Goal: Task Accomplishment & Management: Manage account settings

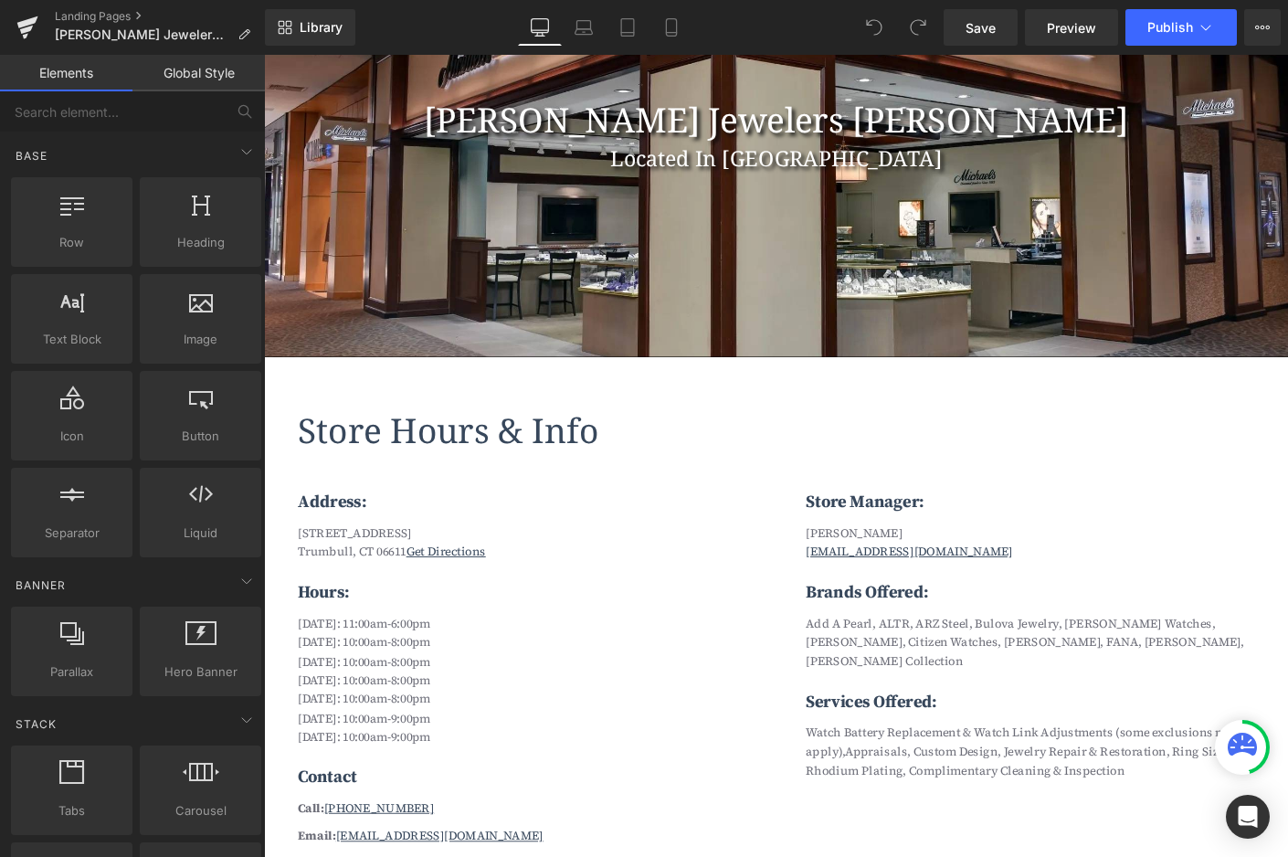
scroll to position [479, 0]
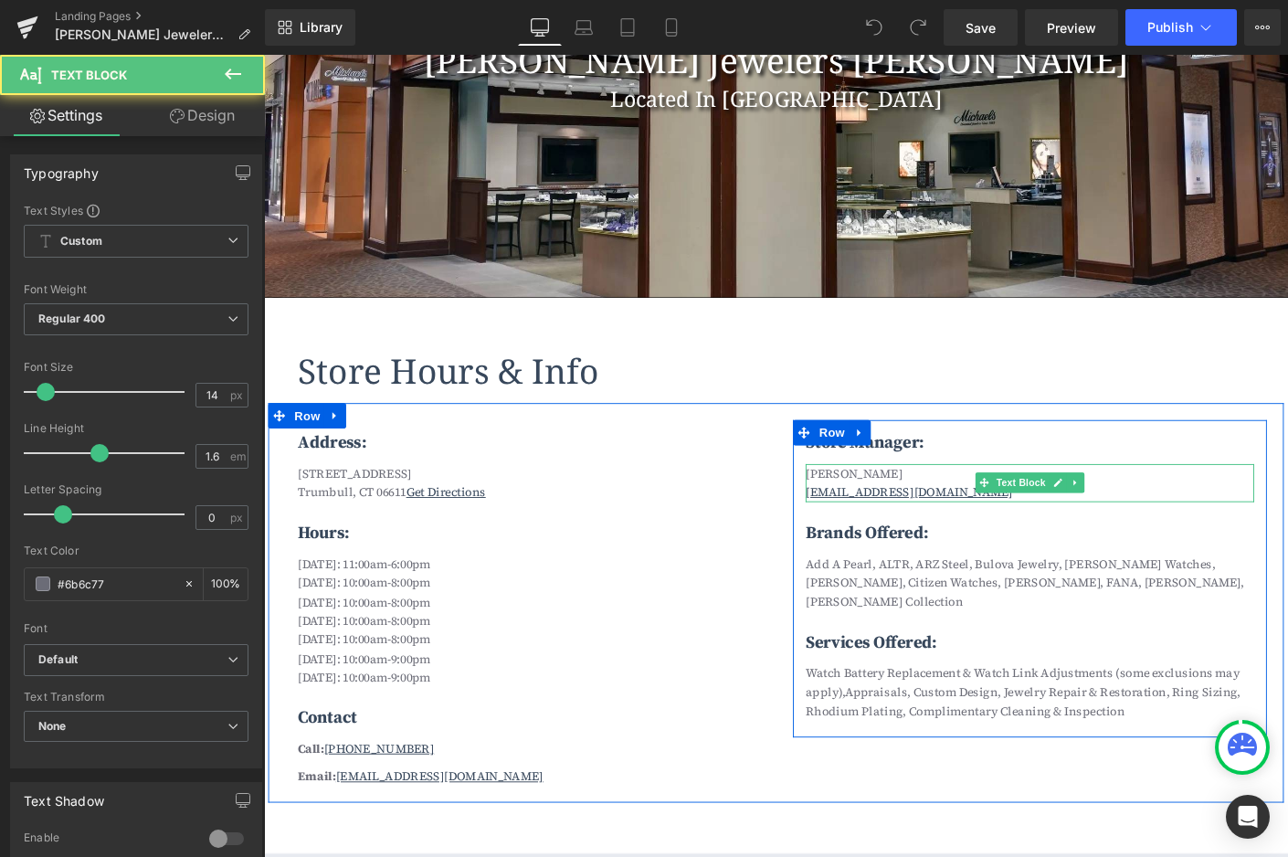
click at [919, 509] on p "[PERSON_NAME]" at bounding box center [1091, 506] width 484 height 20
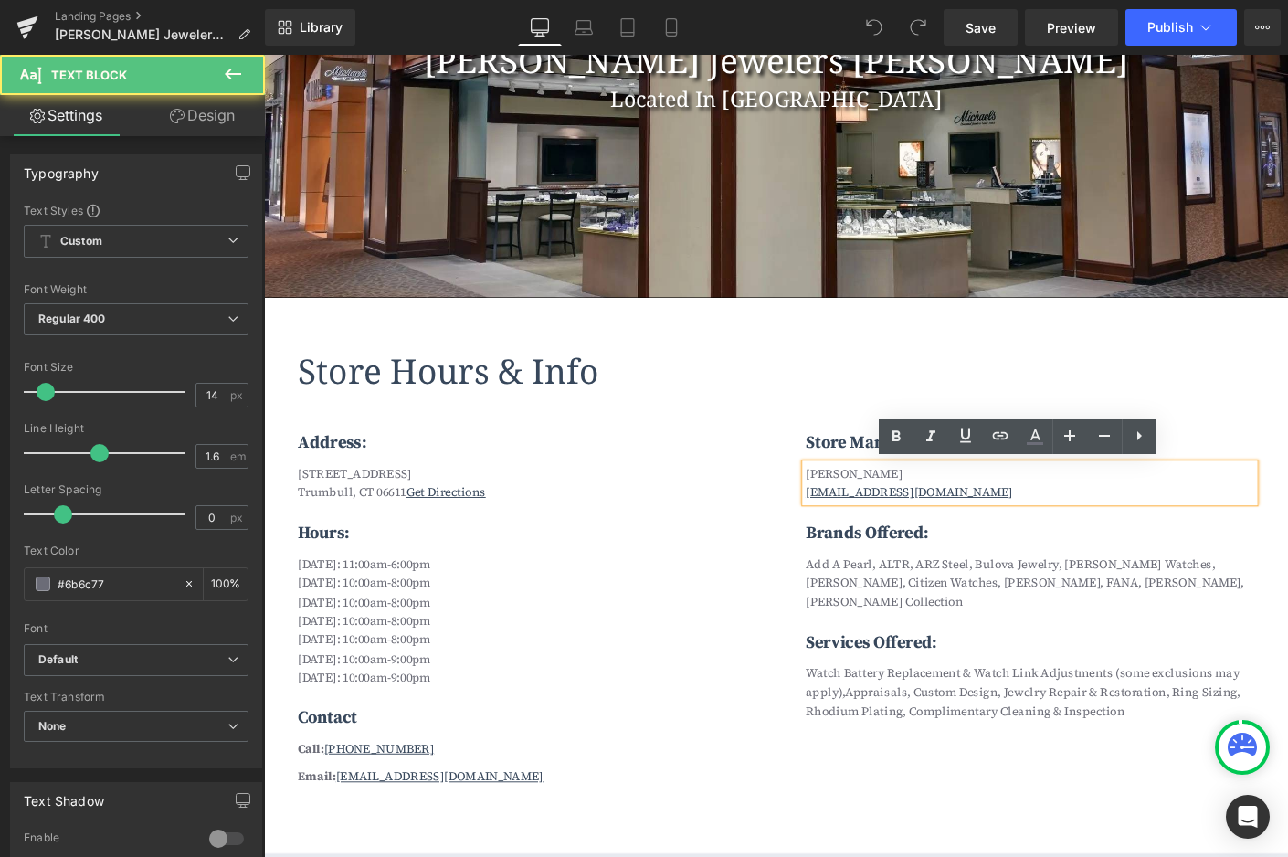
click at [919, 509] on p "[PERSON_NAME]" at bounding box center [1091, 506] width 484 height 20
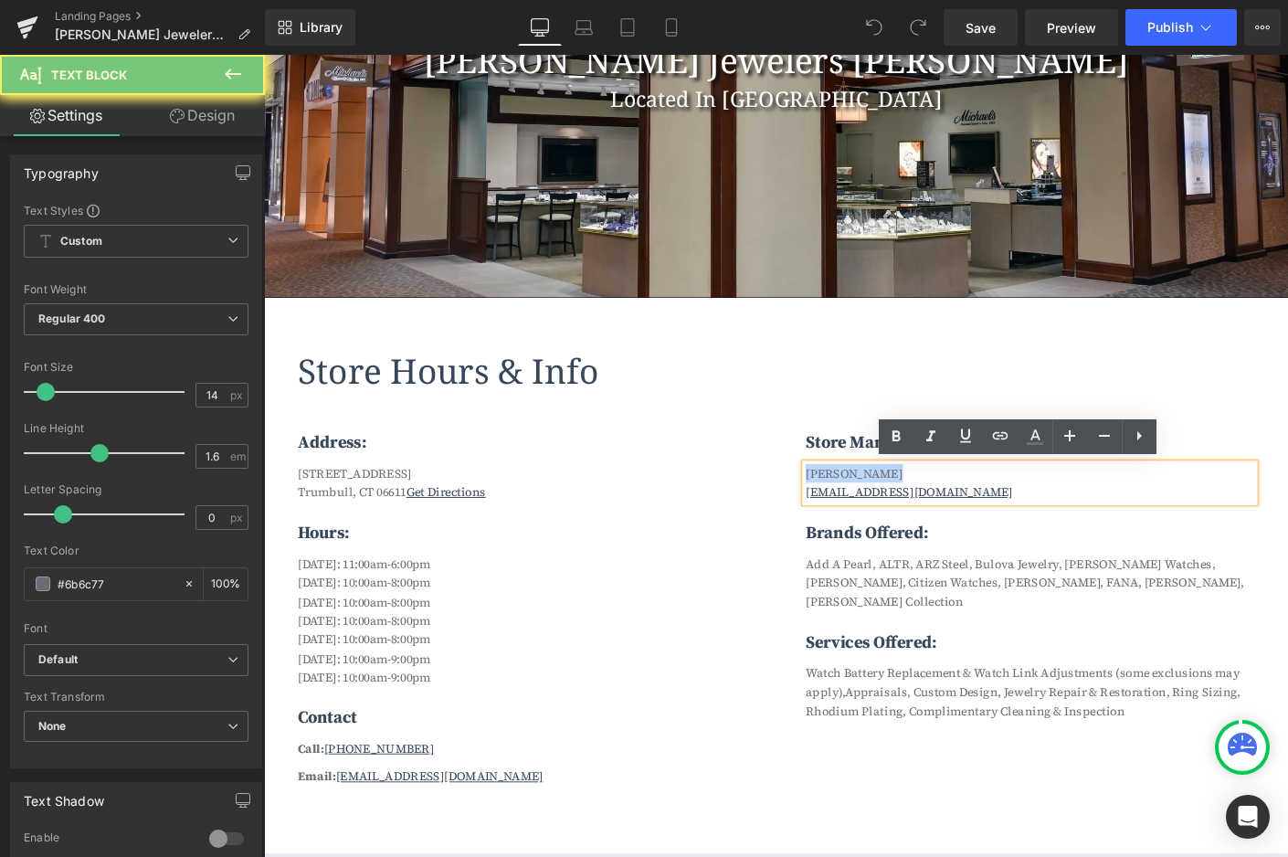
click at [919, 509] on p "[PERSON_NAME]" at bounding box center [1091, 506] width 484 height 20
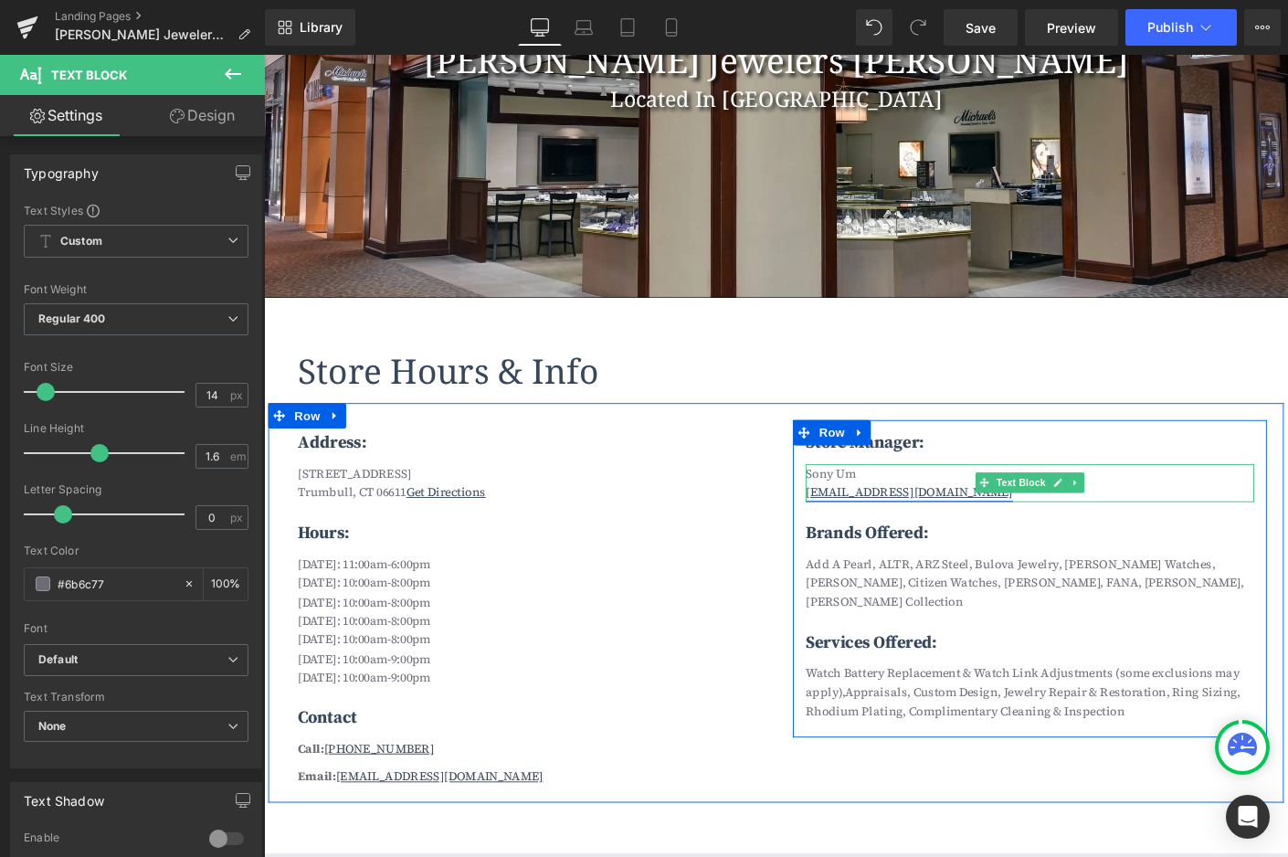
click at [902, 527] on link "[EMAIL_ADDRESS][DOMAIN_NAME]" at bounding box center [961, 526] width 224 height 18
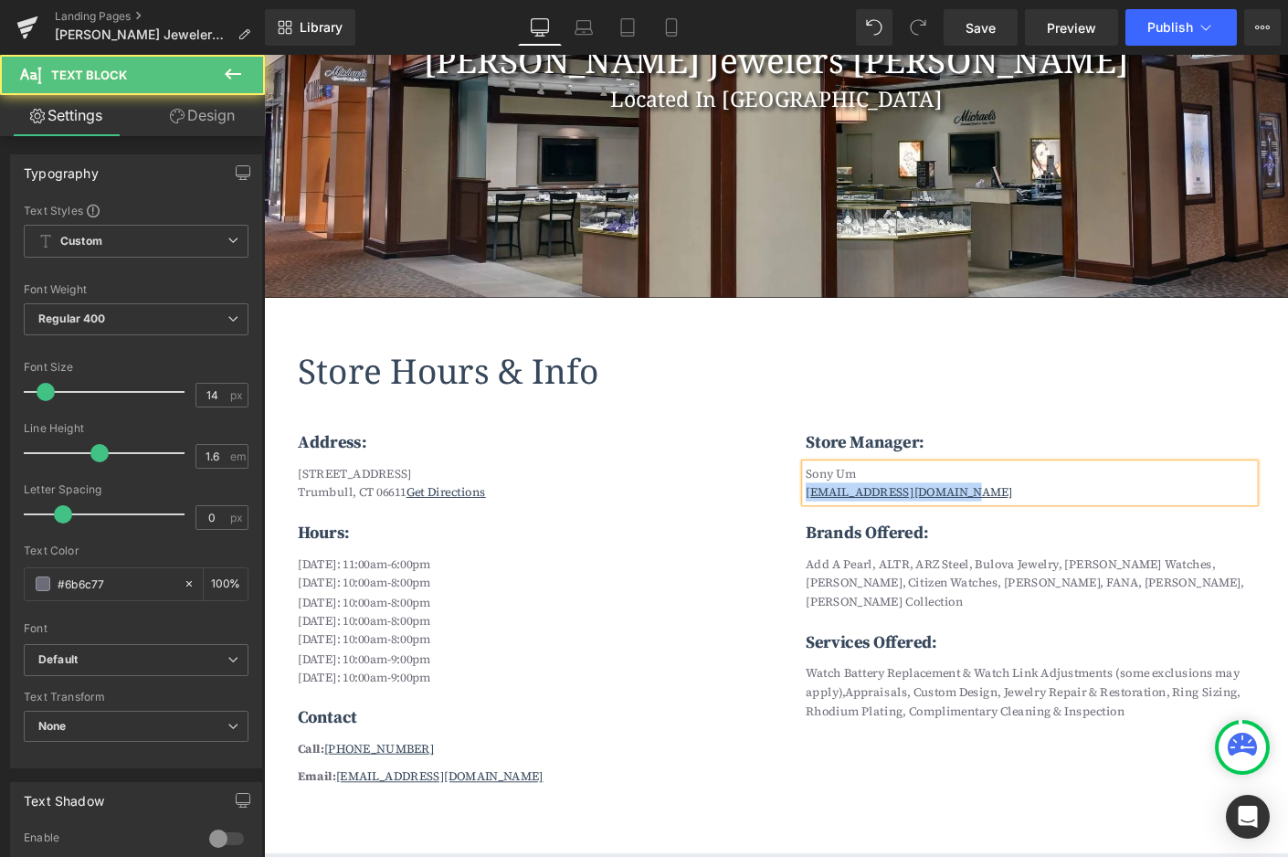
drag, startPoint x: 1025, startPoint y: 525, endPoint x: 832, endPoint y: 525, distance: 192.8
click at [835, 525] on div "Store Manager: Text Block Sony Um [EMAIL_ADDRESS][DOMAIN_NAME] Text Block Brand…" at bounding box center [1091, 615] width 512 height 333
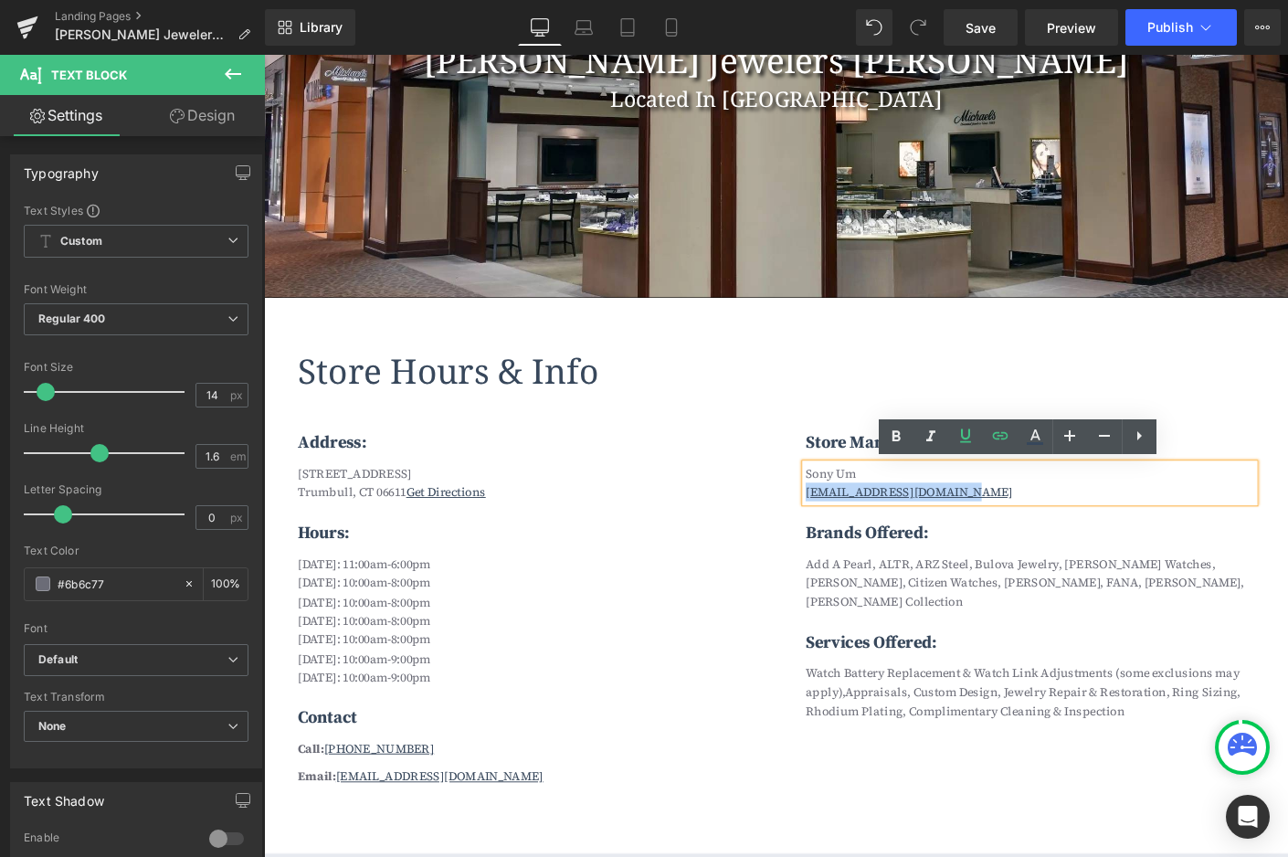
copy link "[EMAIL_ADDRESS][DOMAIN_NAME]"
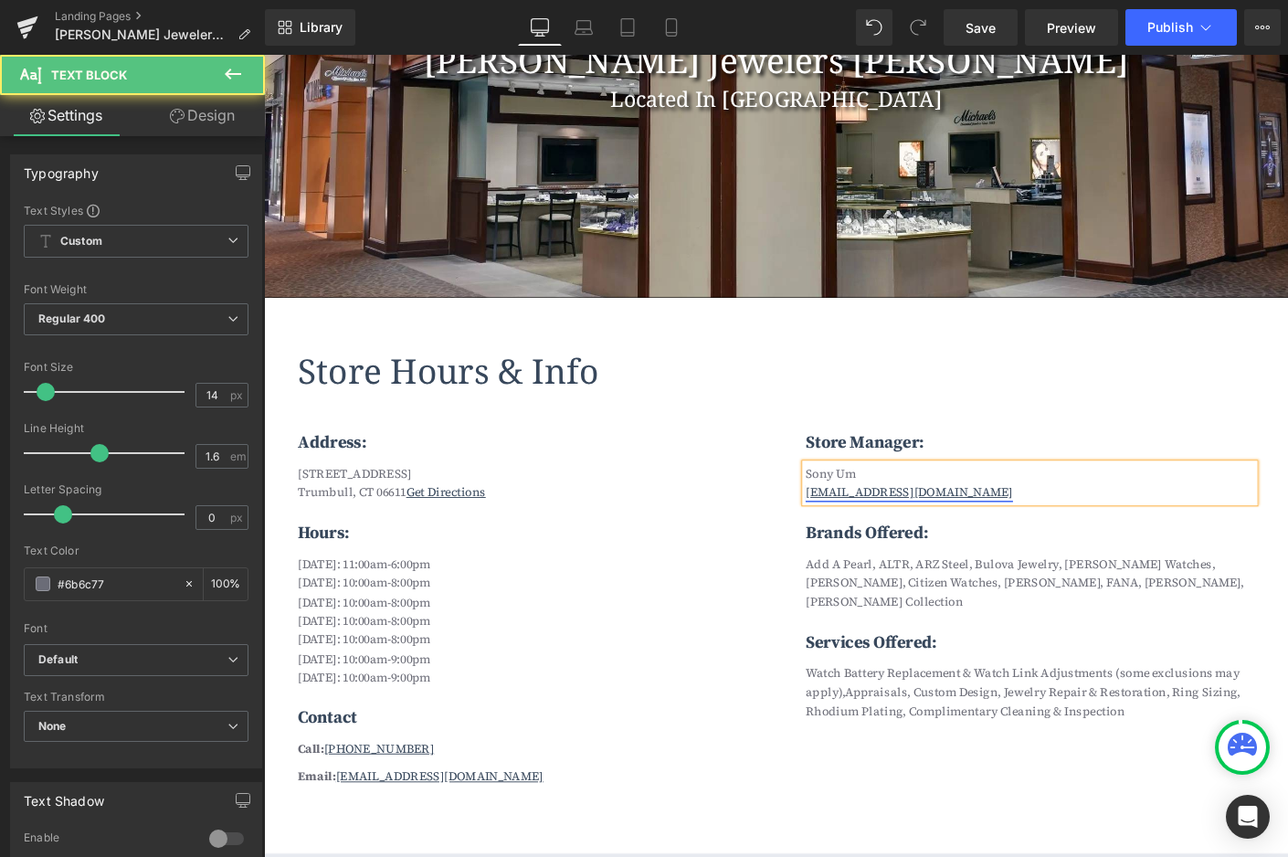
click at [987, 524] on link "[EMAIL_ADDRESS][DOMAIN_NAME]" at bounding box center [961, 526] width 224 height 18
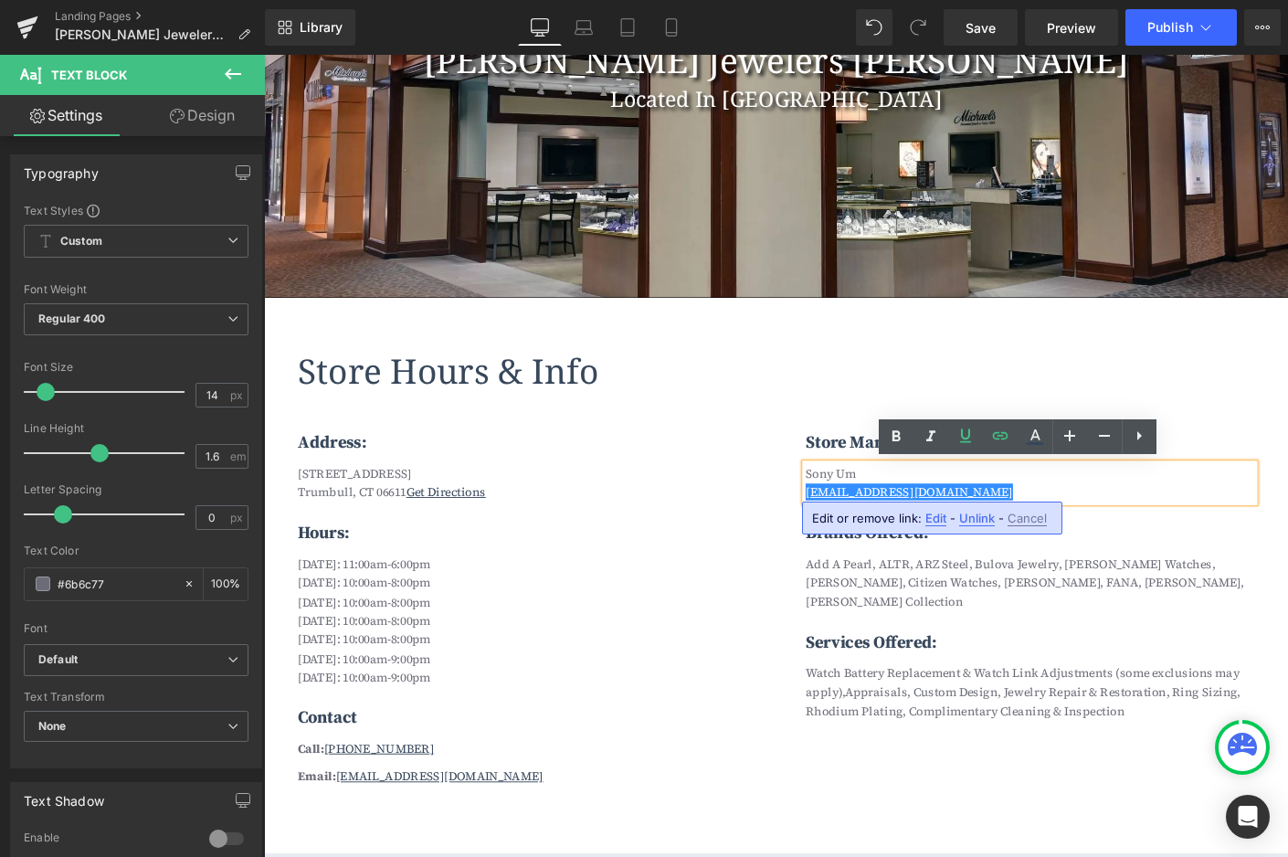
click at [935, 517] on span "Edit" at bounding box center [936, 519] width 21 height 16
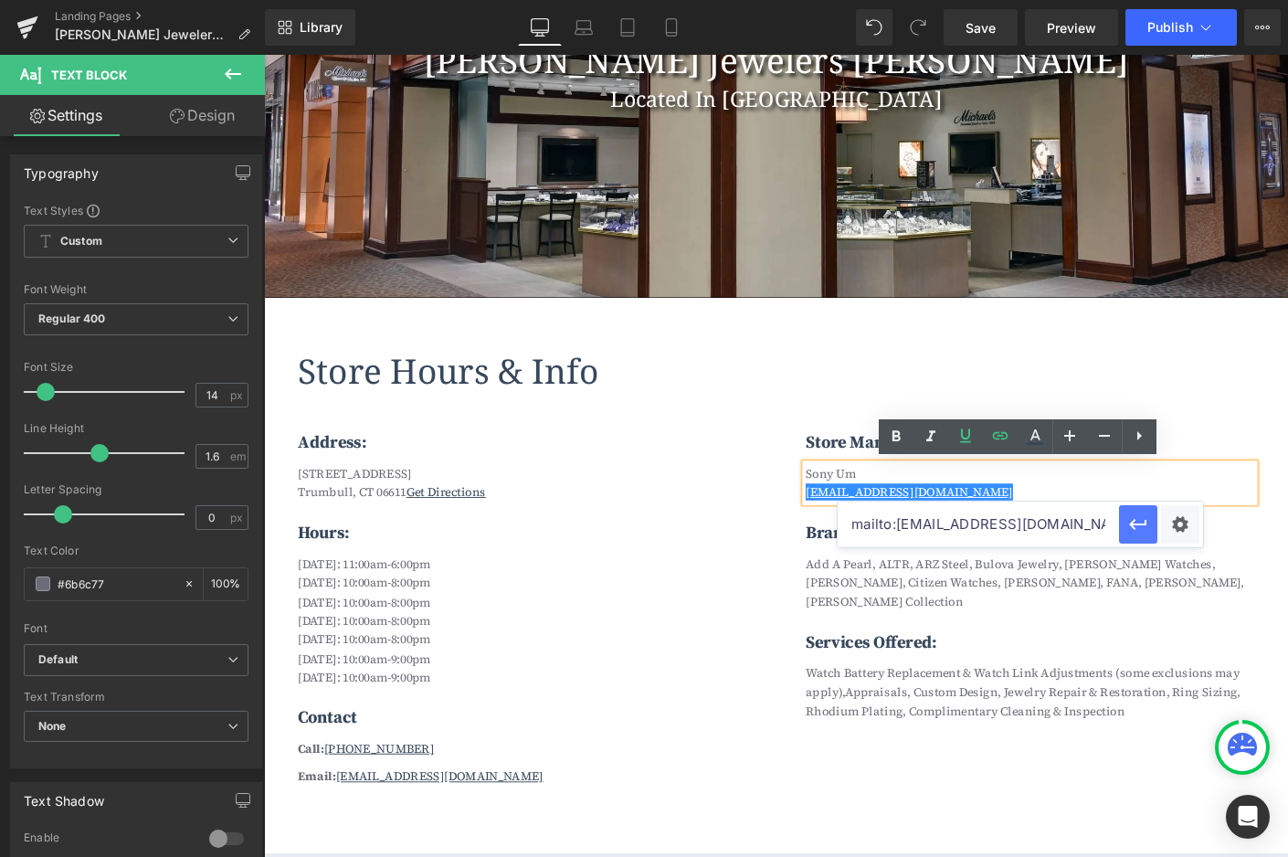
drag, startPoint x: 899, startPoint y: 525, endPoint x: 1146, endPoint y: 526, distance: 246.7
click at [1146, 526] on div "mailto:[EMAIL_ADDRESS][DOMAIN_NAME]" at bounding box center [1020, 525] width 365 height 46
paste input "[EMAIL_ADDRESS][DOMAIN_NAME]"
type input "mailto:[EMAIL_ADDRESS][DOMAIN_NAME]"
click at [1127, 523] on icon "button" at bounding box center [1138, 524] width 22 height 22
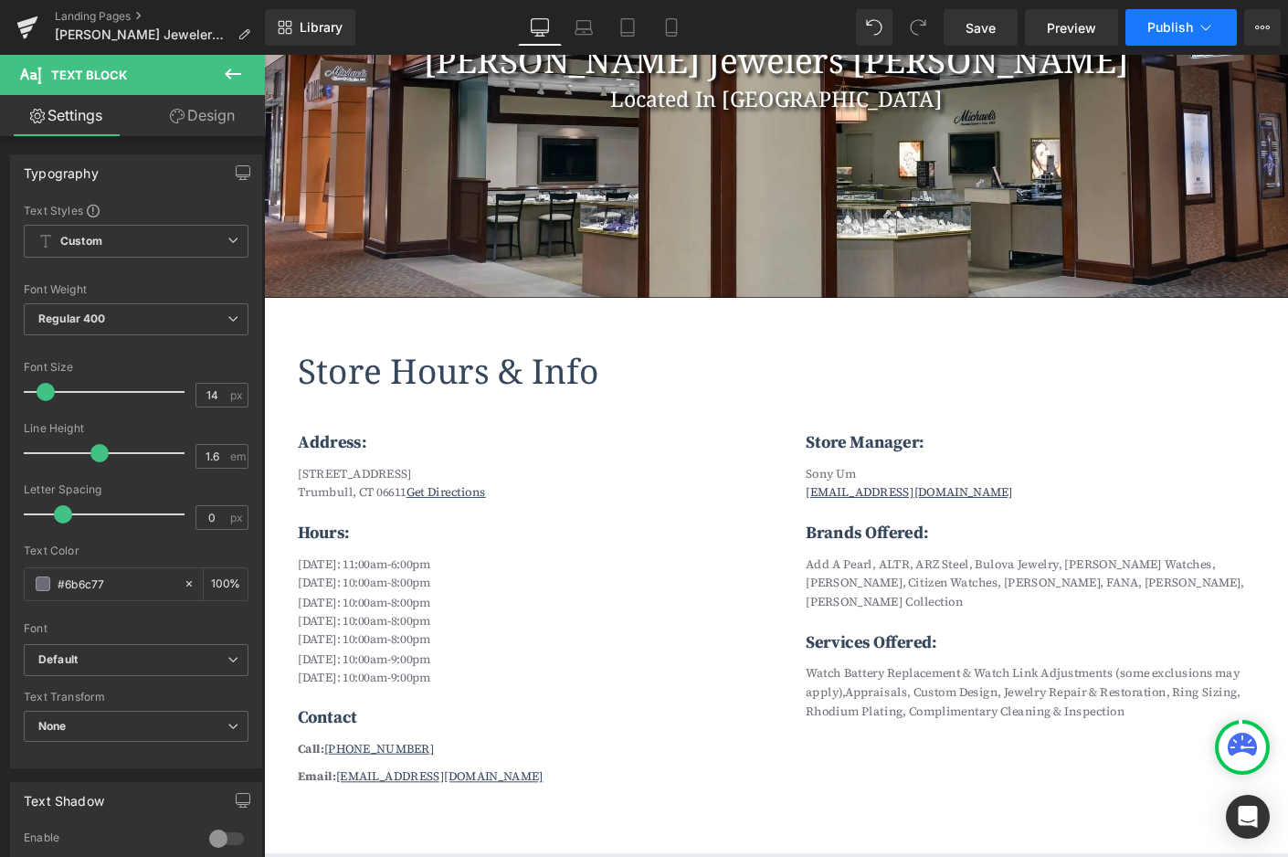
click at [1182, 23] on span "Publish" at bounding box center [1171, 27] width 46 height 15
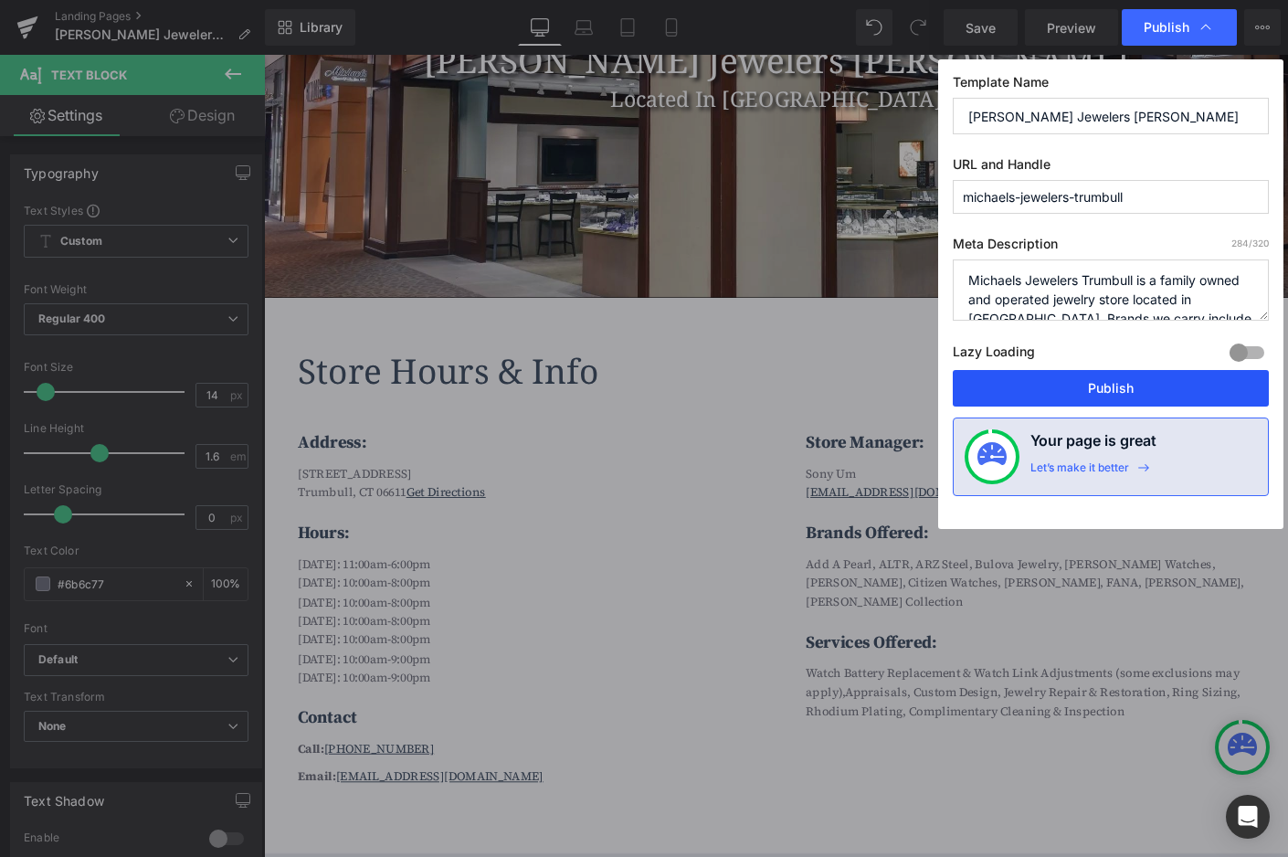
click at [1119, 390] on button "Publish" at bounding box center [1111, 388] width 316 height 37
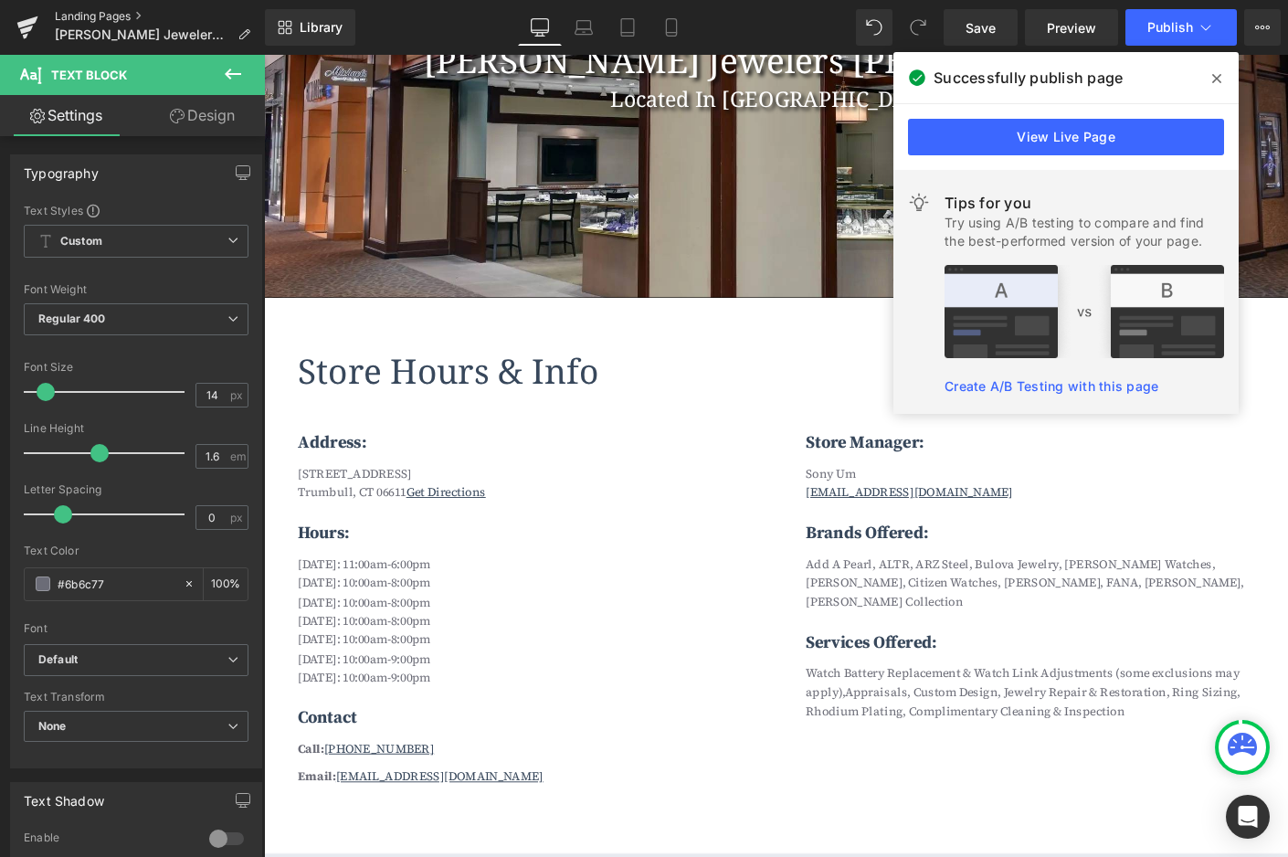
click at [89, 10] on link "Landing Pages" at bounding box center [160, 16] width 210 height 15
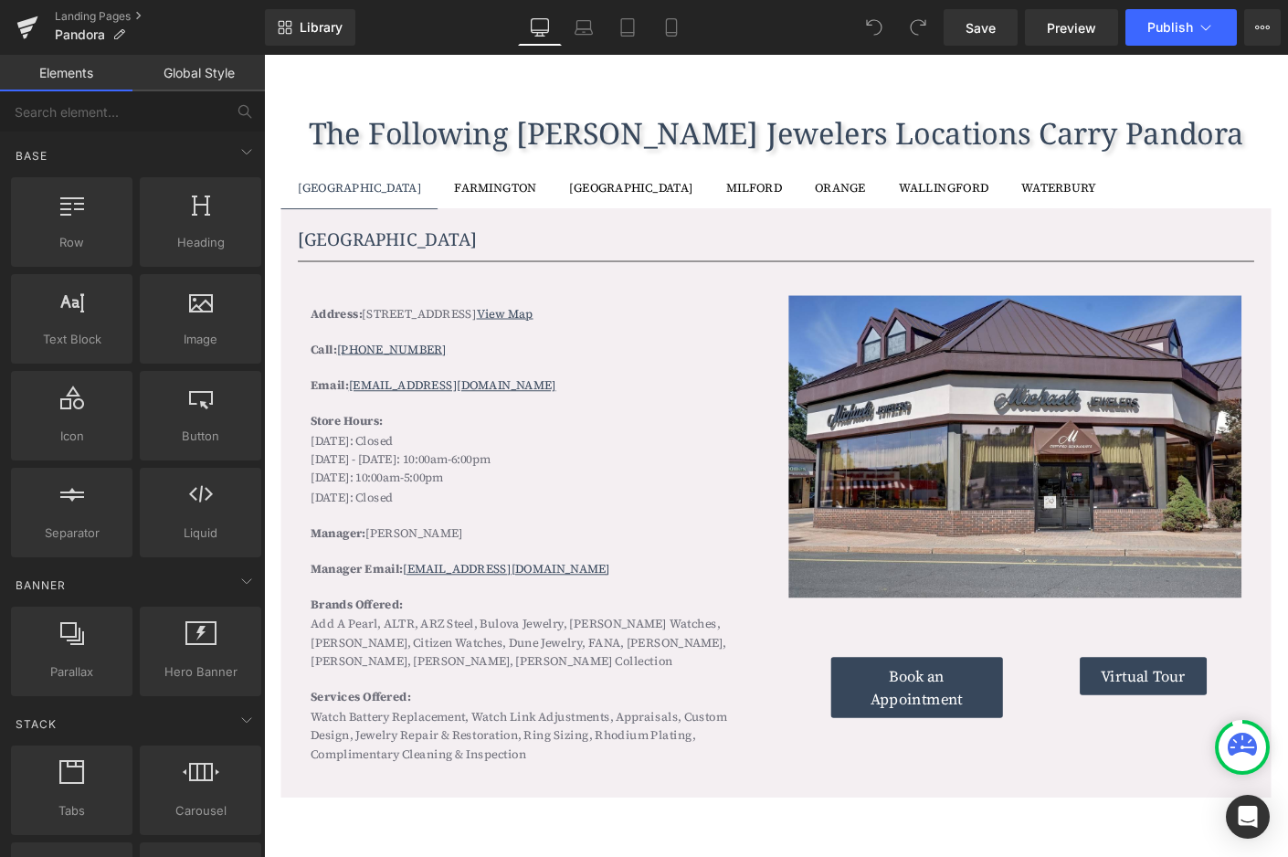
scroll to position [1683, 0]
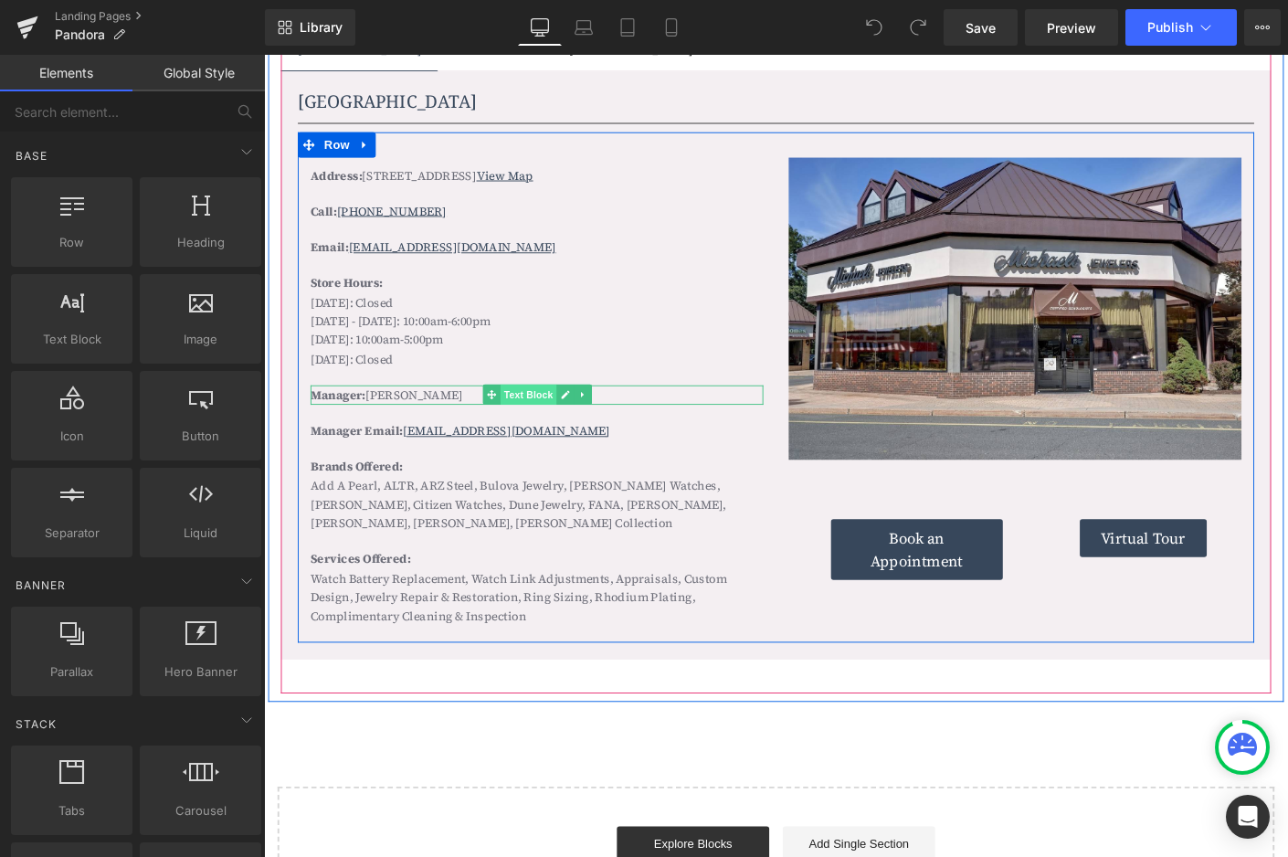
click at [559, 411] on span "Text Block" at bounding box center [549, 422] width 60 height 22
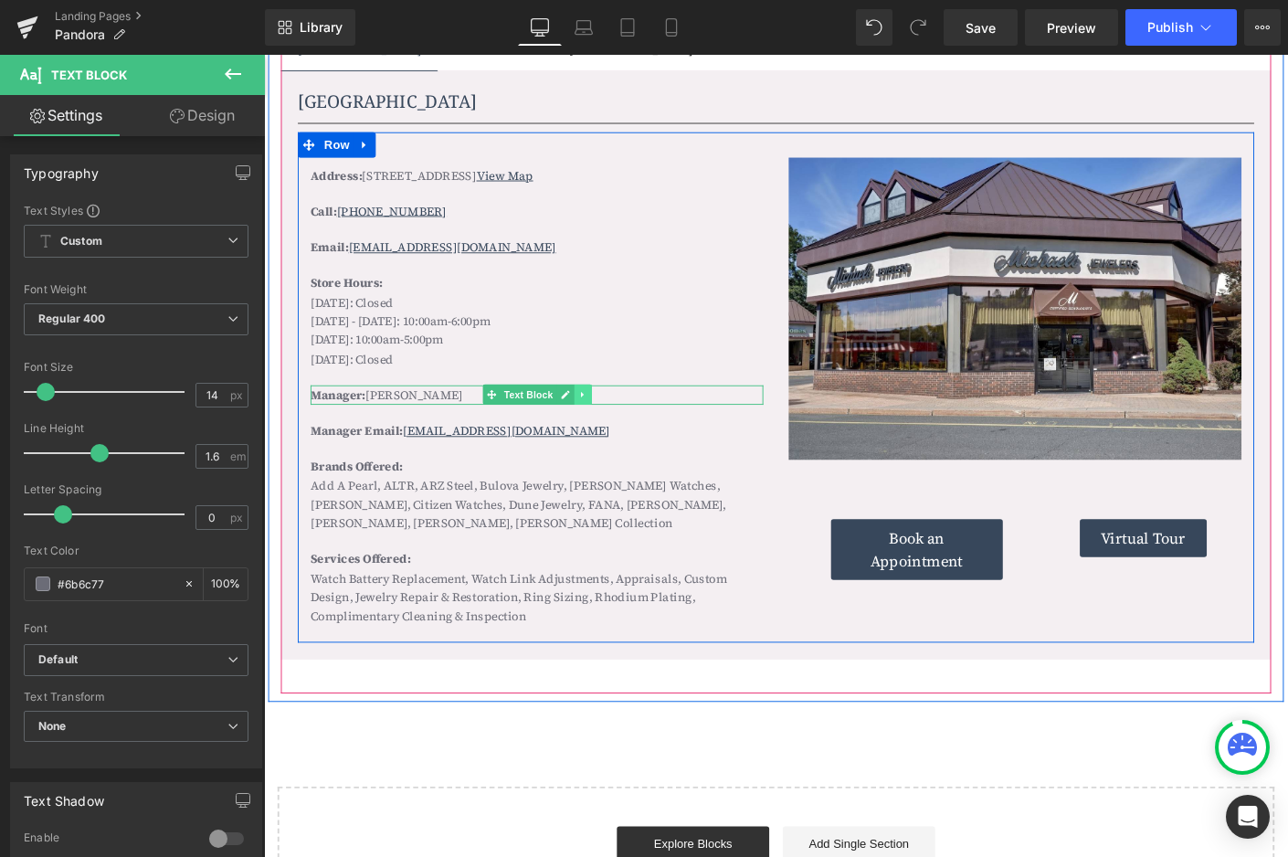
click at [604, 417] on icon at bounding box center [608, 422] width 10 height 11
click at [614, 417] on icon at bounding box center [617, 422] width 10 height 11
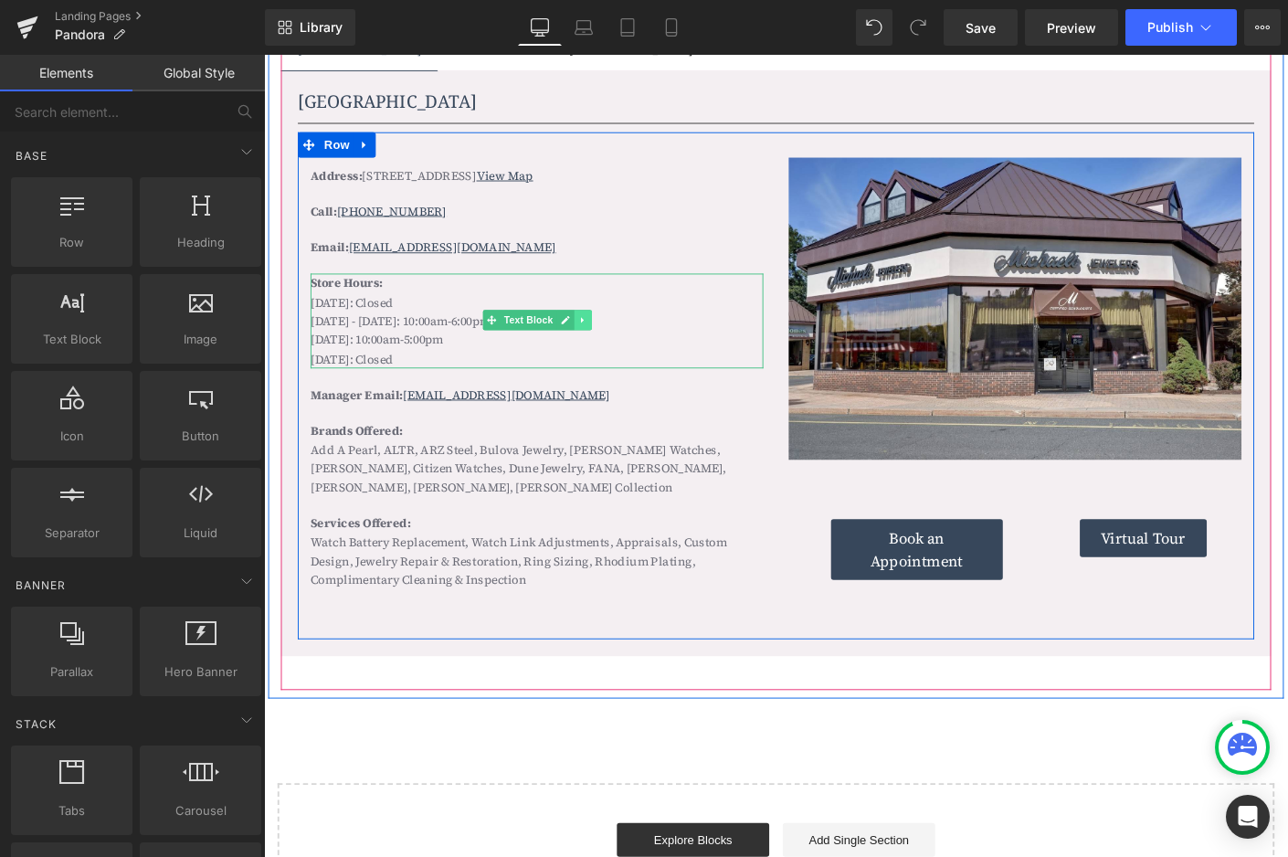
click at [603, 340] on icon at bounding box center [608, 341] width 10 height 11
click at [612, 339] on icon at bounding box center [617, 341] width 10 height 11
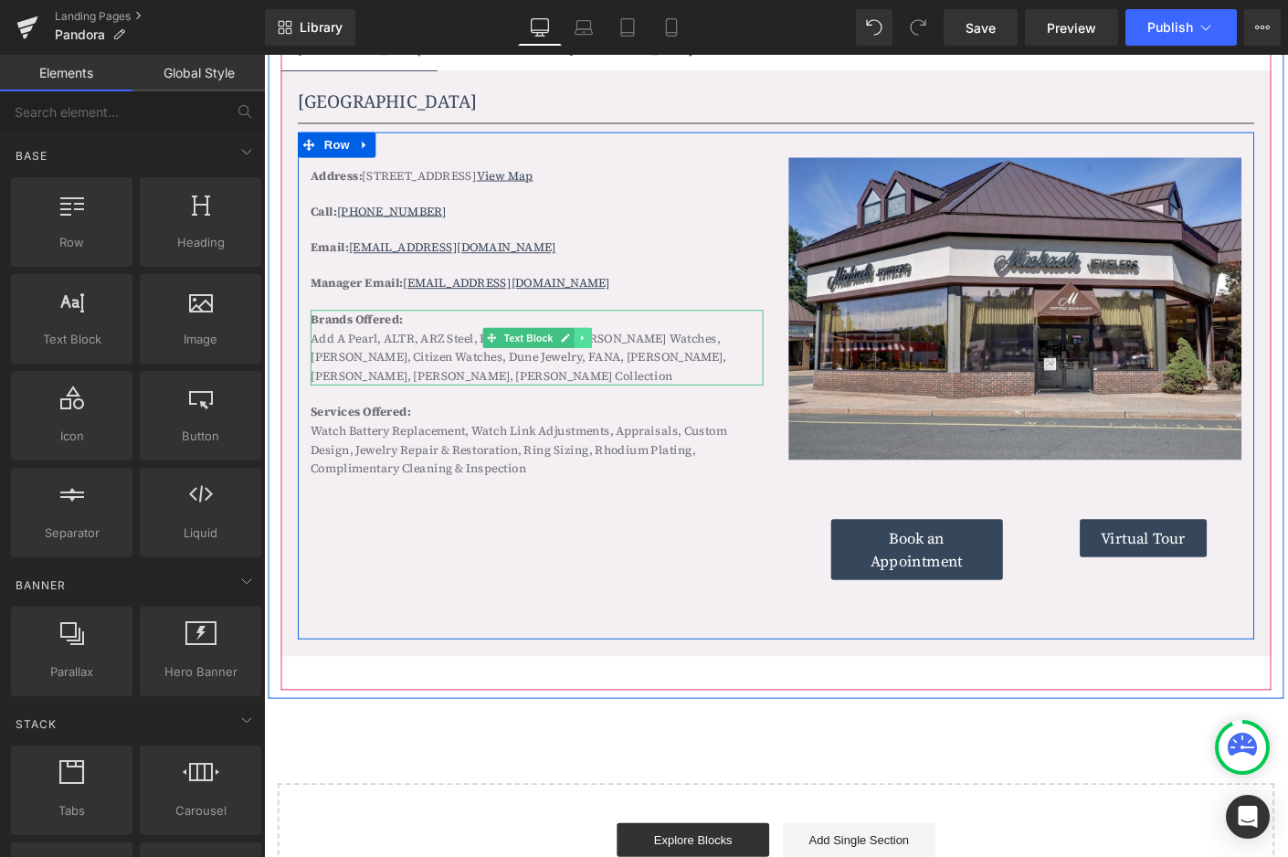
click at [604, 361] on icon at bounding box center [608, 360] width 10 height 11
click at [613, 360] on icon at bounding box center [617, 360] width 10 height 10
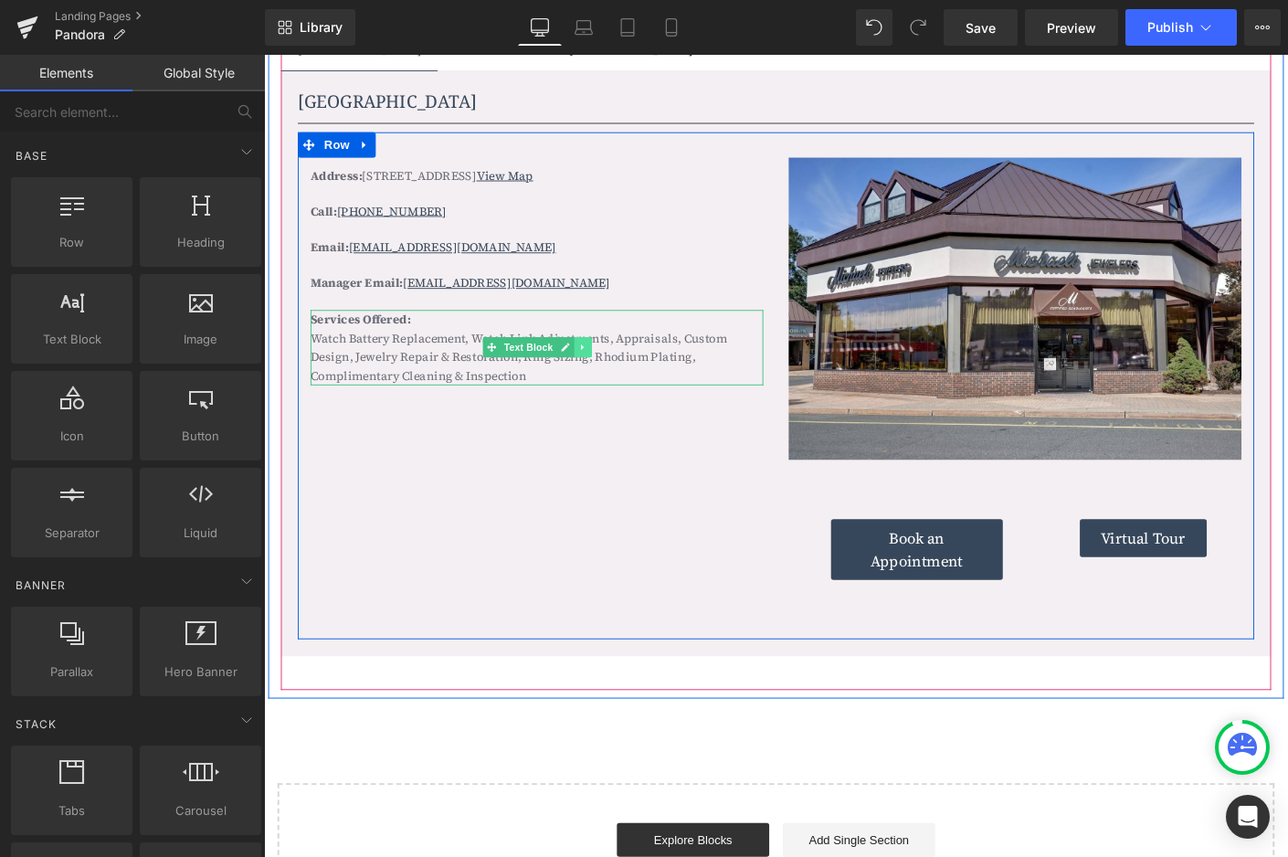
click at [608, 365] on icon at bounding box center [608, 370] width 10 height 11
click at [612, 365] on icon at bounding box center [617, 370] width 10 height 11
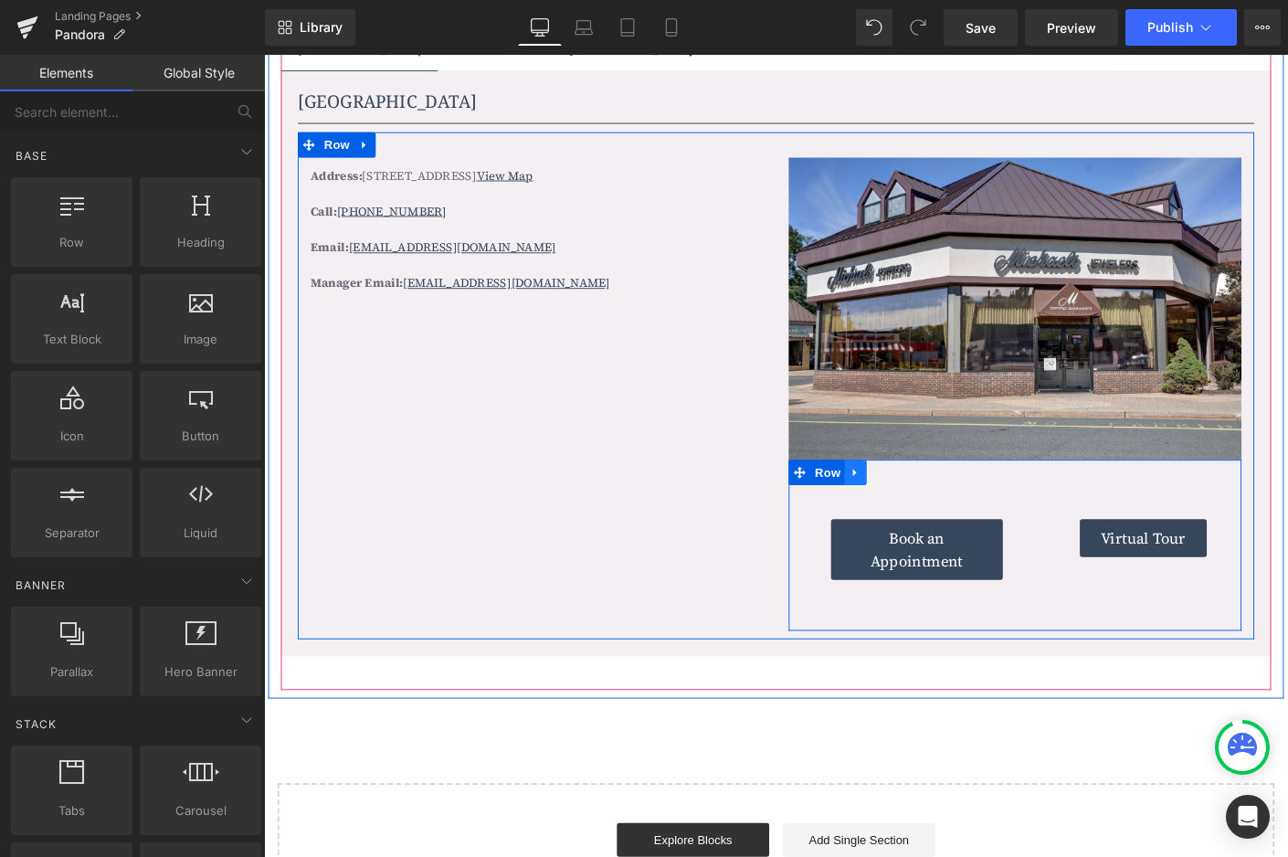
click at [905, 504] on icon at bounding box center [902, 506] width 13 height 14
click at [944, 502] on icon at bounding box center [950, 506] width 13 height 13
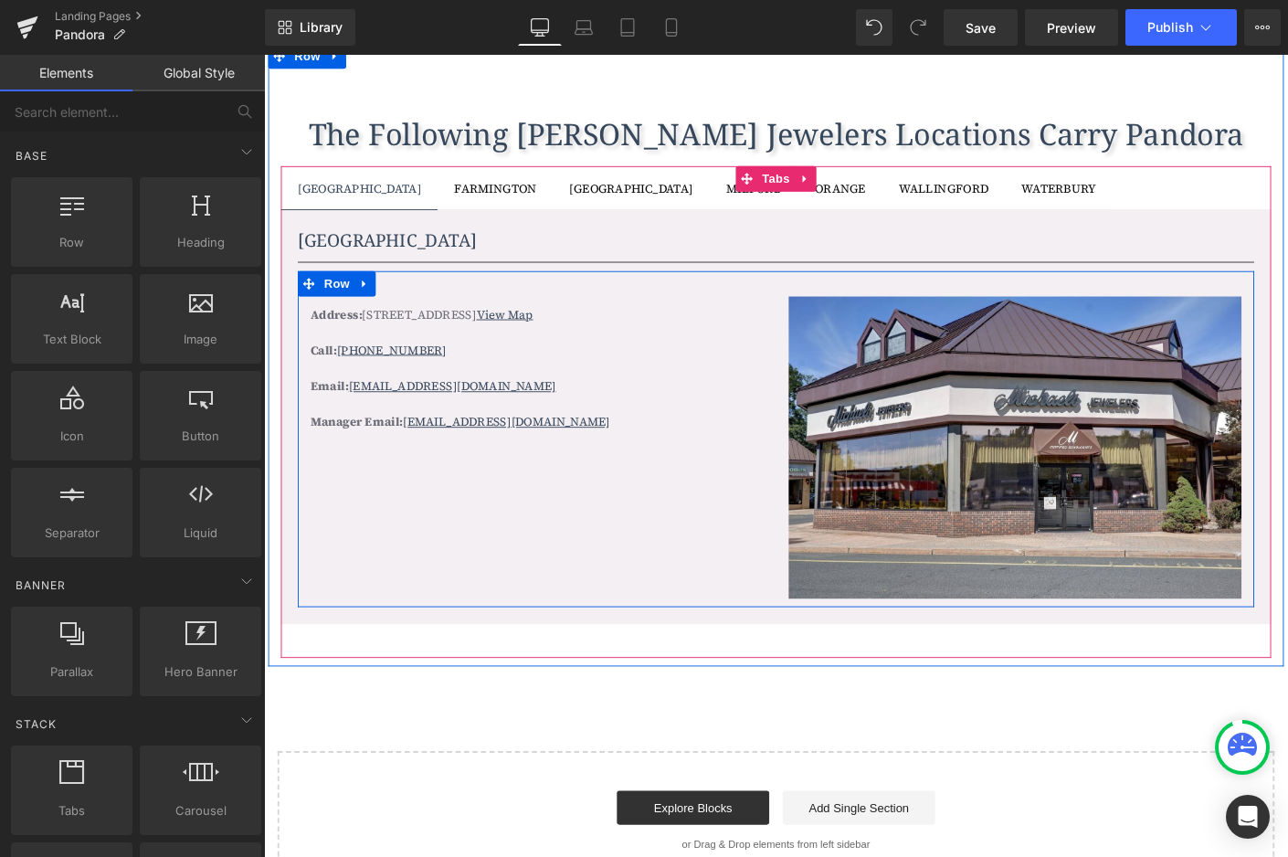
scroll to position [1523, 0]
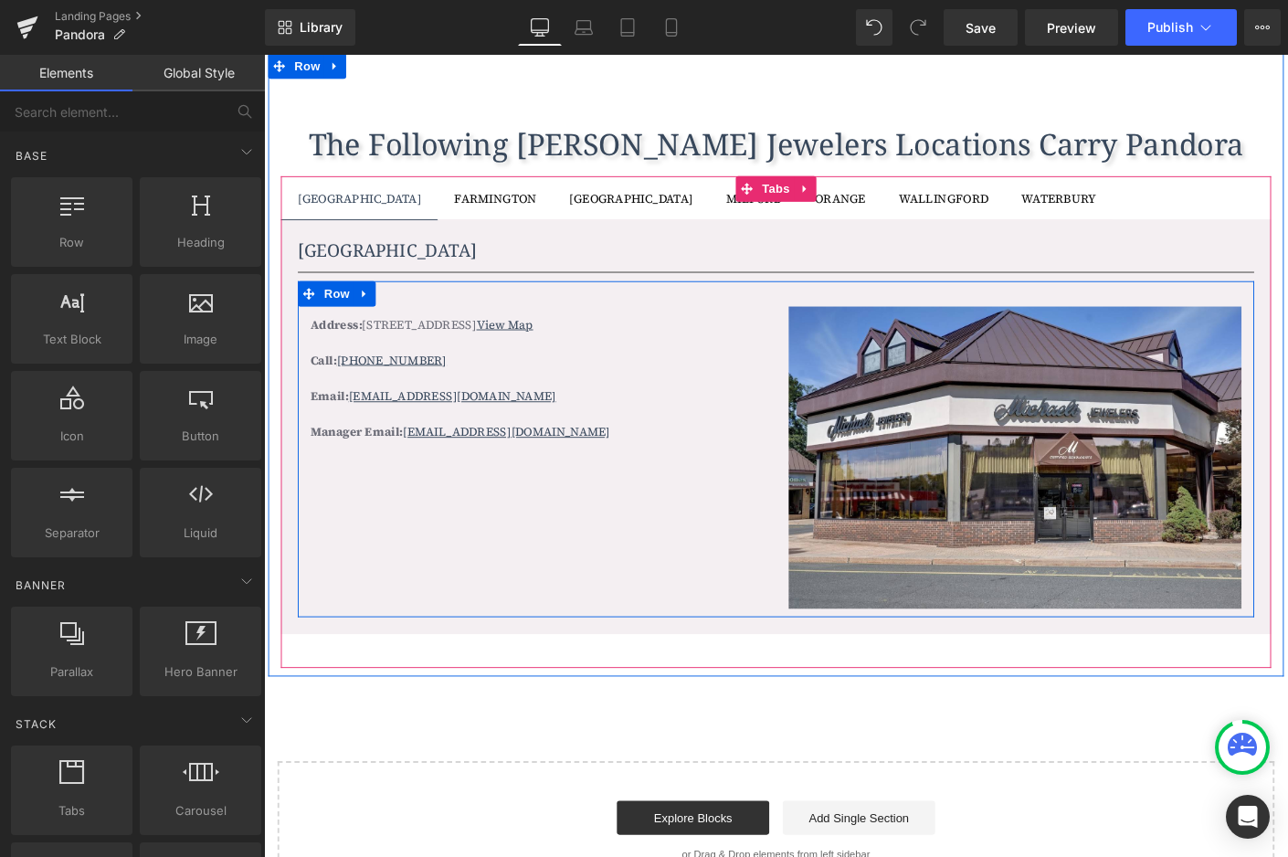
click at [385, 460] on b "Manager Email:" at bounding box center [364, 461] width 100 height 18
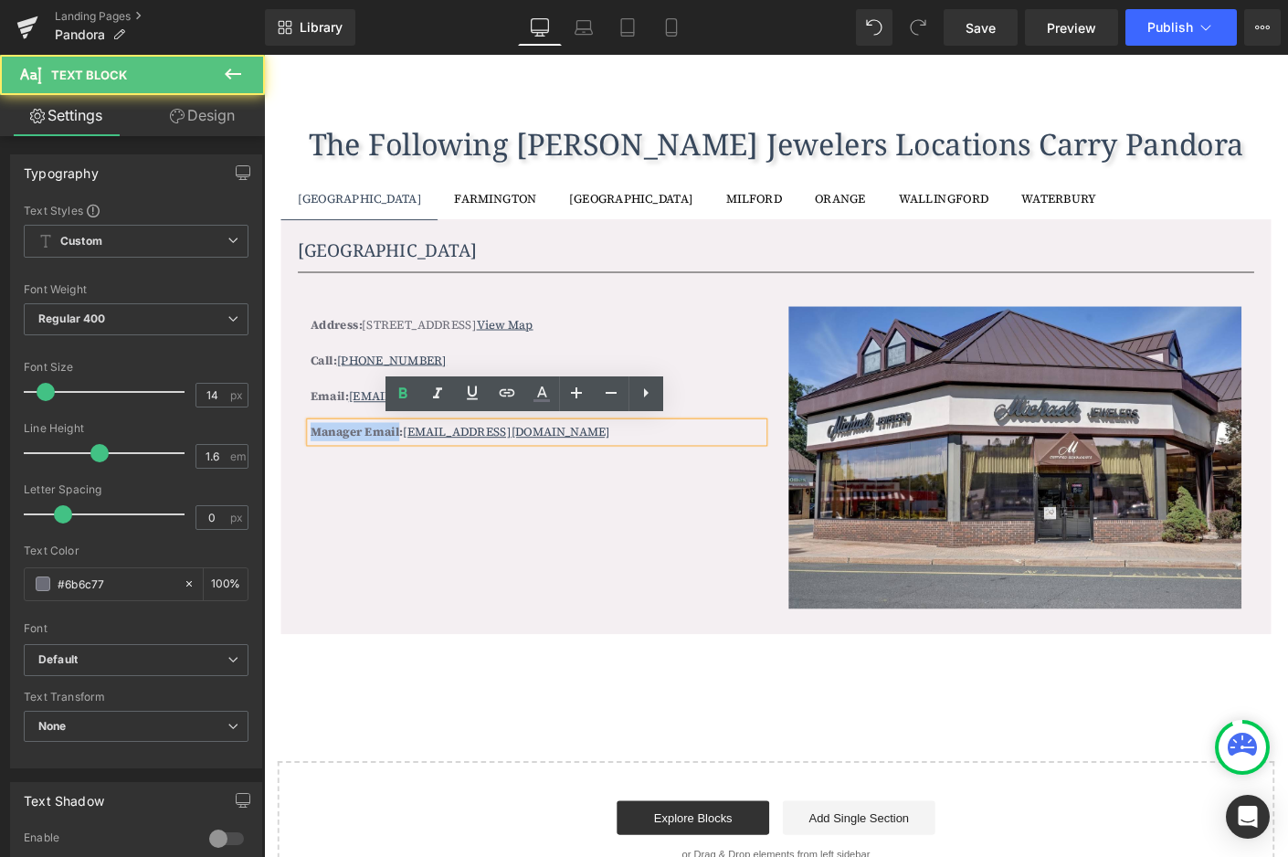
drag, startPoint x: 404, startPoint y: 461, endPoint x: 312, endPoint y: 460, distance: 92.3
click at [314, 460] on b "Manager Email:" at bounding box center [364, 461] width 100 height 18
click at [325, 460] on b "Manager Email:" at bounding box center [364, 461] width 100 height 18
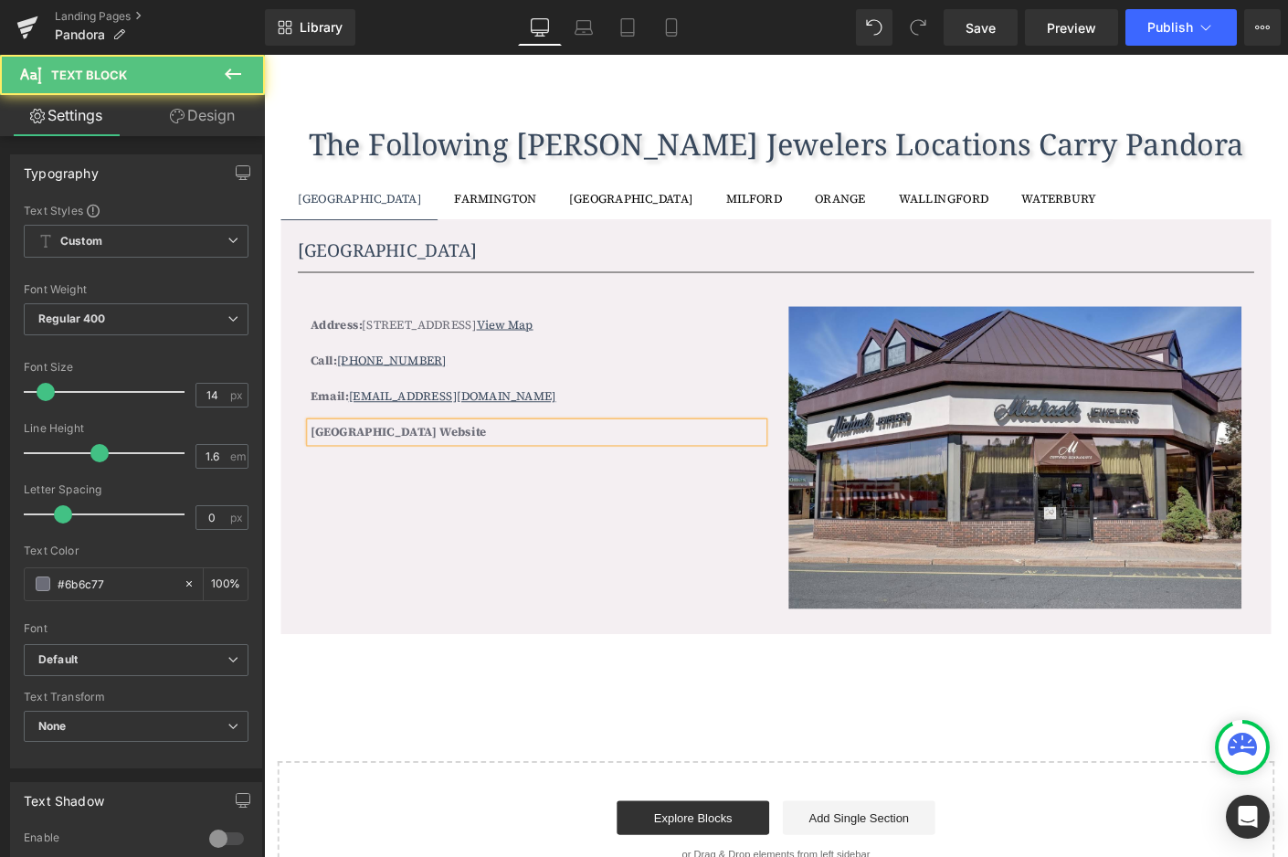
click at [350, 463] on b "Bristol Website" at bounding box center [409, 461] width 190 height 18
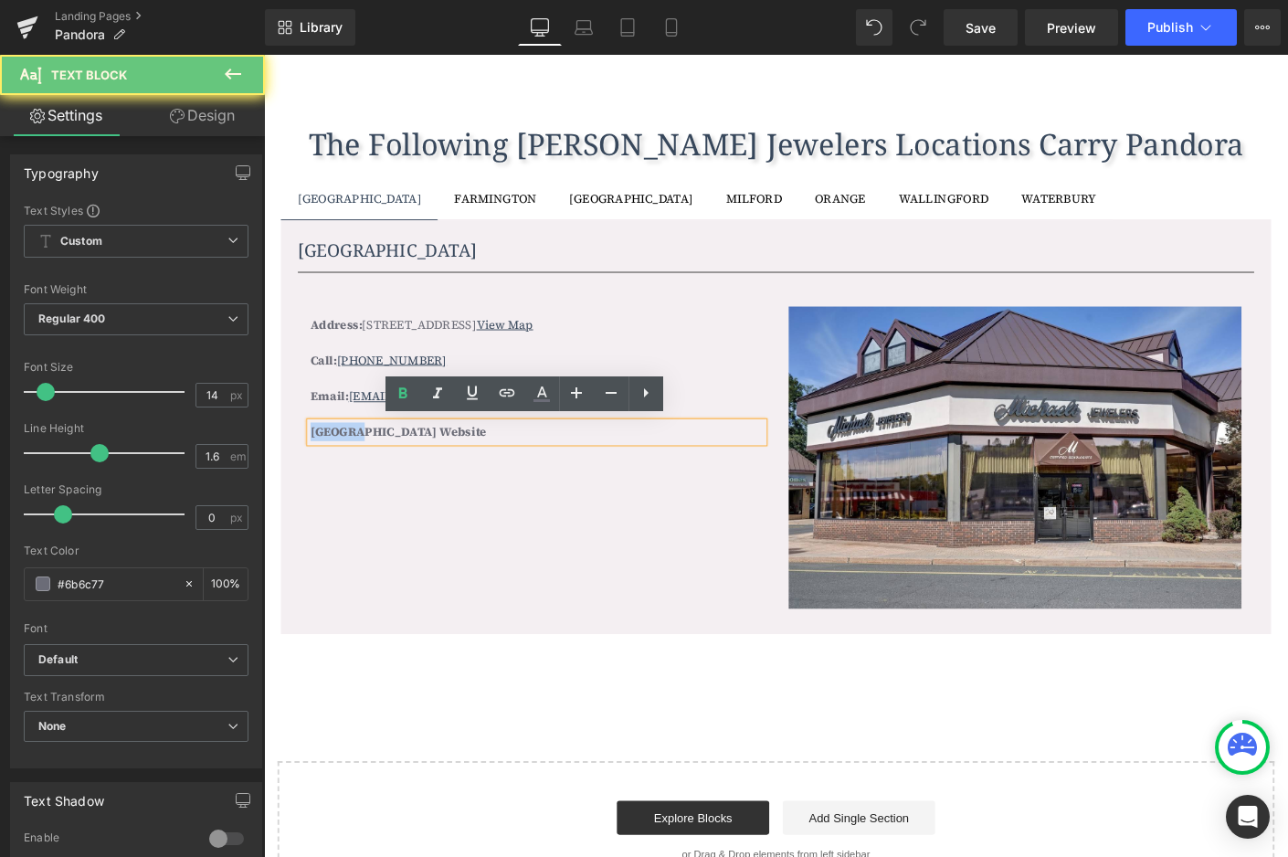
click at [350, 463] on b "Bristol Website" at bounding box center [409, 461] width 190 height 18
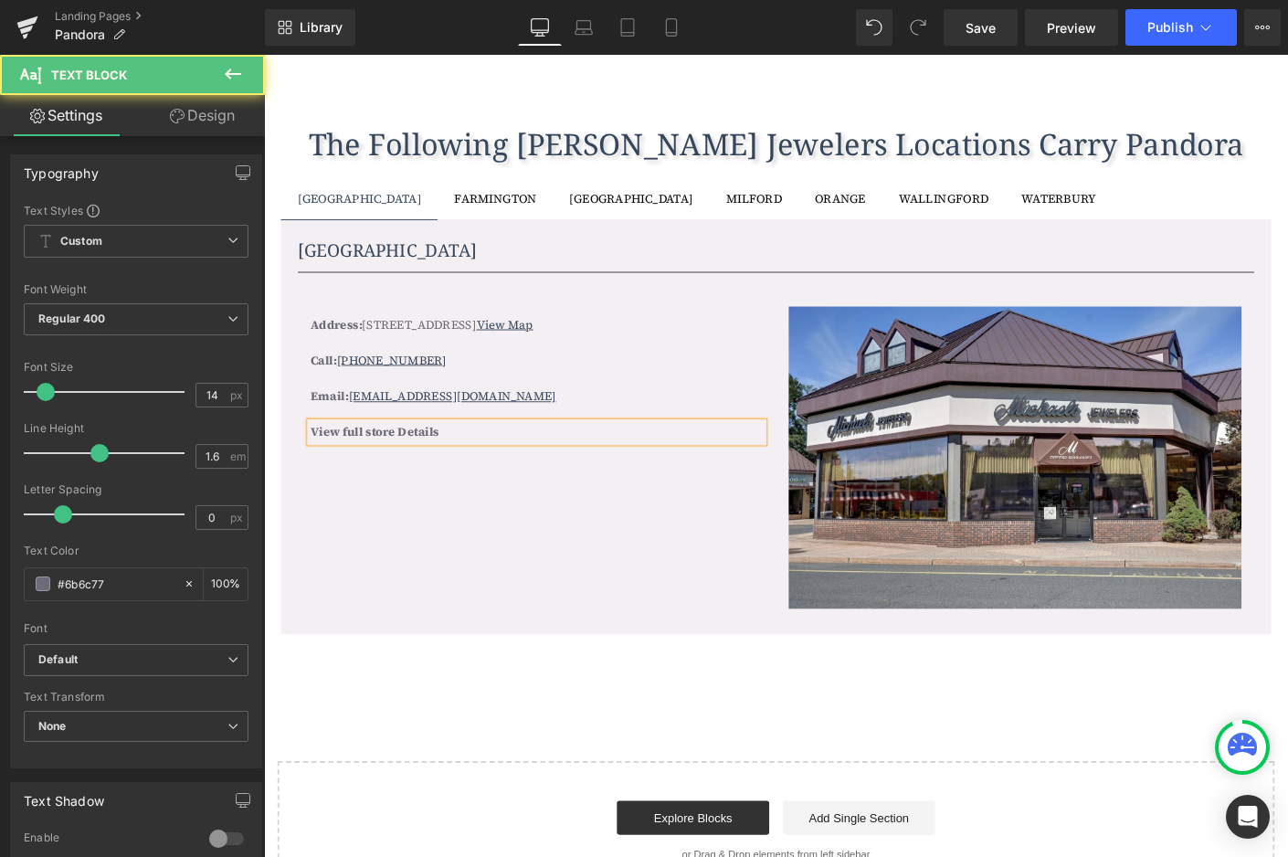
click at [381, 458] on b "View full store Details" at bounding box center [383, 461] width 139 height 18
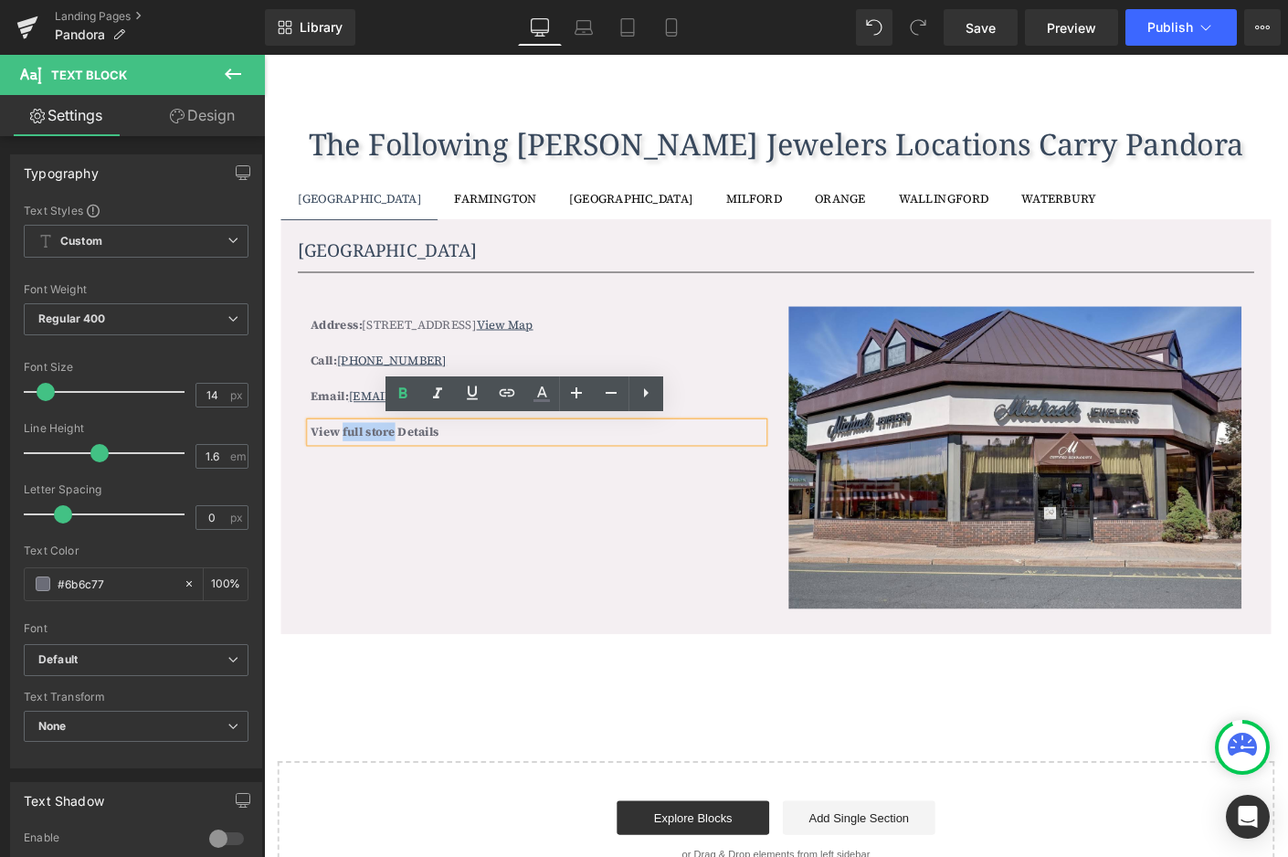
drag, startPoint x: 400, startPoint y: 460, endPoint x: 346, endPoint y: 460, distance: 53.9
click at [346, 460] on b "View full store Details" at bounding box center [383, 461] width 139 height 18
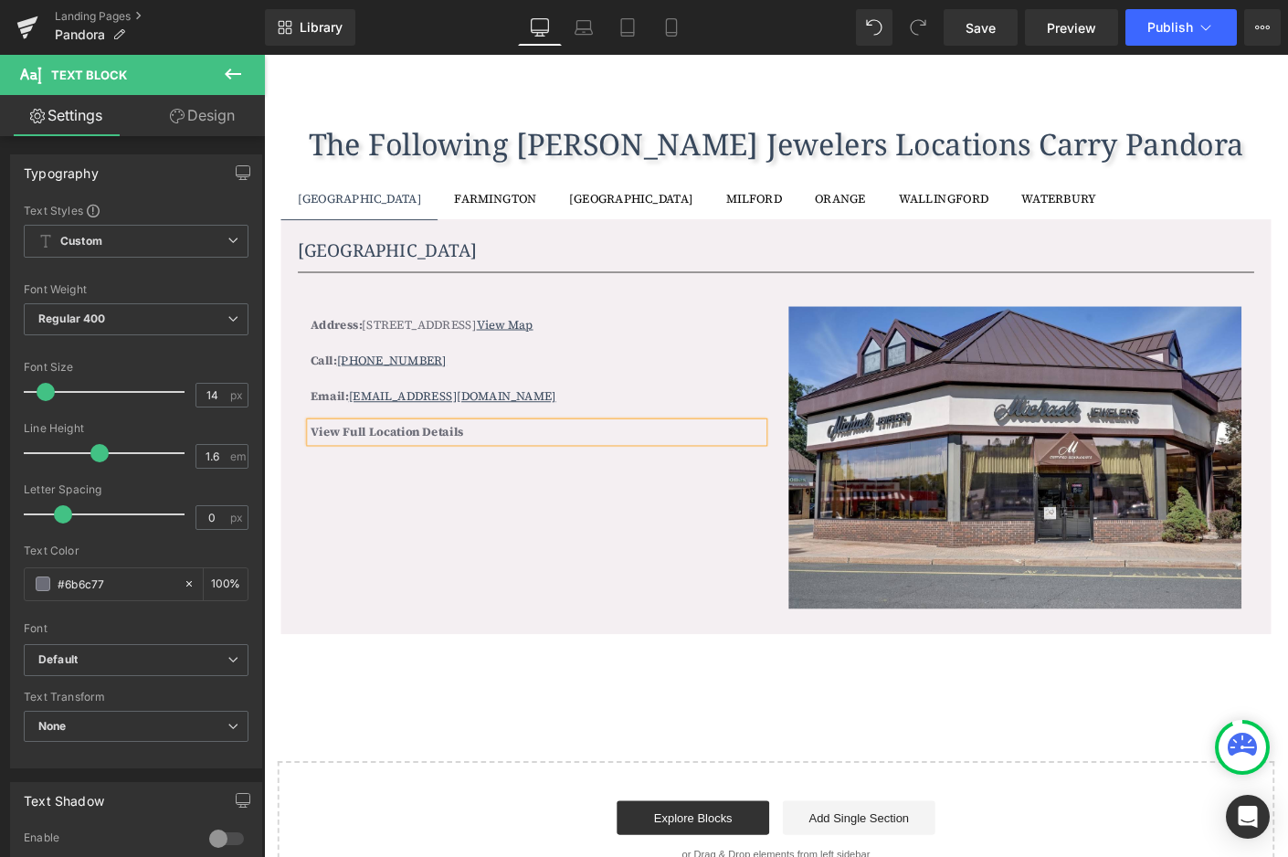
click at [490, 452] on p "View Full Location Details" at bounding box center [558, 461] width 489 height 20
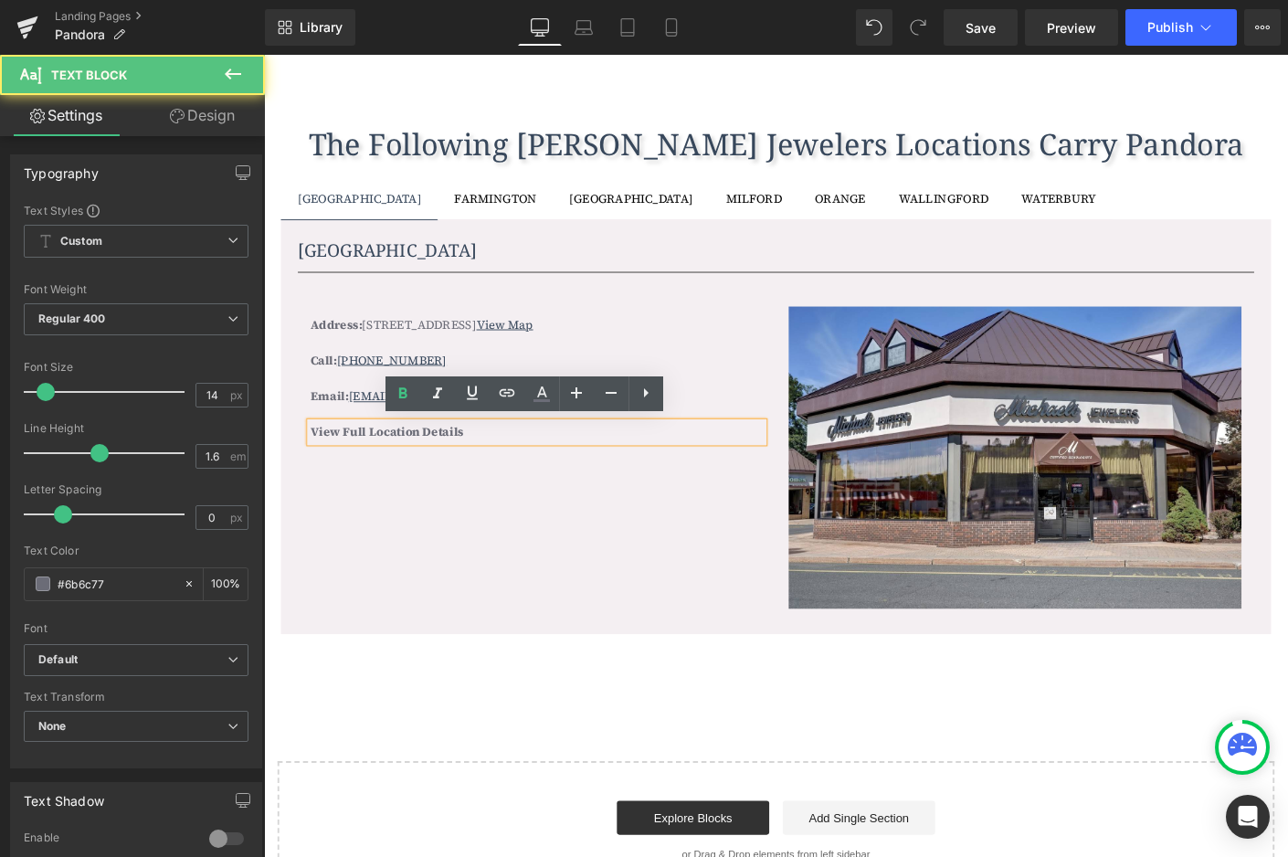
drag, startPoint x: 480, startPoint y: 453, endPoint x: 455, endPoint y: 454, distance: 24.7
click at [455, 454] on b "View Full Location Details" at bounding box center [396, 461] width 165 height 18
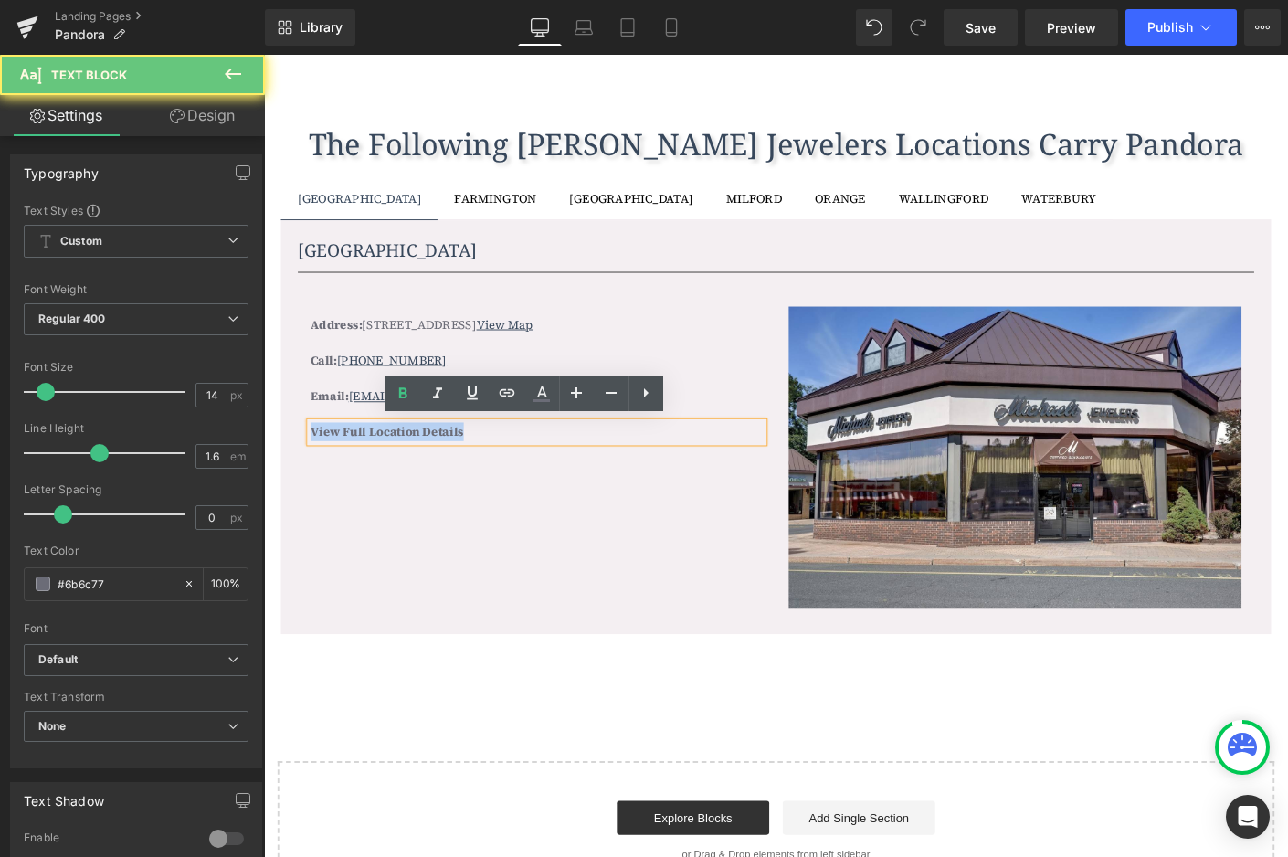
click at [455, 454] on b "View Full Location Details" at bounding box center [396, 461] width 165 height 18
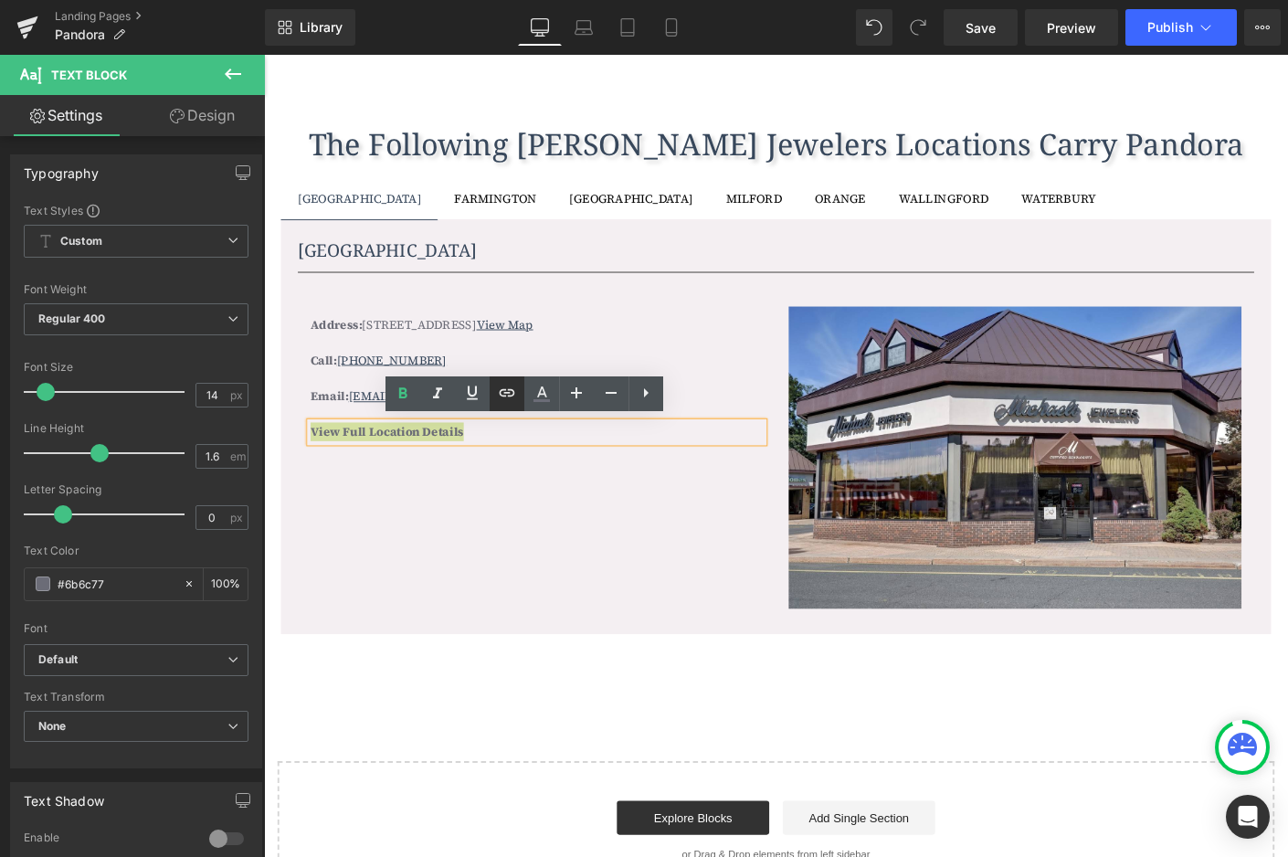
click at [508, 399] on icon at bounding box center [507, 393] width 22 height 22
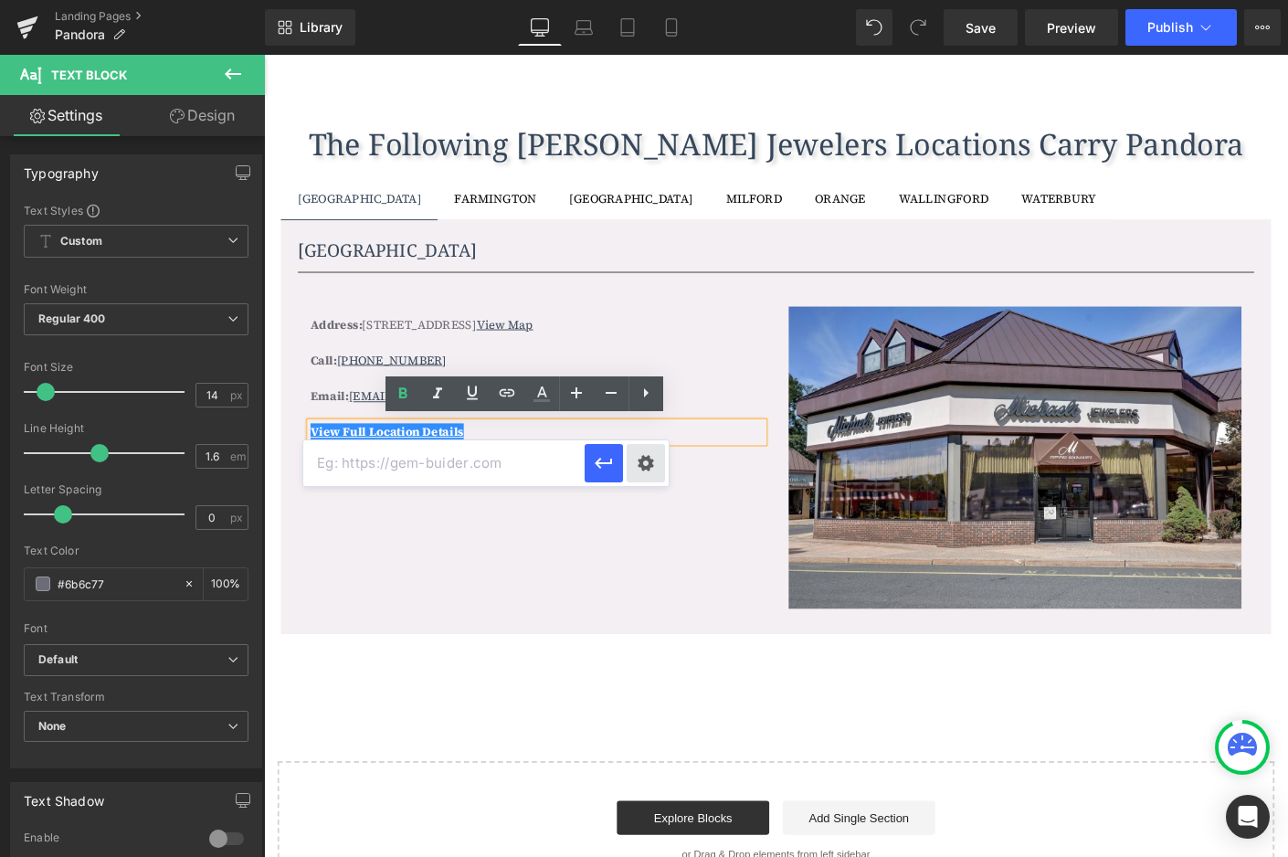
click at [647, 0] on div "Text Color Highlight Color #333333 Edit or remove link: Edit - Unlink - Cancel" at bounding box center [644, 0] width 1288 height 0
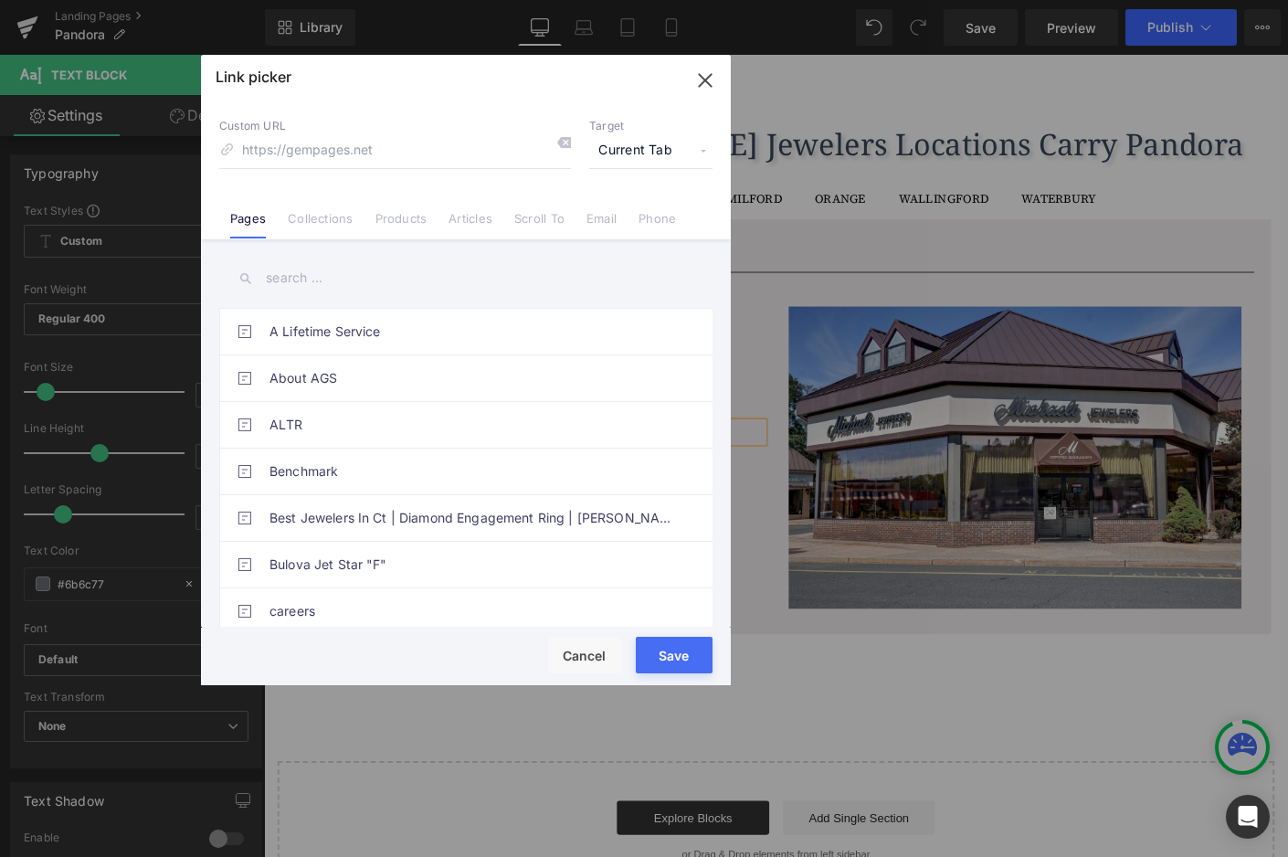
click at [324, 283] on input "text" at bounding box center [465, 278] width 493 height 41
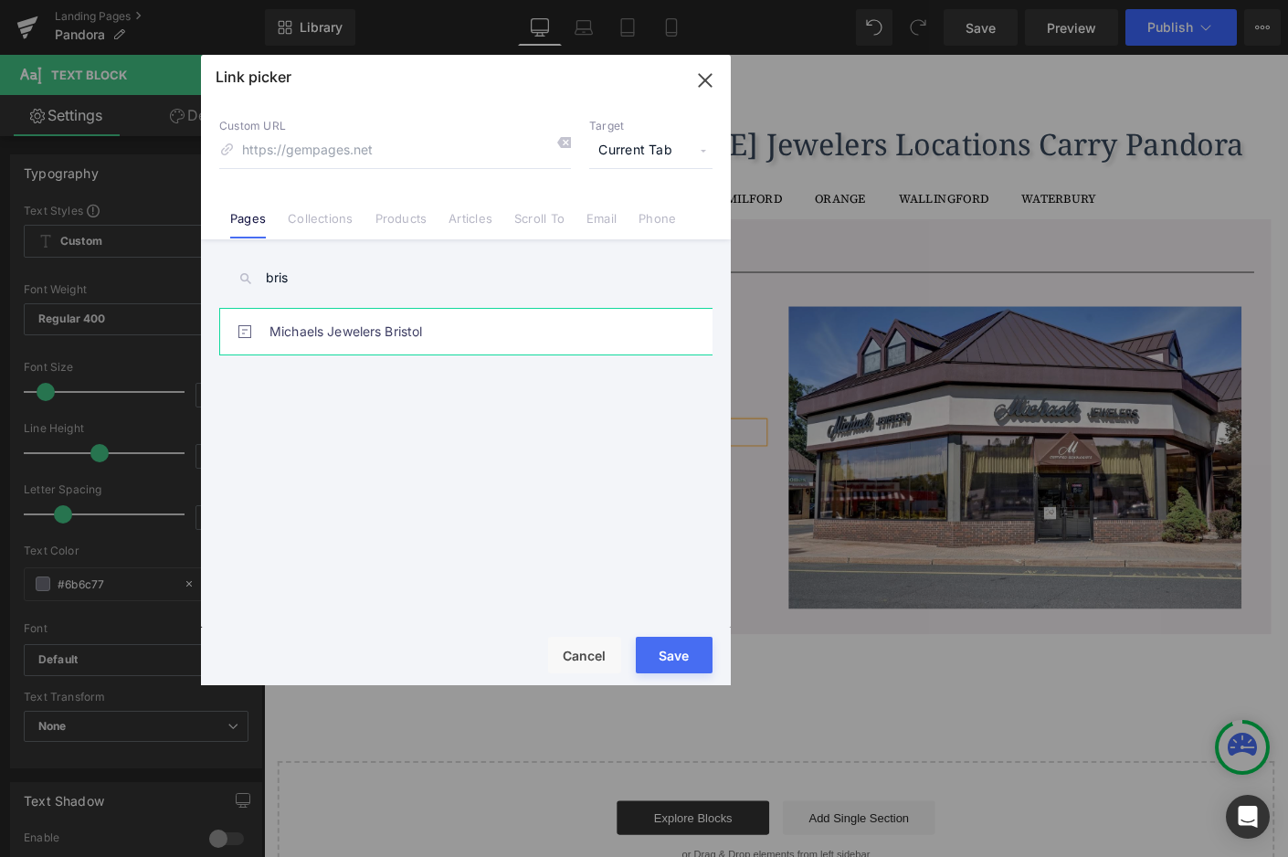
type input "bris"
click at [353, 325] on link "Michaels Jewelers Bristol" at bounding box center [471, 332] width 402 height 46
click at [667, 653] on button "Save" at bounding box center [674, 655] width 77 height 37
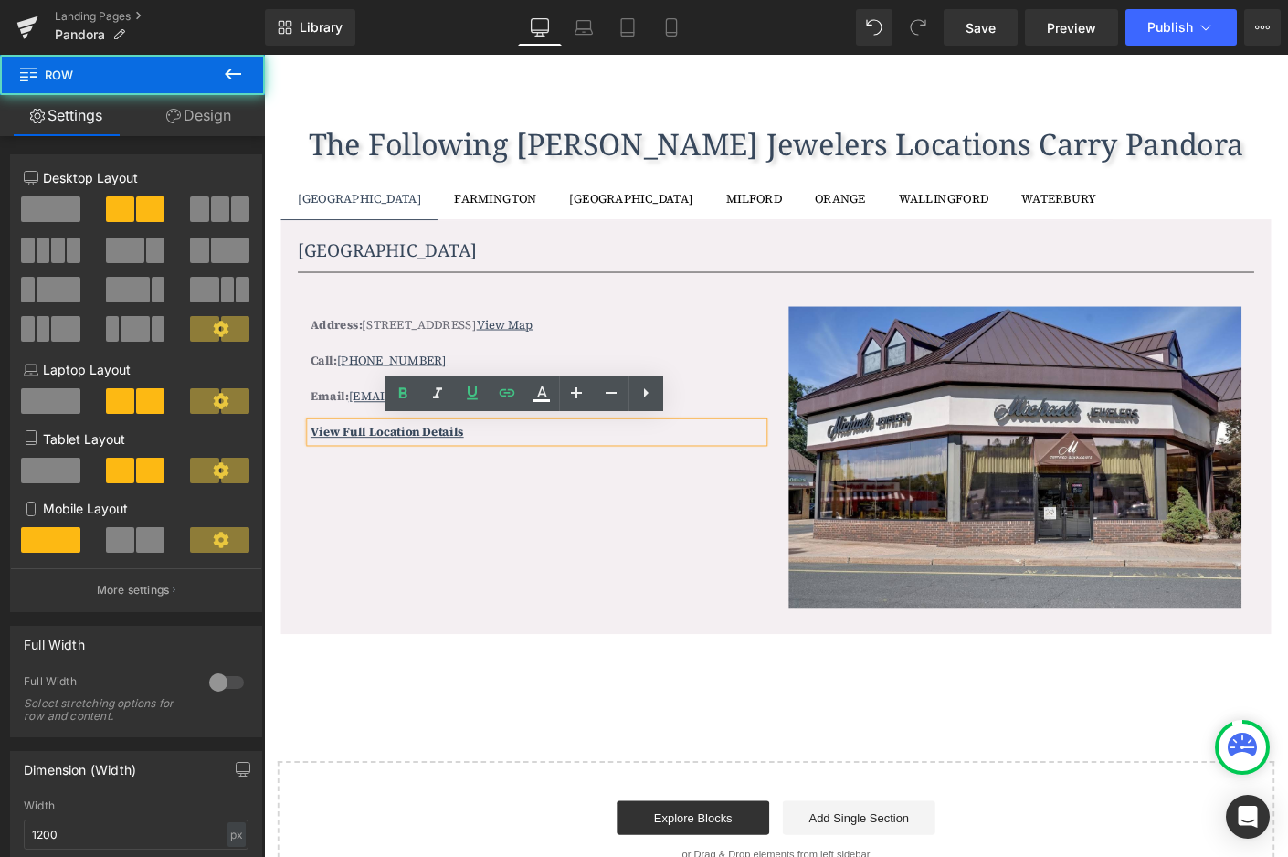
click at [583, 600] on div "Address: 99 Farmington Ave Bristol, CT 06010 View Map Text Block Call: (860) 58…" at bounding box center [817, 480] width 1032 height 363
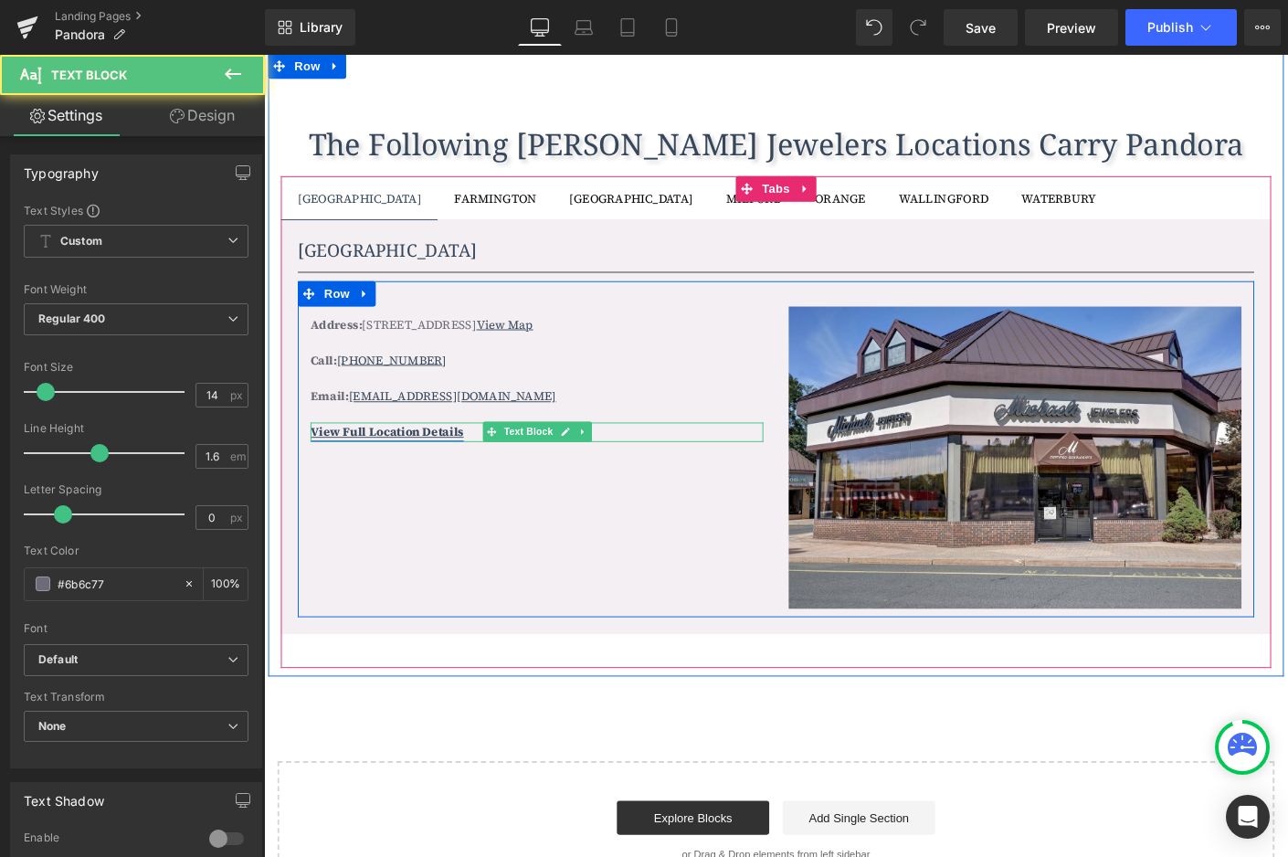
click at [468, 460] on link "View Full Location Details" at bounding box center [396, 461] width 165 height 18
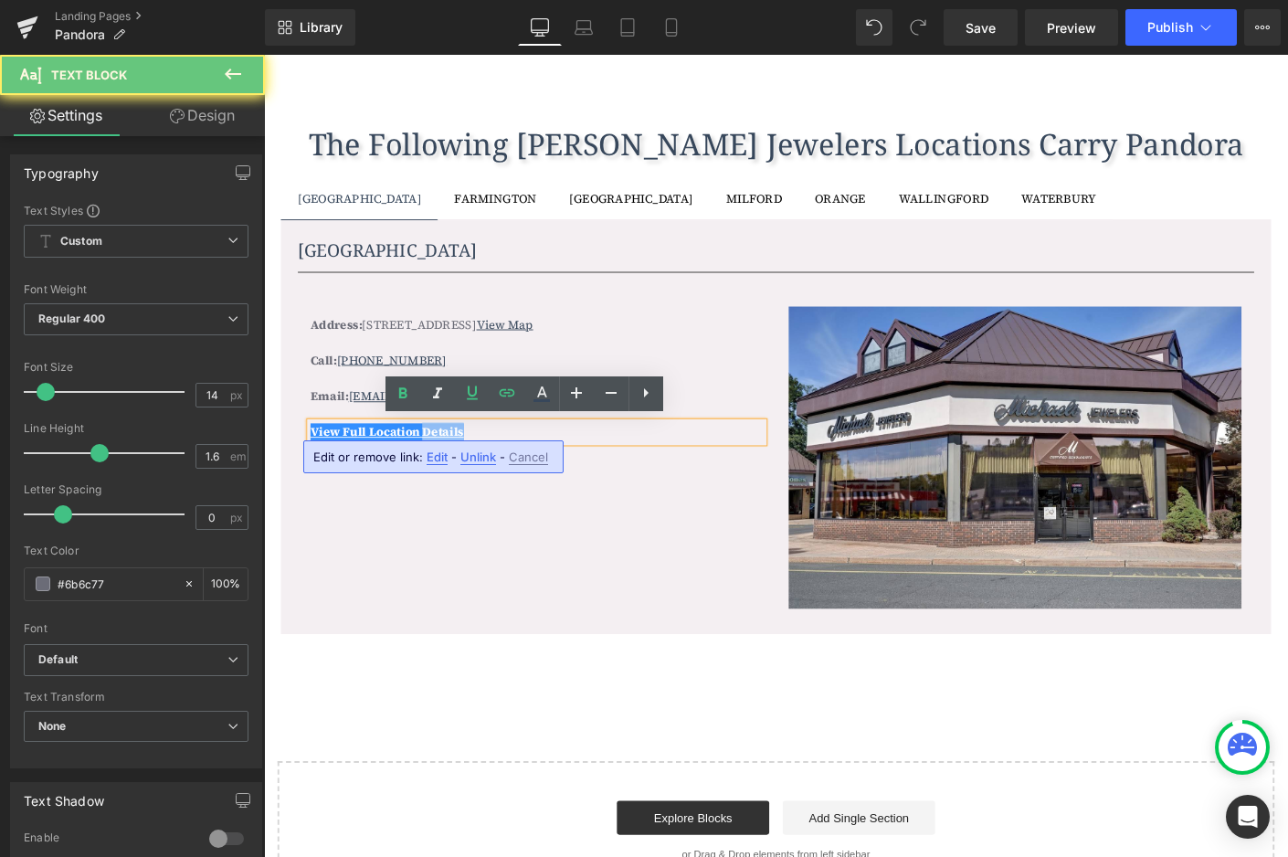
click at [468, 460] on link "View Full Location Details" at bounding box center [396, 461] width 165 height 18
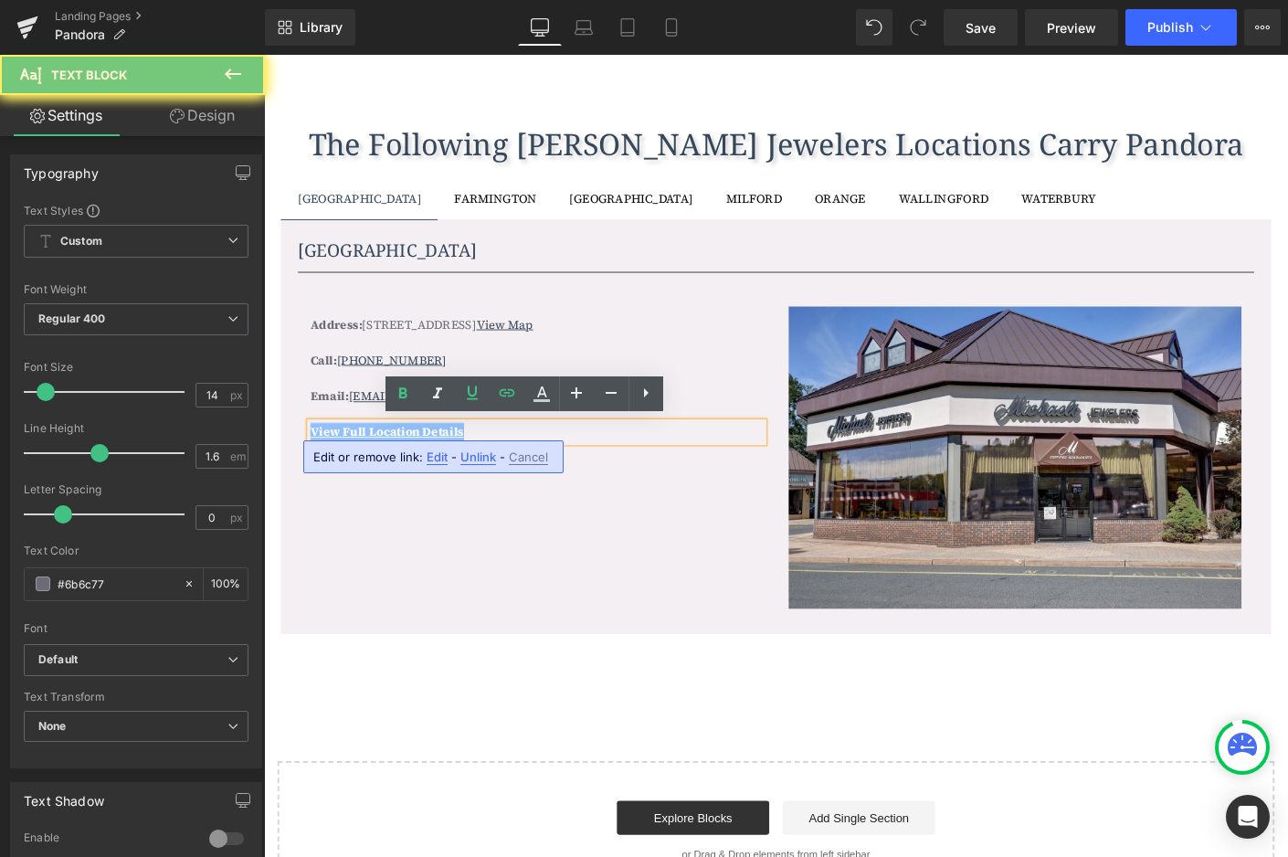
click at [468, 460] on link "View Full Location Details" at bounding box center [396, 461] width 165 height 18
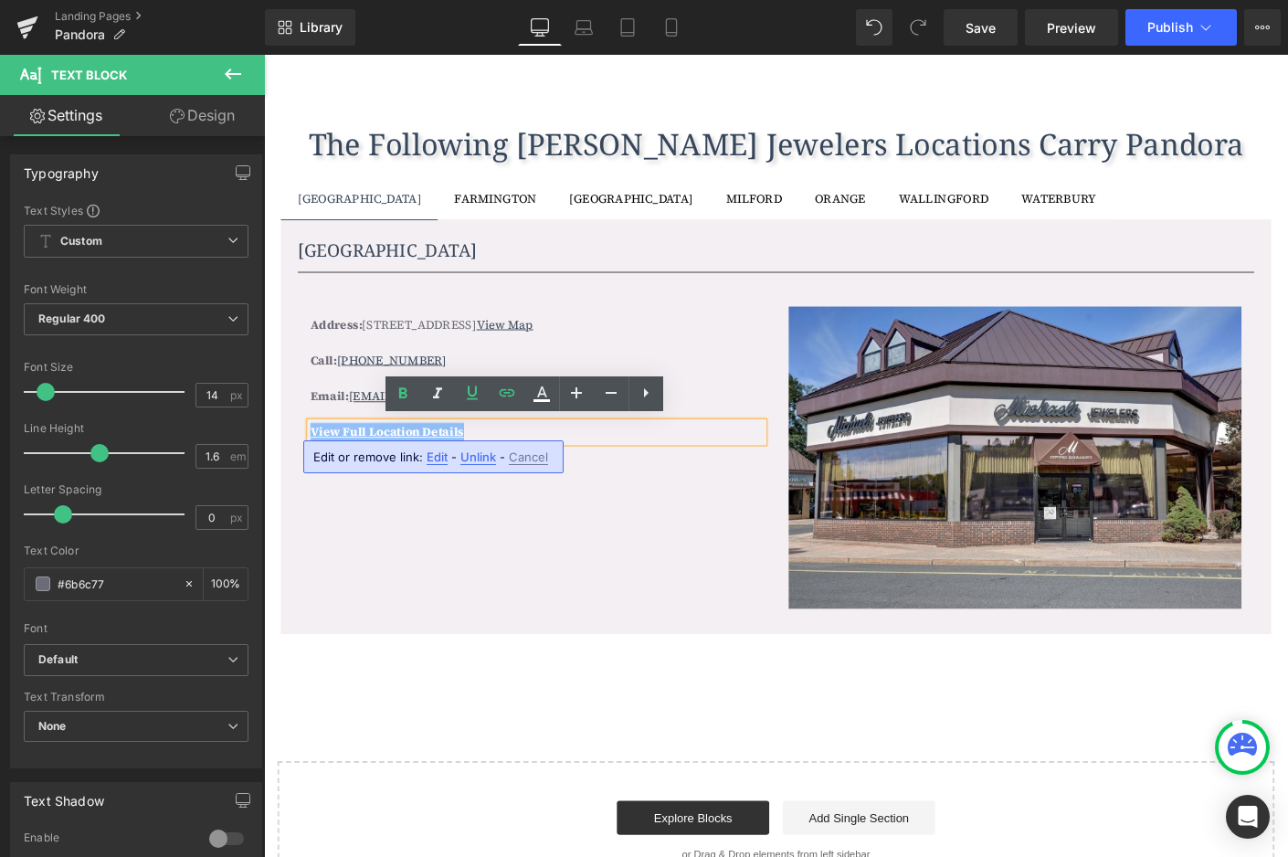
click at [468, 460] on link "View Full Location Details" at bounding box center [396, 461] width 165 height 18
copy link "View Full Location Details"
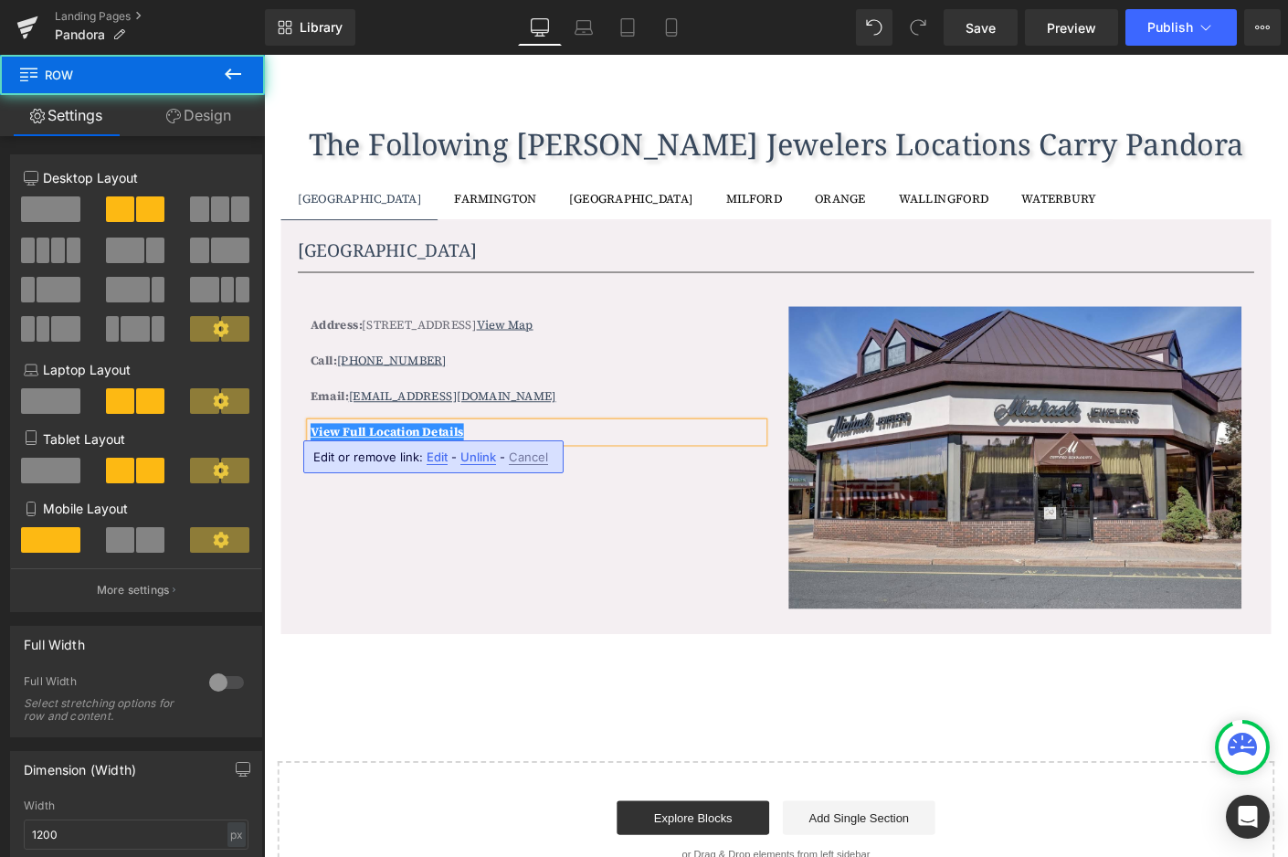
click at [497, 566] on div "Address: 99 Farmington Ave Bristol, CT 06010 View Map Text Block Call: (860) 58…" at bounding box center [817, 480] width 1032 height 363
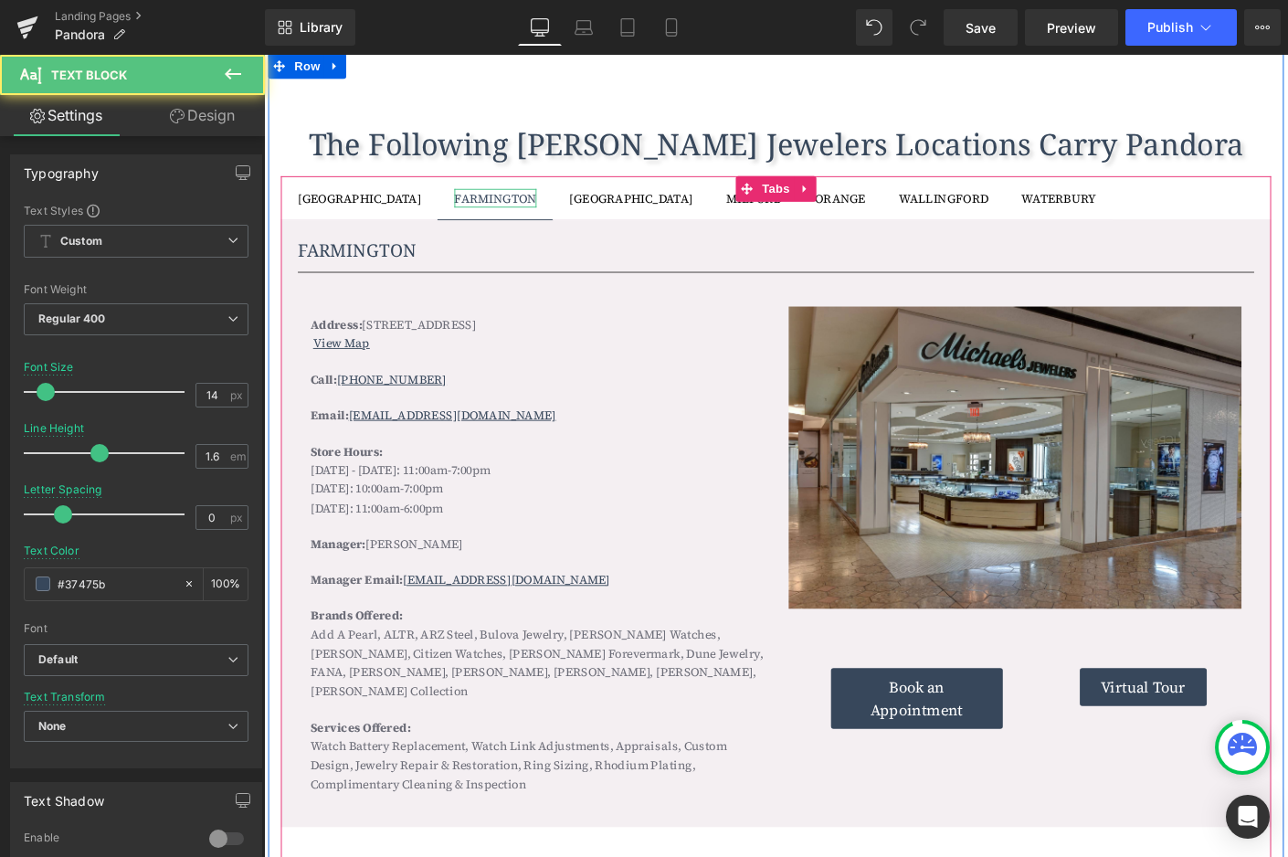
click at [470, 205] on div "FARMINGTON" at bounding box center [514, 209] width 89 height 20
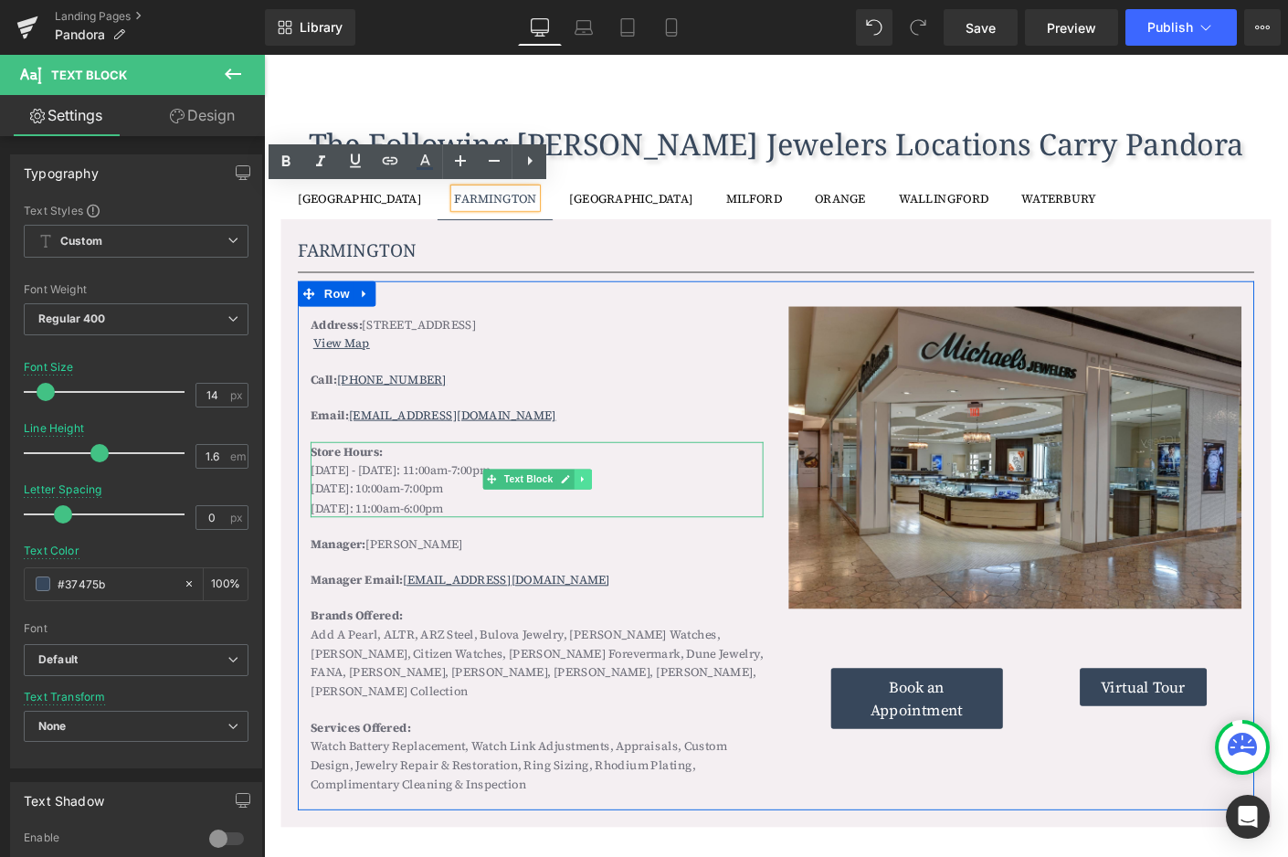
click at [607, 510] on icon at bounding box center [608, 512] width 10 height 11
click at [615, 511] on icon at bounding box center [617, 512] width 10 height 11
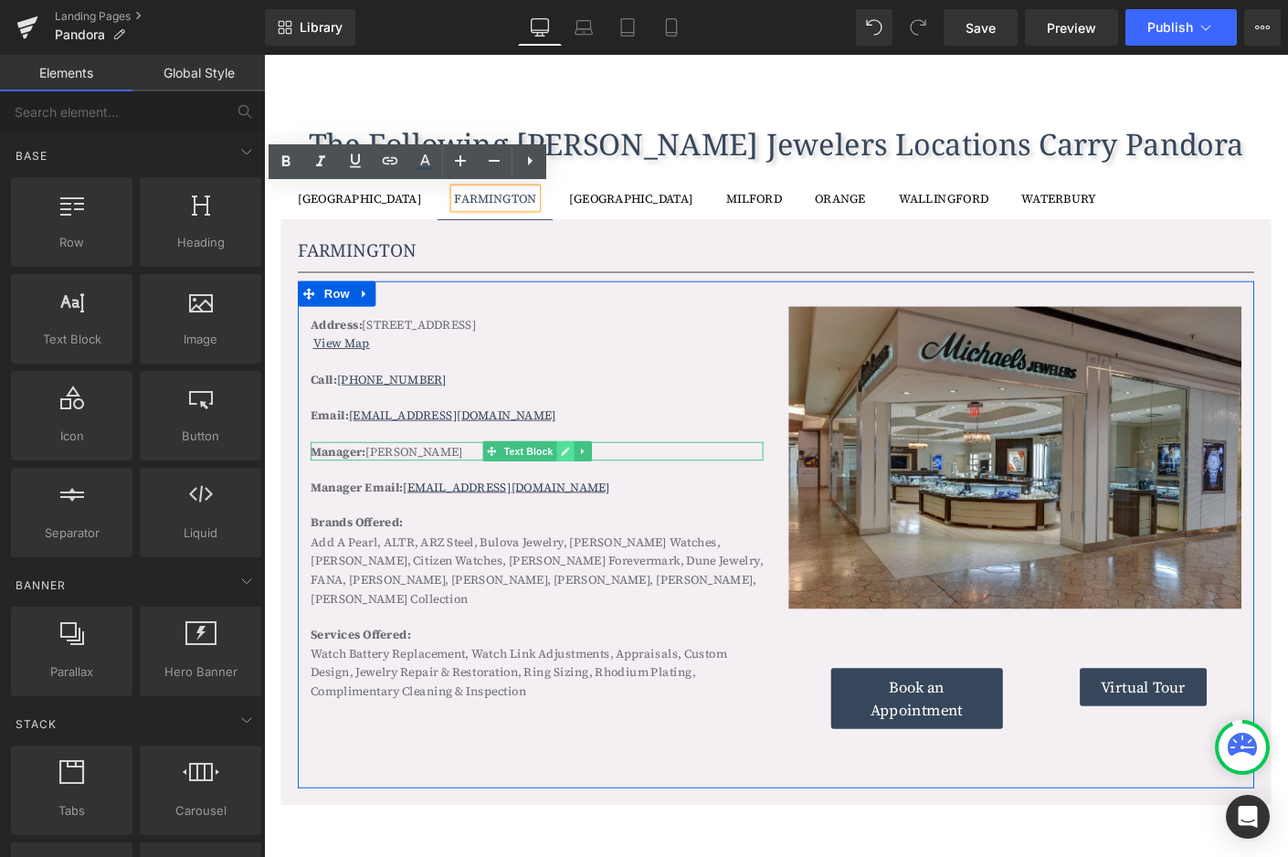
click at [586, 478] on icon at bounding box center [589, 482] width 9 height 9
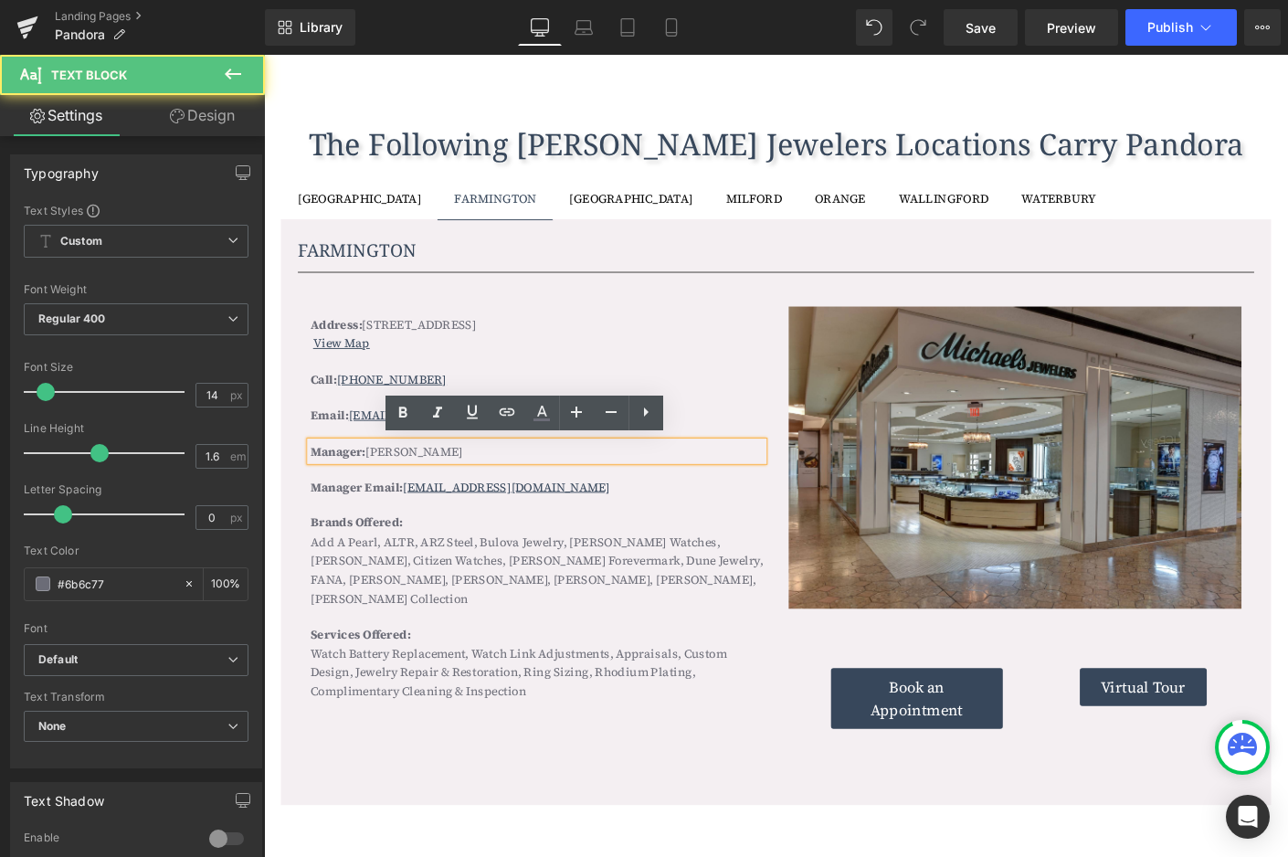
click at [554, 478] on p "Manager: Robert Eshou" at bounding box center [558, 482] width 489 height 20
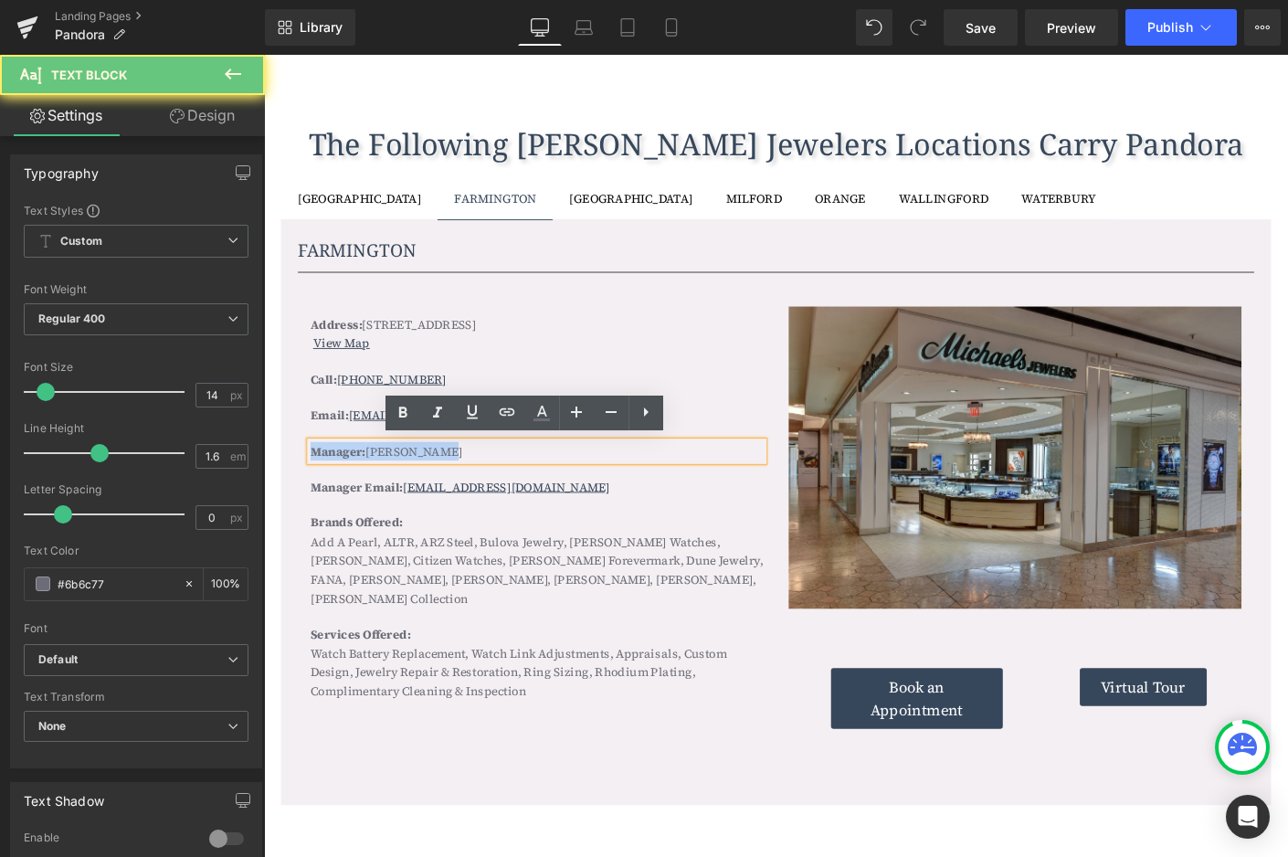
click at [554, 478] on p "Manager: Robert Eshou" at bounding box center [558, 482] width 489 height 20
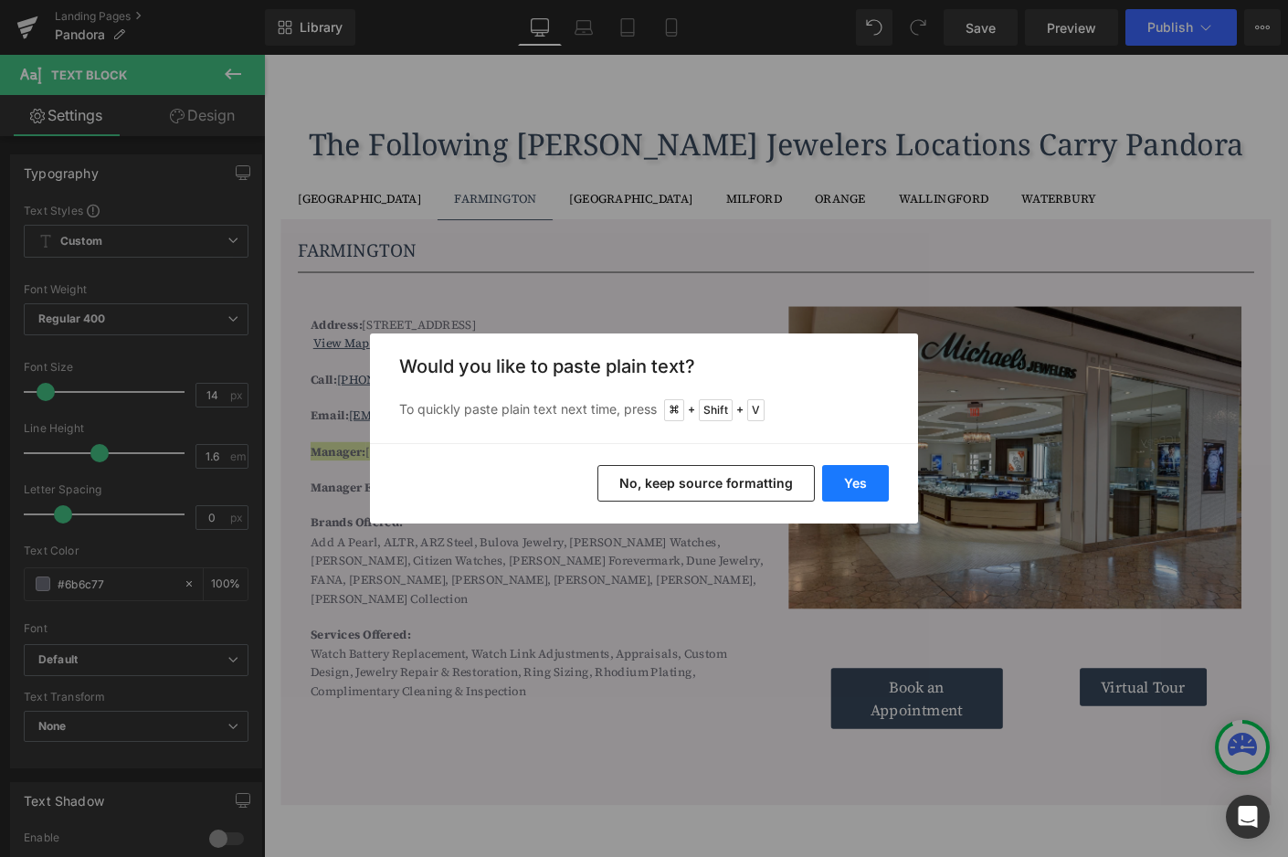
click at [857, 491] on button "Yes" at bounding box center [855, 483] width 67 height 37
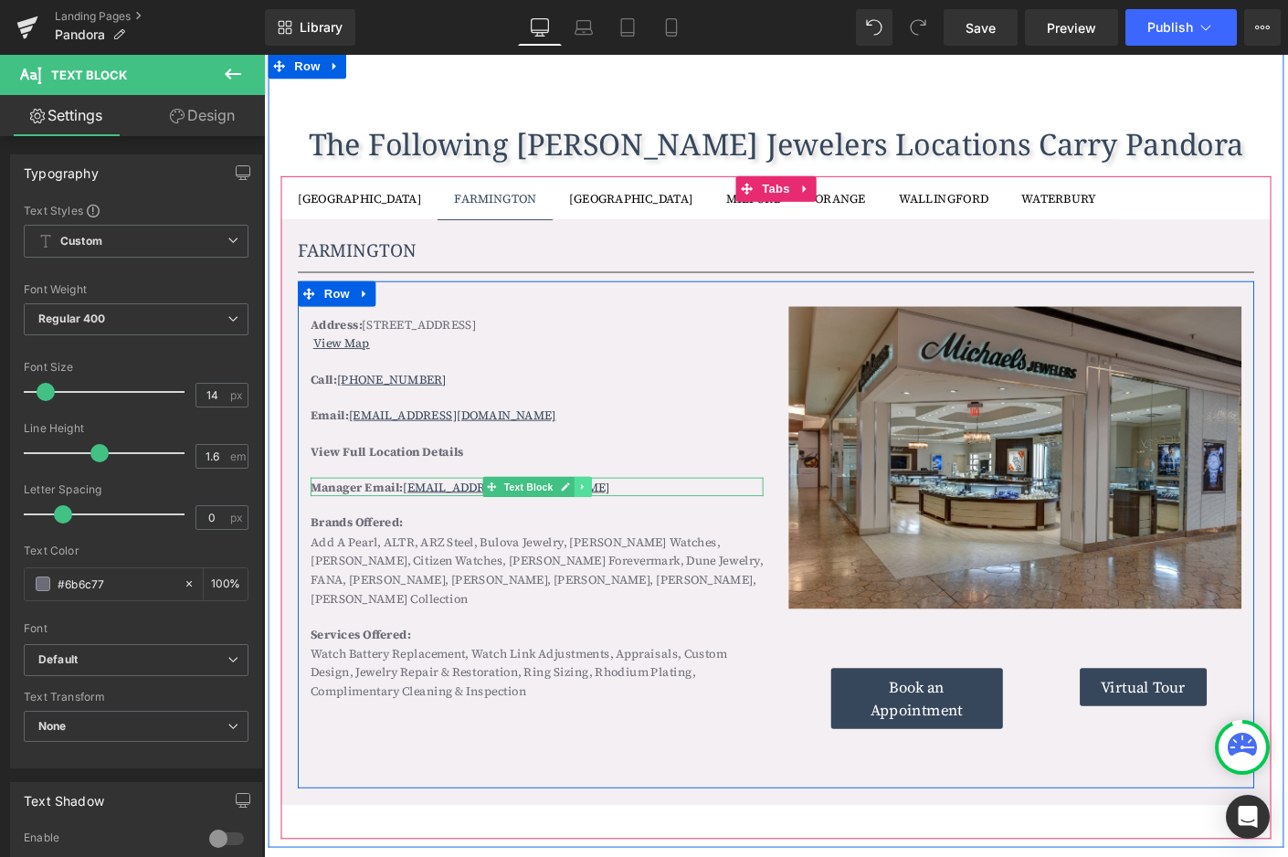
click at [608, 515] on icon at bounding box center [608, 520] width 10 height 11
click at [619, 517] on icon at bounding box center [617, 520] width 10 height 10
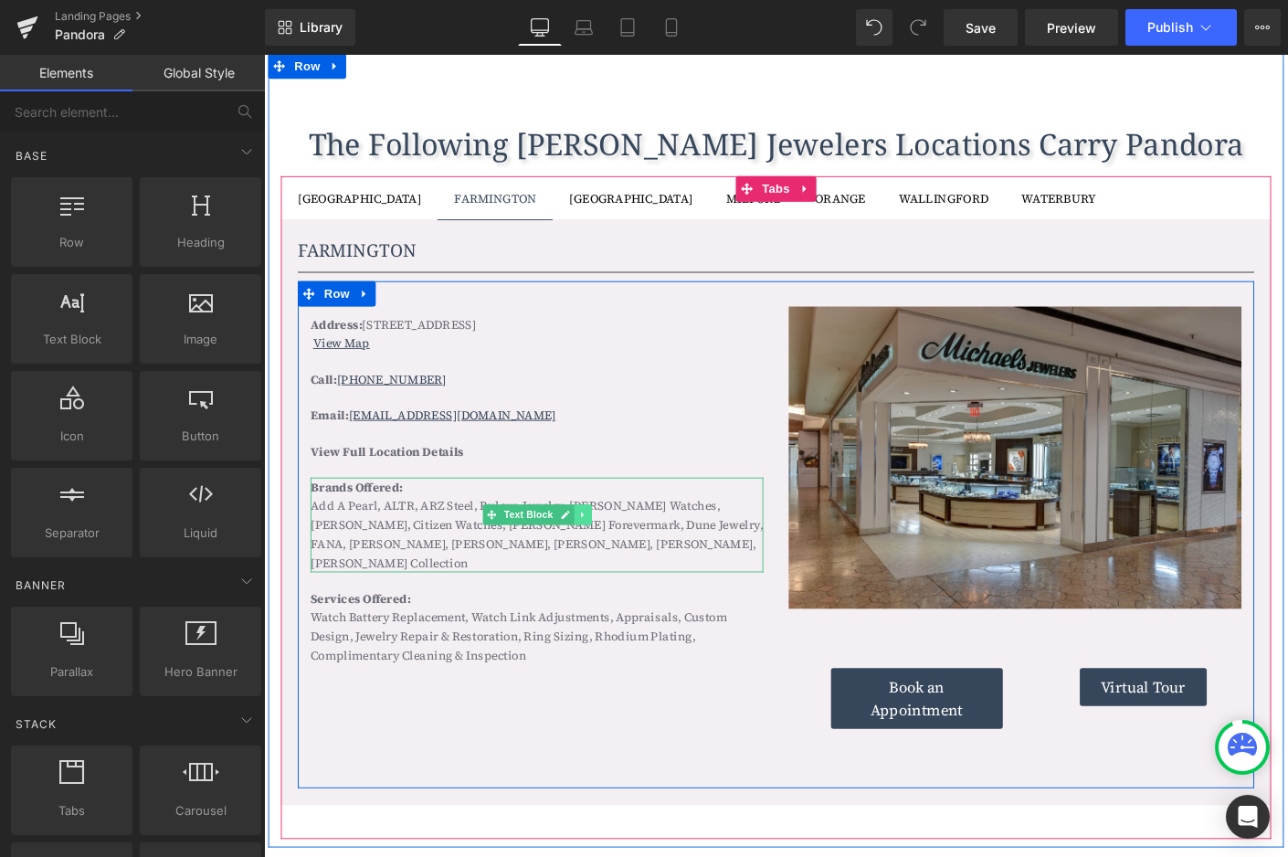
click at [612, 548] on link at bounding box center [607, 551] width 19 height 22
click at [612, 548] on icon at bounding box center [617, 550] width 10 height 10
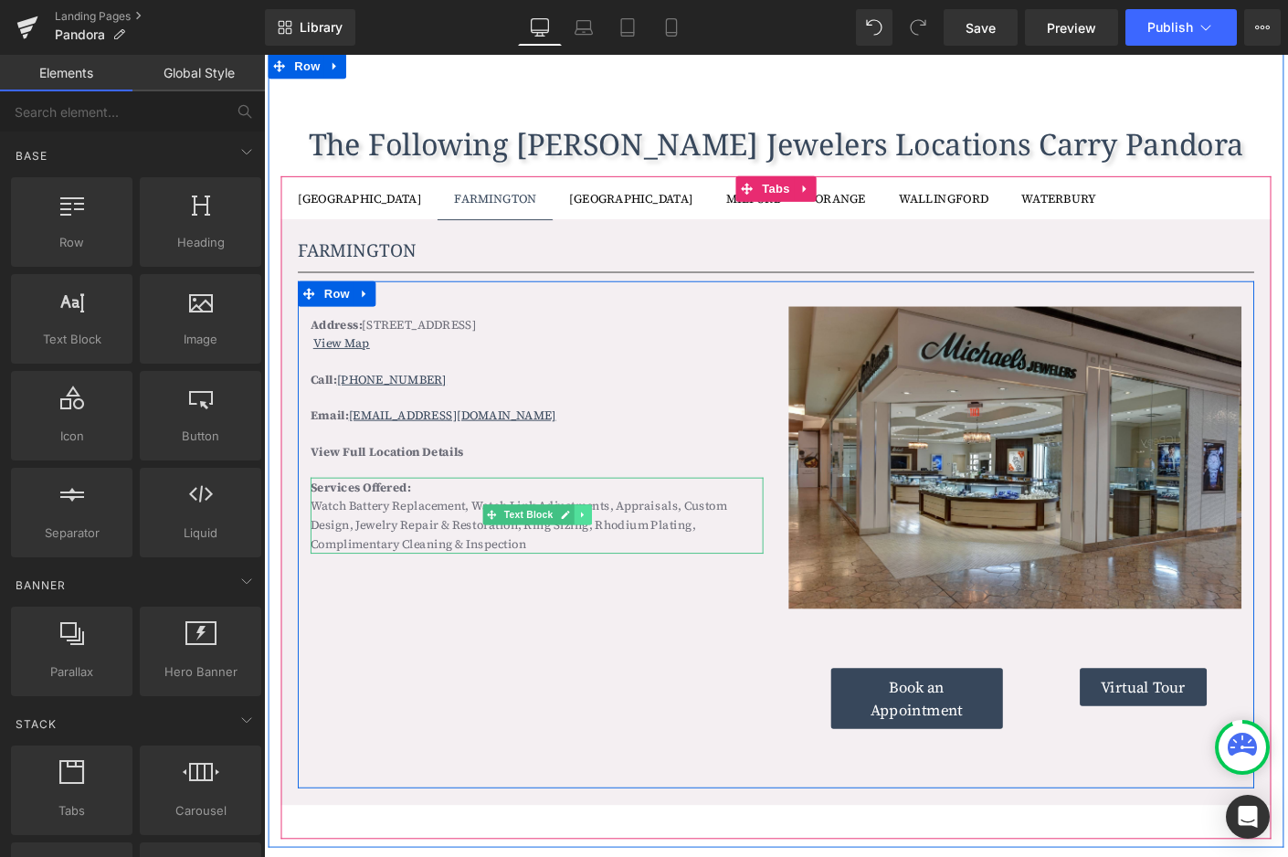
click at [609, 550] on icon at bounding box center [608, 550] width 10 height 11
click at [612, 549] on icon at bounding box center [617, 550] width 10 height 10
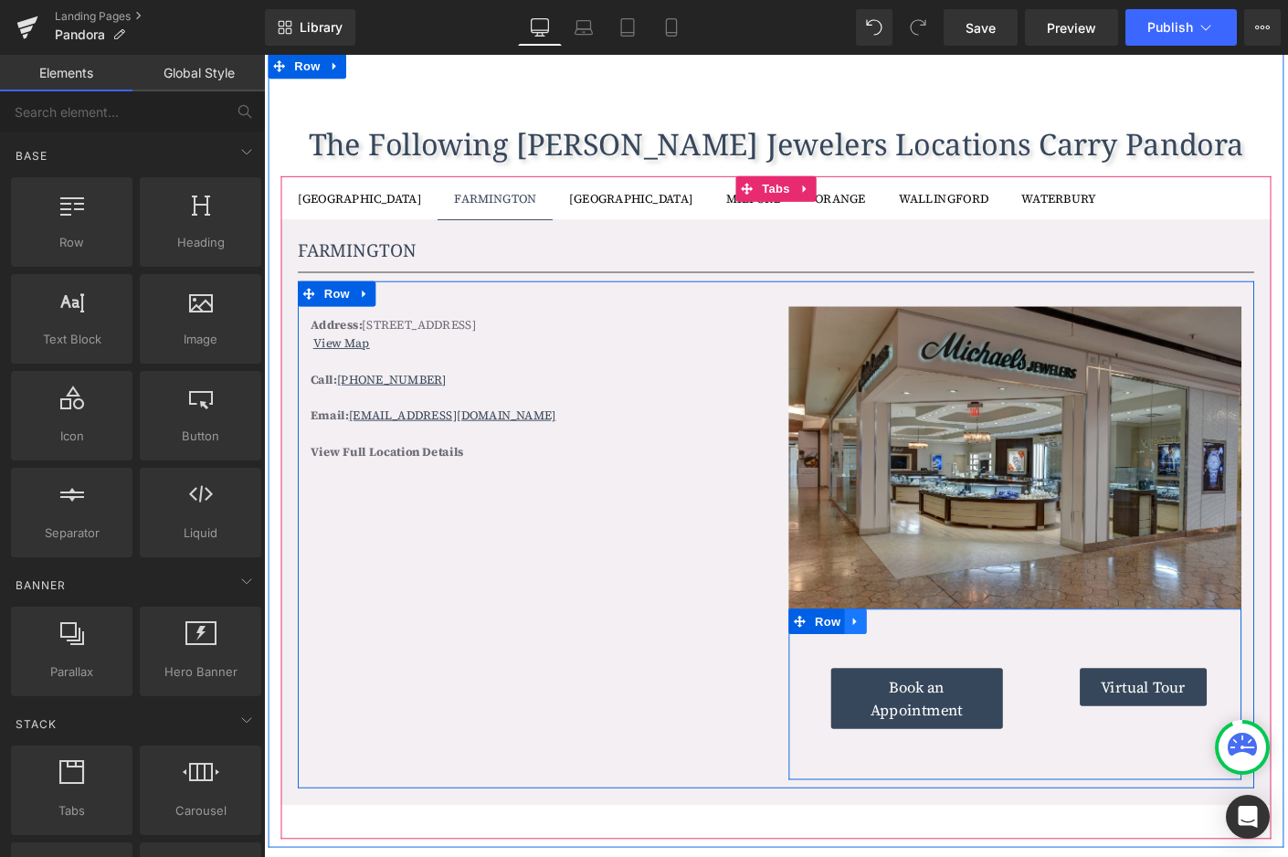
click at [900, 664] on icon at bounding box center [902, 666] width 4 height 8
click at [952, 663] on icon at bounding box center [950, 666] width 13 height 13
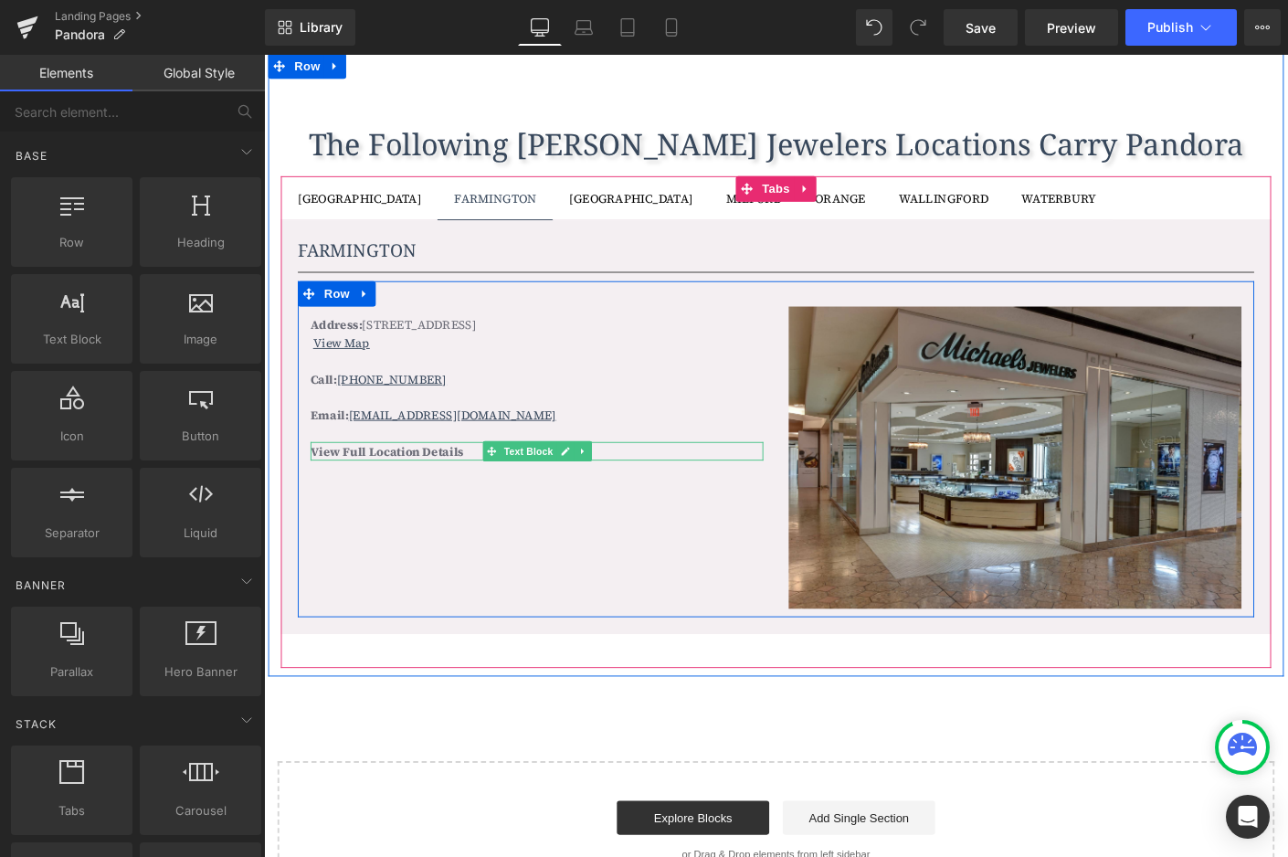
click at [456, 480] on b "View Full Location Details" at bounding box center [396, 482] width 165 height 18
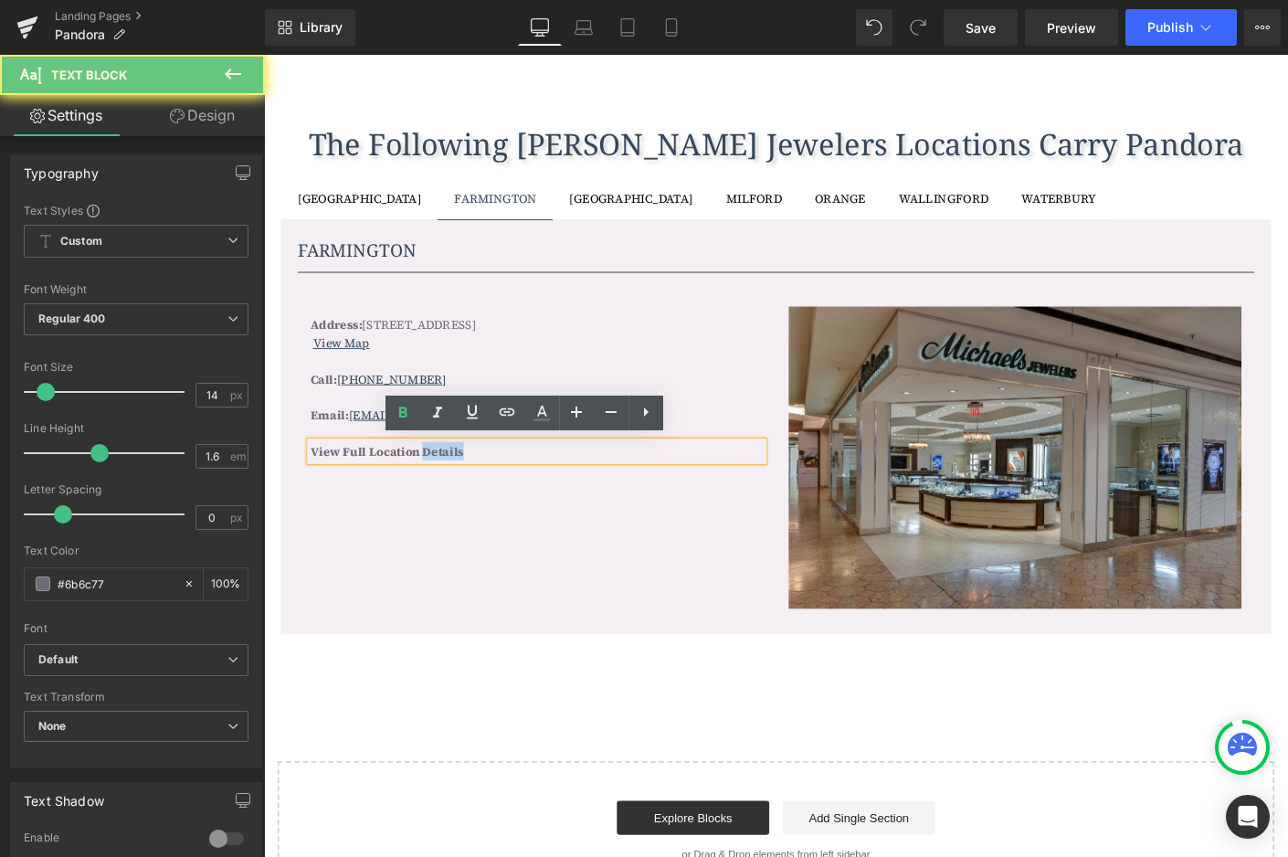
click at [456, 480] on b "View Full Location Details" at bounding box center [396, 482] width 165 height 18
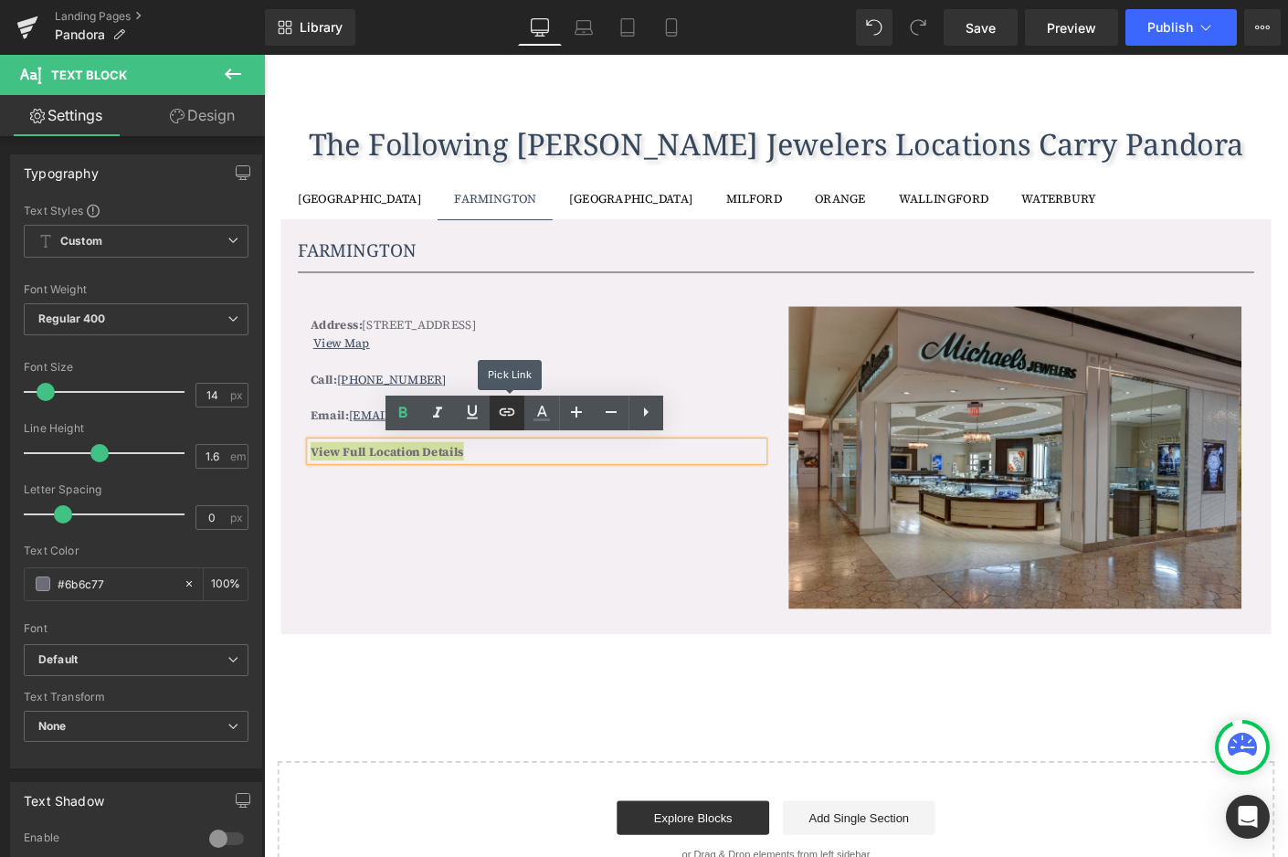
click at [505, 418] on icon at bounding box center [507, 412] width 22 height 22
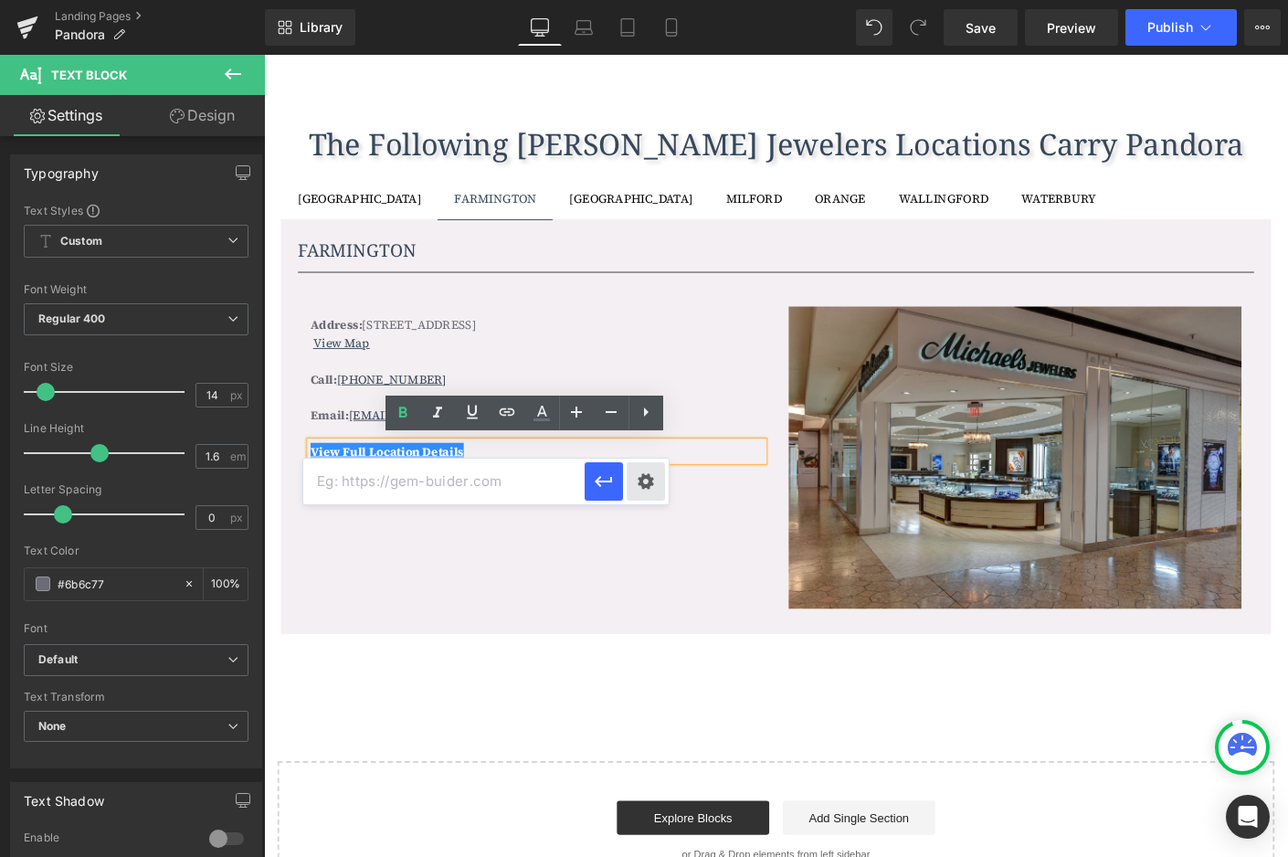
click at [645, 0] on div "Text Color Highlight Color #333333 Edit or remove link: Edit - Unlink - Cancel" at bounding box center [644, 0] width 1288 height 0
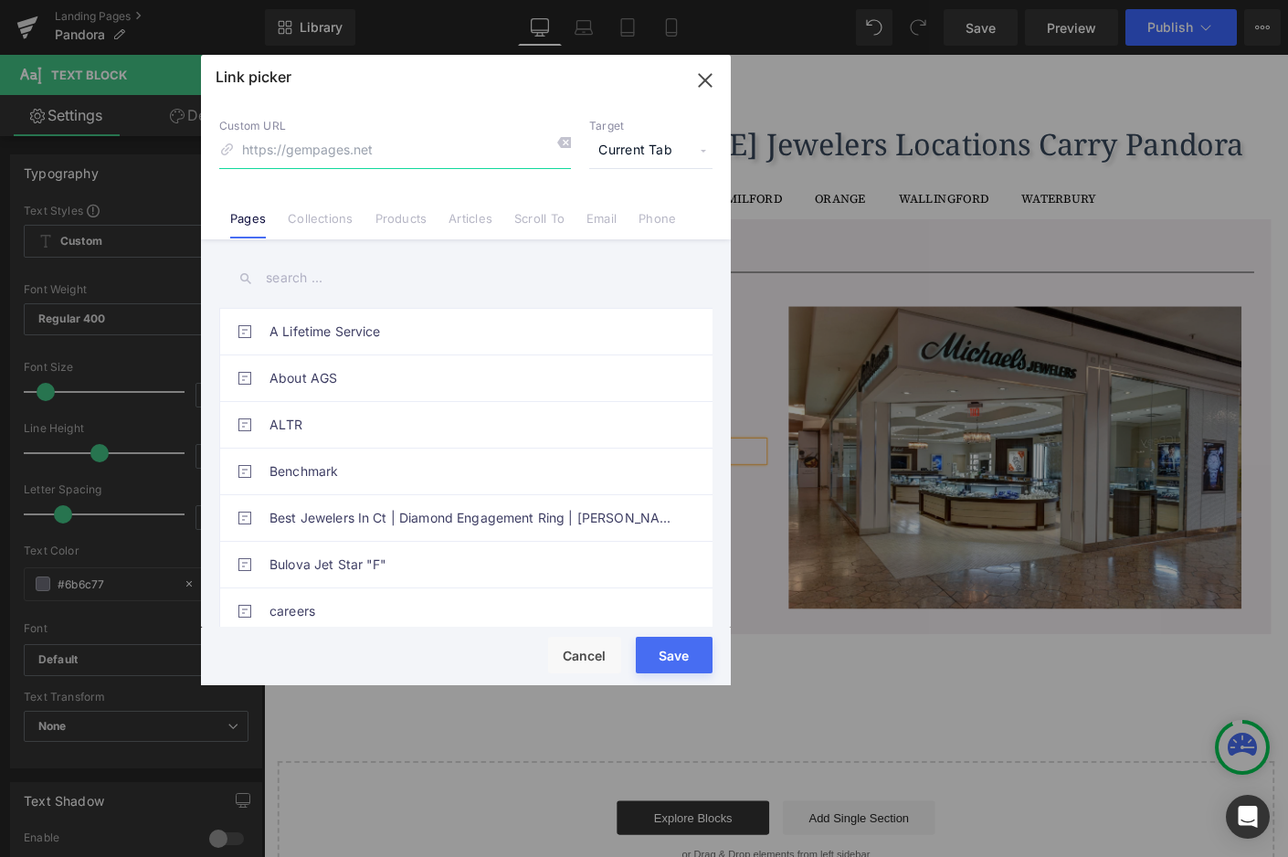
click at [702, 81] on icon "button" at bounding box center [705, 80] width 29 height 29
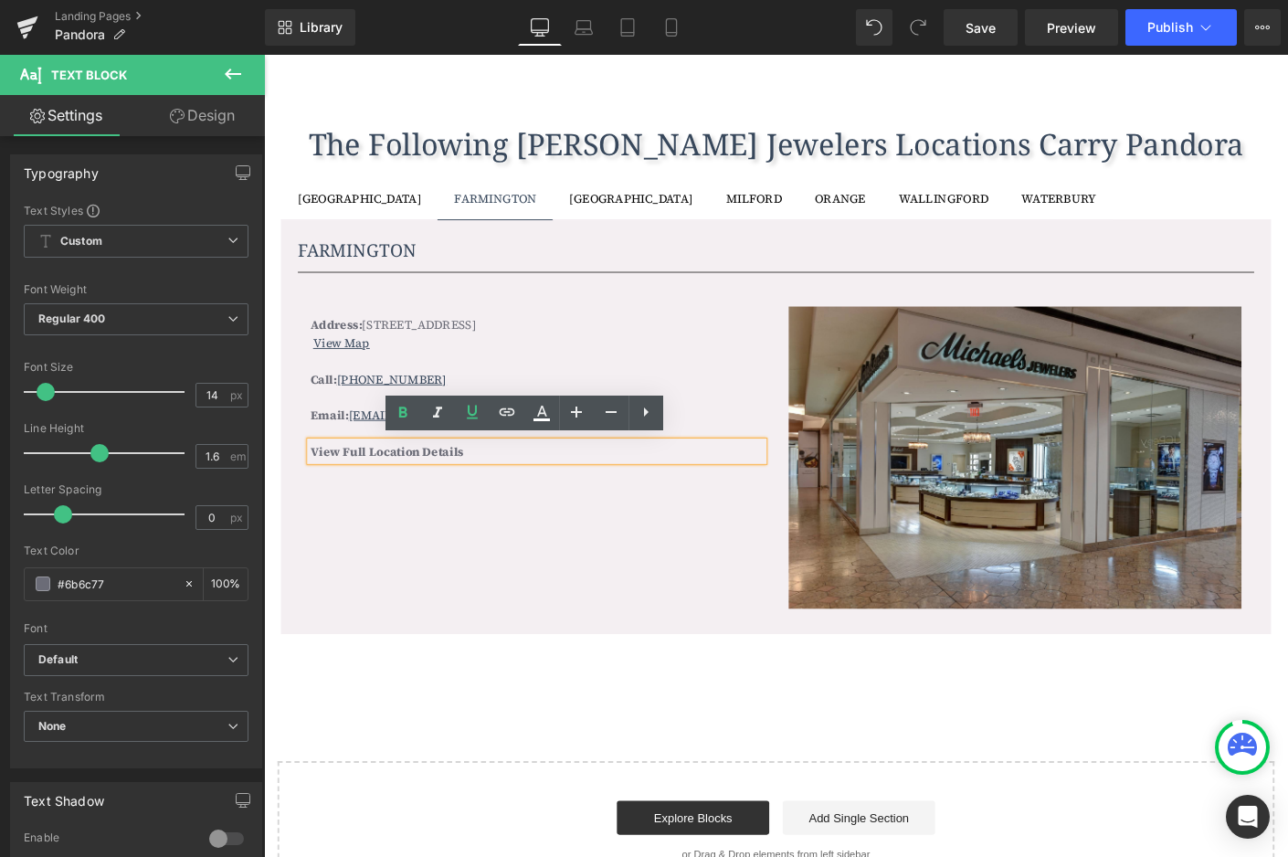
click at [475, 485] on p "View Full Location Details" at bounding box center [558, 482] width 489 height 20
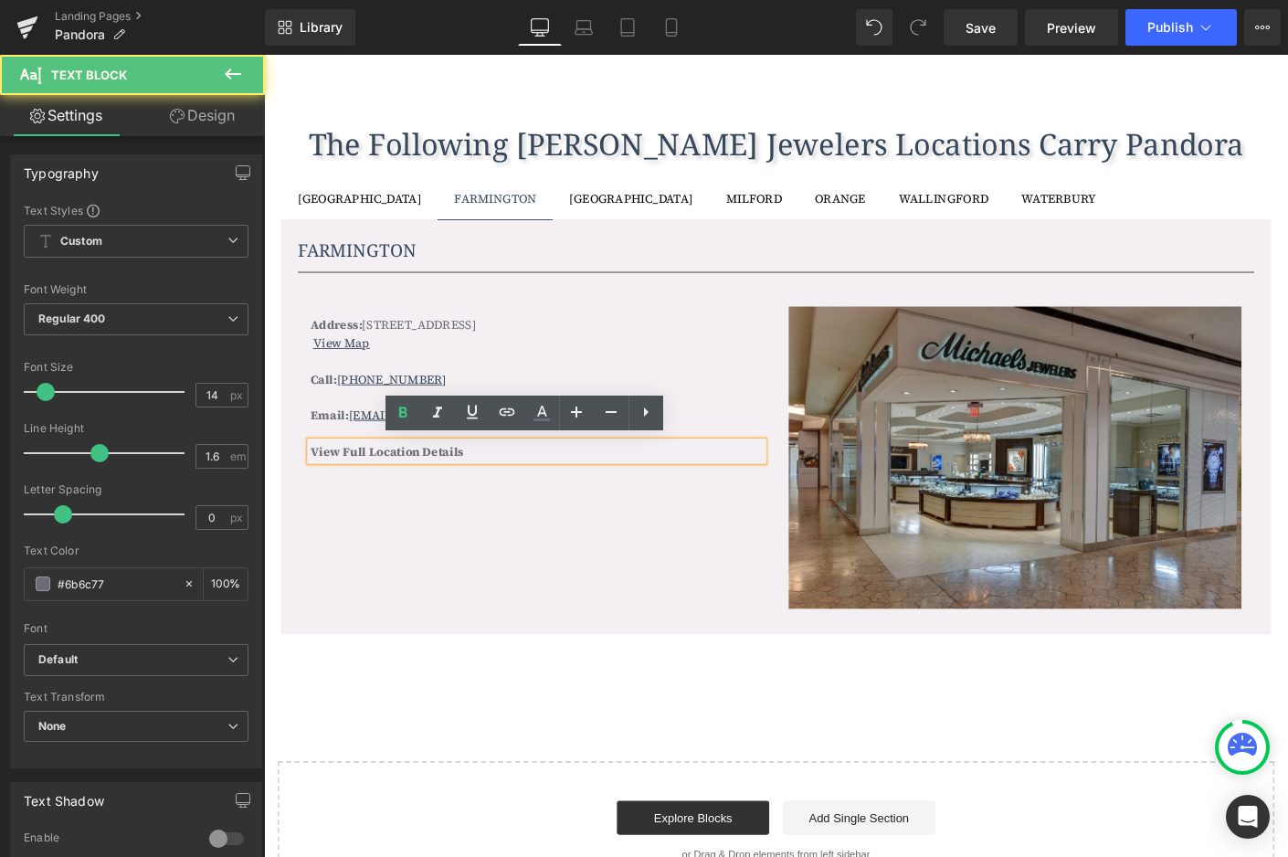
click at [475, 485] on p "View Full Location Details" at bounding box center [558, 482] width 489 height 20
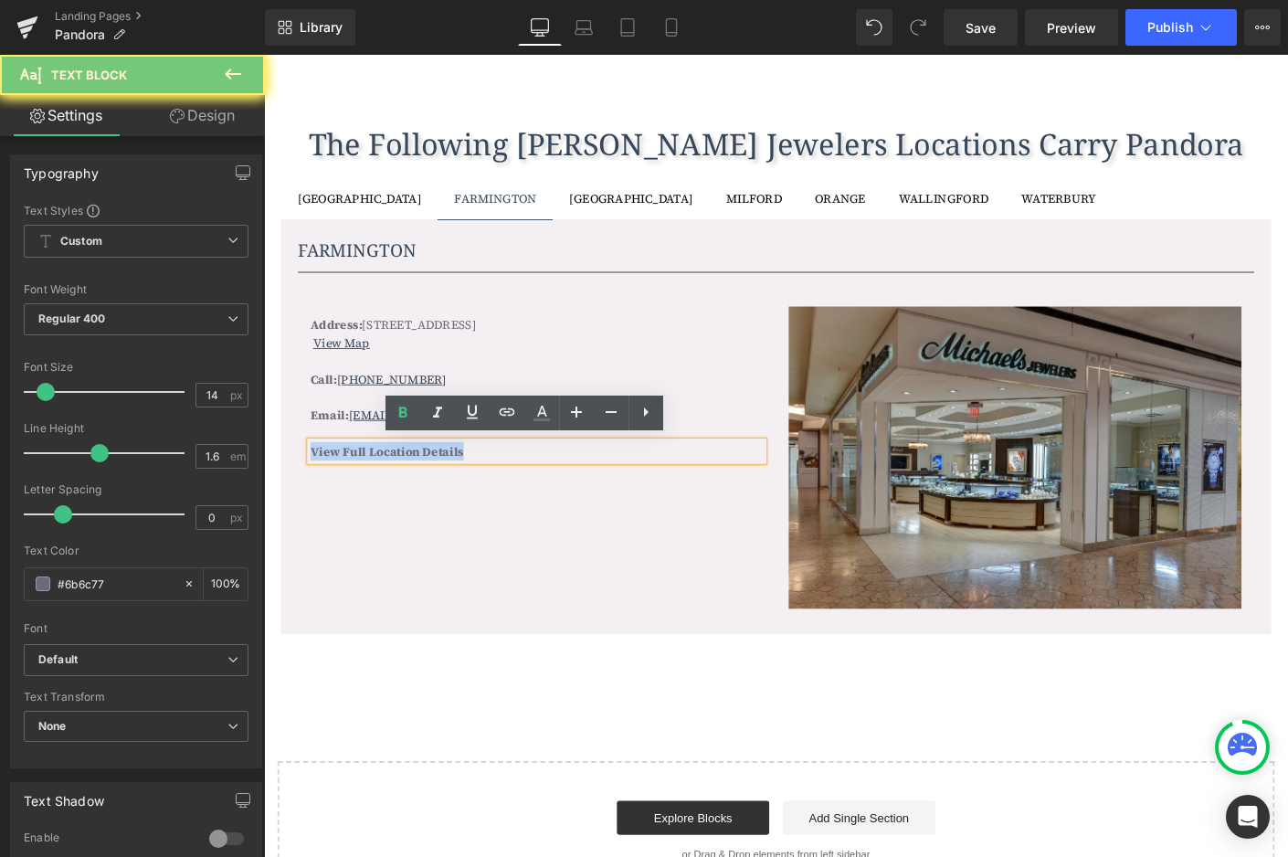
click at [475, 485] on p "View Full Location Details" at bounding box center [558, 482] width 489 height 20
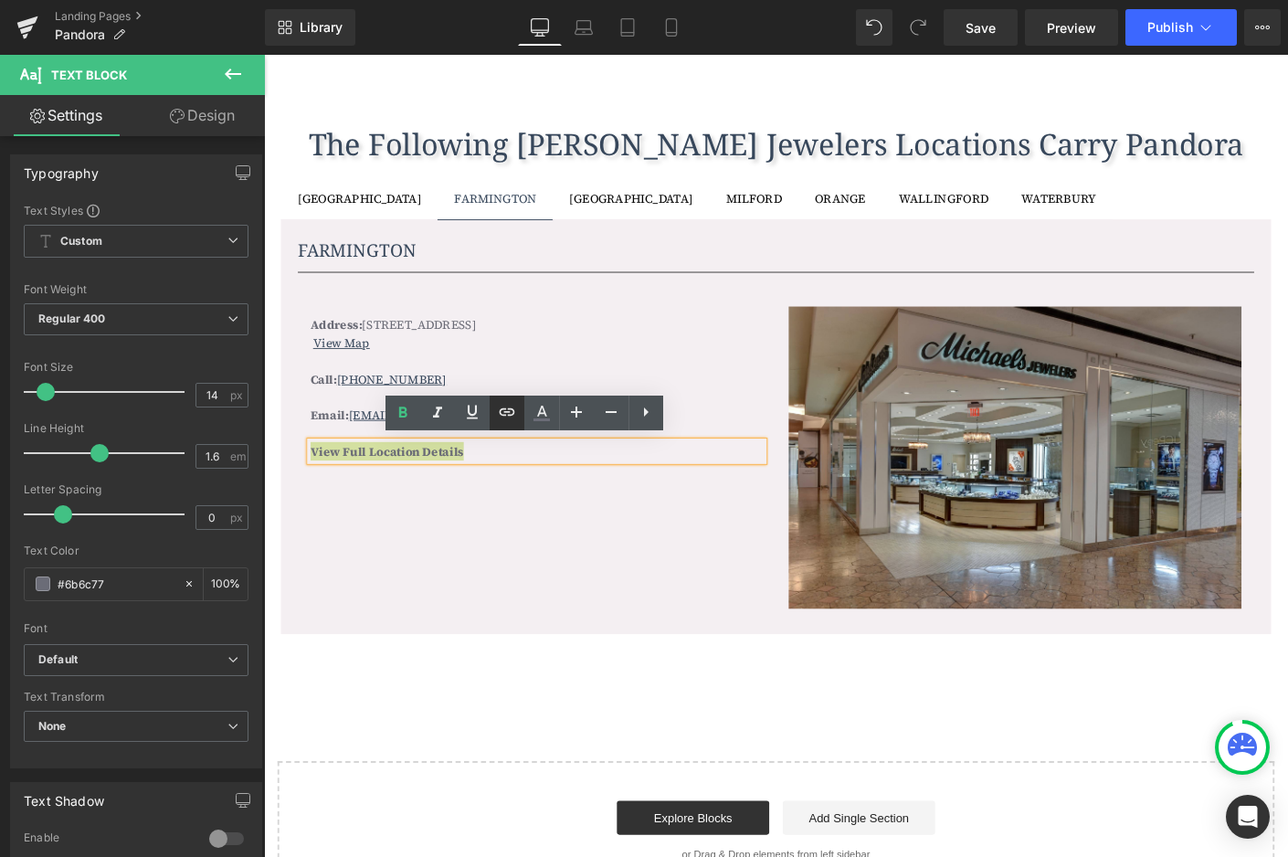
click at [501, 411] on icon at bounding box center [508, 411] width 16 height 7
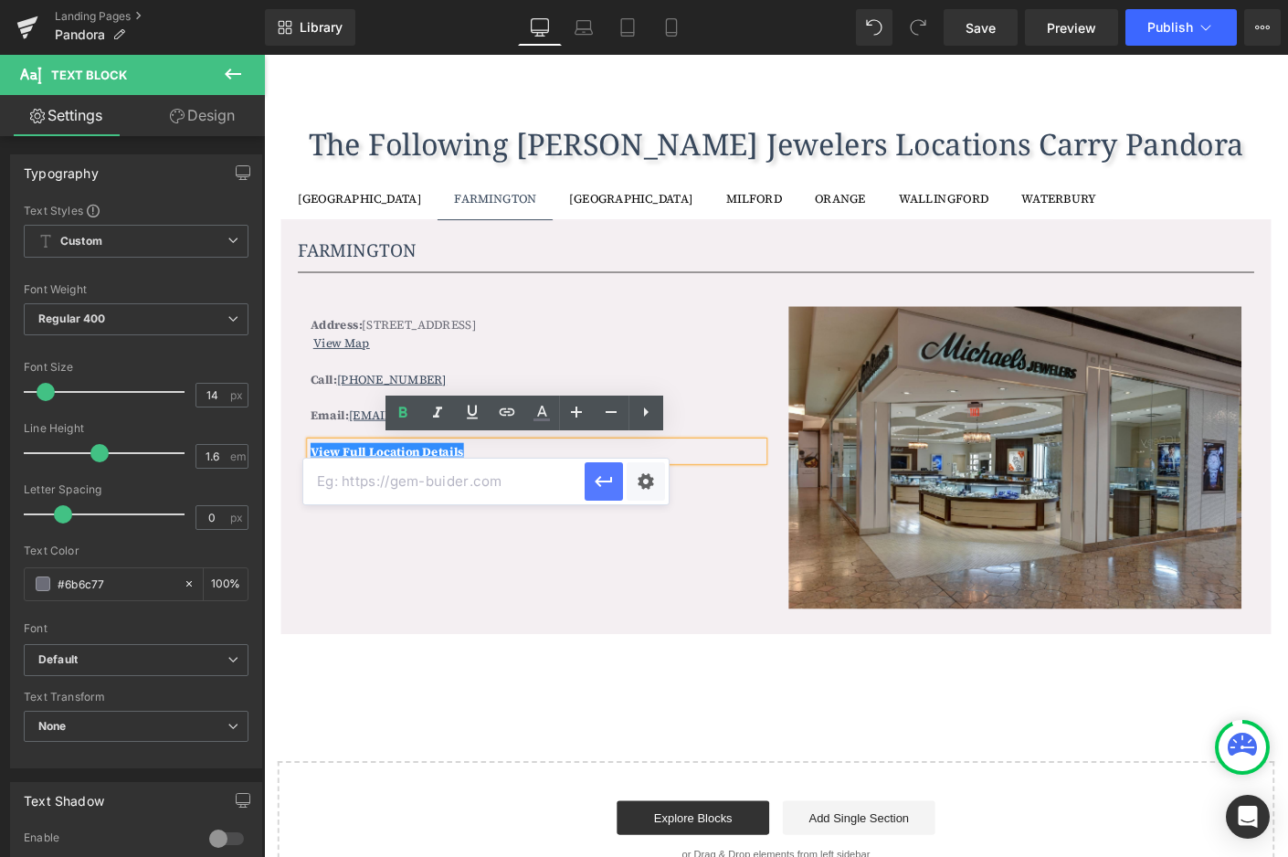
click at [600, 487] on icon "button" at bounding box center [604, 482] width 22 height 22
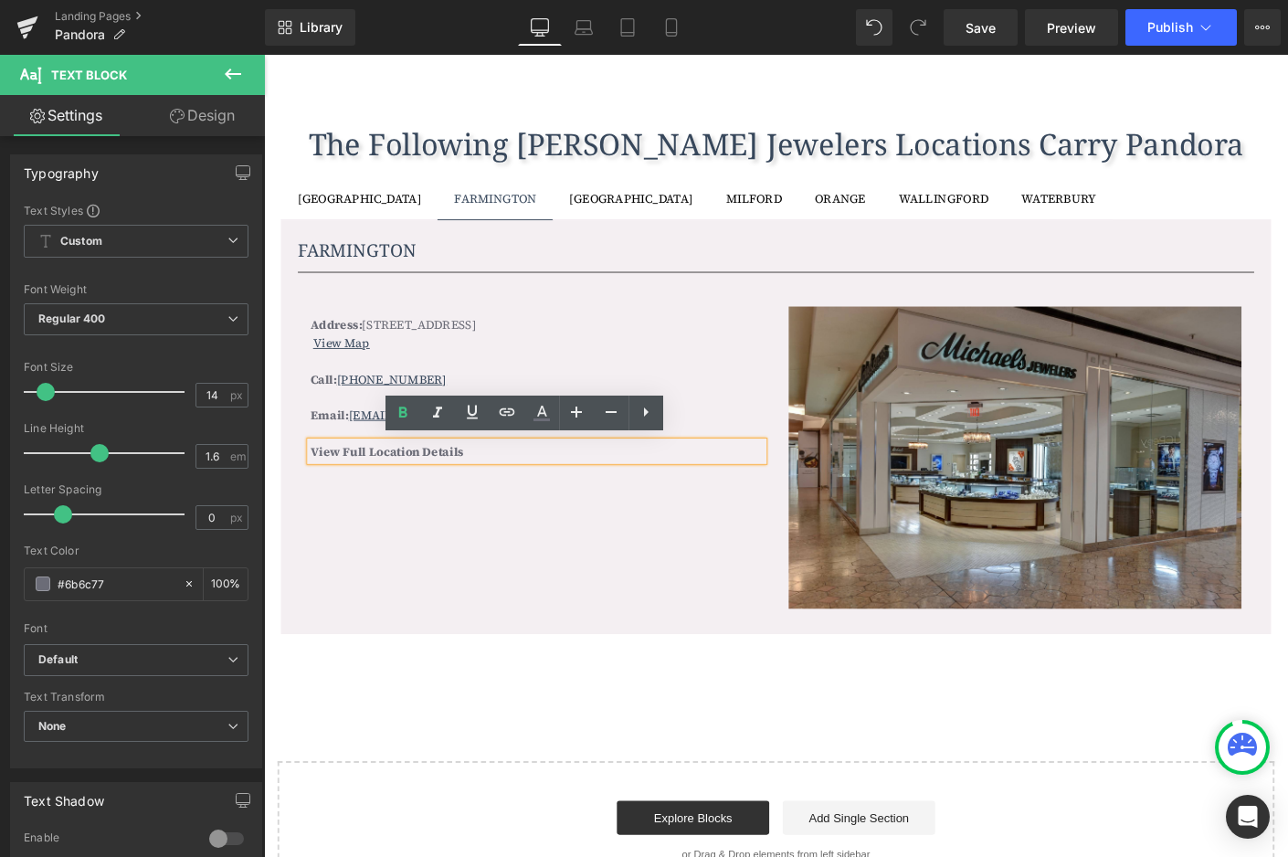
click at [559, 476] on p "View Full Location Details" at bounding box center [558, 482] width 489 height 20
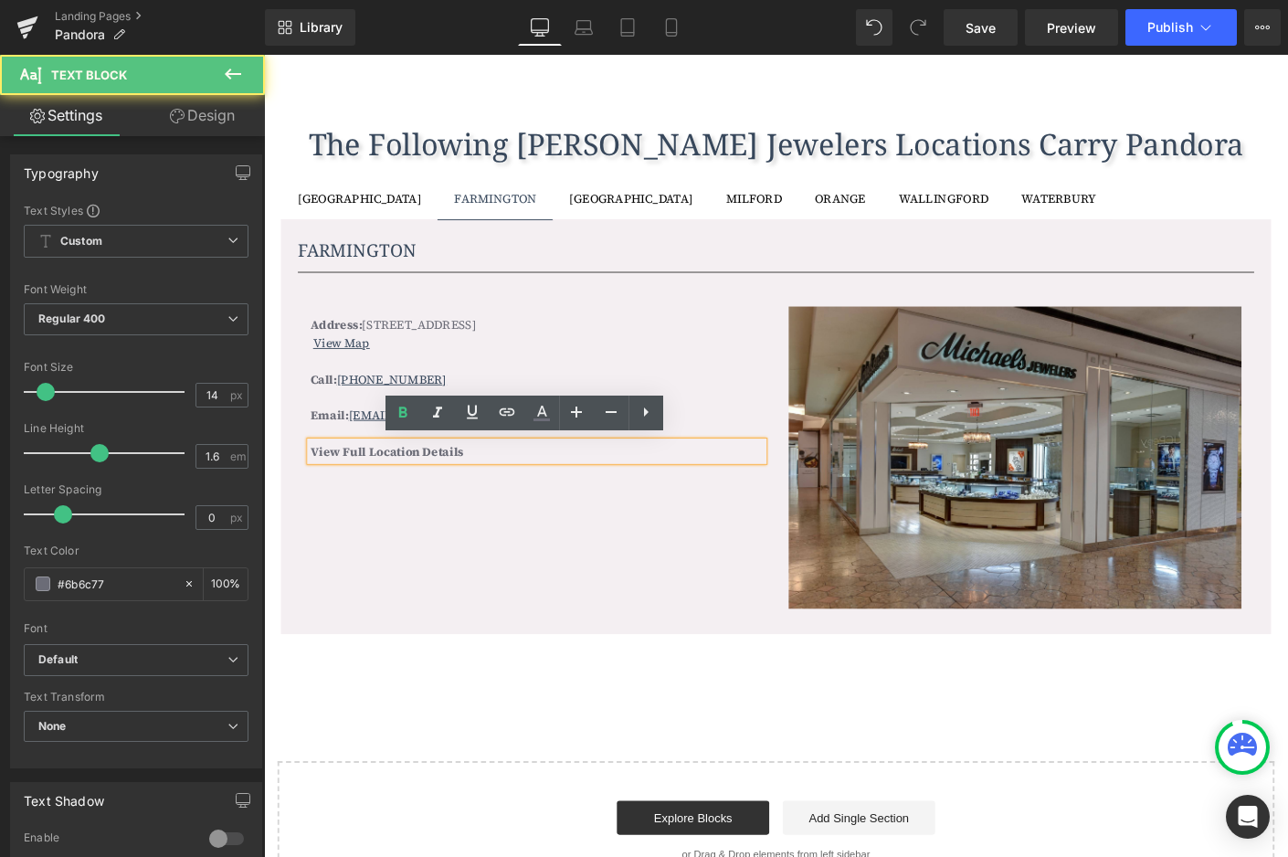
click at [547, 472] on p "View Full Location Details" at bounding box center [558, 482] width 489 height 20
click at [535, 477] on p "View Full Location Details" at bounding box center [558, 482] width 489 height 20
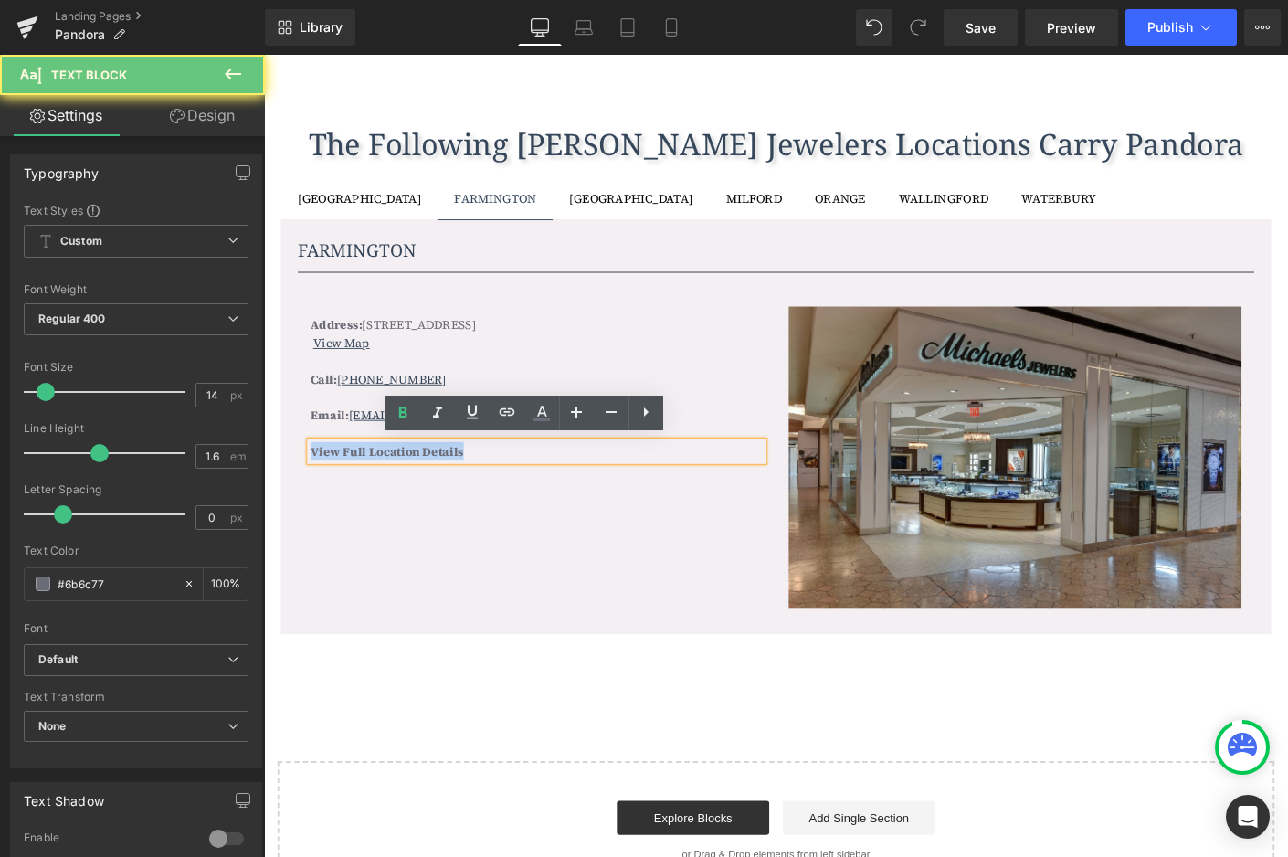
click at [535, 477] on p "View Full Location Details" at bounding box center [558, 482] width 489 height 20
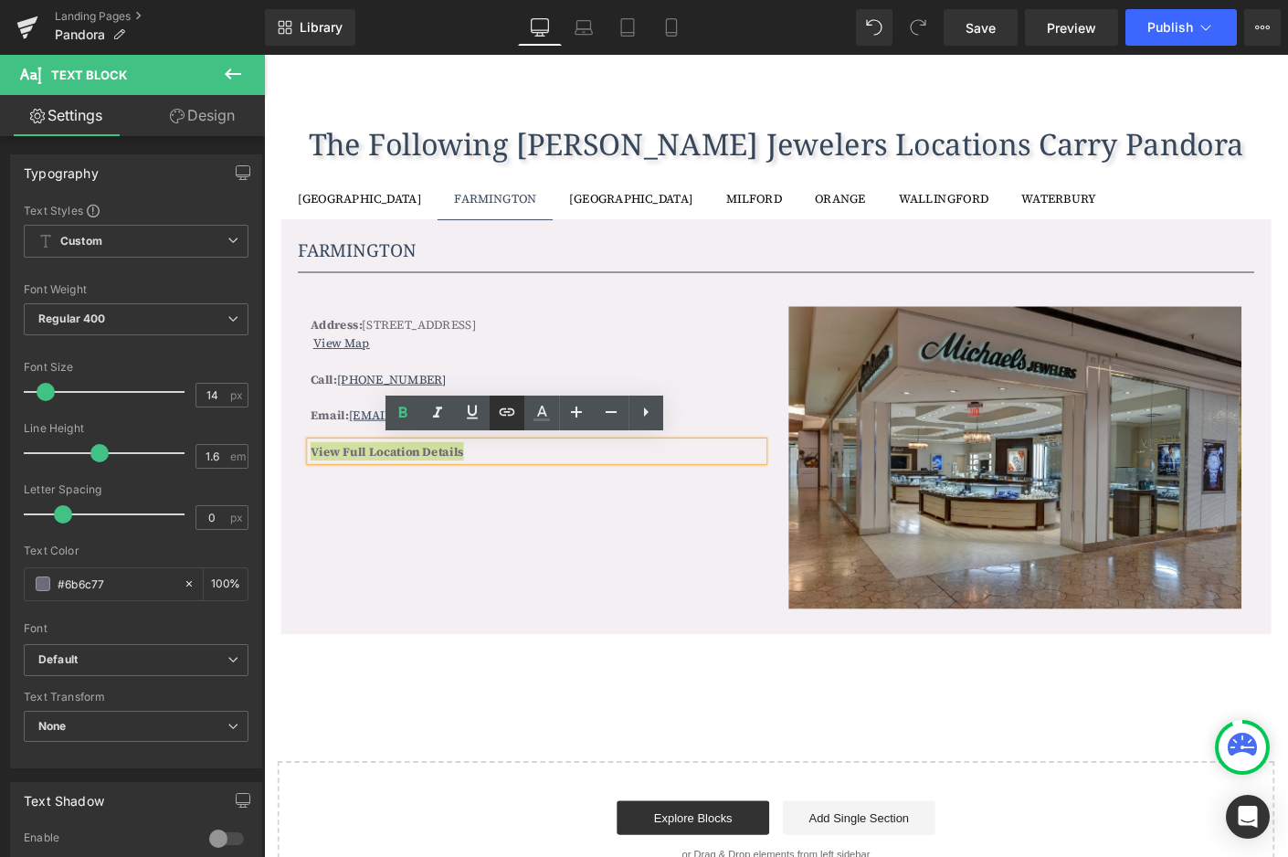
click at [504, 418] on icon at bounding box center [507, 412] width 22 height 22
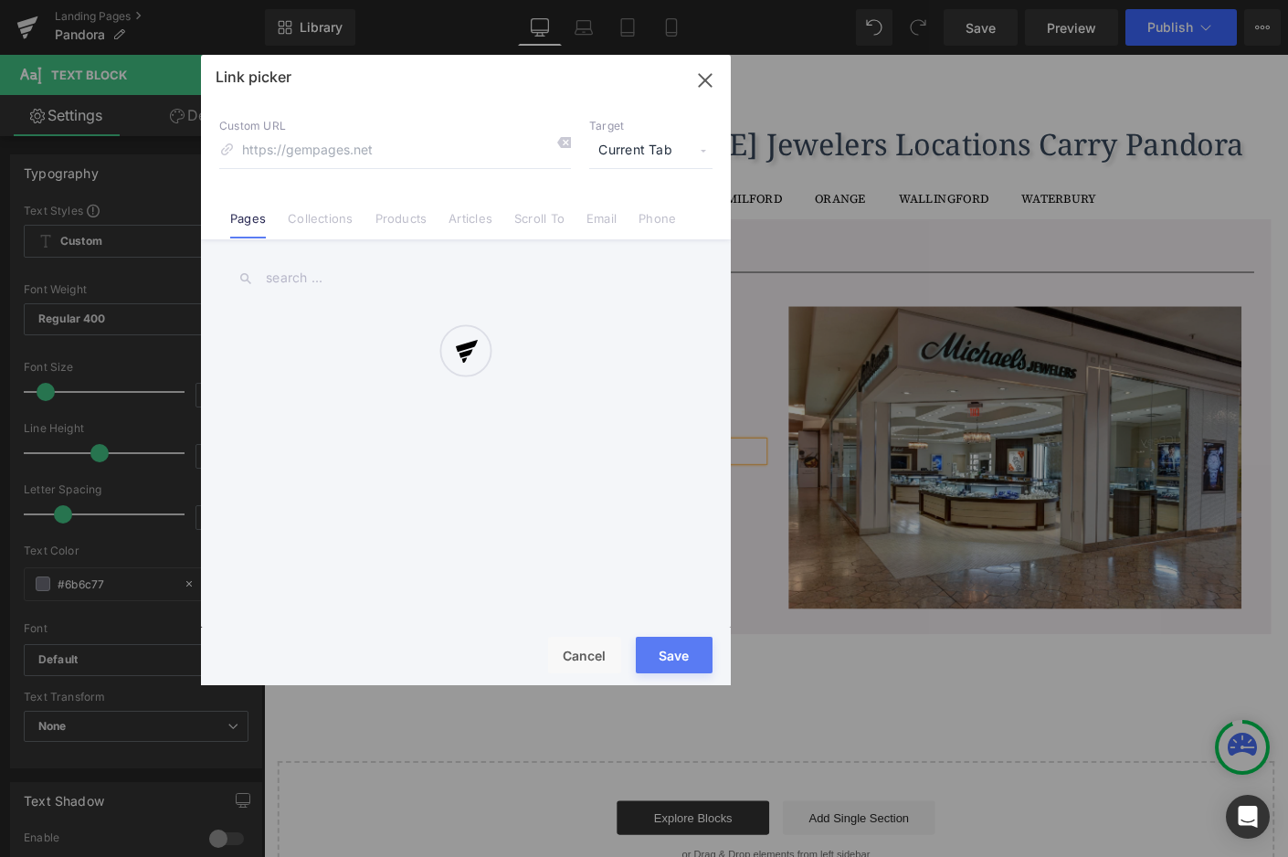
click at [645, 0] on div "Text Color Highlight Color #333333 Edit or remove link: Edit - Unlink - Cancel …" at bounding box center [644, 0] width 1288 height 0
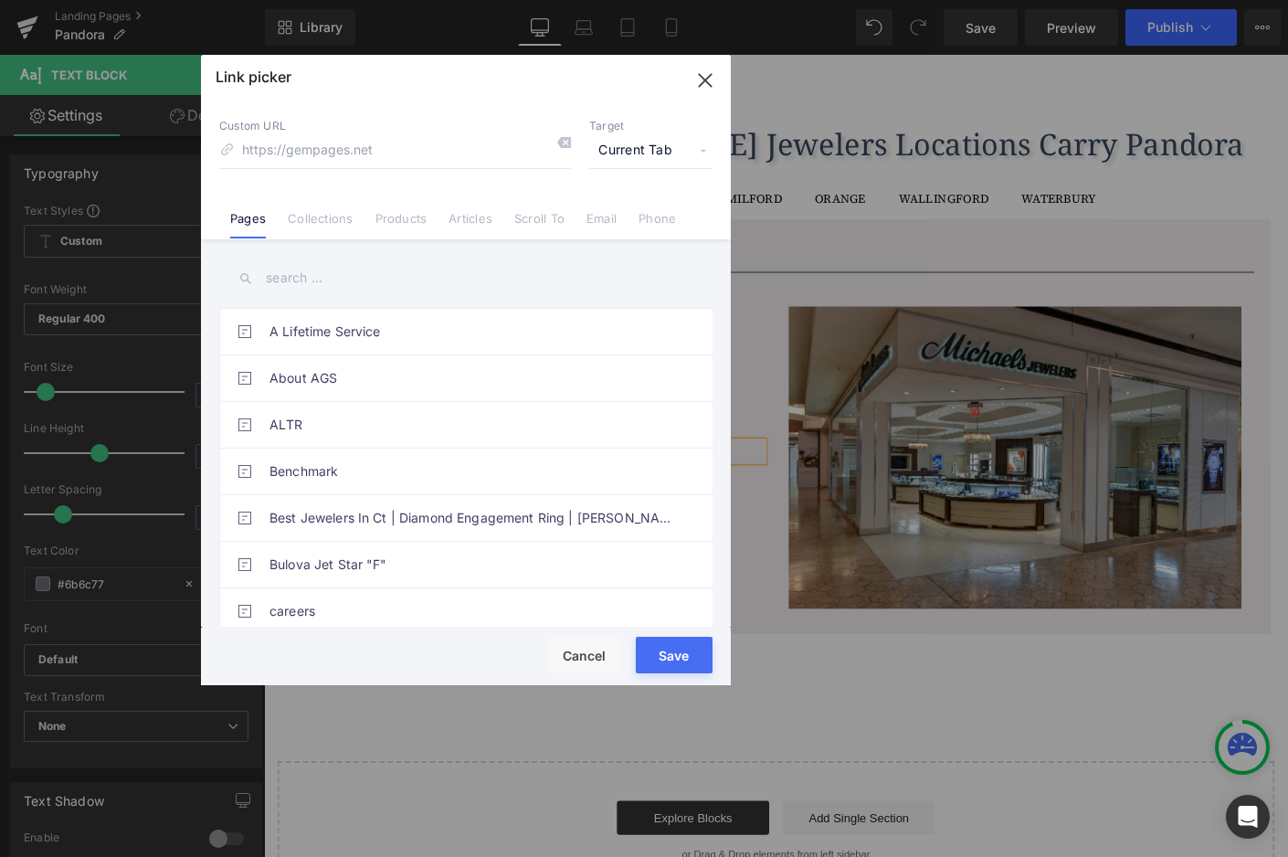
click at [367, 285] on input "text" at bounding box center [465, 278] width 493 height 41
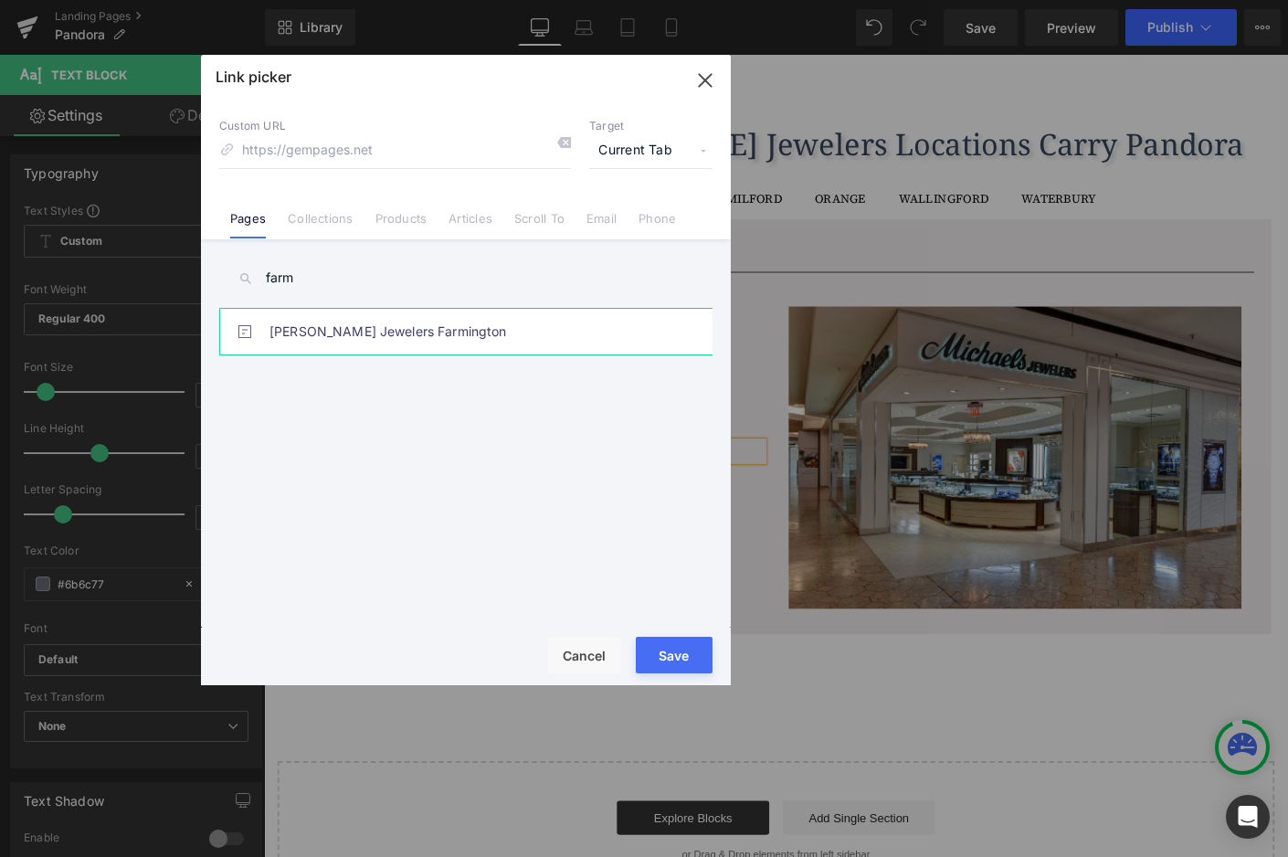
type input "farm"
click at [387, 331] on link "Michaels Jewelers Farmington" at bounding box center [471, 332] width 402 height 46
click at [669, 657] on button "Save" at bounding box center [674, 655] width 77 height 37
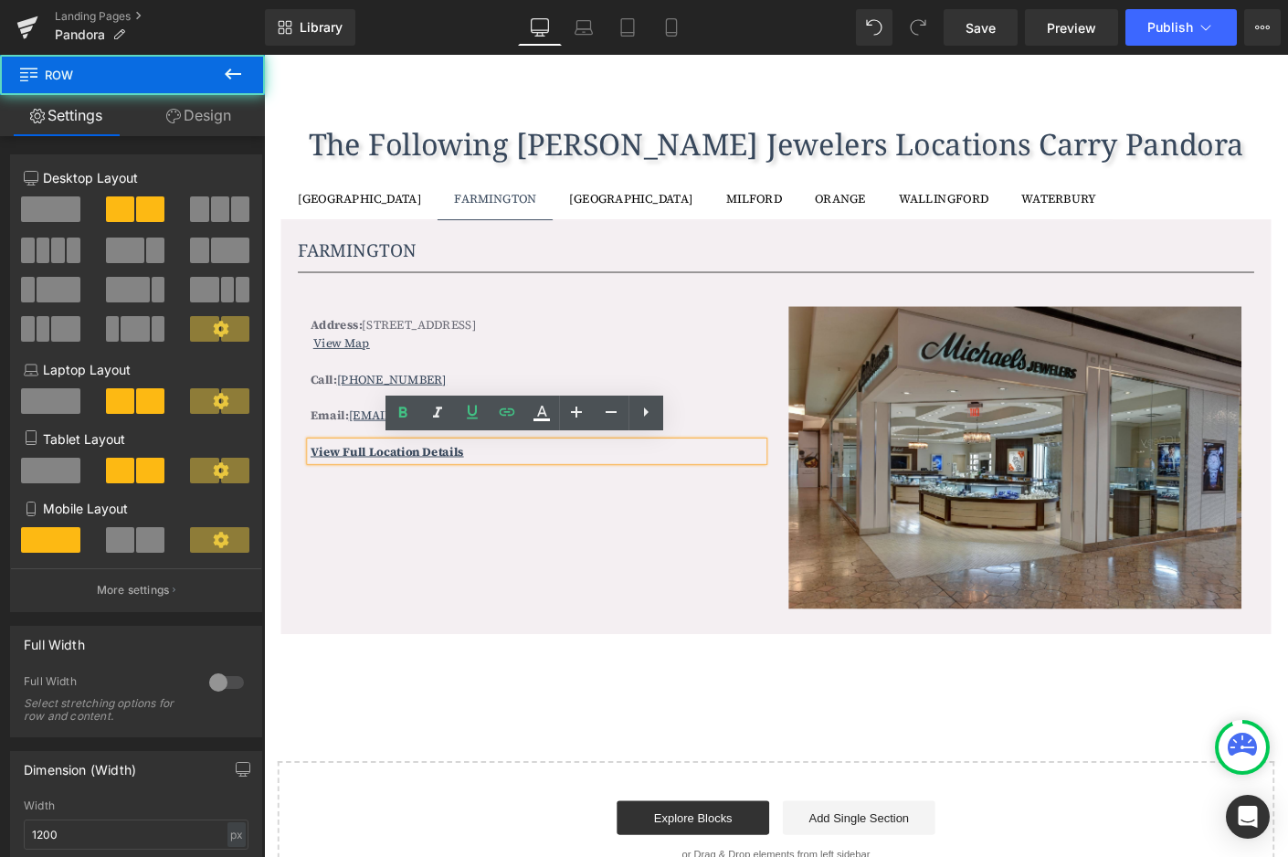
click at [645, 623] on div "Address: 500 Westfarms Mall, Suite B126, Farmington, CT 06032 View Map Text Blo…" at bounding box center [817, 480] width 1032 height 363
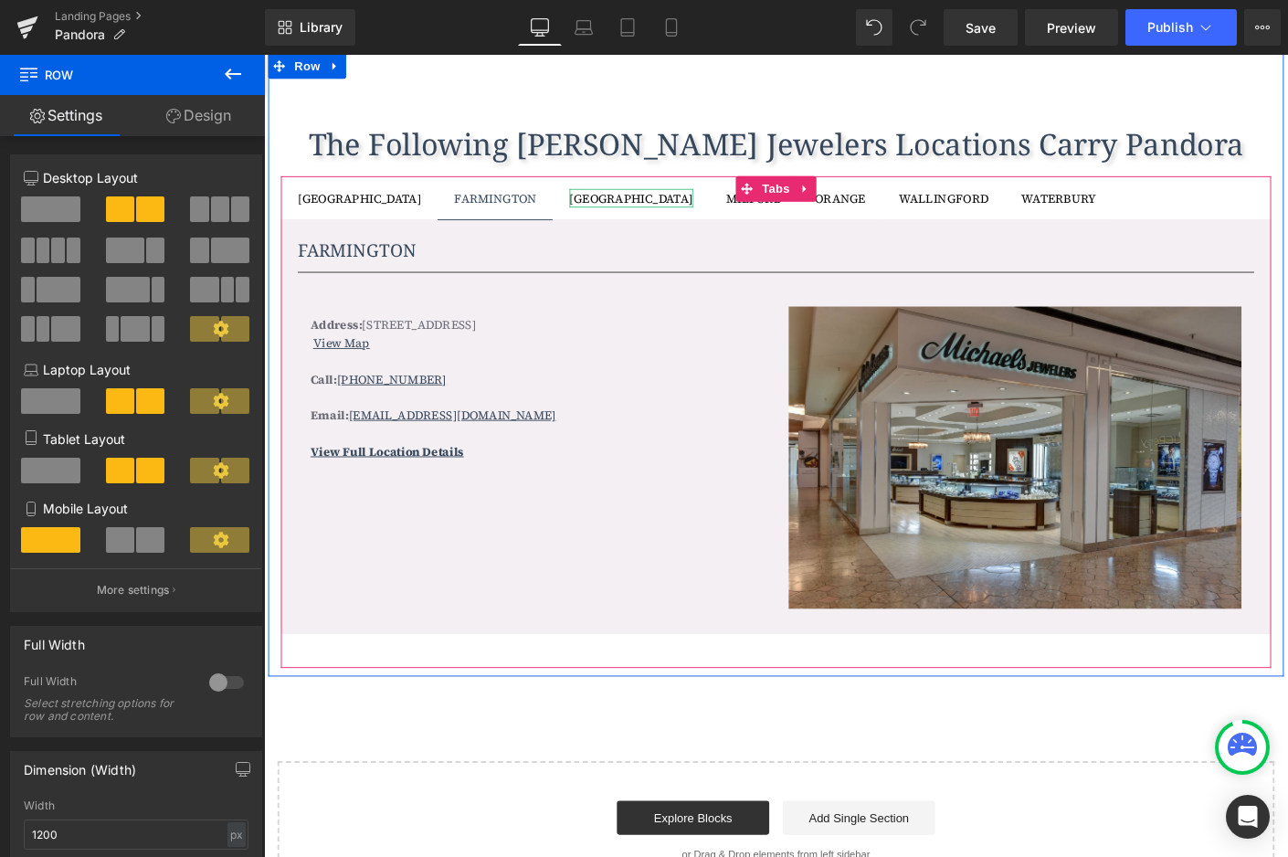
click at [594, 209] on div "MANCHESTER" at bounding box center [660, 209] width 133 height 20
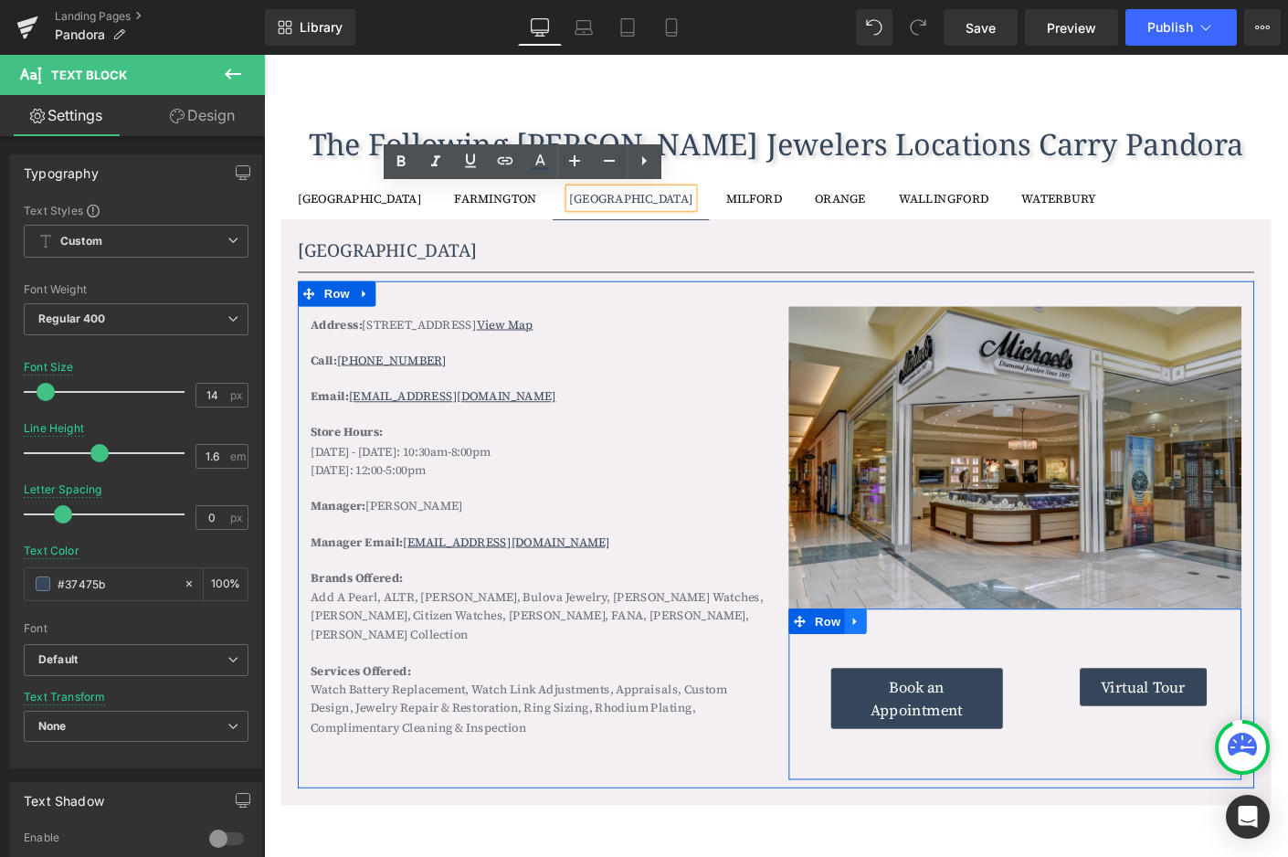
click at [899, 661] on icon at bounding box center [902, 666] width 13 height 14
click at [944, 662] on icon at bounding box center [950, 666] width 13 height 13
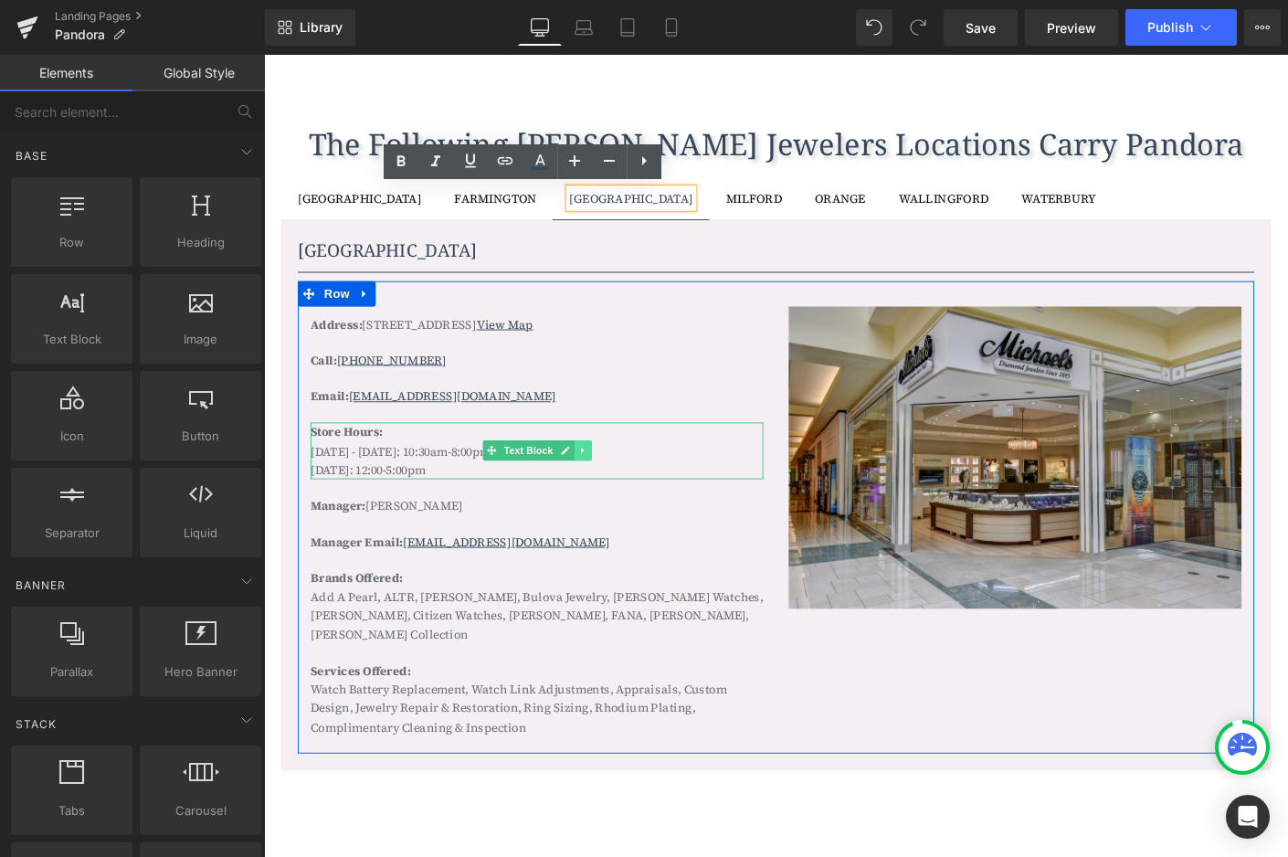
click at [603, 482] on icon at bounding box center [608, 481] width 10 height 11
click at [612, 479] on icon at bounding box center [617, 482] width 10 height 10
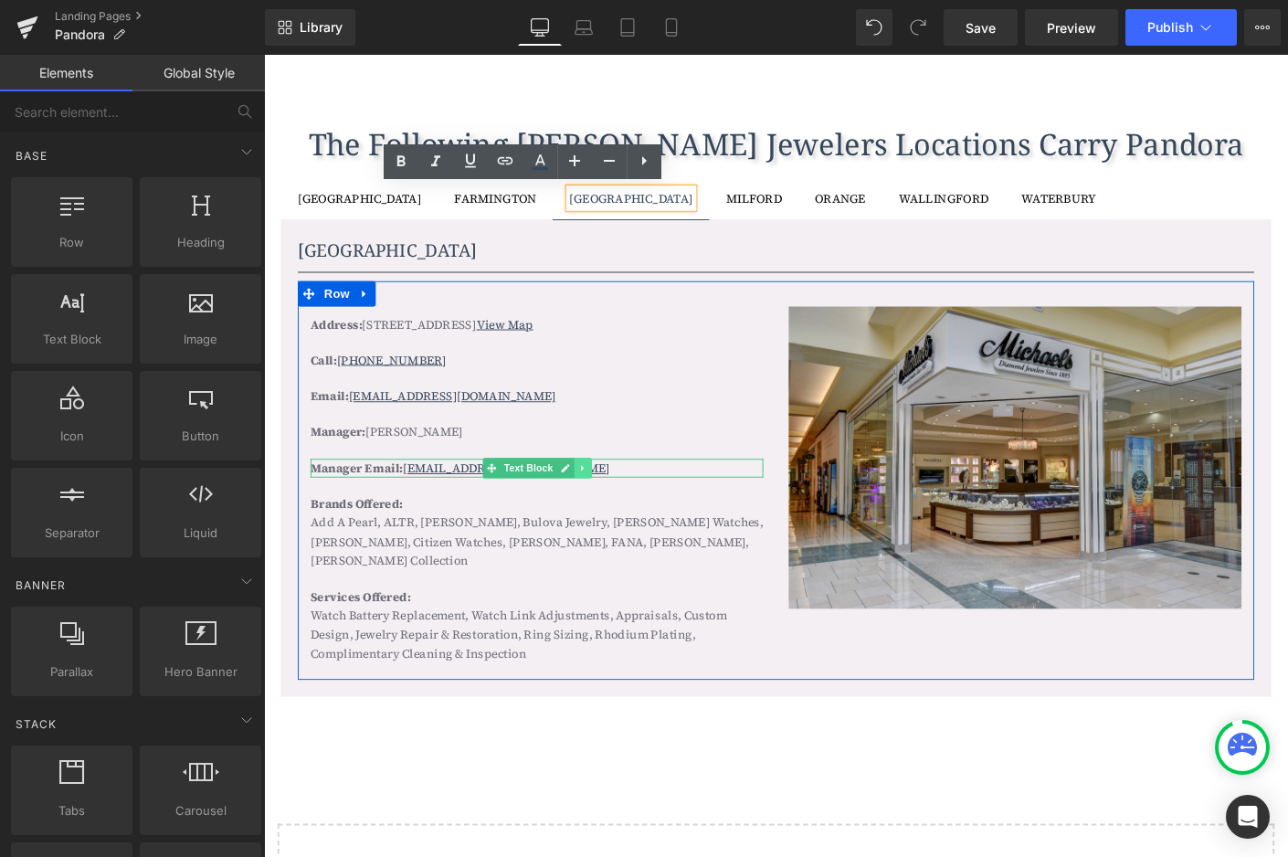
click at [604, 495] on icon at bounding box center [608, 500] width 10 height 11
click at [612, 495] on icon at bounding box center [617, 500] width 10 height 10
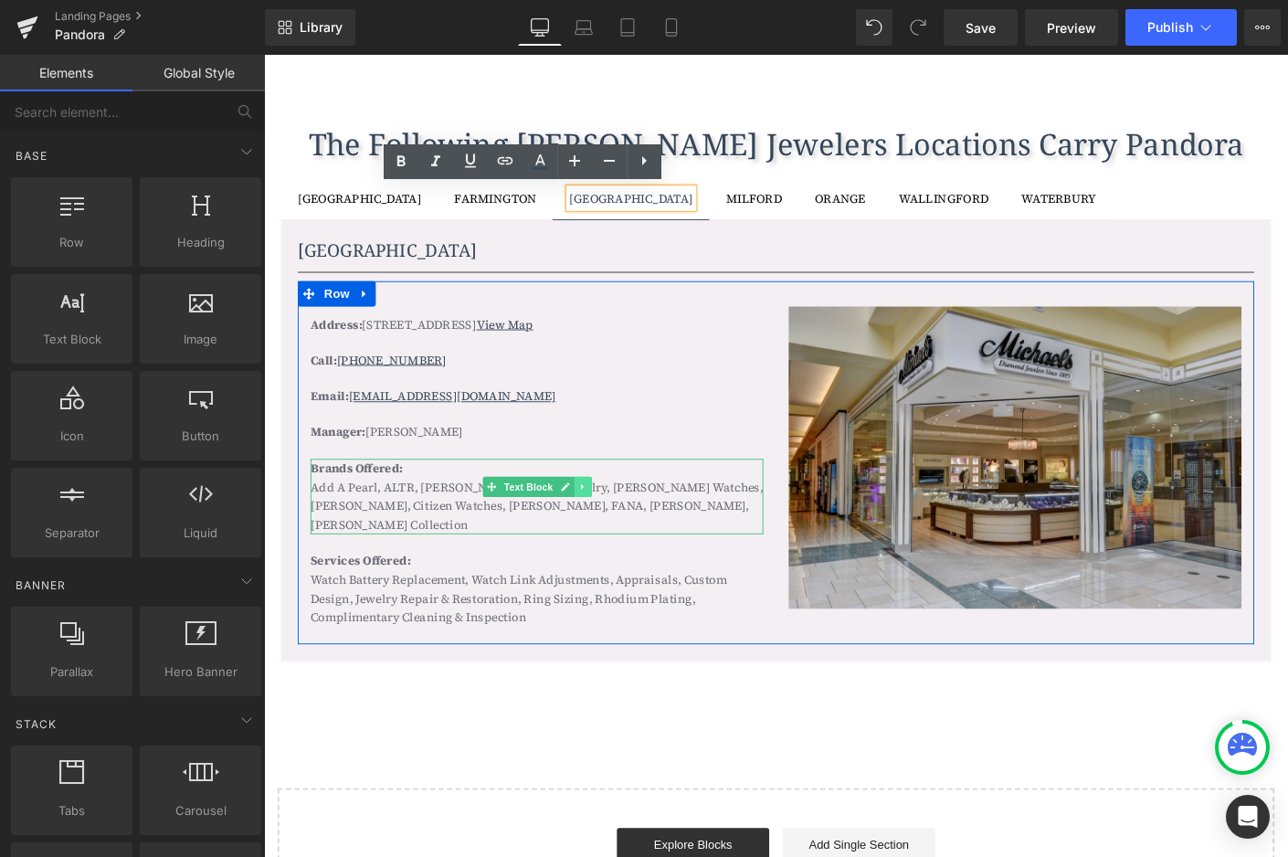
click at [606, 517] on icon at bounding box center [607, 520] width 3 height 6
click at [612, 515] on icon at bounding box center [617, 520] width 10 height 10
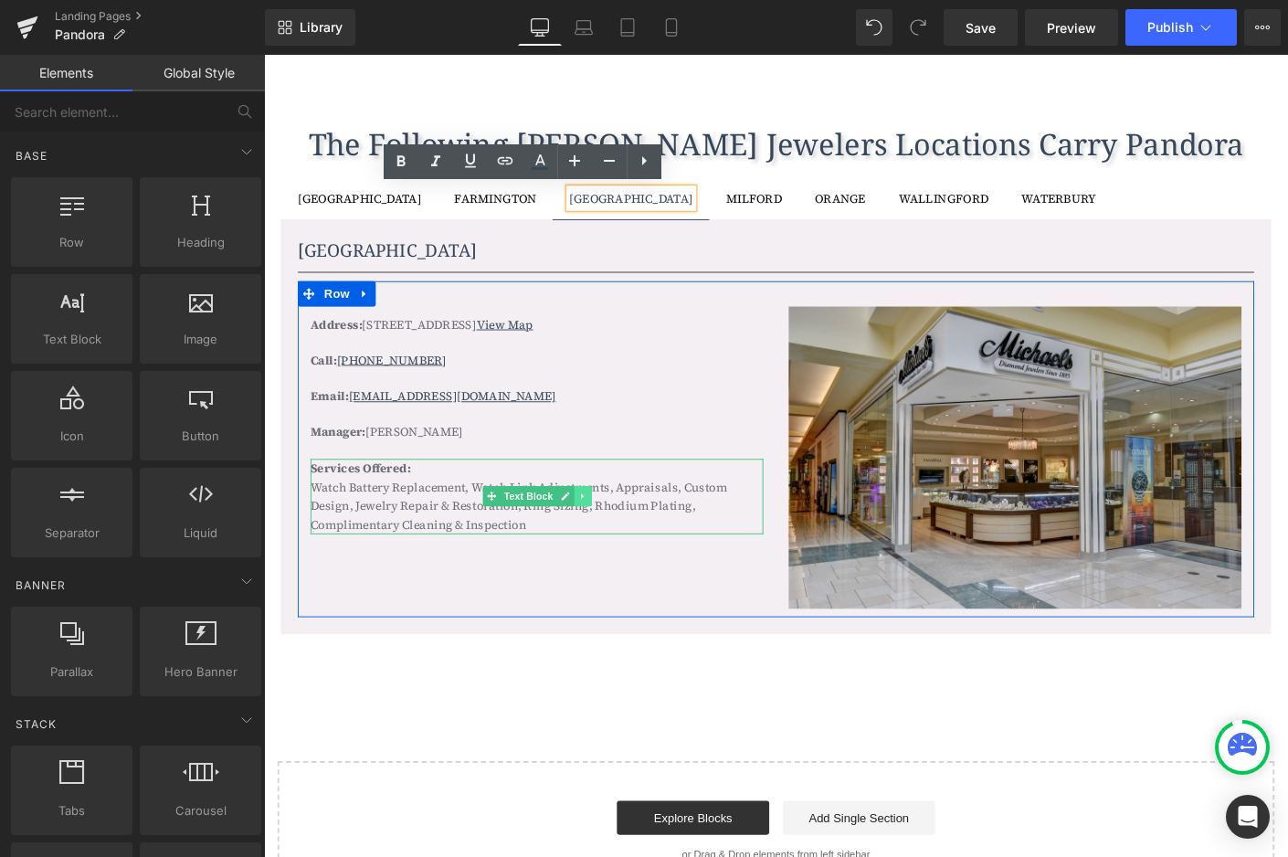
click at [607, 531] on icon at bounding box center [608, 530] width 10 height 11
click at [613, 527] on icon at bounding box center [617, 530] width 10 height 11
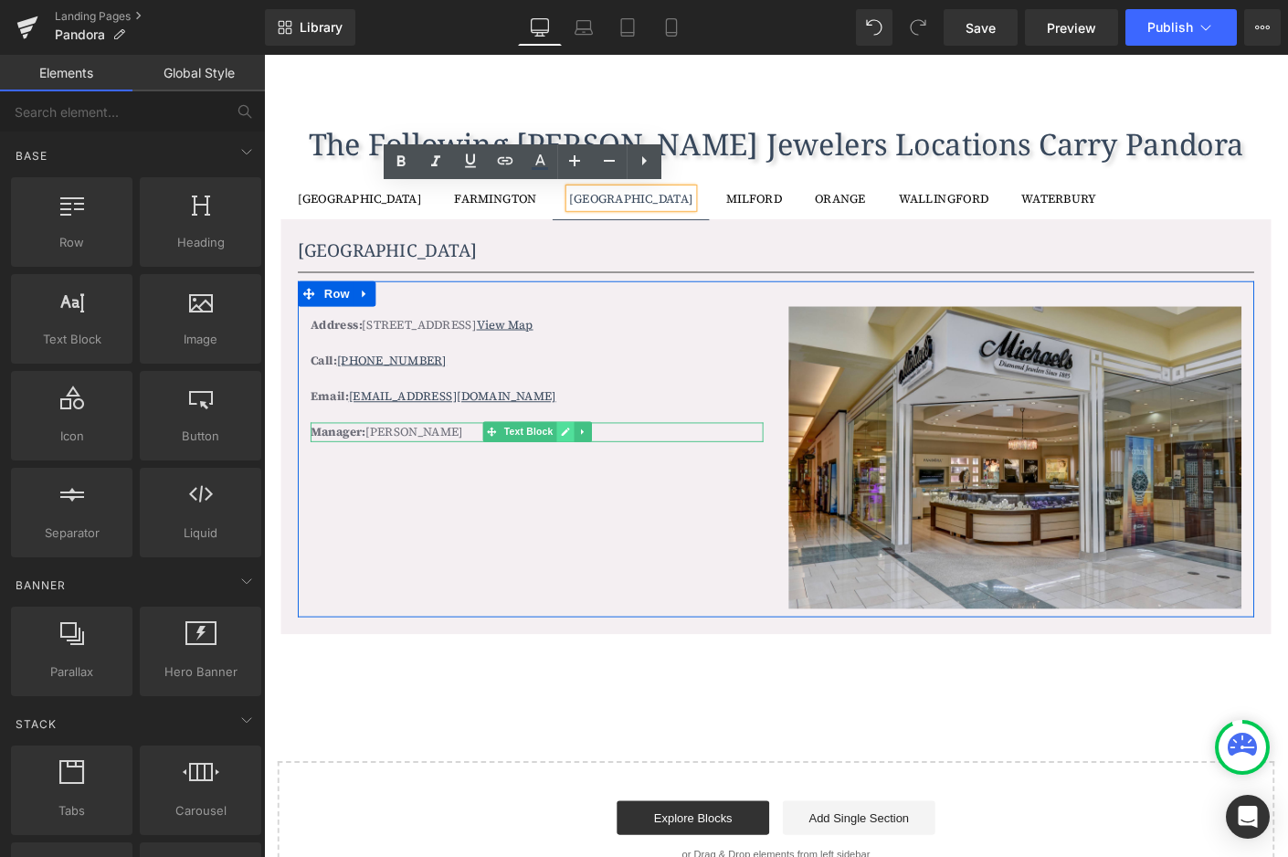
click at [585, 460] on icon at bounding box center [589, 461] width 9 height 9
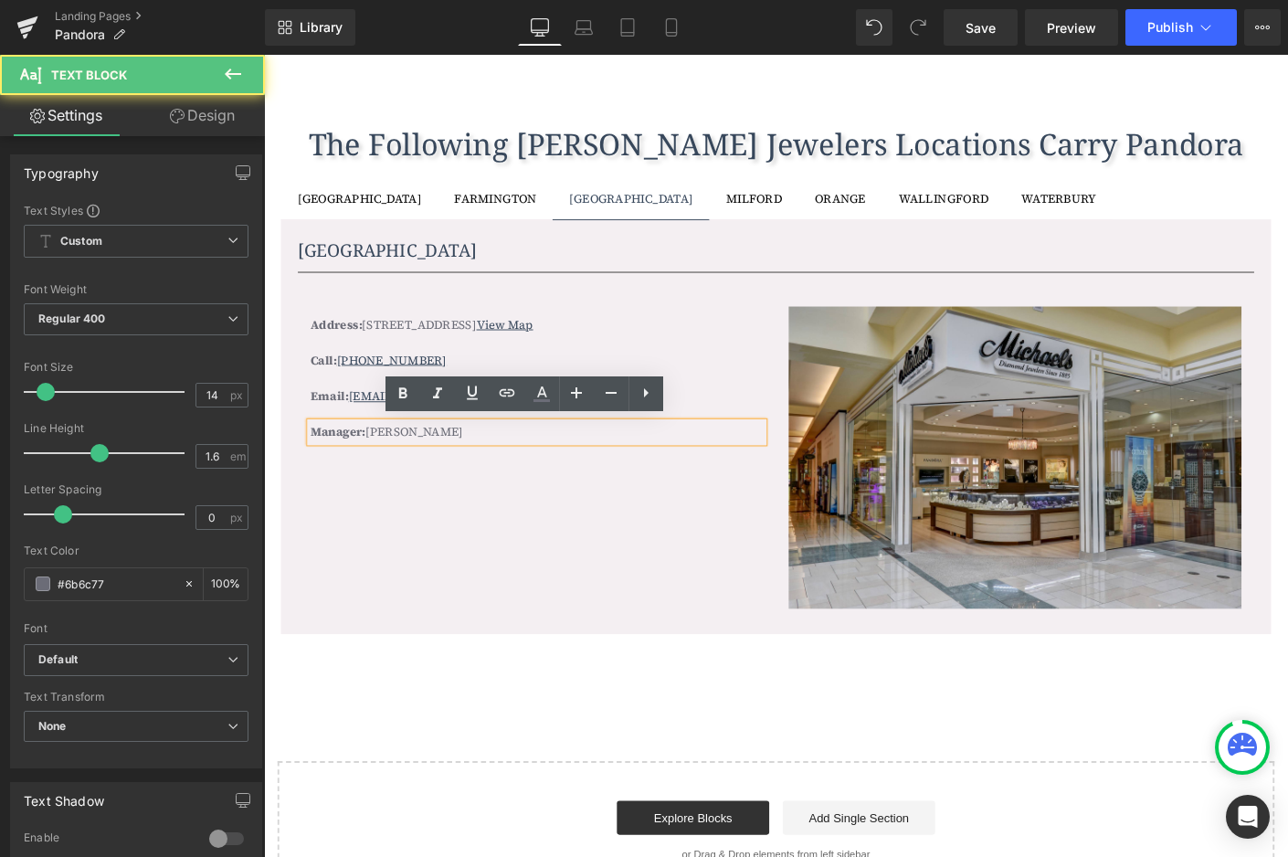
click at [546, 460] on p "Manager: John Codianni" at bounding box center [558, 461] width 489 height 20
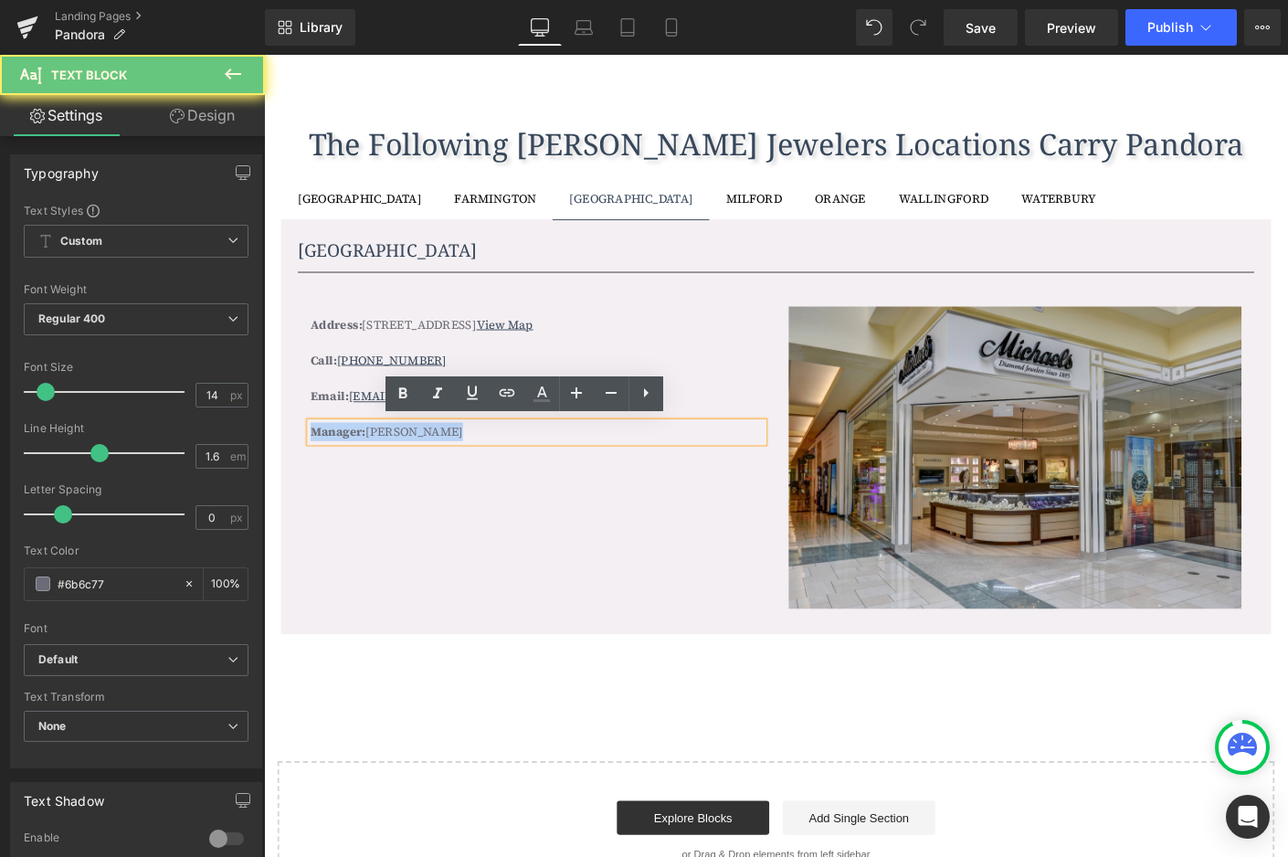
click at [546, 460] on p "Manager: John Codianni" at bounding box center [558, 461] width 489 height 20
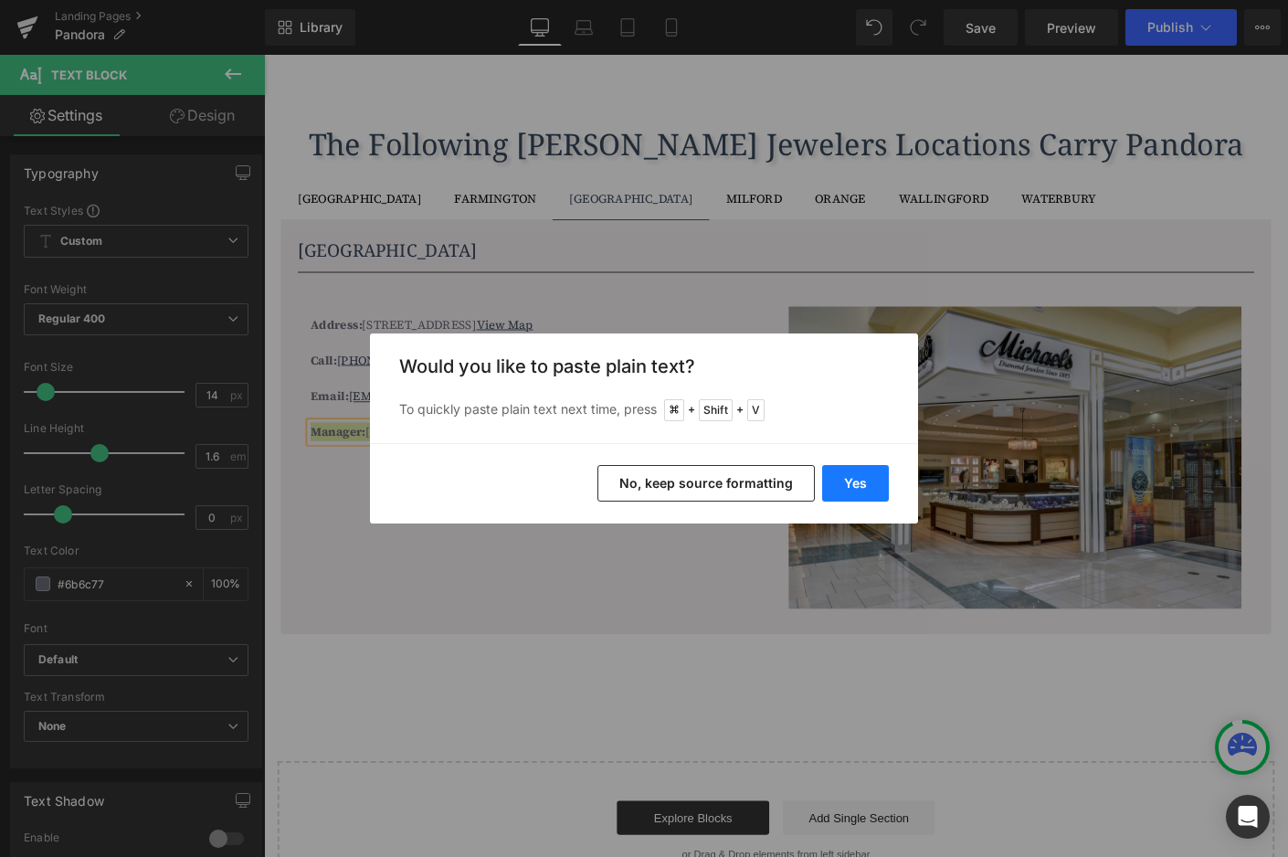
click at [850, 480] on button "Yes" at bounding box center [855, 483] width 67 height 37
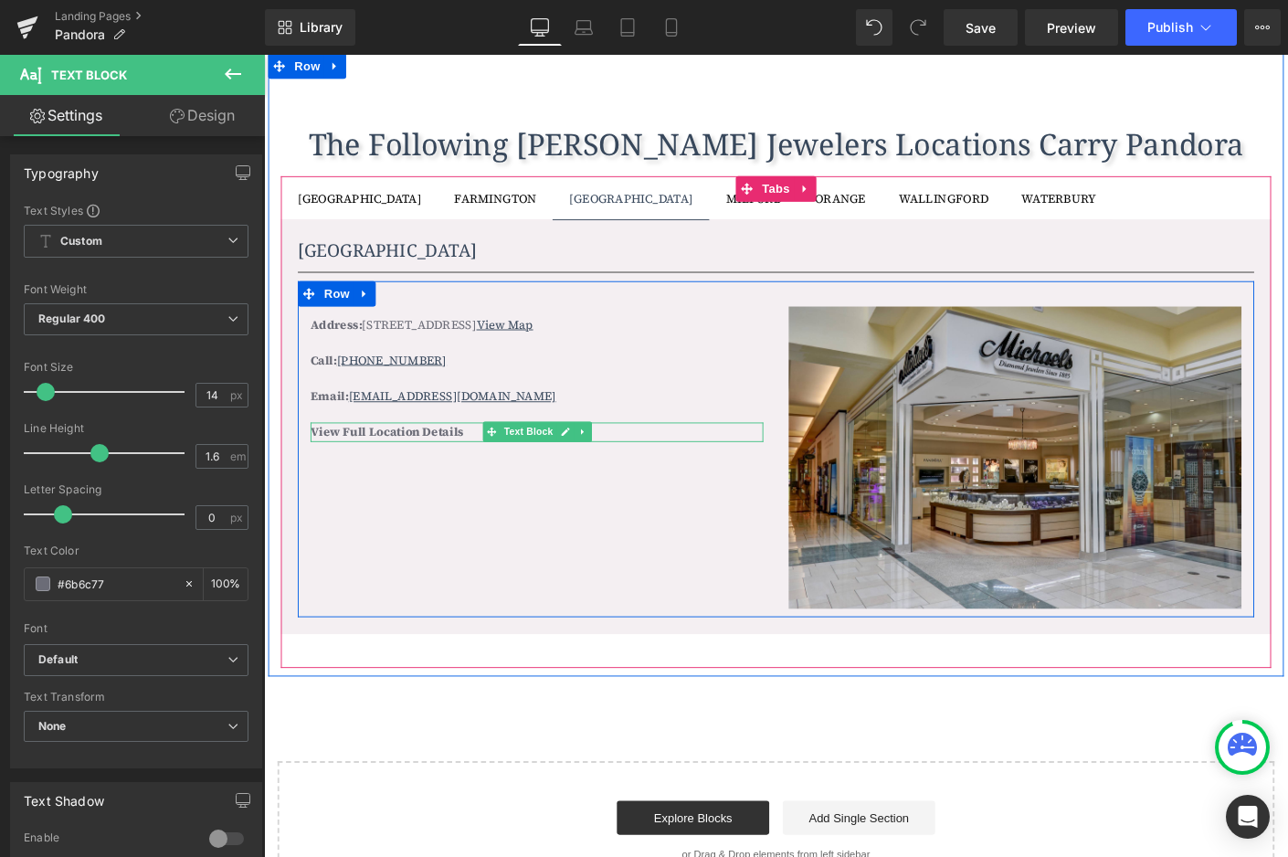
click at [440, 461] on b "View Full Location Details" at bounding box center [396, 461] width 165 height 18
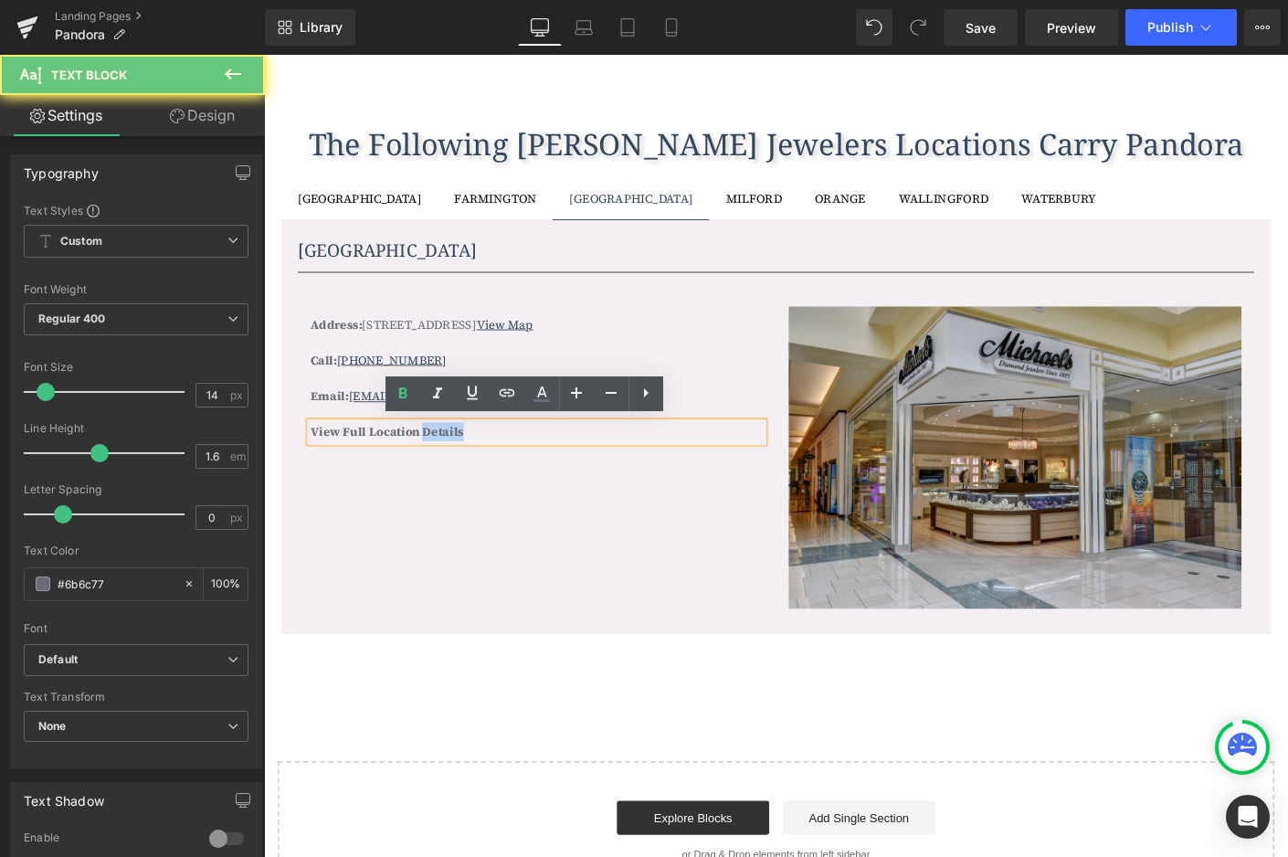
click at [440, 461] on b "View Full Location Details" at bounding box center [396, 461] width 165 height 18
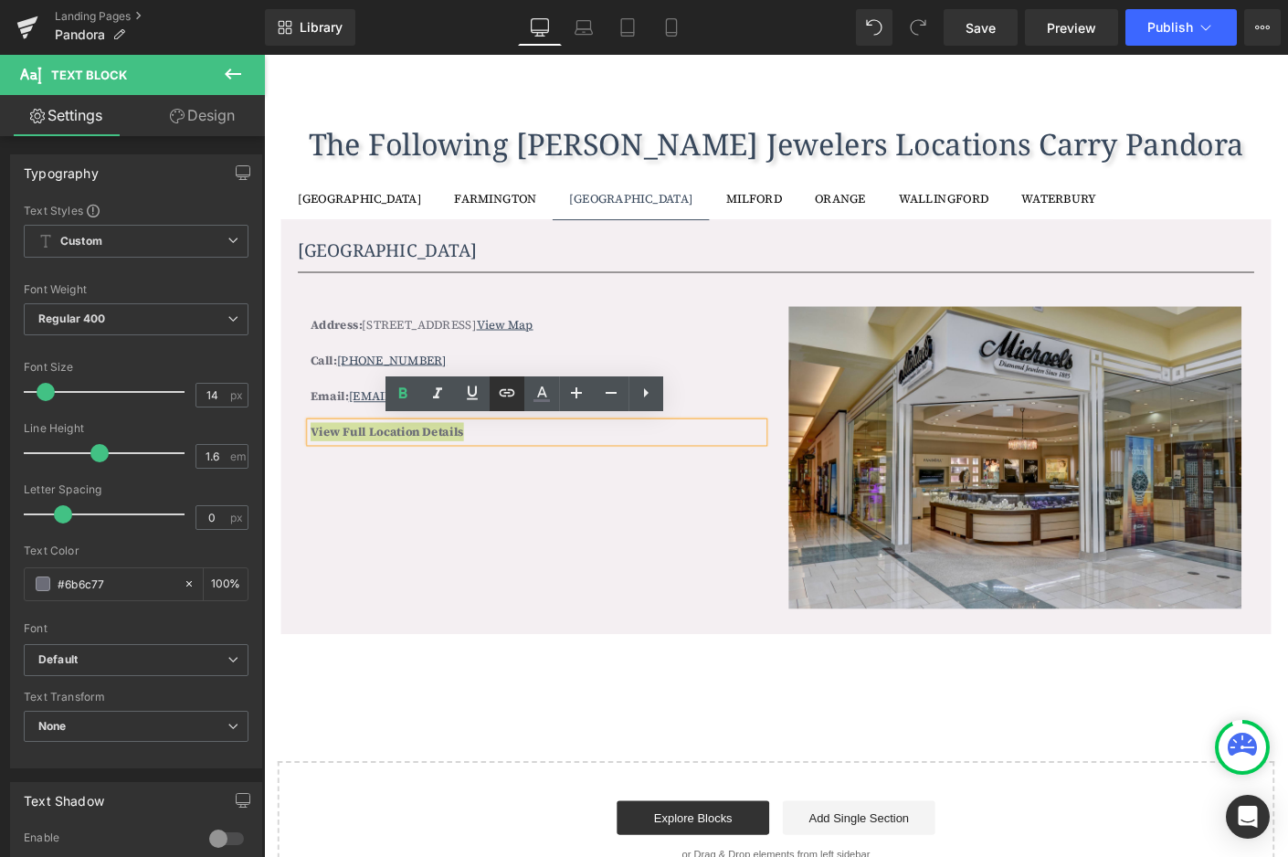
click at [510, 393] on icon at bounding box center [508, 392] width 16 height 7
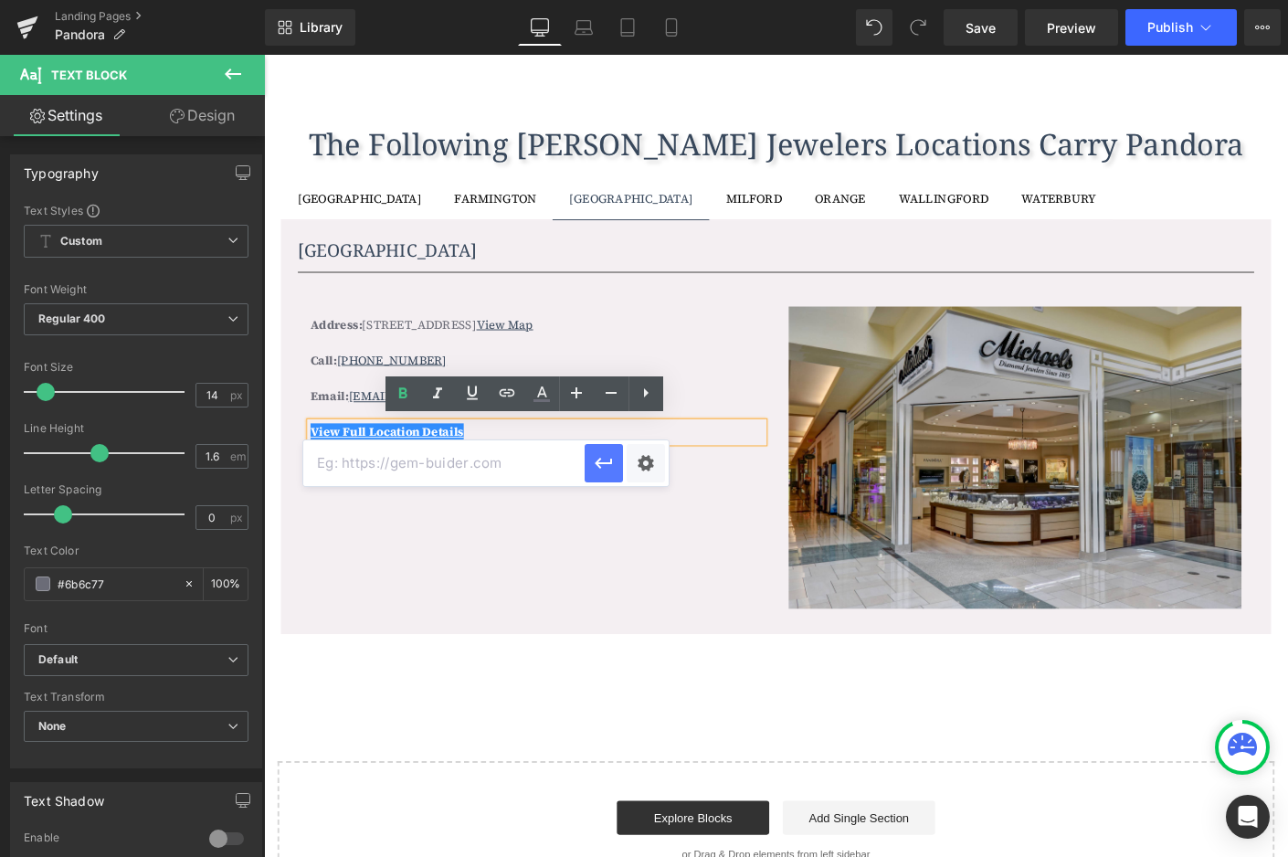
click at [600, 469] on icon "button" at bounding box center [604, 463] width 22 height 22
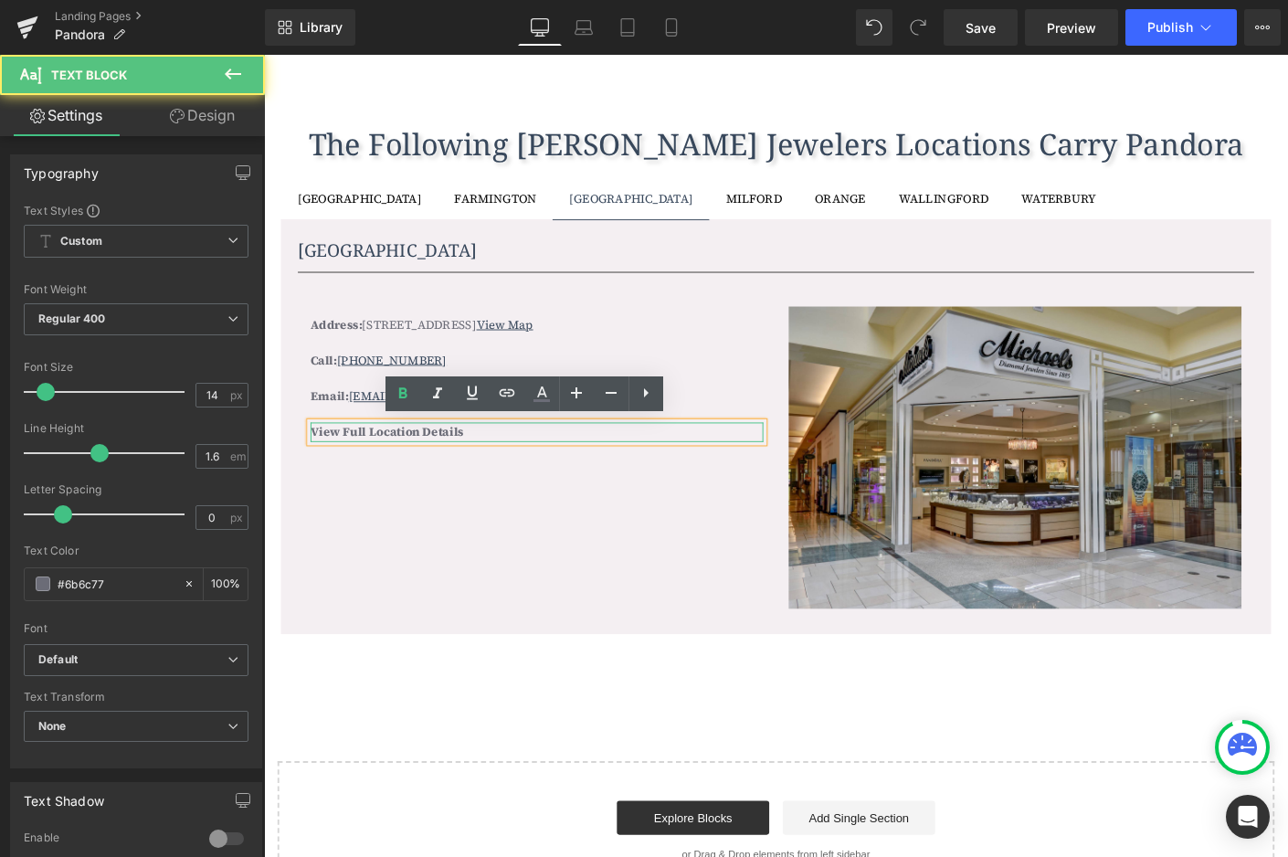
click at [541, 460] on p "View Full Location Details" at bounding box center [558, 461] width 489 height 20
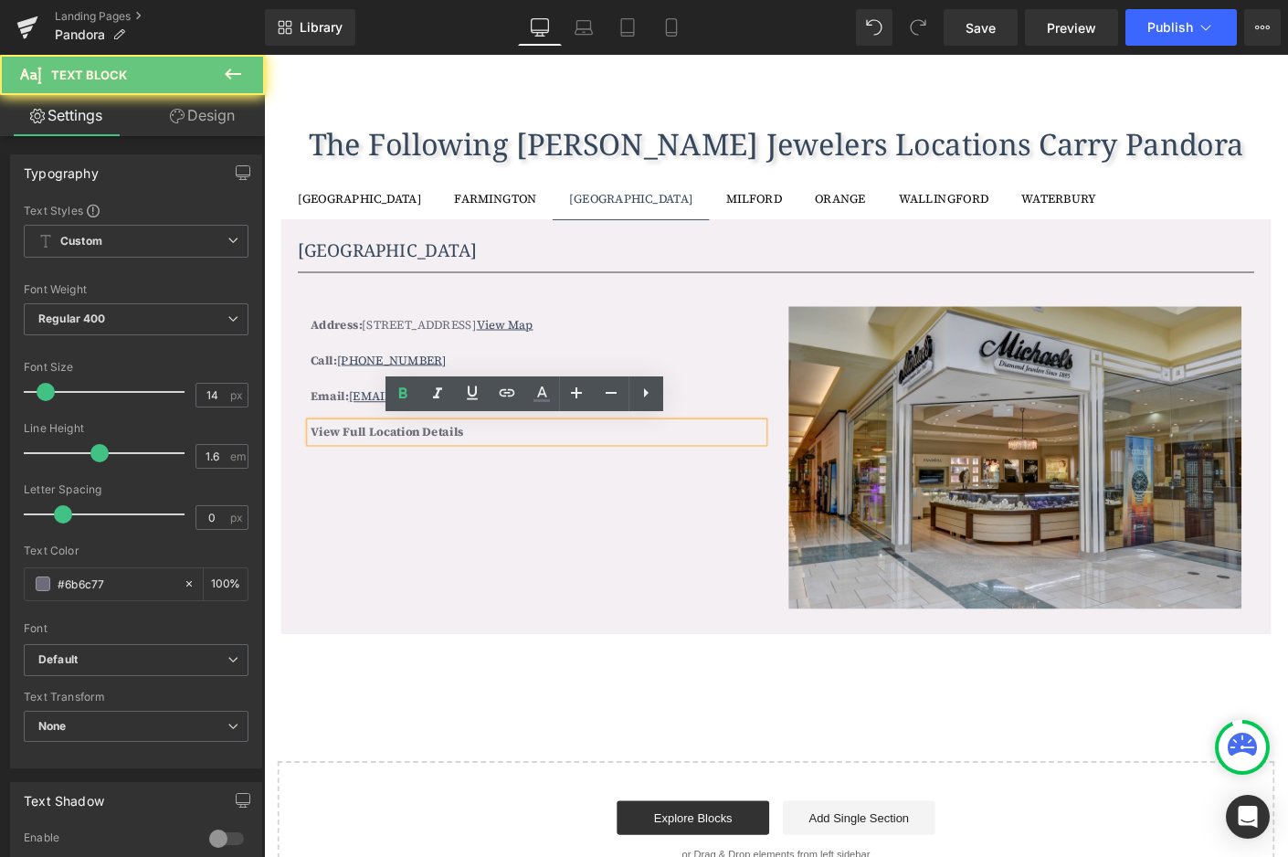
click at [541, 460] on p "View Full Location Details" at bounding box center [558, 461] width 489 height 20
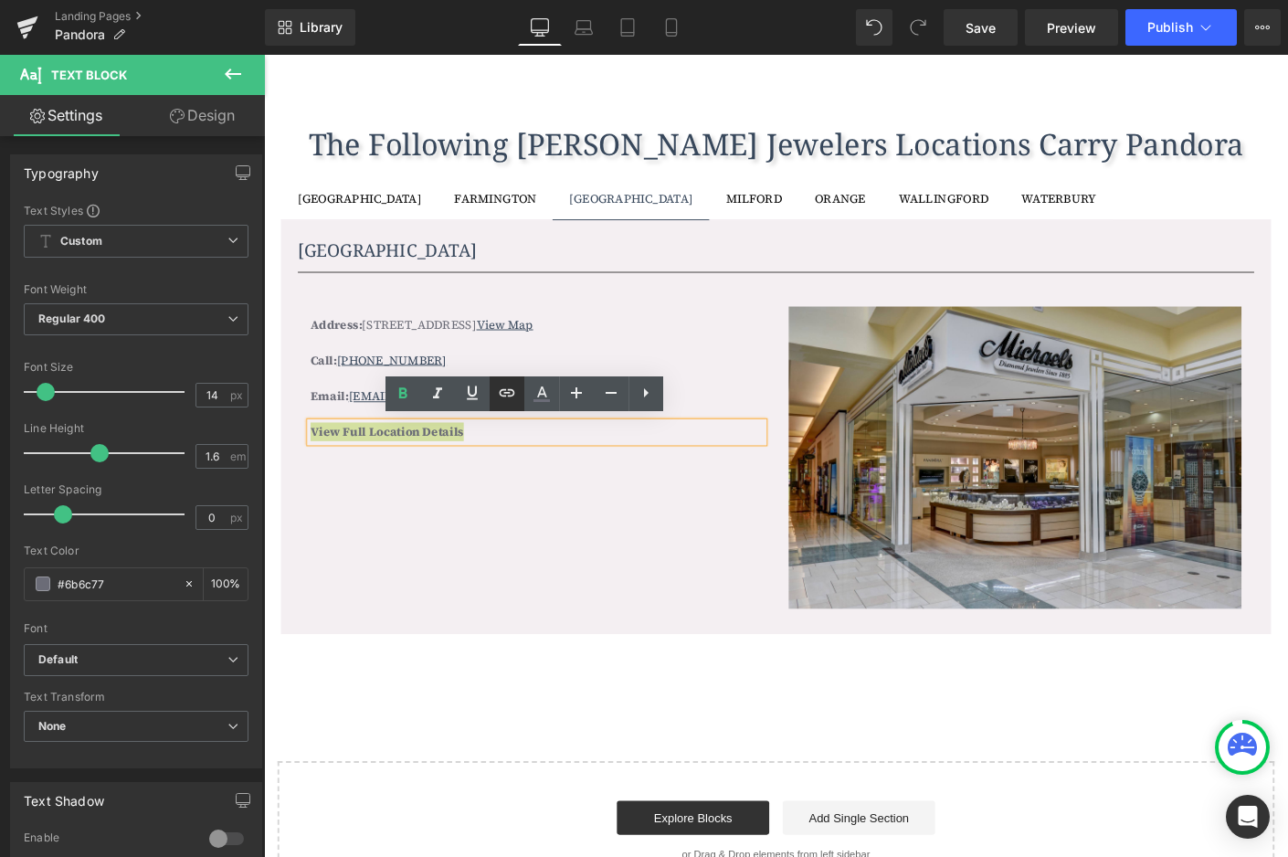
click at [506, 398] on icon at bounding box center [507, 393] width 22 height 22
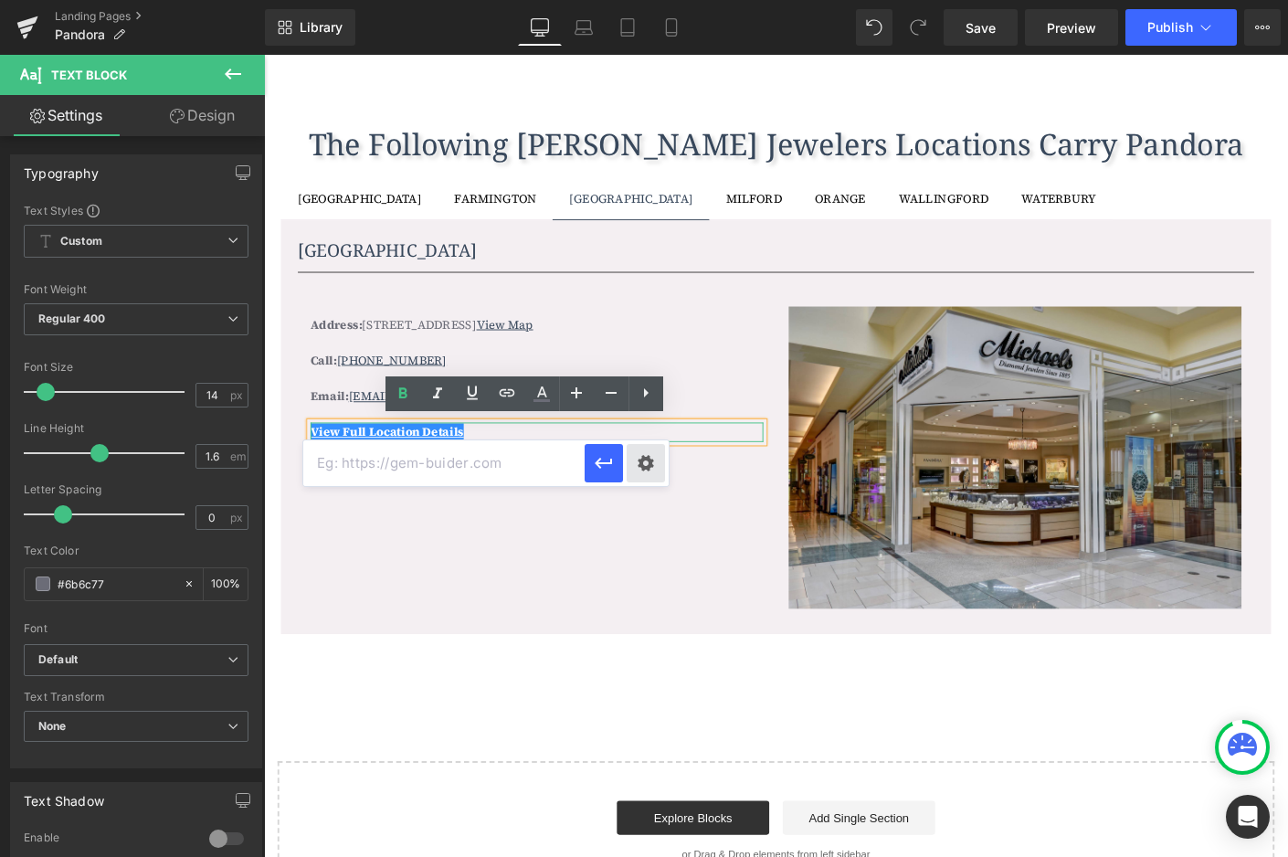
click at [647, 0] on div "Text Color Highlight Color #333333 Edit or remove link: Edit - Unlink - Cancel" at bounding box center [644, 0] width 1288 height 0
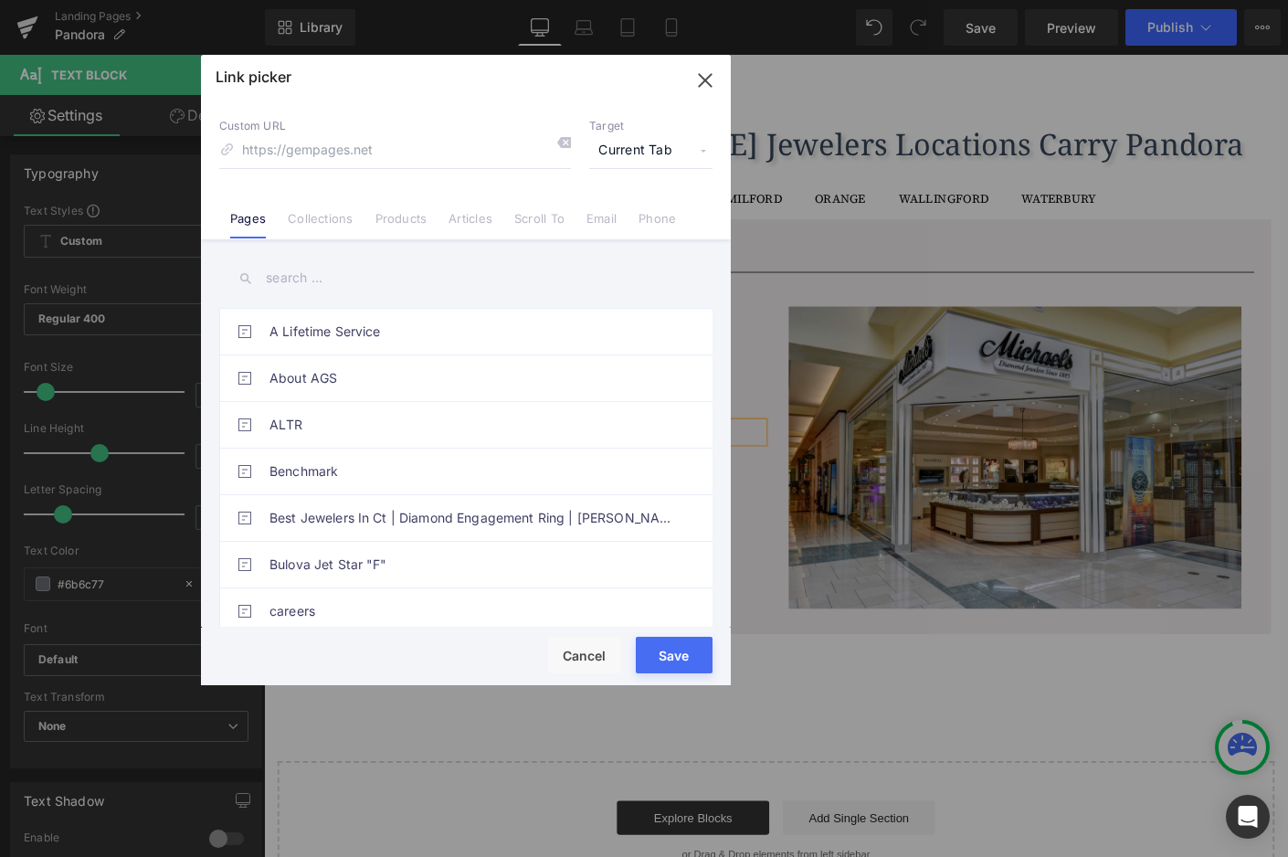
click at [408, 287] on input "text" at bounding box center [465, 278] width 493 height 41
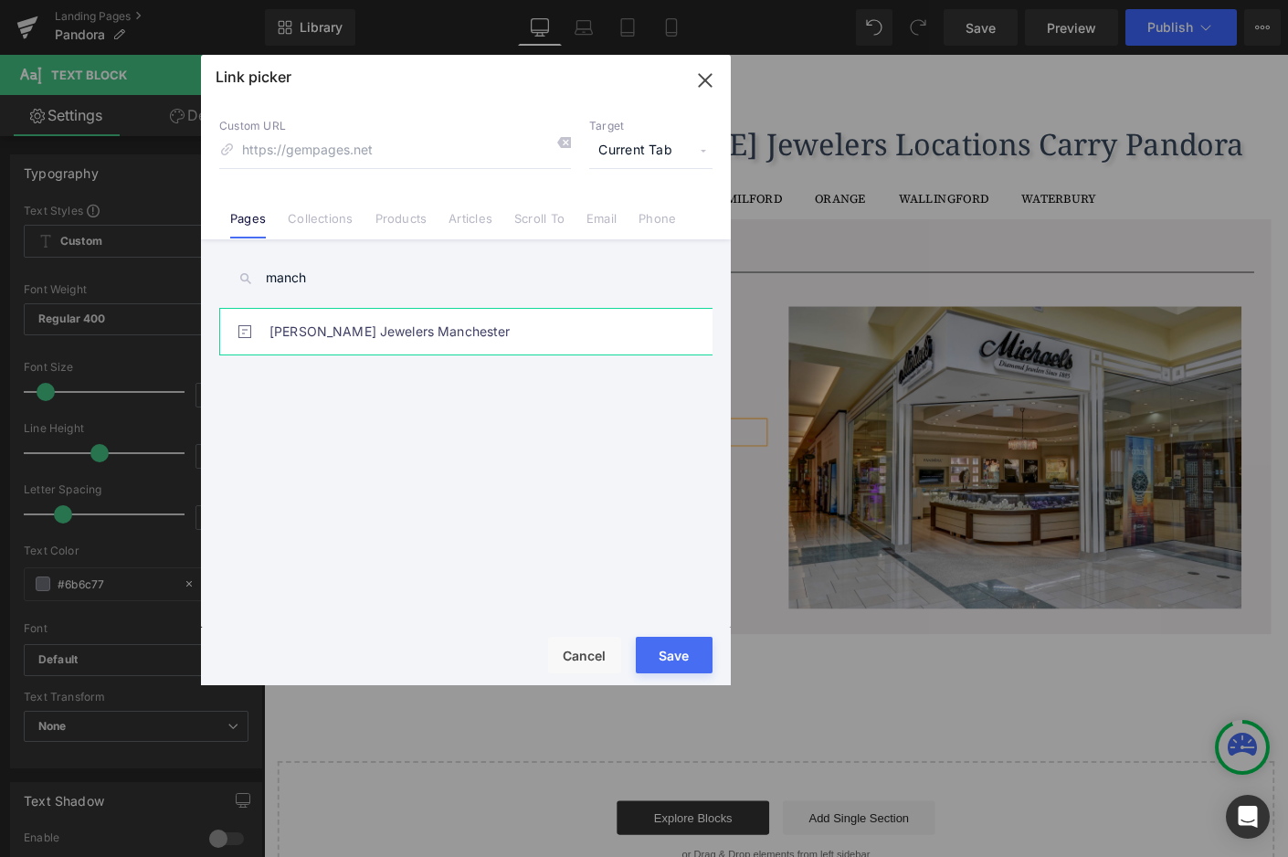
type input "manch"
click at [385, 319] on link "Michaels Jewelers Manchester" at bounding box center [471, 332] width 402 height 46
click at [693, 656] on button "Save" at bounding box center [674, 655] width 77 height 37
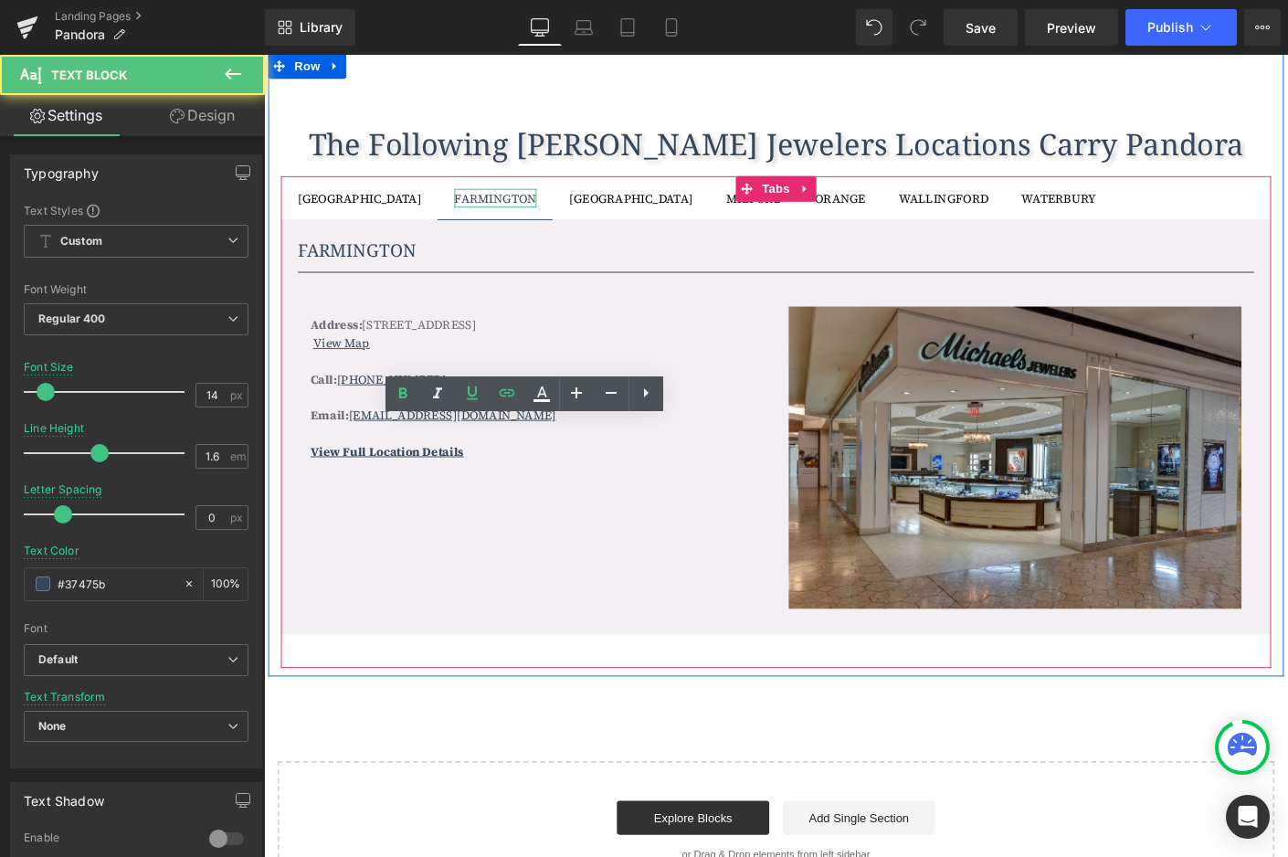
click at [470, 208] on div "FARMINGTON" at bounding box center [514, 209] width 89 height 20
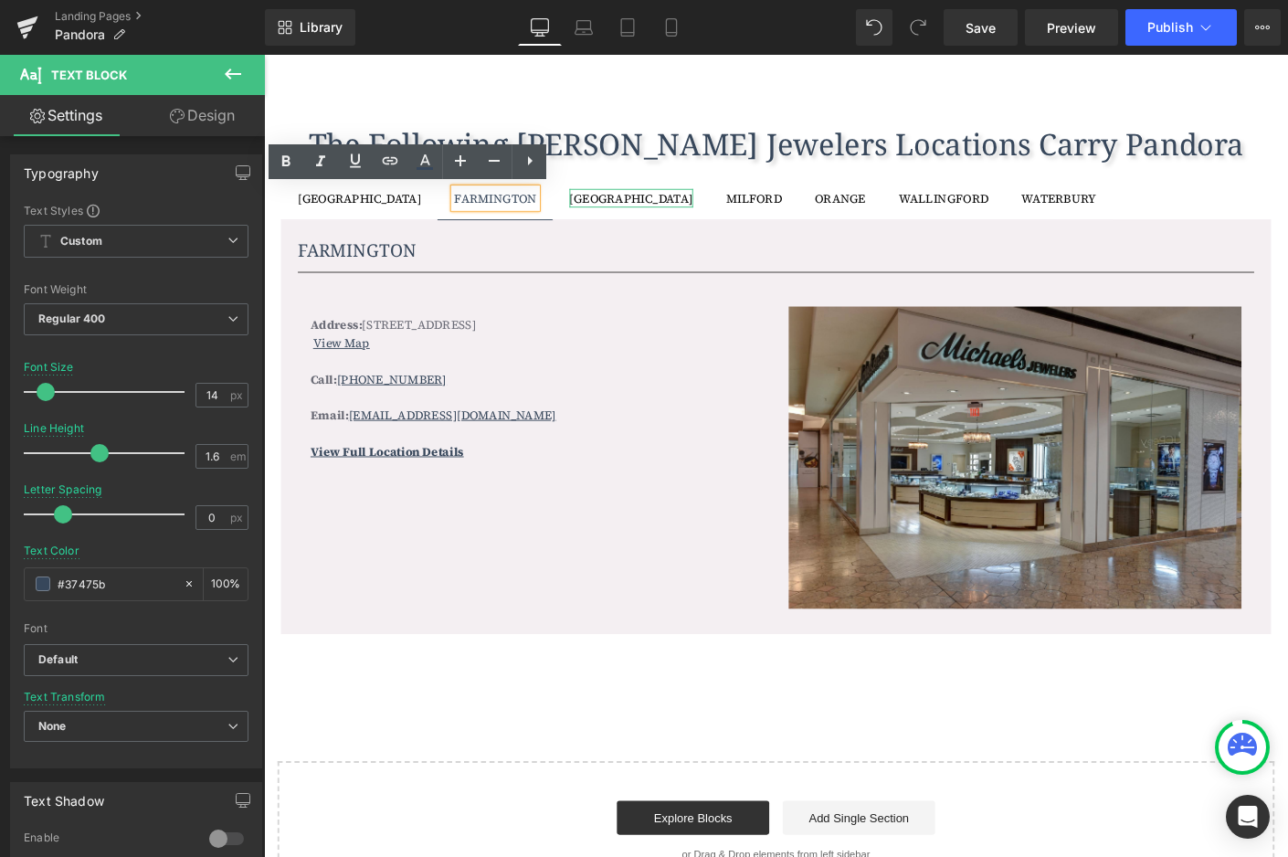
click at [594, 205] on div "MANCHESTER" at bounding box center [660, 209] width 133 height 20
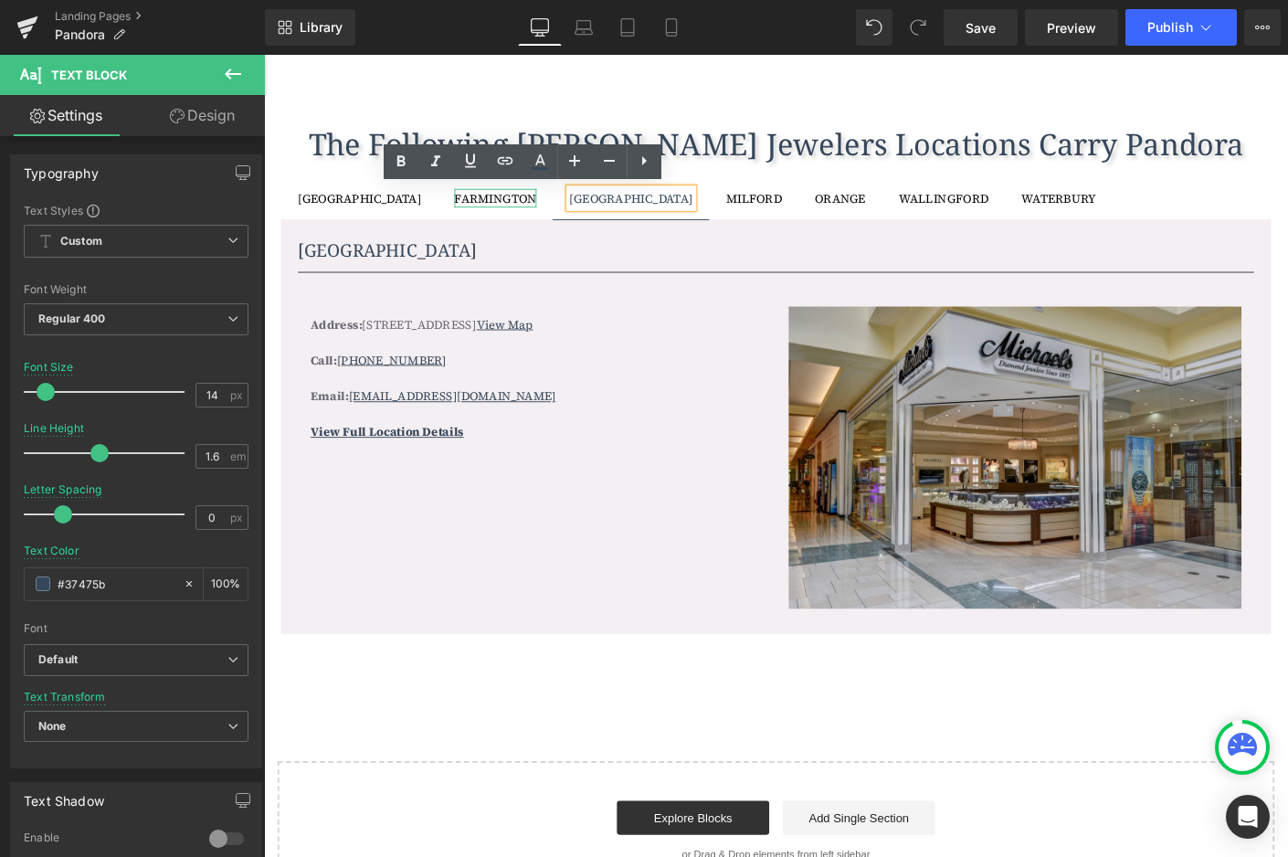
click at [470, 208] on div "FARMINGTON" at bounding box center [514, 209] width 89 height 20
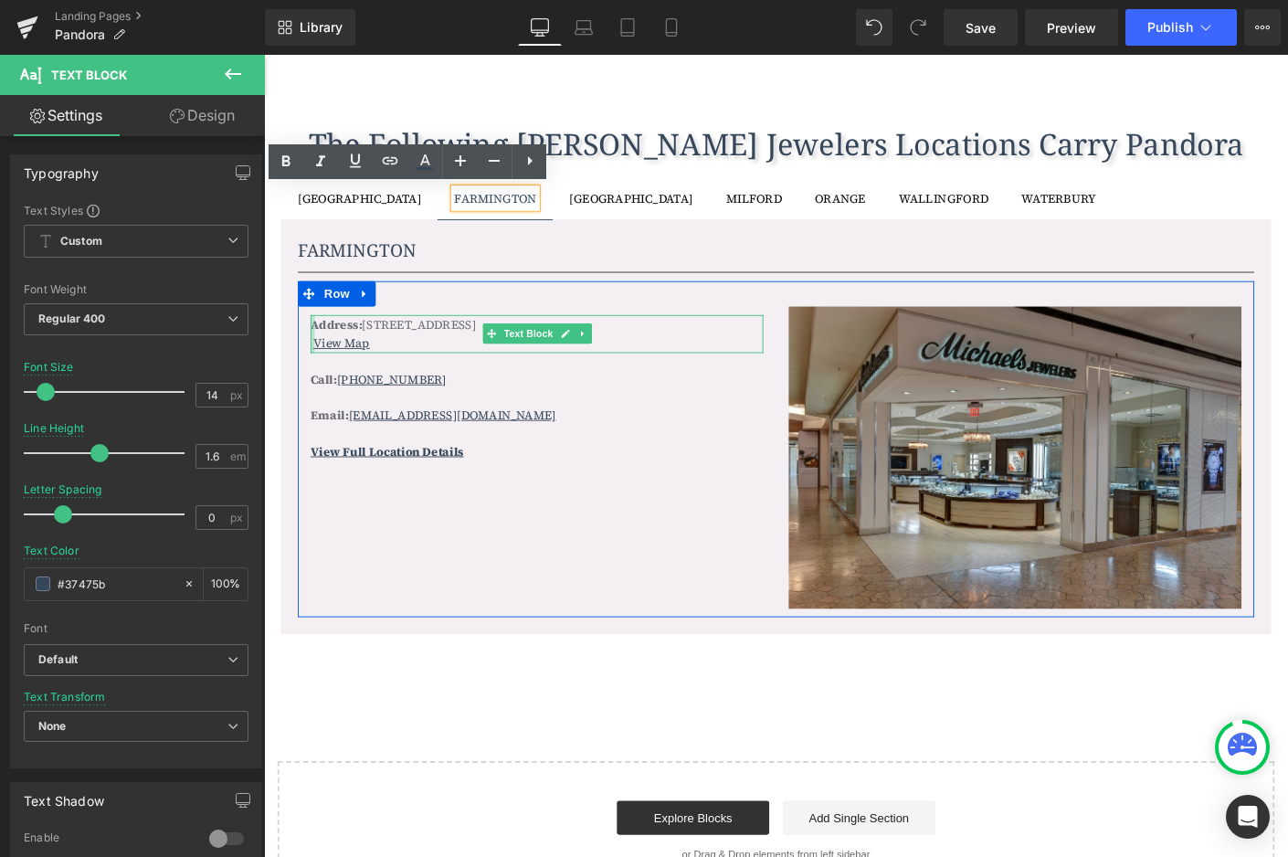
click at [314, 363] on div at bounding box center [316, 355] width 5 height 41
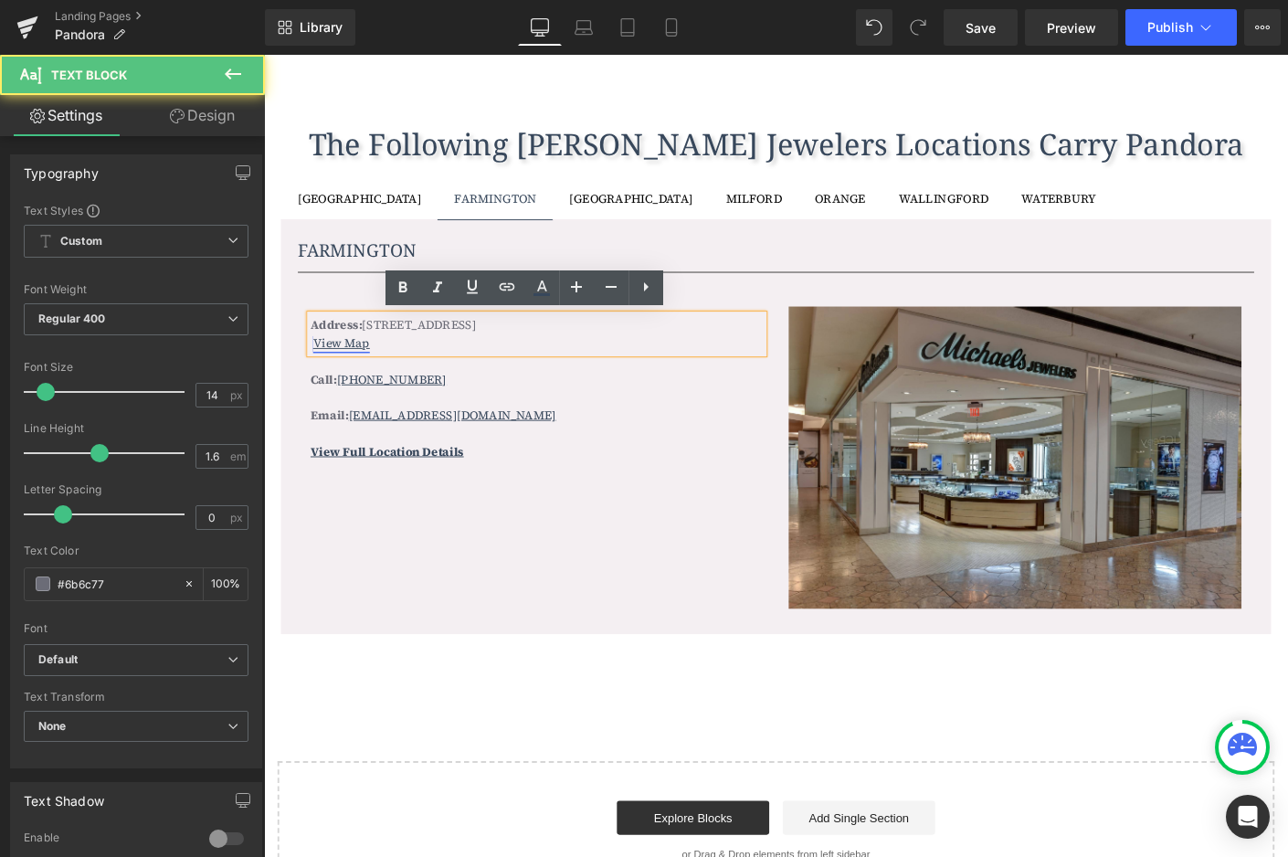
click at [317, 363] on link "View Map" at bounding box center [347, 365] width 61 height 18
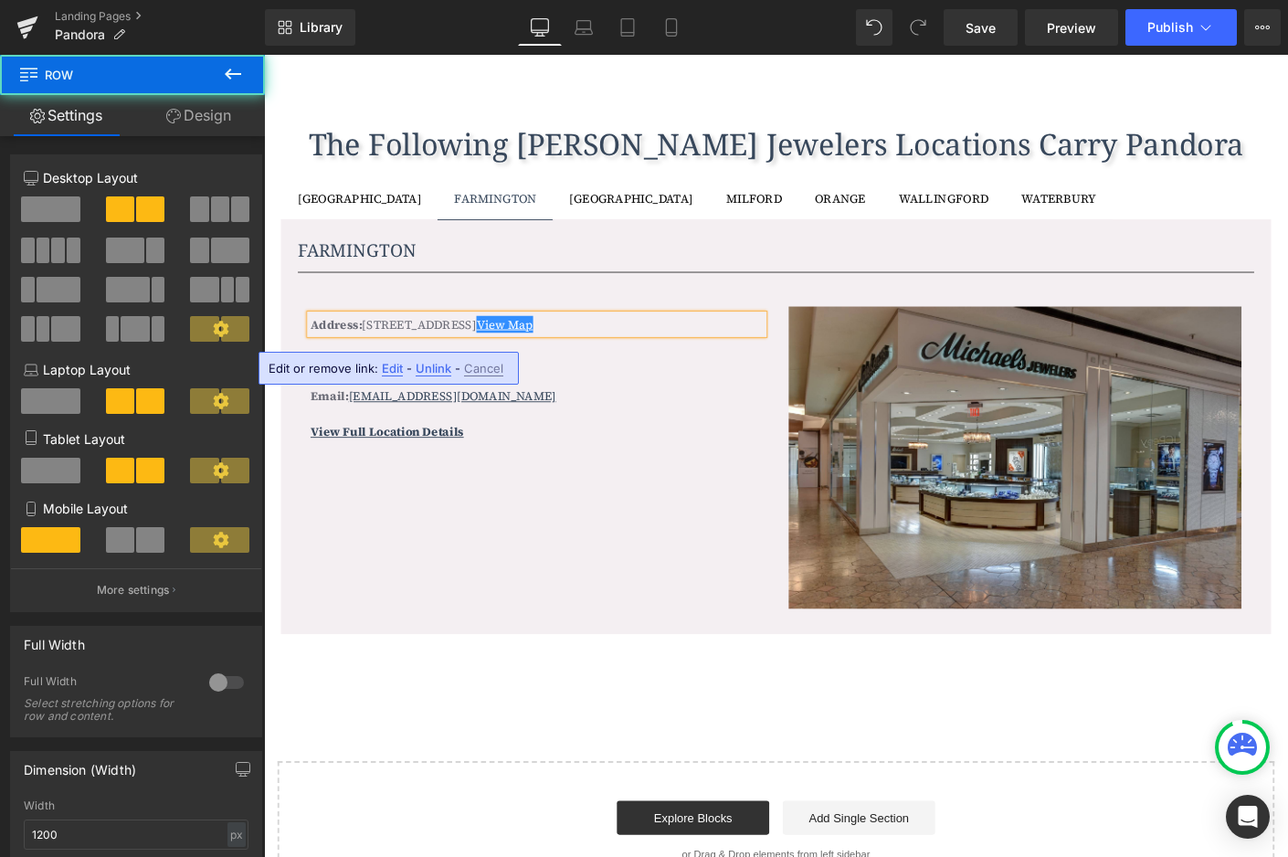
click at [488, 500] on div "Address: 500 Westfarms Mall, Suite B126, Farmington, CT 06032 View Map Text Blo…" at bounding box center [817, 480] width 1032 height 363
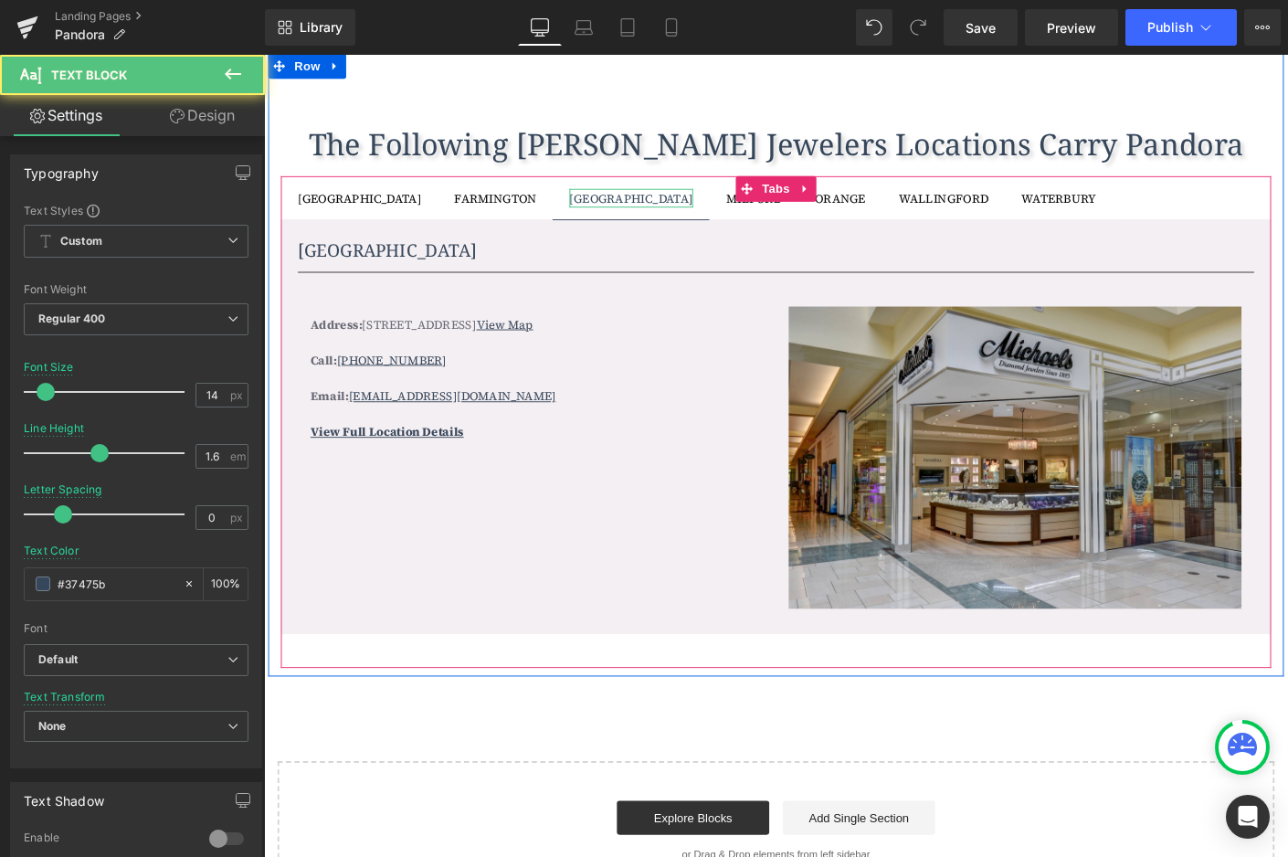
click at [594, 204] on div "MANCHESTER" at bounding box center [660, 209] width 133 height 20
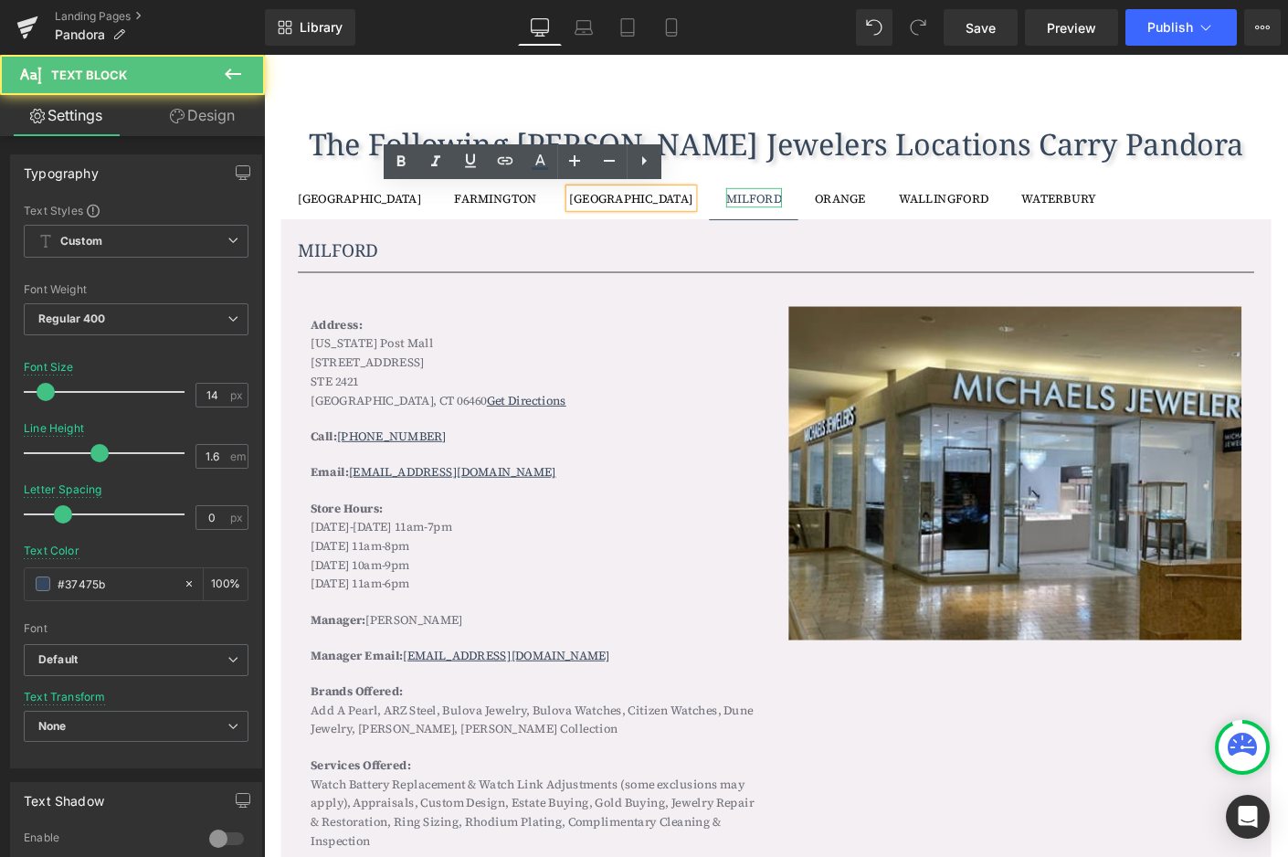
click at [763, 205] on div "MILFORD" at bounding box center [793, 208] width 60 height 21
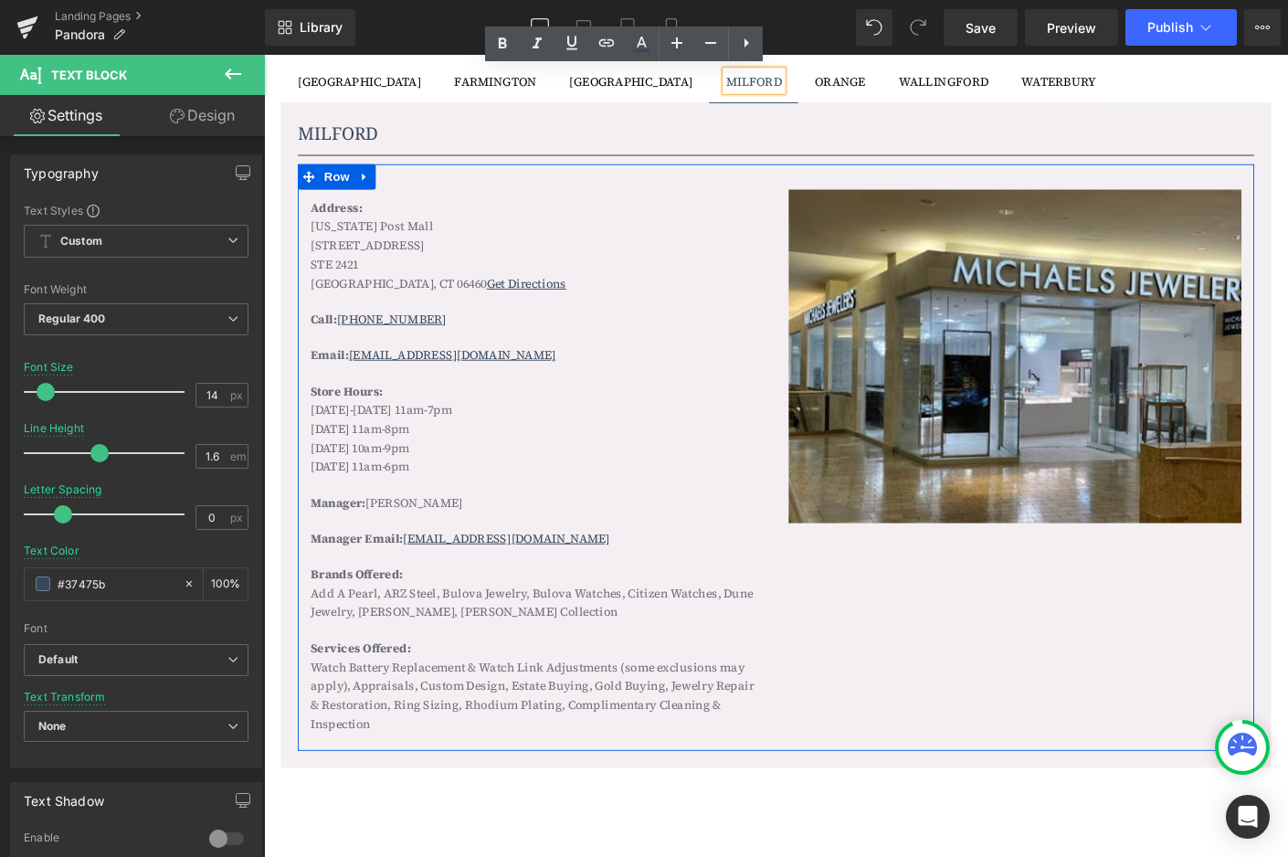
scroll to position [1665, 0]
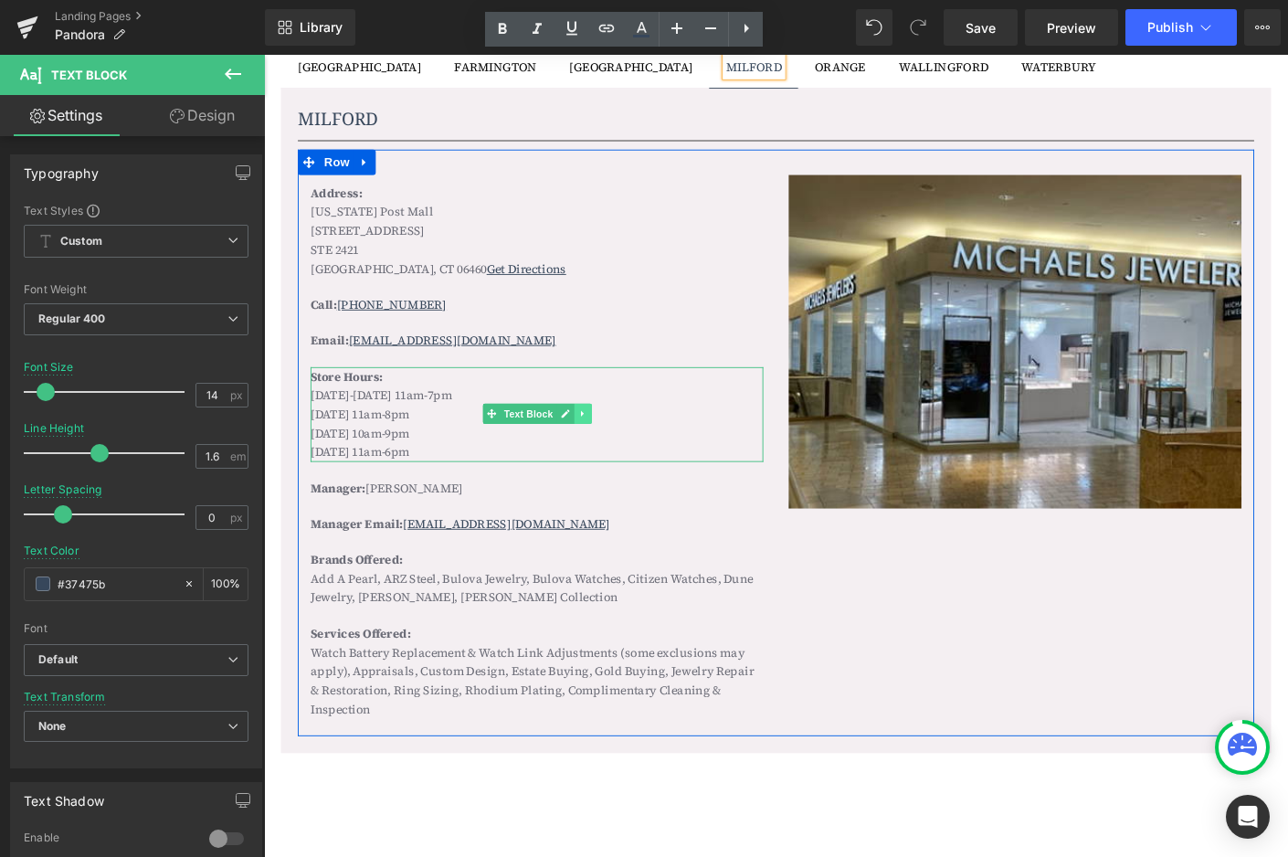
click at [608, 442] on icon at bounding box center [608, 442] width 10 height 11
click at [617, 438] on icon at bounding box center [617, 442] width 10 height 10
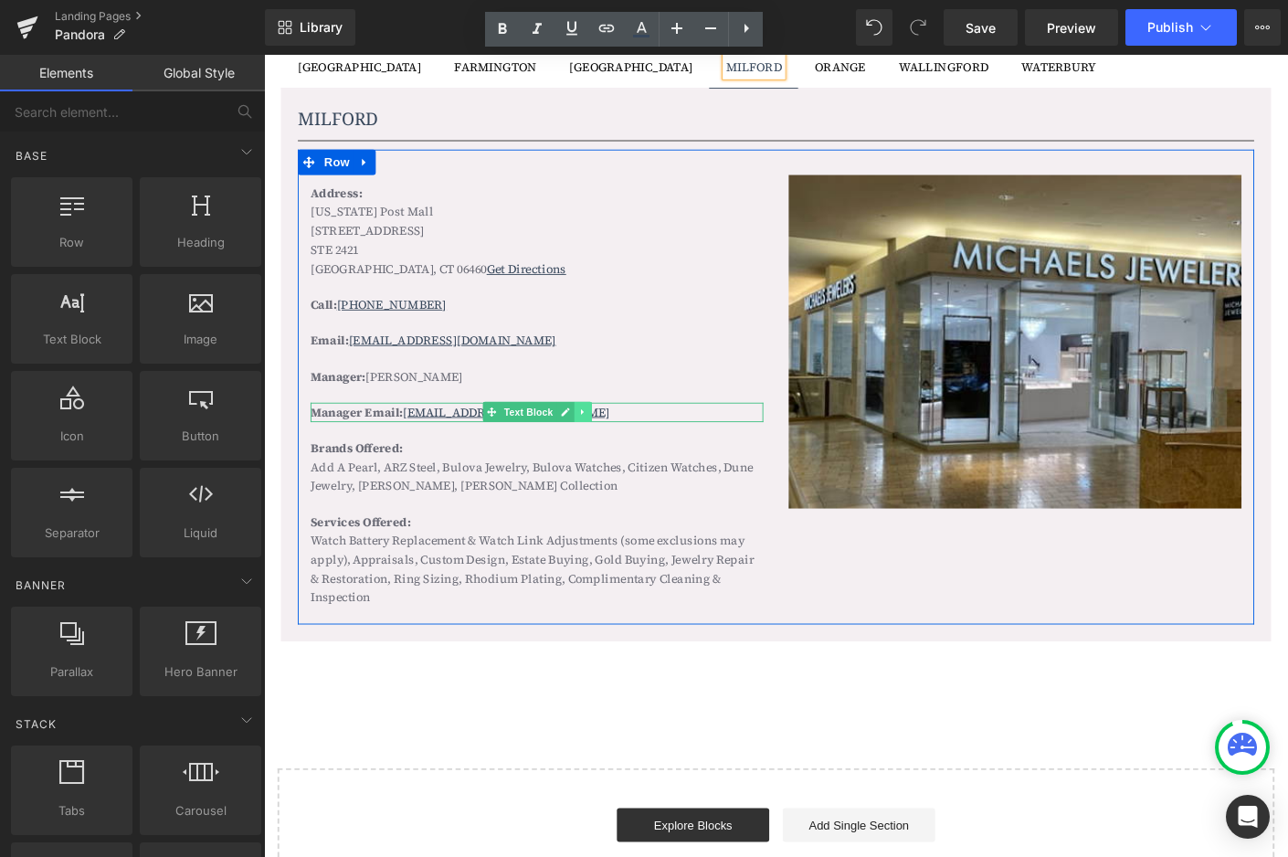
click at [603, 435] on icon at bounding box center [608, 440] width 10 height 11
click at [612, 435] on icon at bounding box center [617, 440] width 10 height 11
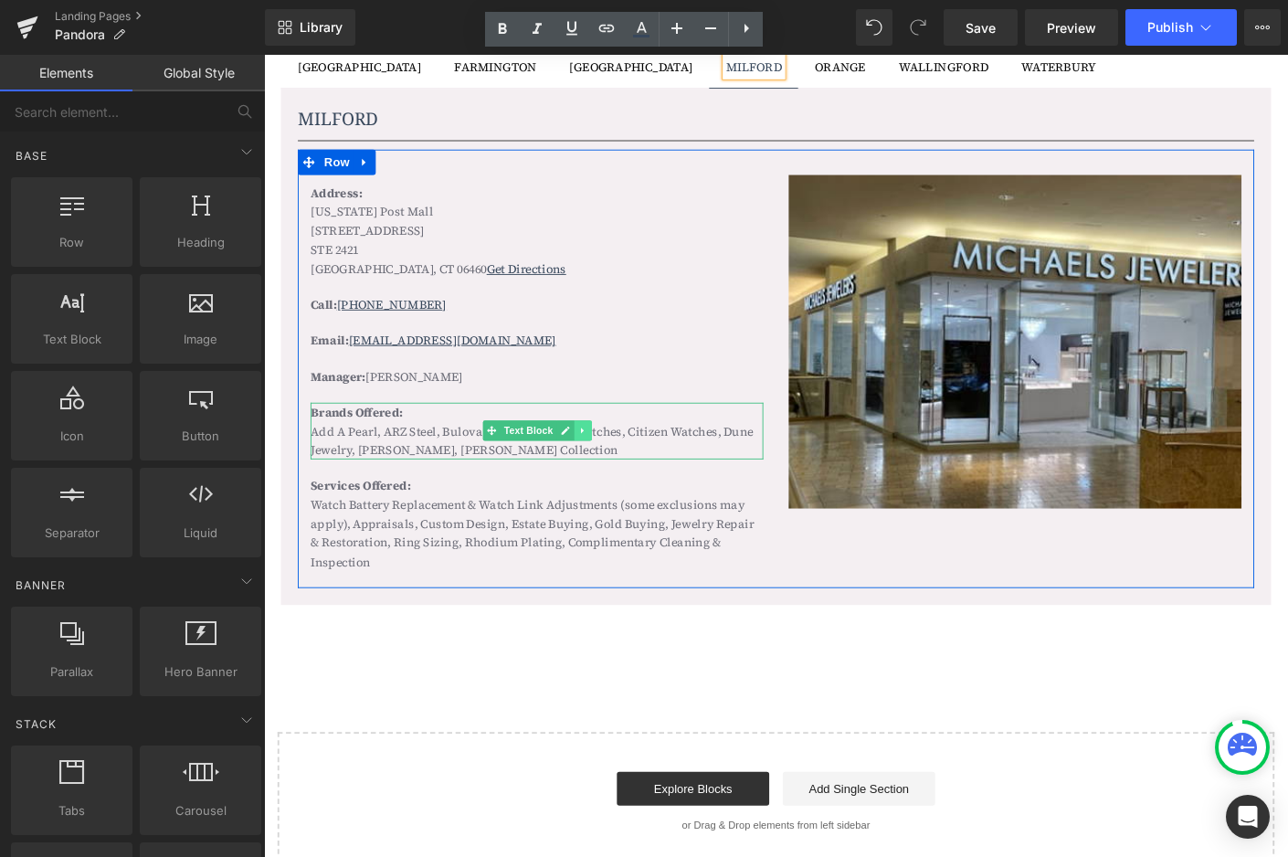
click at [609, 455] on icon at bounding box center [608, 460] width 10 height 11
click at [612, 455] on icon at bounding box center [617, 460] width 10 height 11
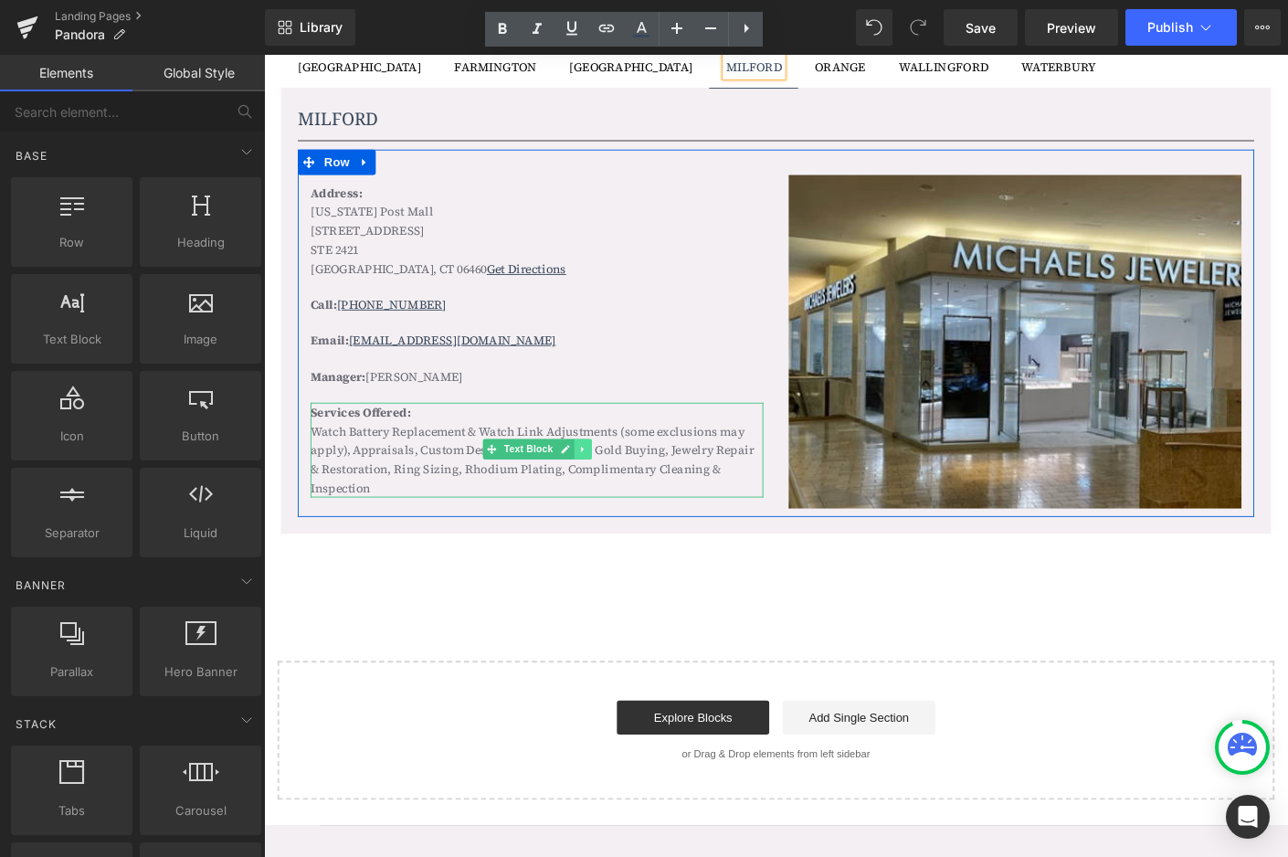
click at [603, 470] on link at bounding box center [607, 481] width 19 height 22
click at [608, 470] on link at bounding box center [617, 481] width 19 height 22
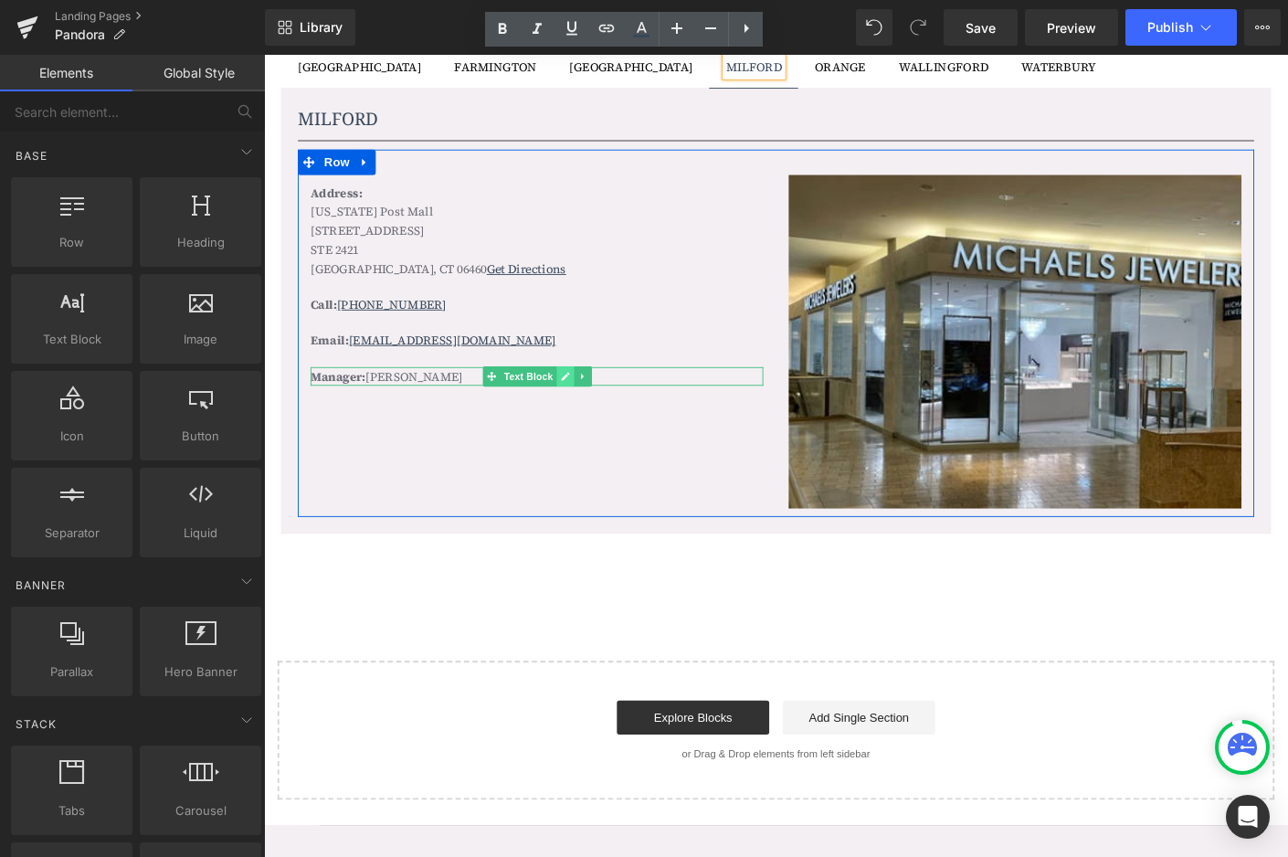
click at [584, 397] on icon at bounding box center [589, 402] width 10 height 11
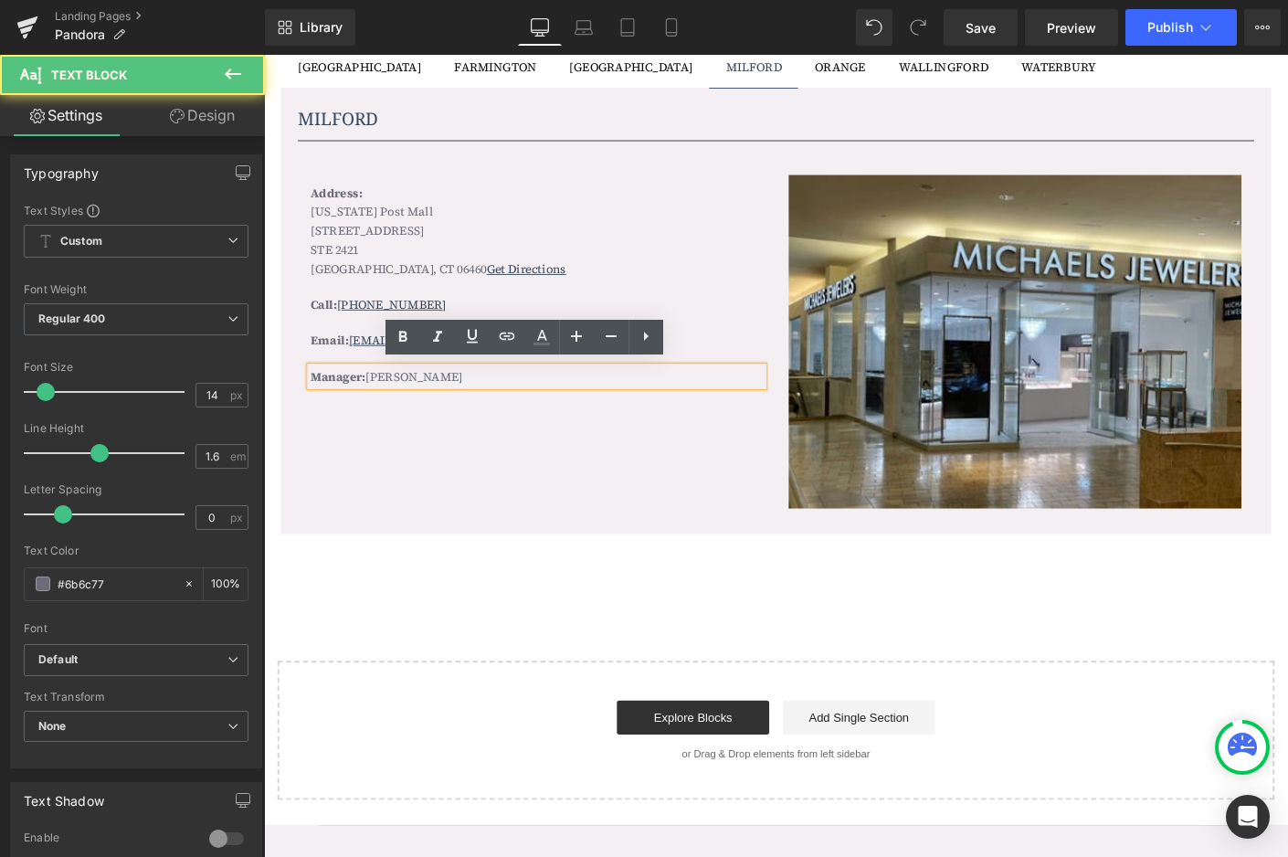
click at [574, 396] on p "Manager: Maria Ciarleglio" at bounding box center [558, 402] width 489 height 20
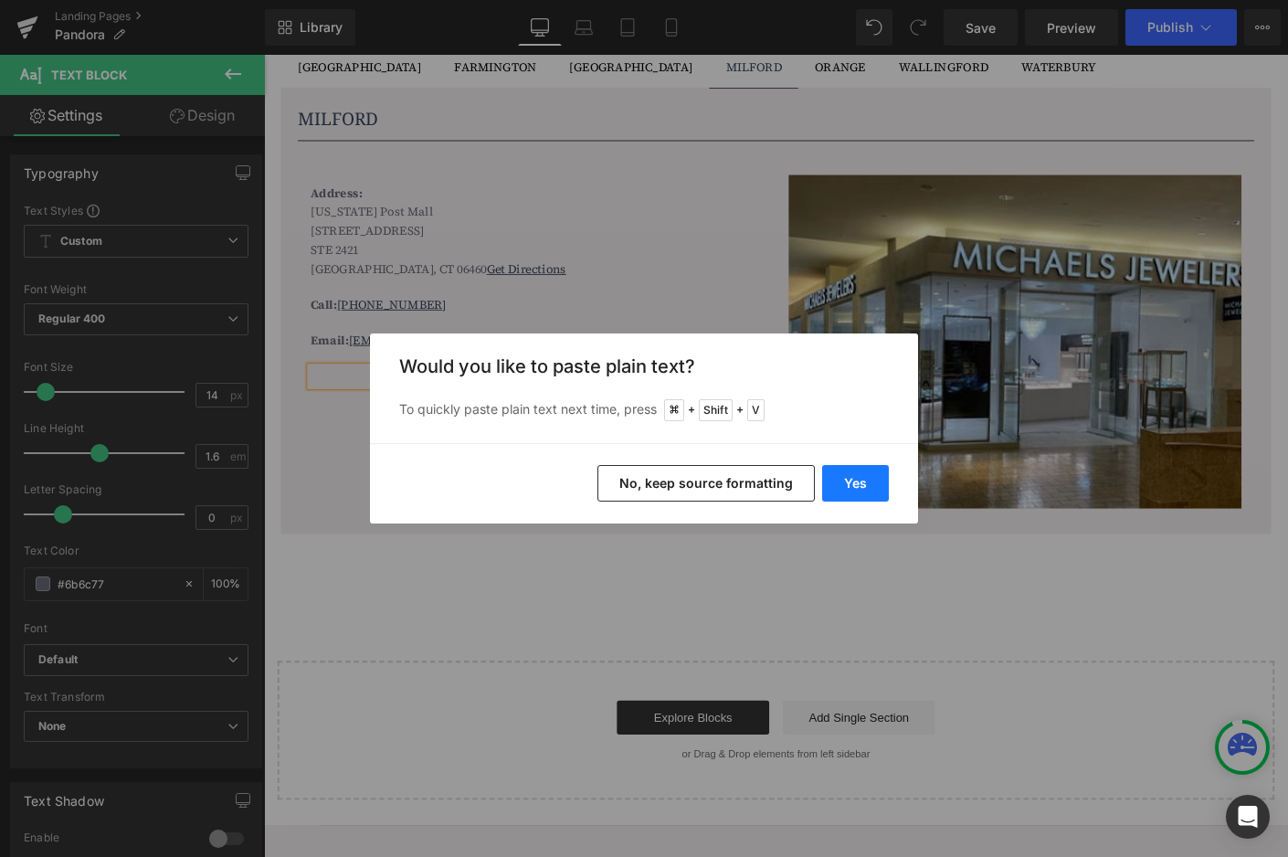
click at [856, 480] on button "Yes" at bounding box center [855, 483] width 67 height 37
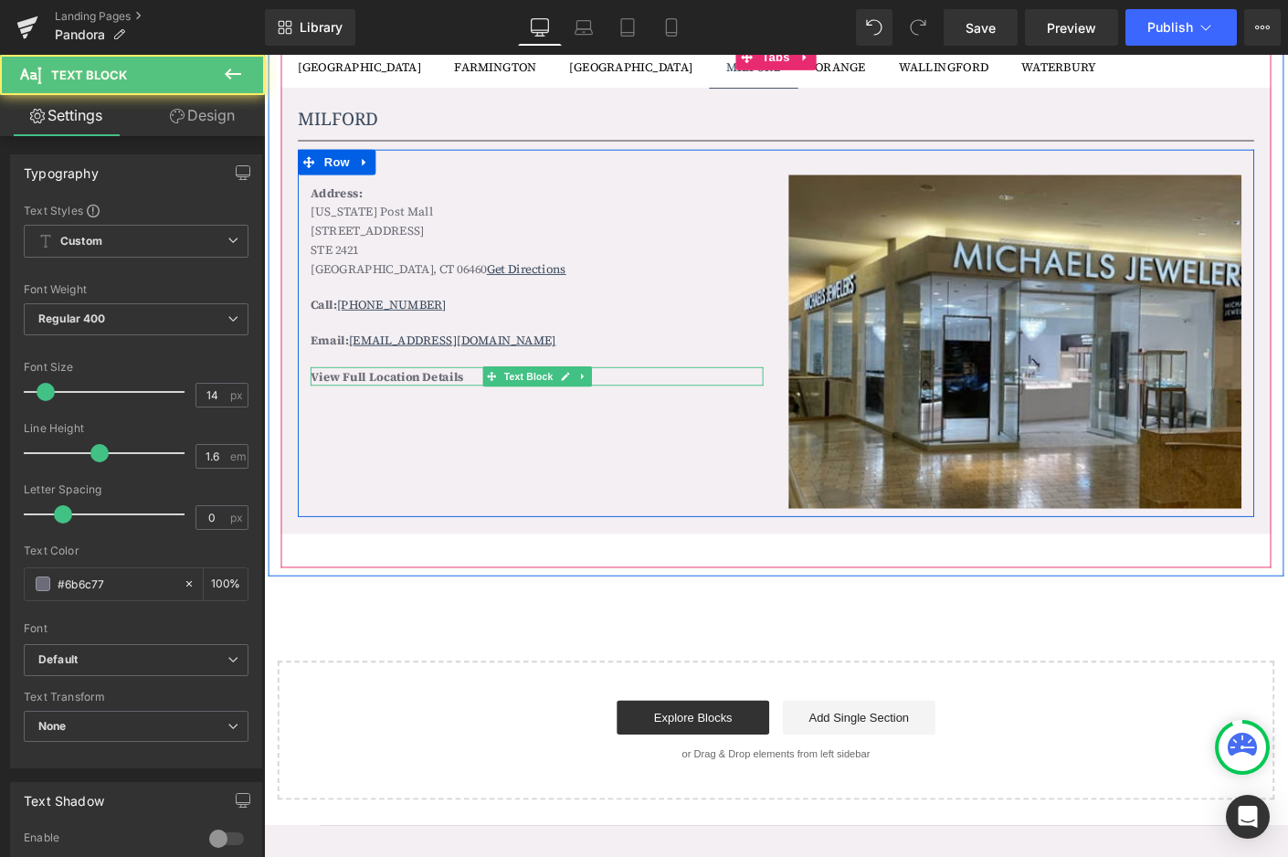
click at [441, 399] on b "View Full Location Details" at bounding box center [396, 402] width 165 height 18
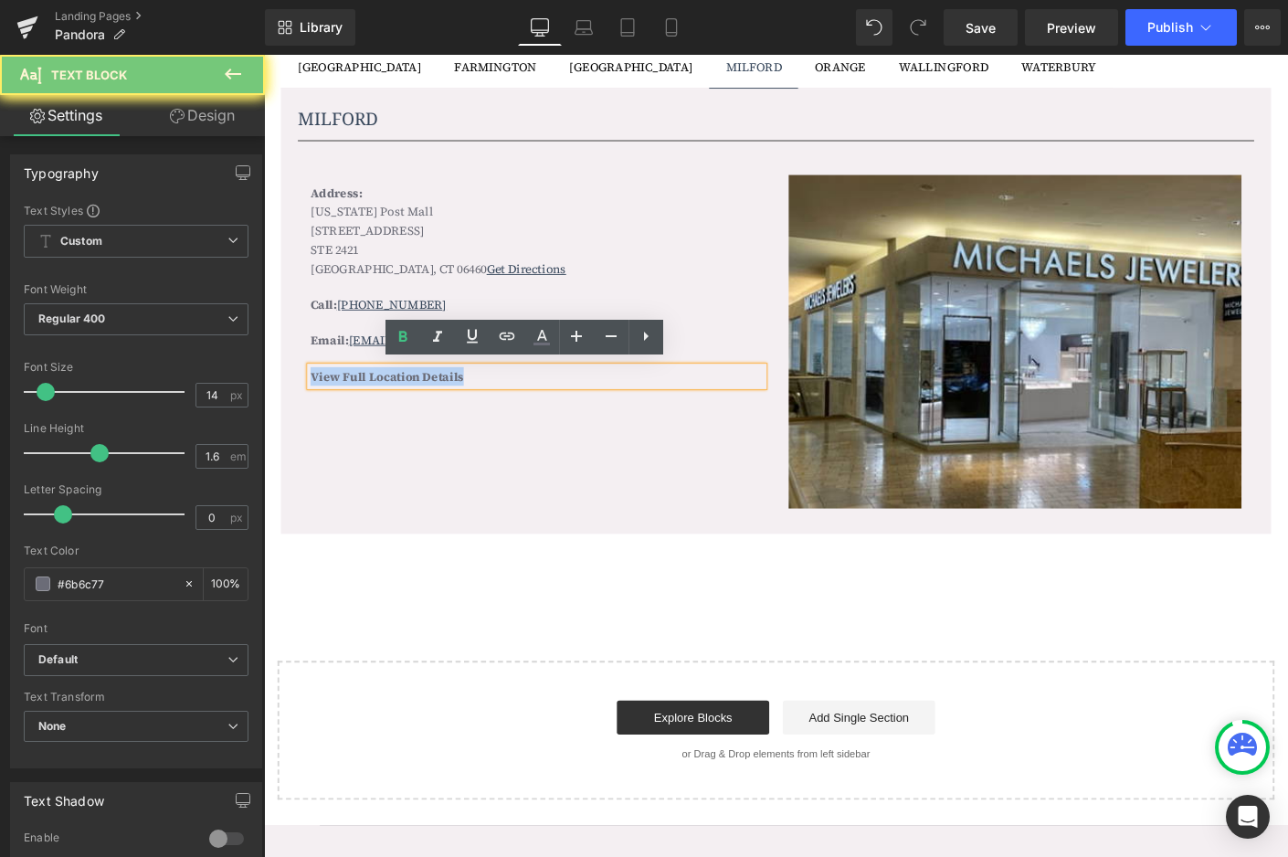
click at [441, 399] on b "View Full Location Details" at bounding box center [396, 402] width 165 height 18
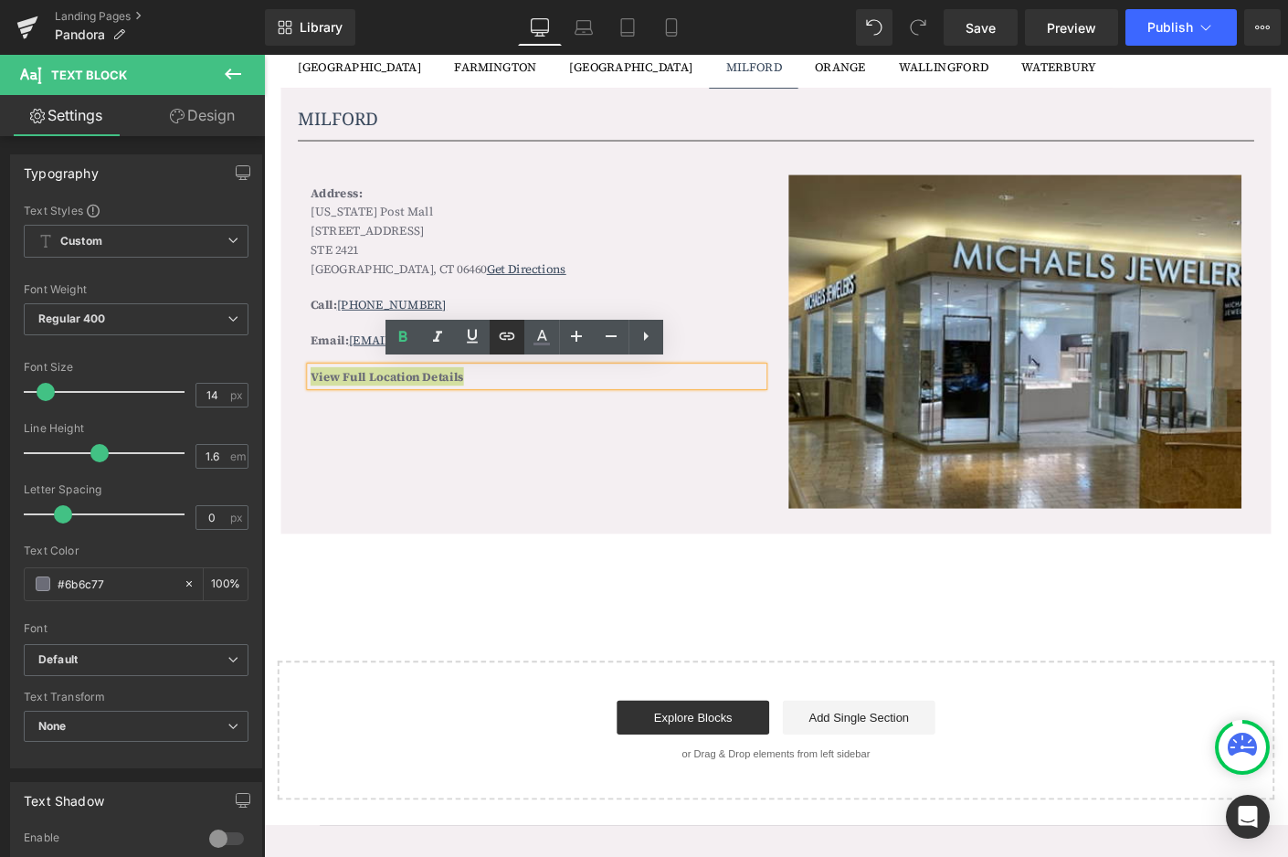
click at [513, 338] on icon at bounding box center [508, 336] width 16 height 7
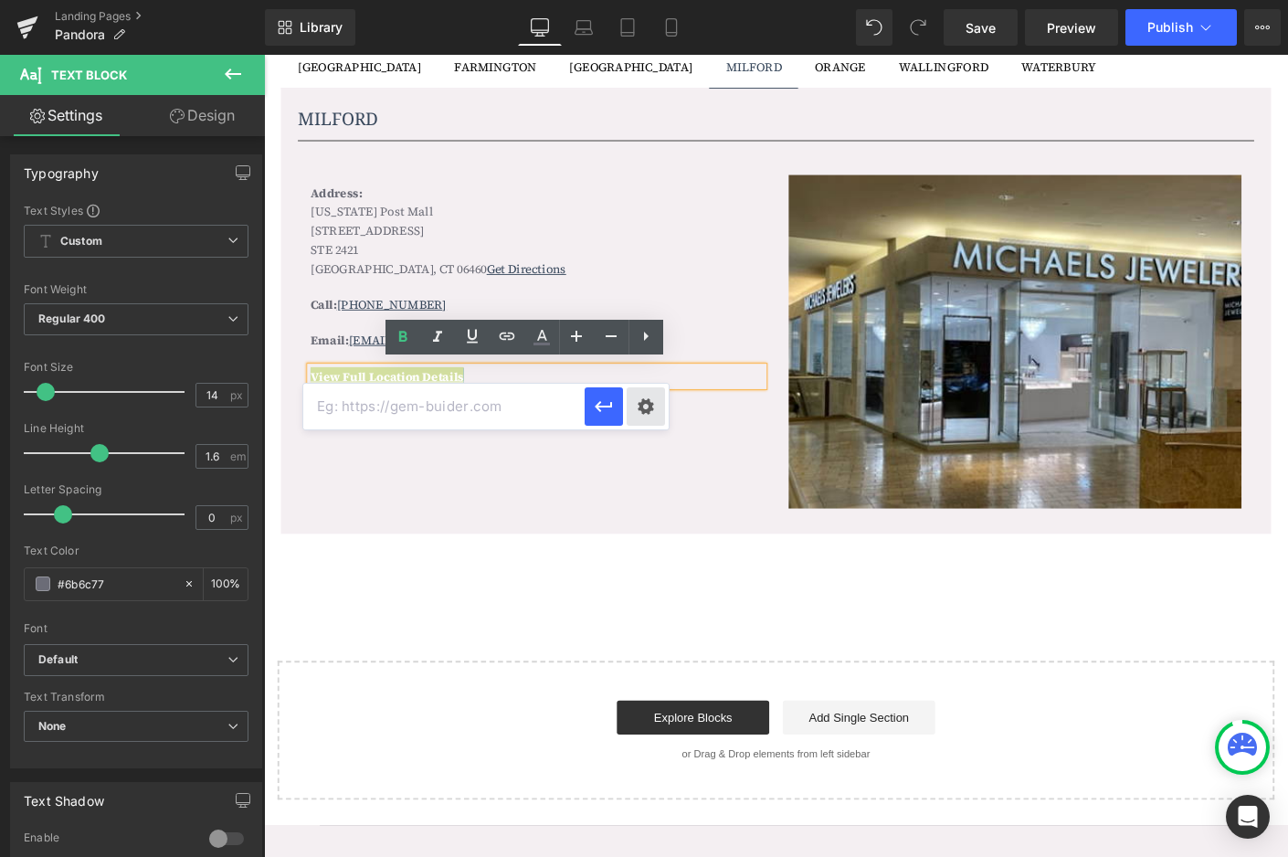
click at [645, 0] on div "Text Color Highlight Color #333333 Edit or remove link: Edit - Unlink - Cancel" at bounding box center [644, 0] width 1288 height 0
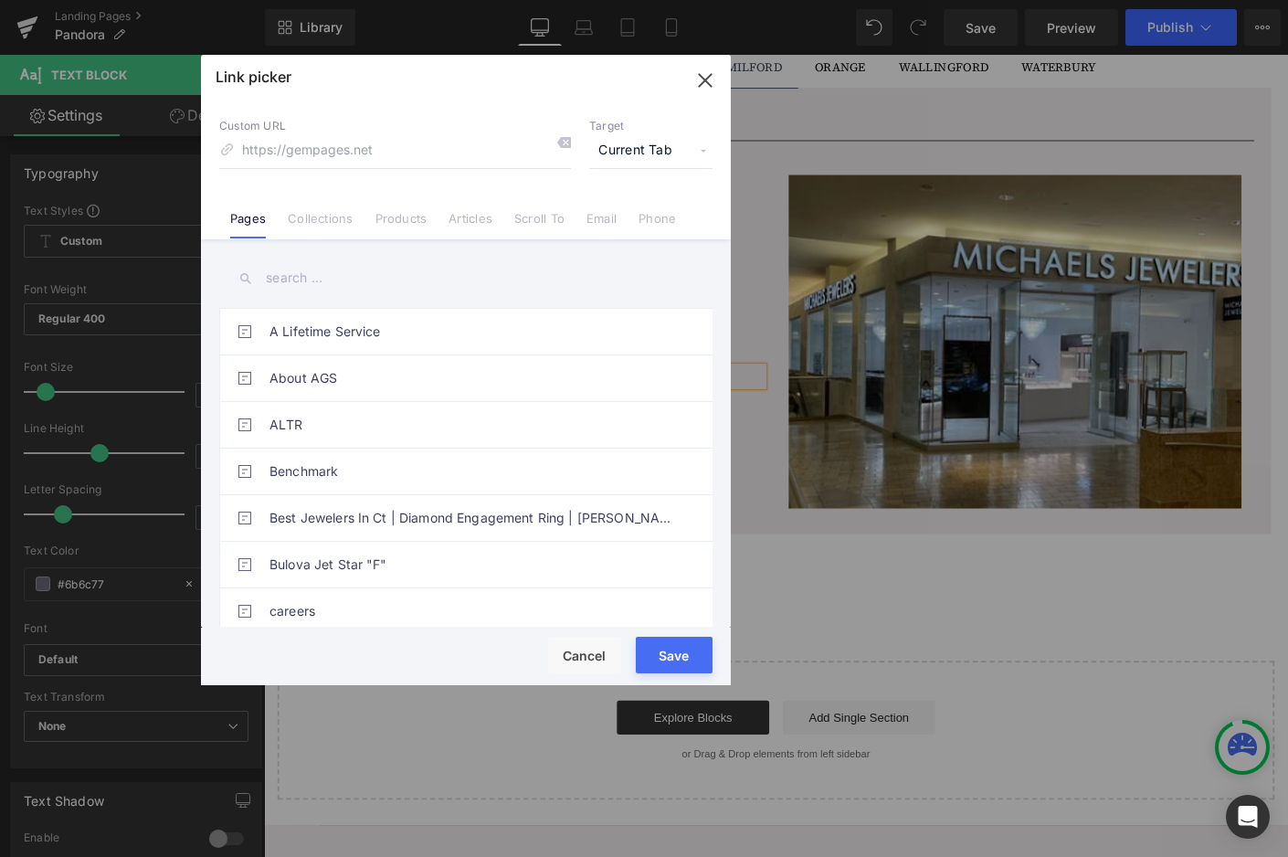
click at [452, 288] on input "text" at bounding box center [465, 278] width 493 height 41
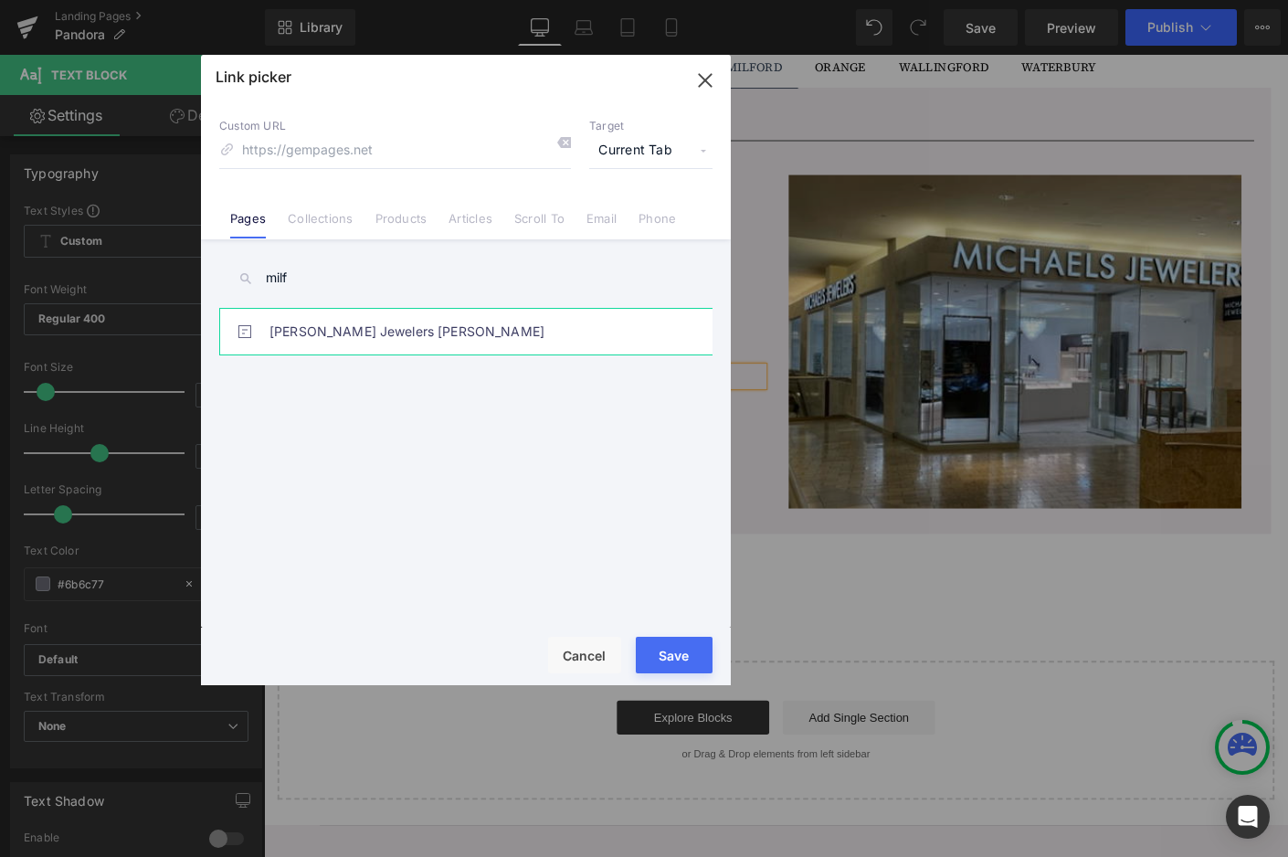
type input "milf"
click at [397, 320] on link "Michaels Jewelers Milford" at bounding box center [471, 332] width 402 height 46
click at [691, 656] on button "Save" at bounding box center [674, 655] width 77 height 37
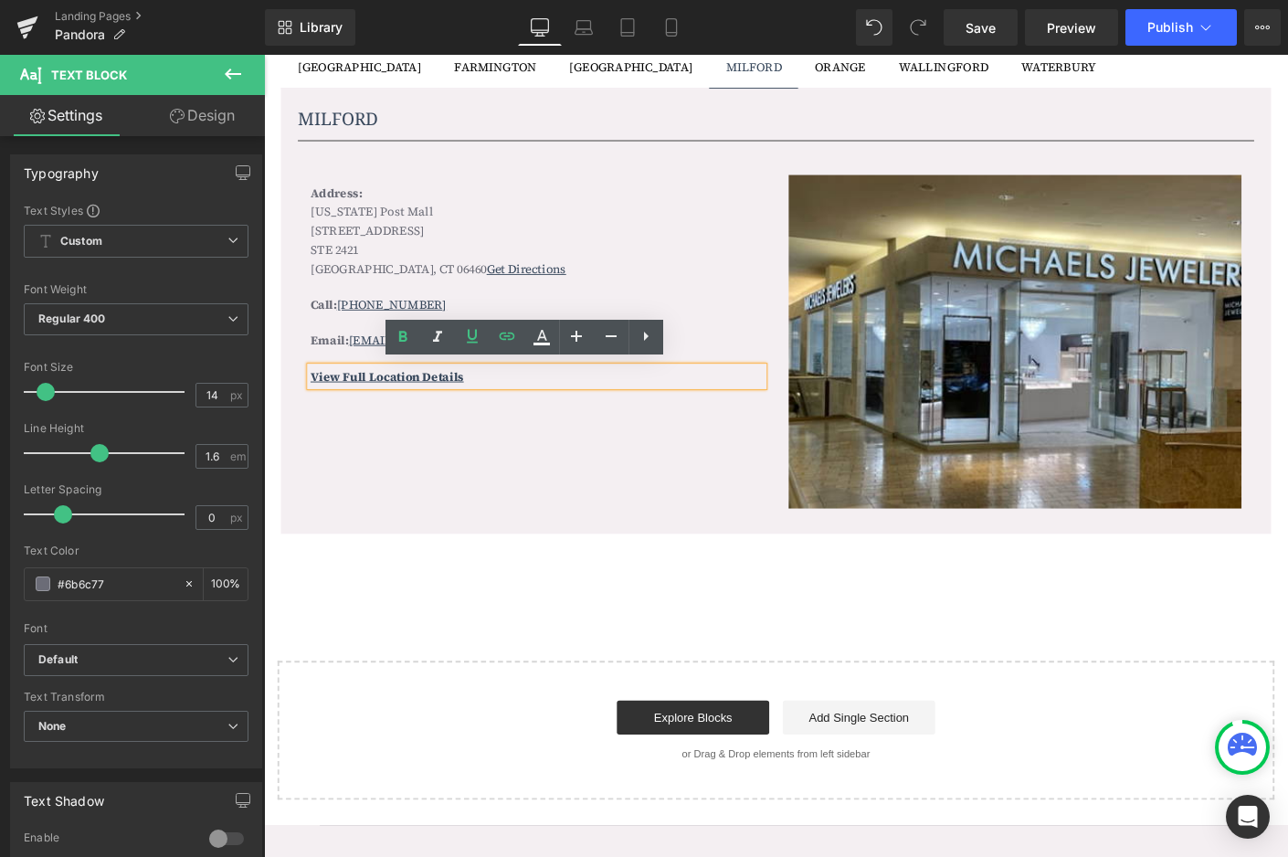
click at [611, 503] on div "Address: Connecticut Post Mall 1201 Boston Post Rd STE 2421 Milford, CT 06460 G…" at bounding box center [817, 355] width 1032 height 397
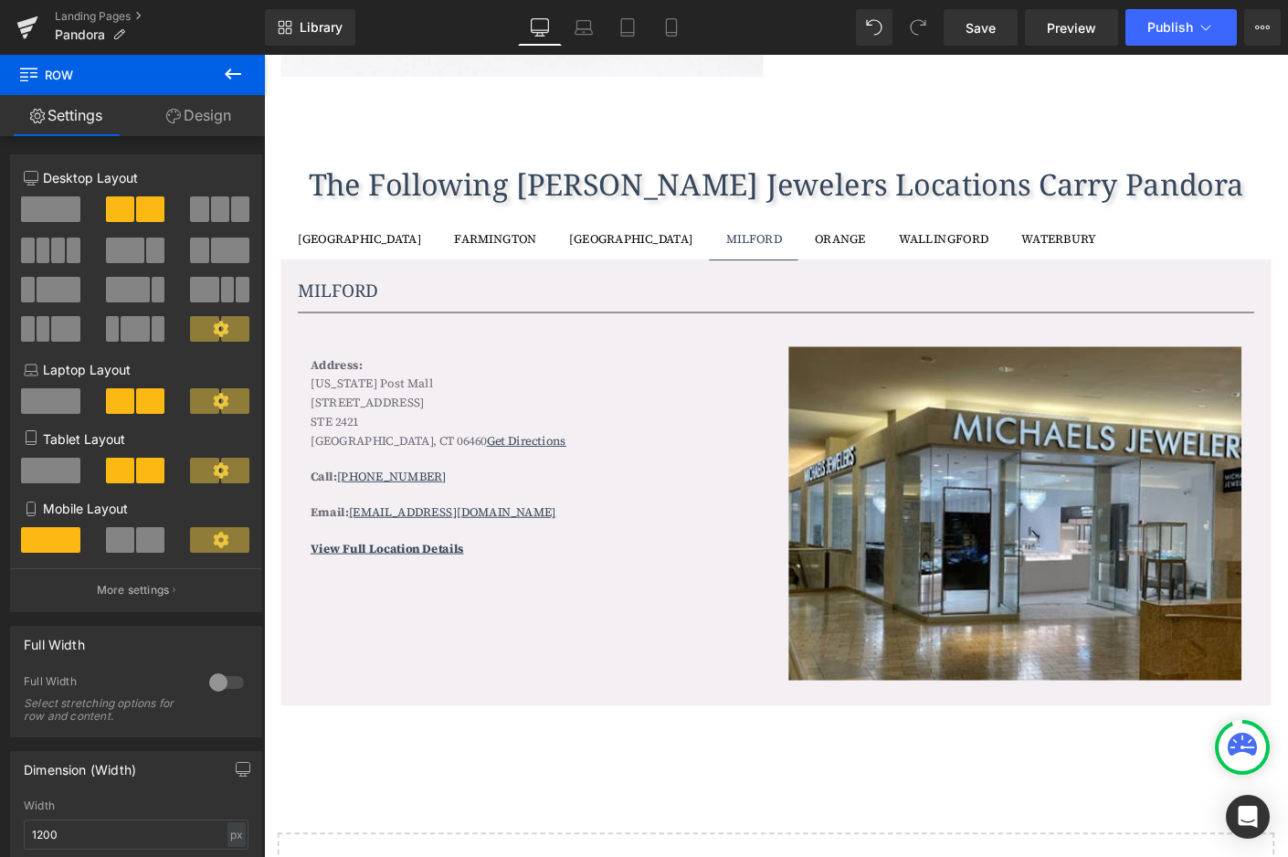
scroll to position [1474, 0]
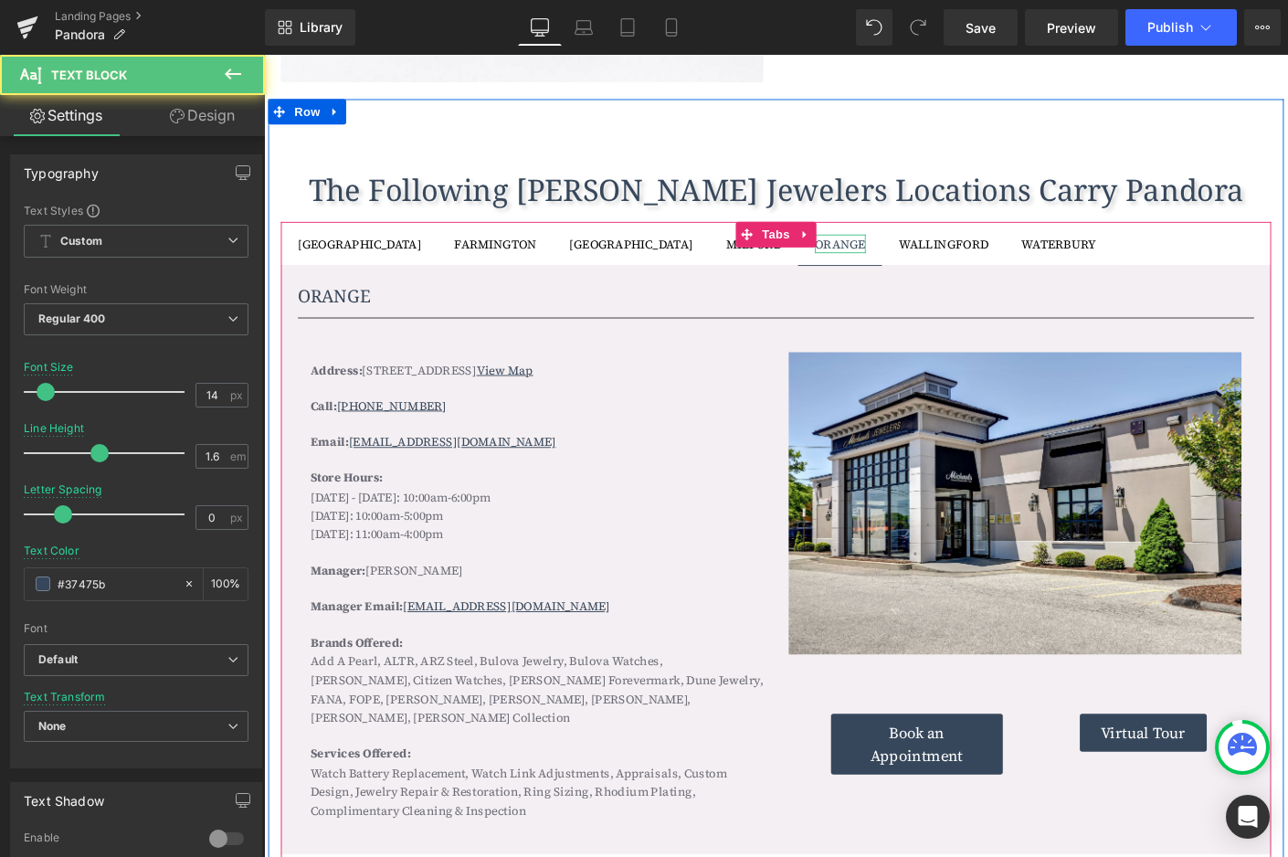
click at [859, 258] on div "ORANGE" at bounding box center [886, 259] width 55 height 20
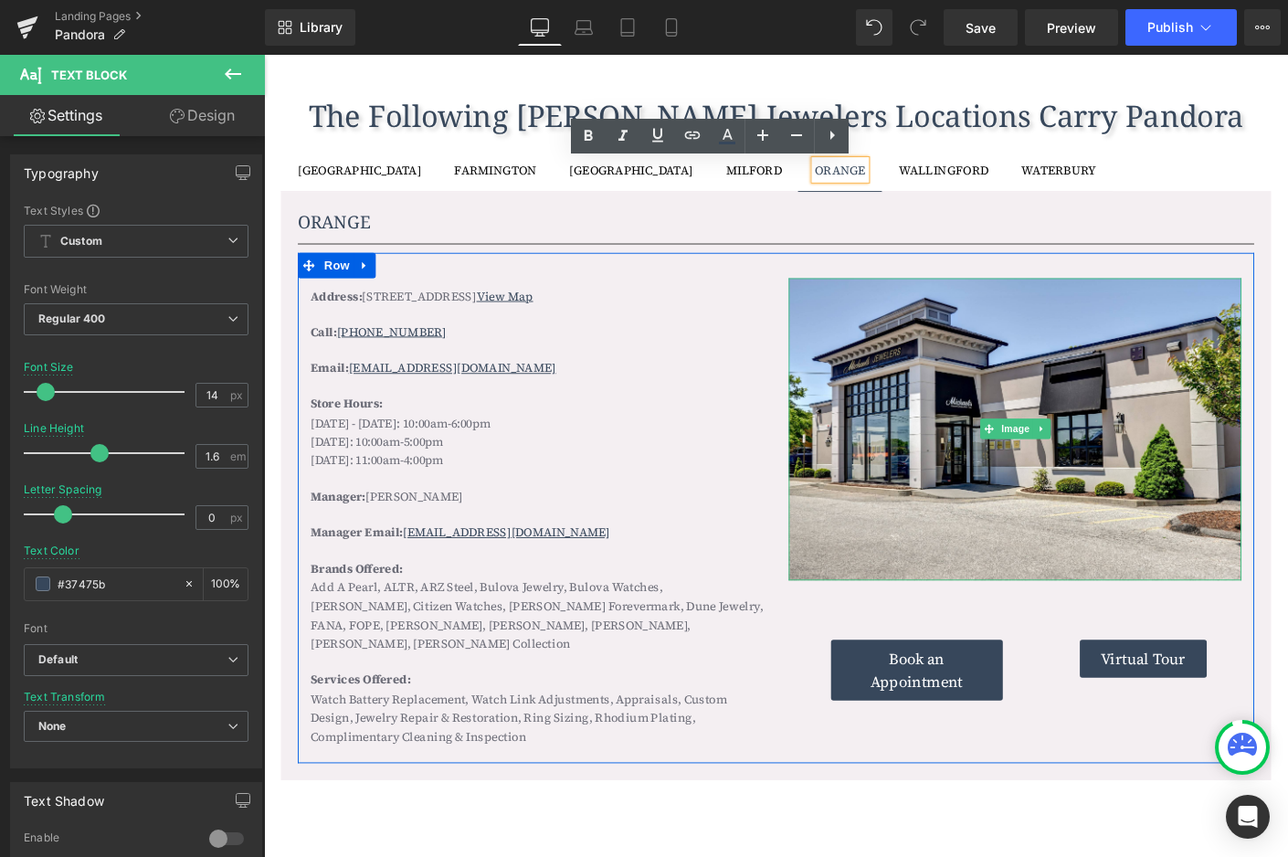
scroll to position [1554, 0]
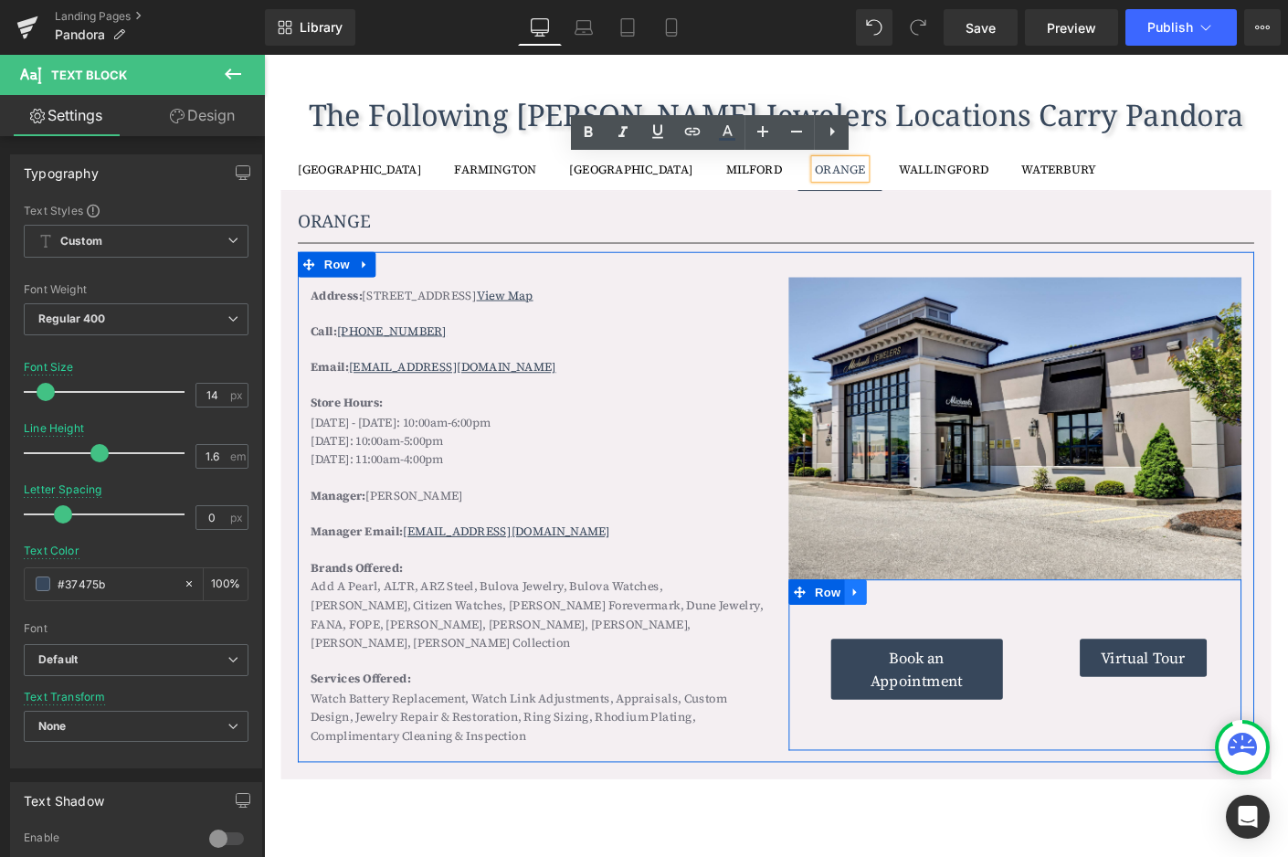
click at [908, 633] on link at bounding box center [903, 634] width 24 height 27
click at [944, 630] on icon at bounding box center [950, 635] width 13 height 13
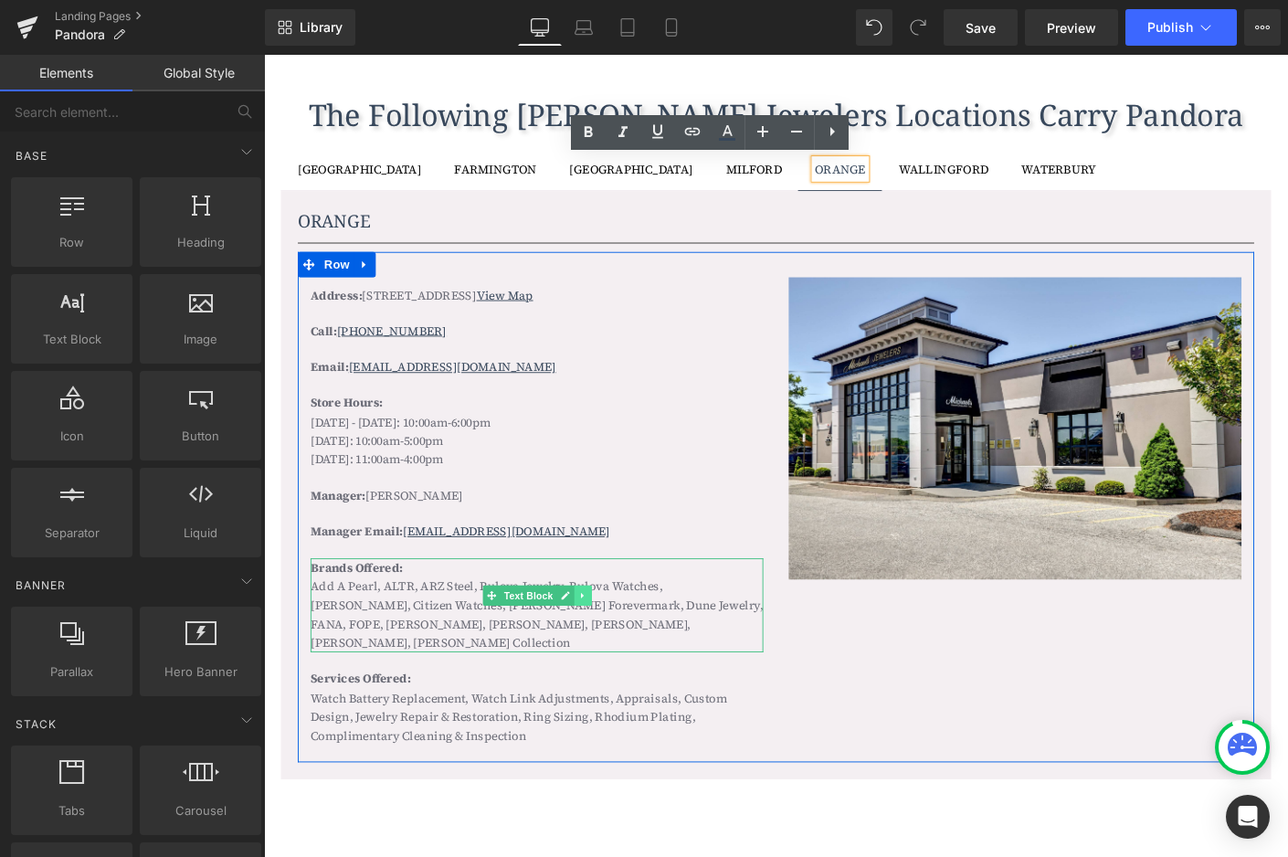
click at [603, 633] on icon at bounding box center [608, 638] width 10 height 11
click at [614, 633] on icon at bounding box center [617, 638] width 10 height 10
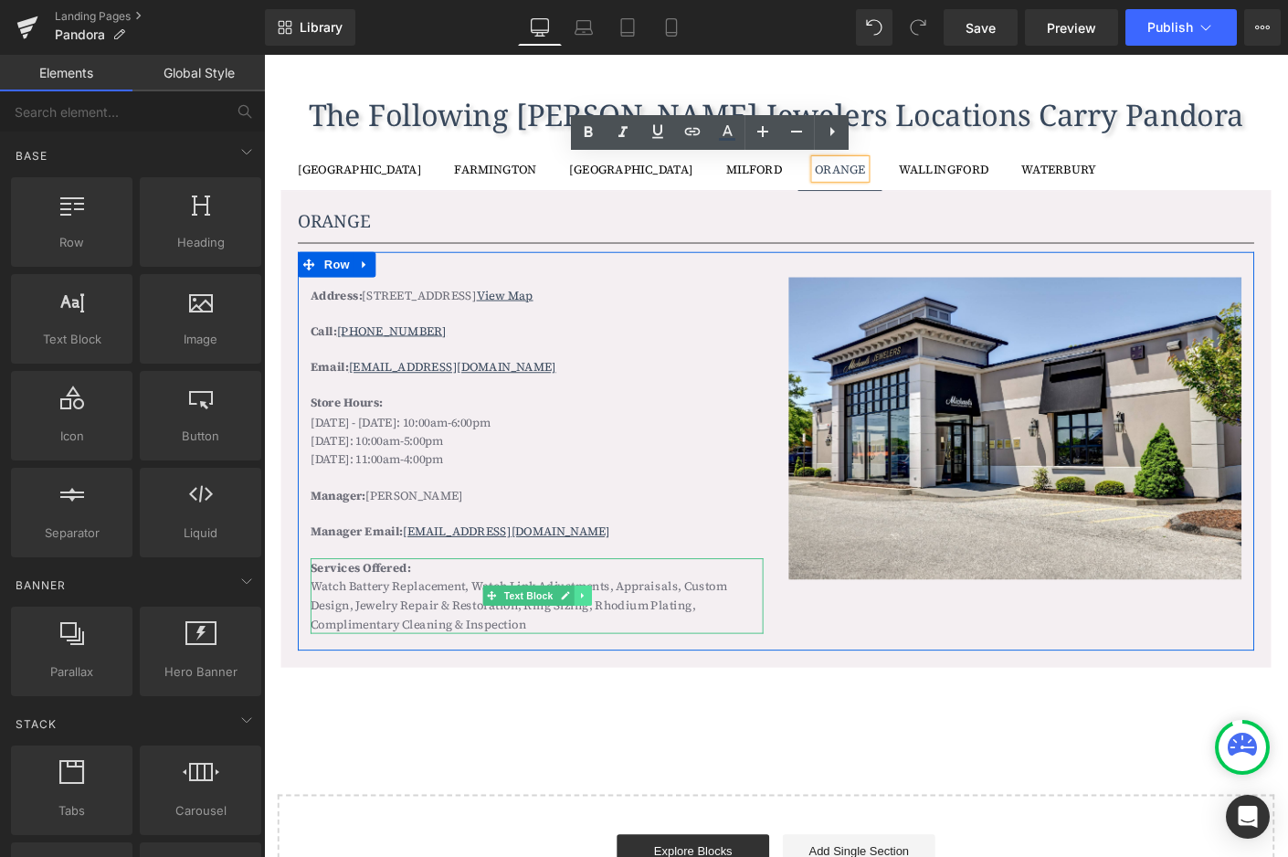
click at [605, 633] on icon at bounding box center [608, 638] width 10 height 11
click at [612, 633] on icon at bounding box center [617, 638] width 10 height 11
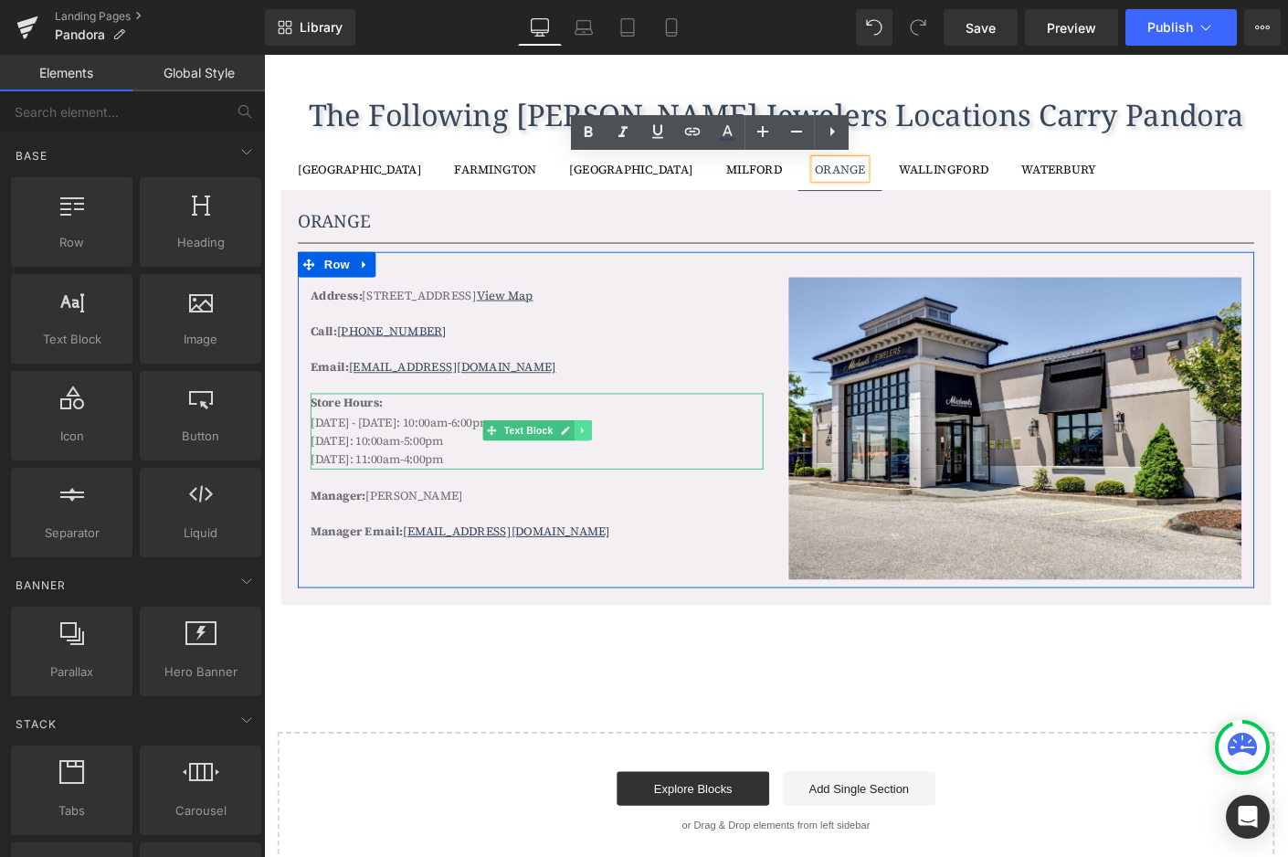
click at [605, 455] on icon at bounding box center [608, 460] width 10 height 11
click at [616, 456] on icon at bounding box center [617, 461] width 10 height 10
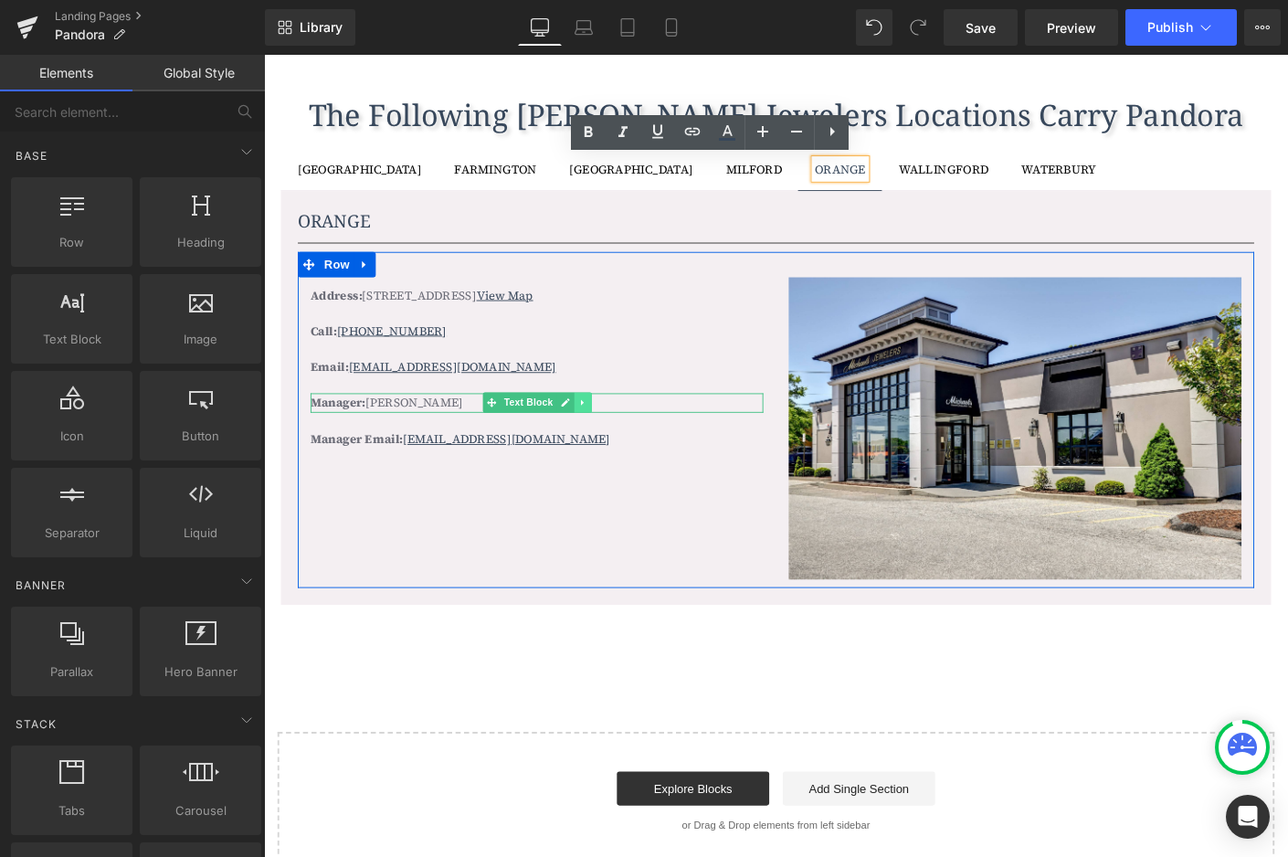
click at [603, 428] on icon at bounding box center [608, 430] width 10 height 11
click at [612, 427] on icon at bounding box center [617, 431] width 10 height 10
click at [661, 424] on p "Manager Email: MCiarleglio@michaelsjewelers.com" at bounding box center [558, 430] width 489 height 20
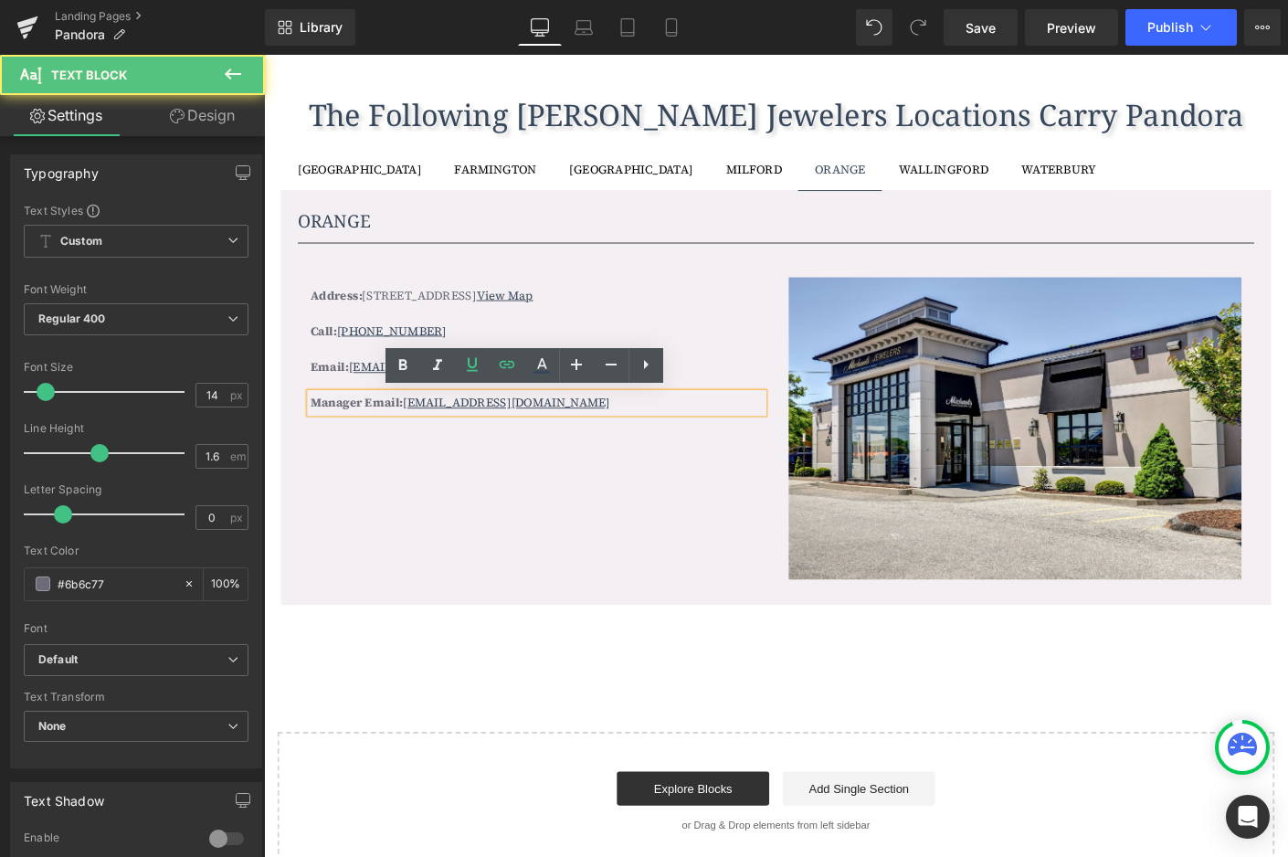
click at [661, 424] on p "Manager Email: MCiarleglio@michaelsjewelers.com" at bounding box center [558, 430] width 489 height 20
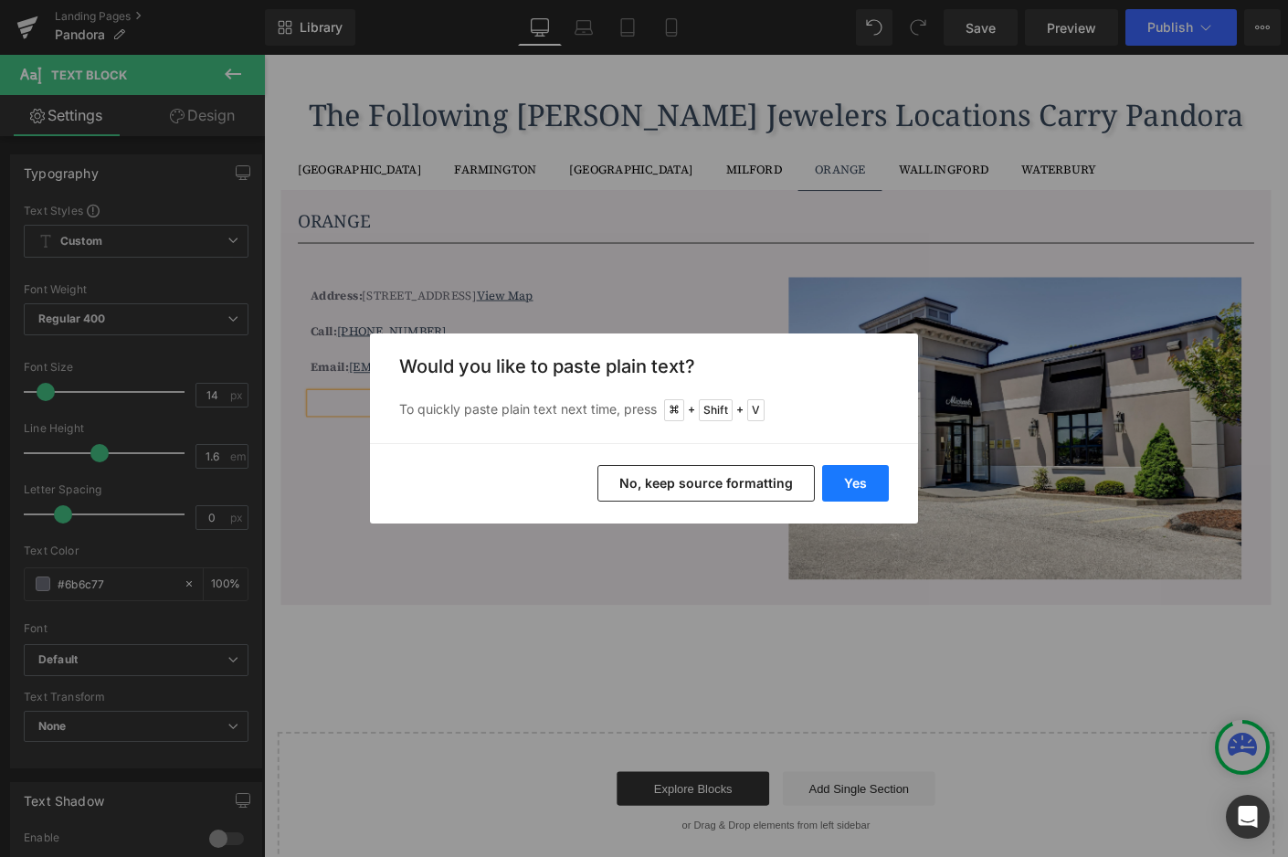
click at [873, 492] on button "Yes" at bounding box center [855, 483] width 67 height 37
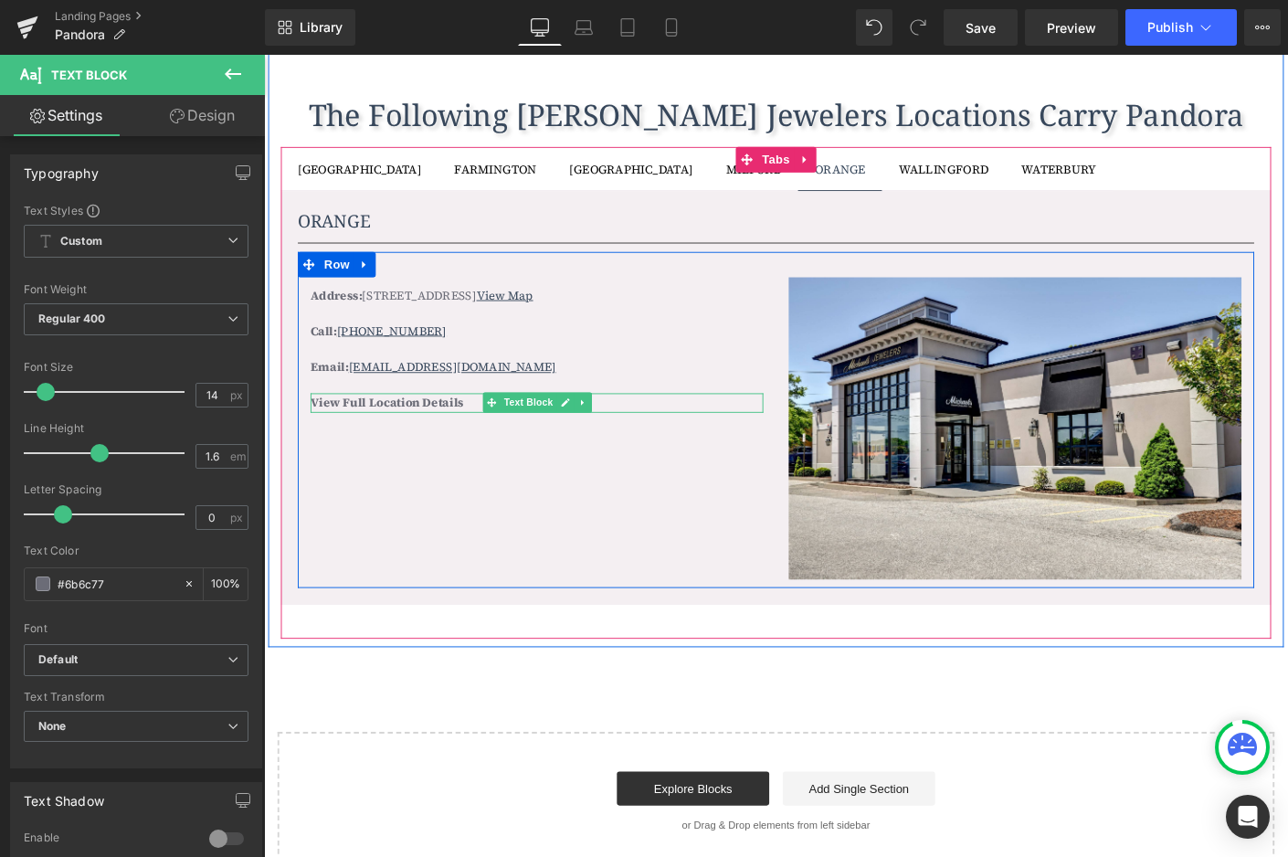
click at [418, 429] on b "View Full Location Details" at bounding box center [396, 430] width 165 height 18
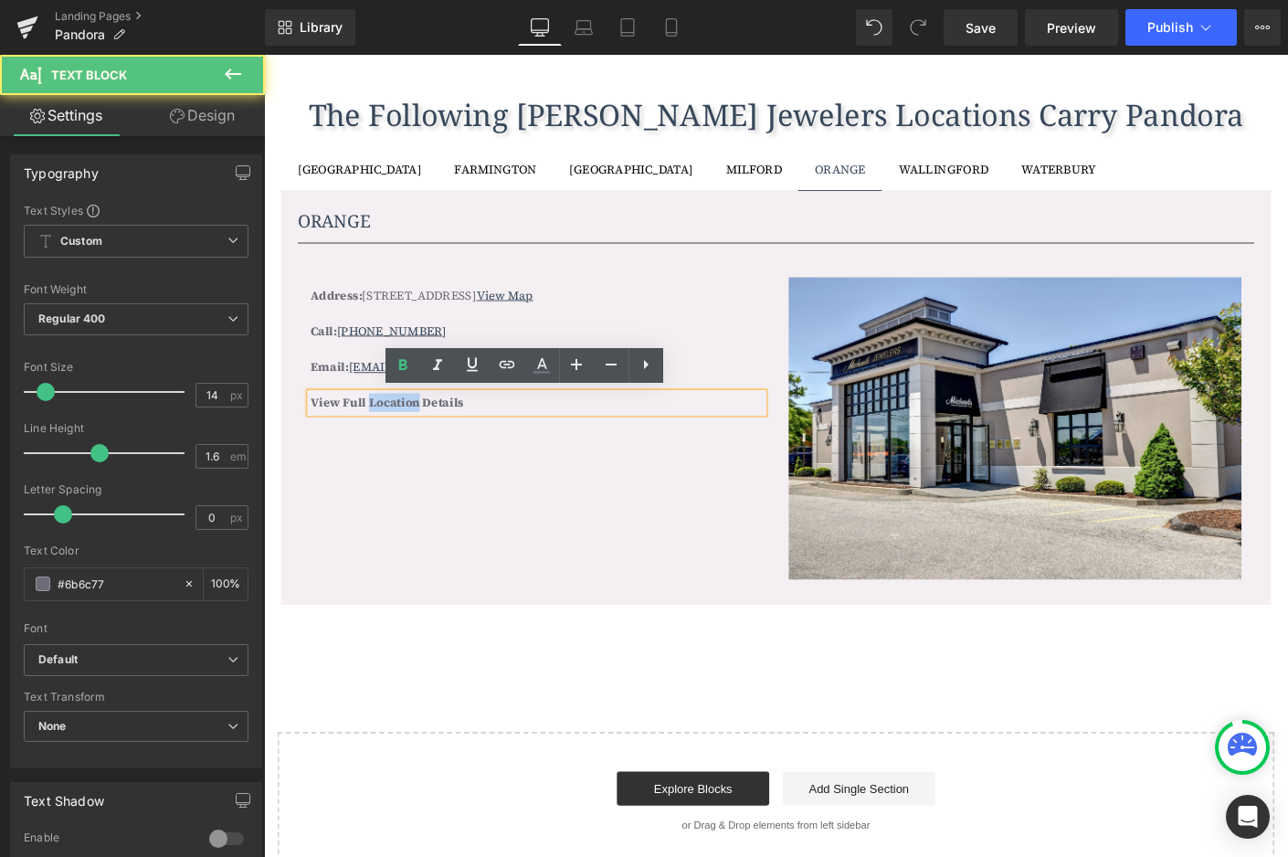
click at [418, 429] on b "View Full Location Details" at bounding box center [396, 430] width 165 height 18
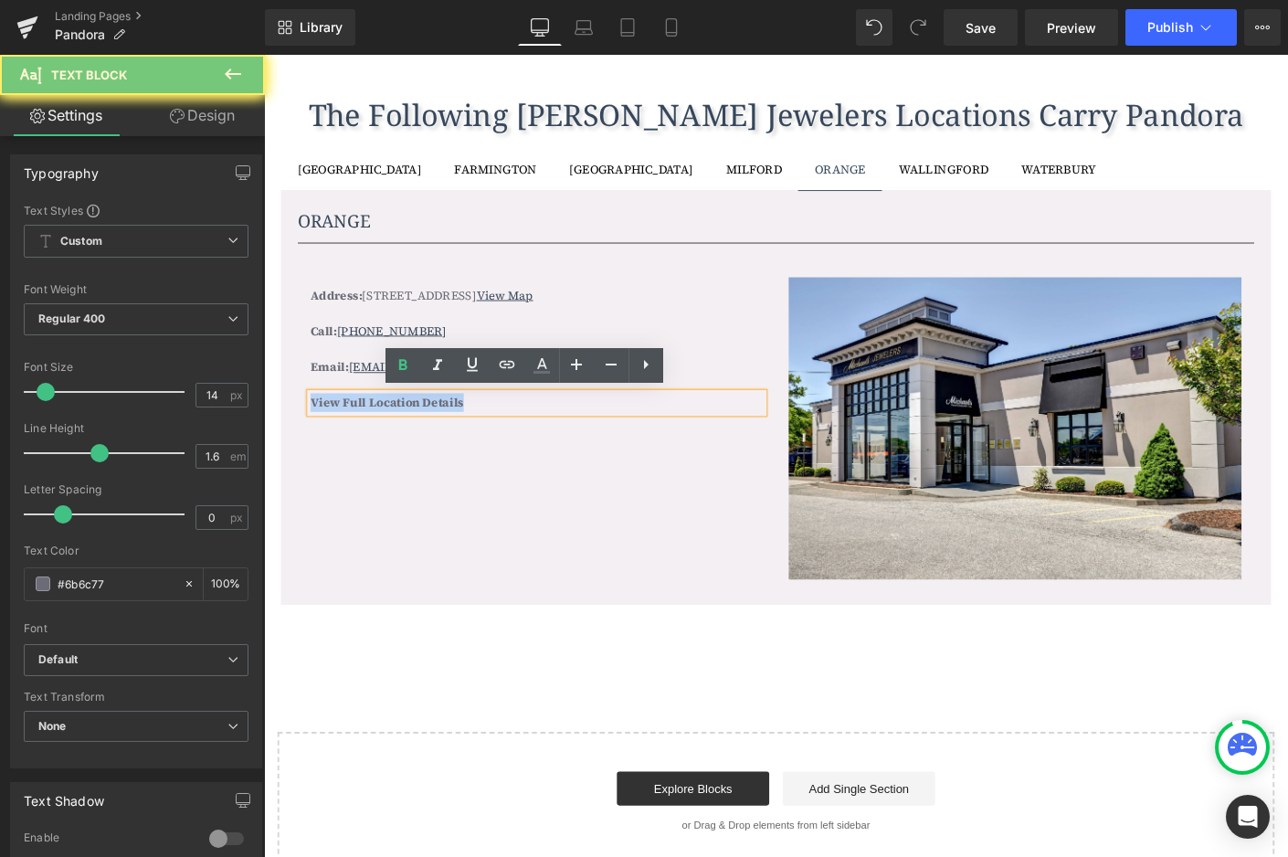
click at [418, 429] on b "View Full Location Details" at bounding box center [396, 430] width 165 height 18
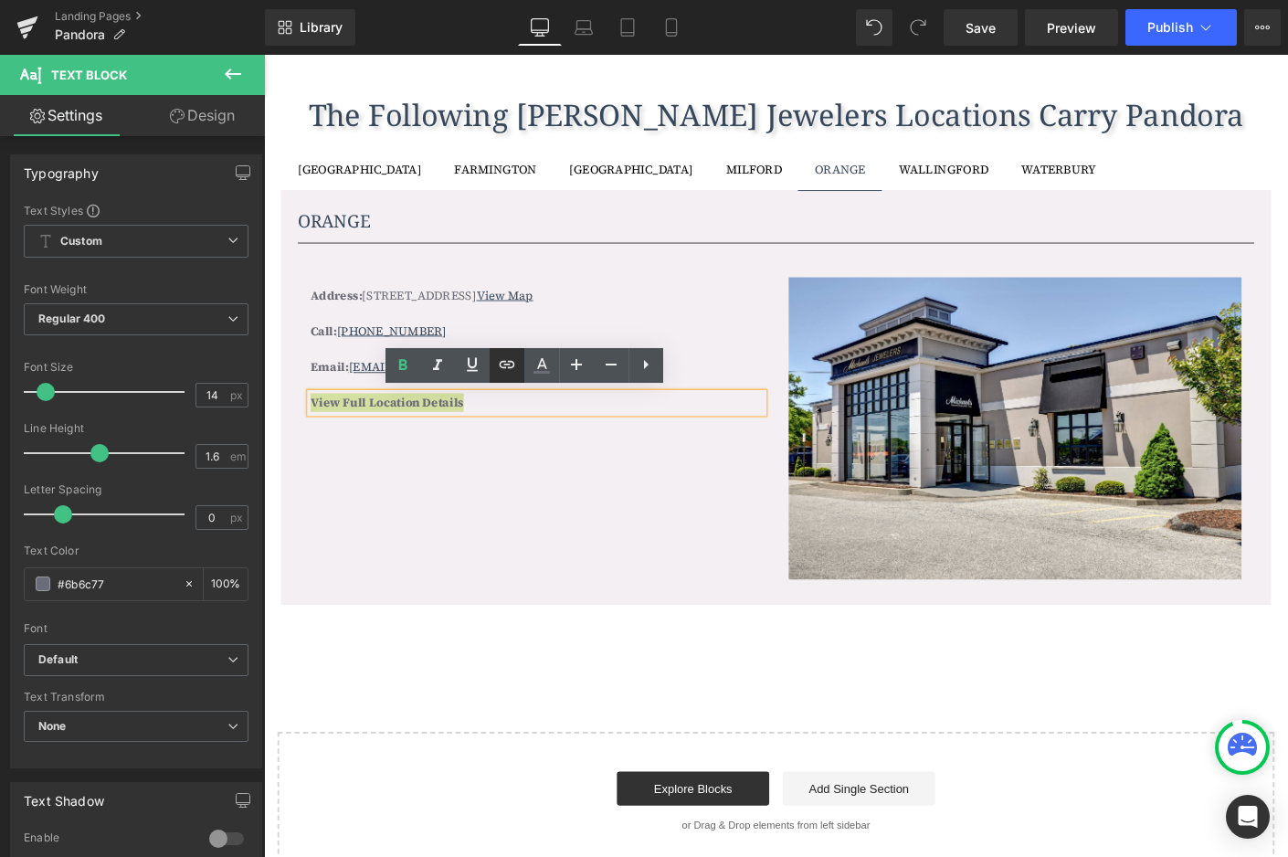
click at [510, 366] on icon at bounding box center [507, 365] width 22 height 22
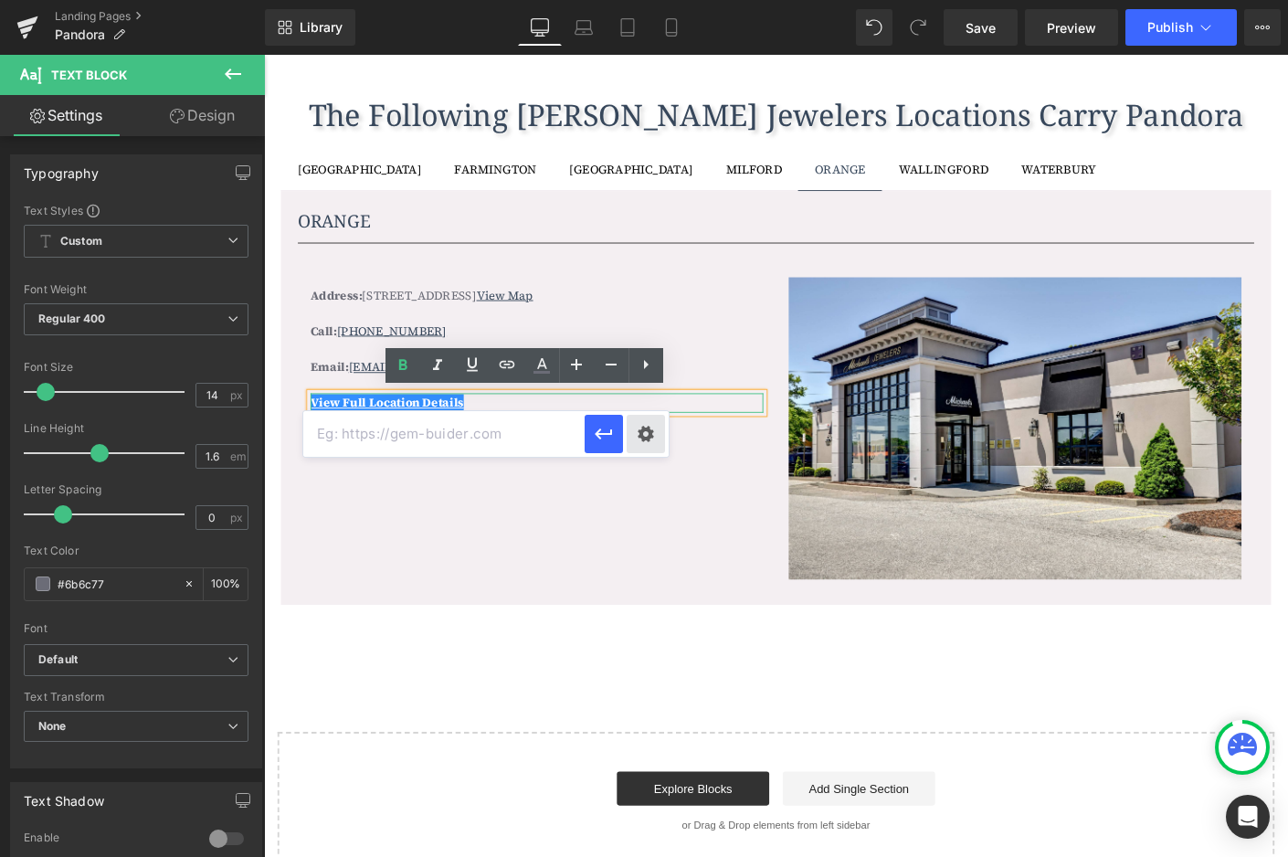
click at [638, 0] on div "Text Color Highlight Color #333333 Edit or remove link: Edit - Unlink - Cancel" at bounding box center [644, 0] width 1288 height 0
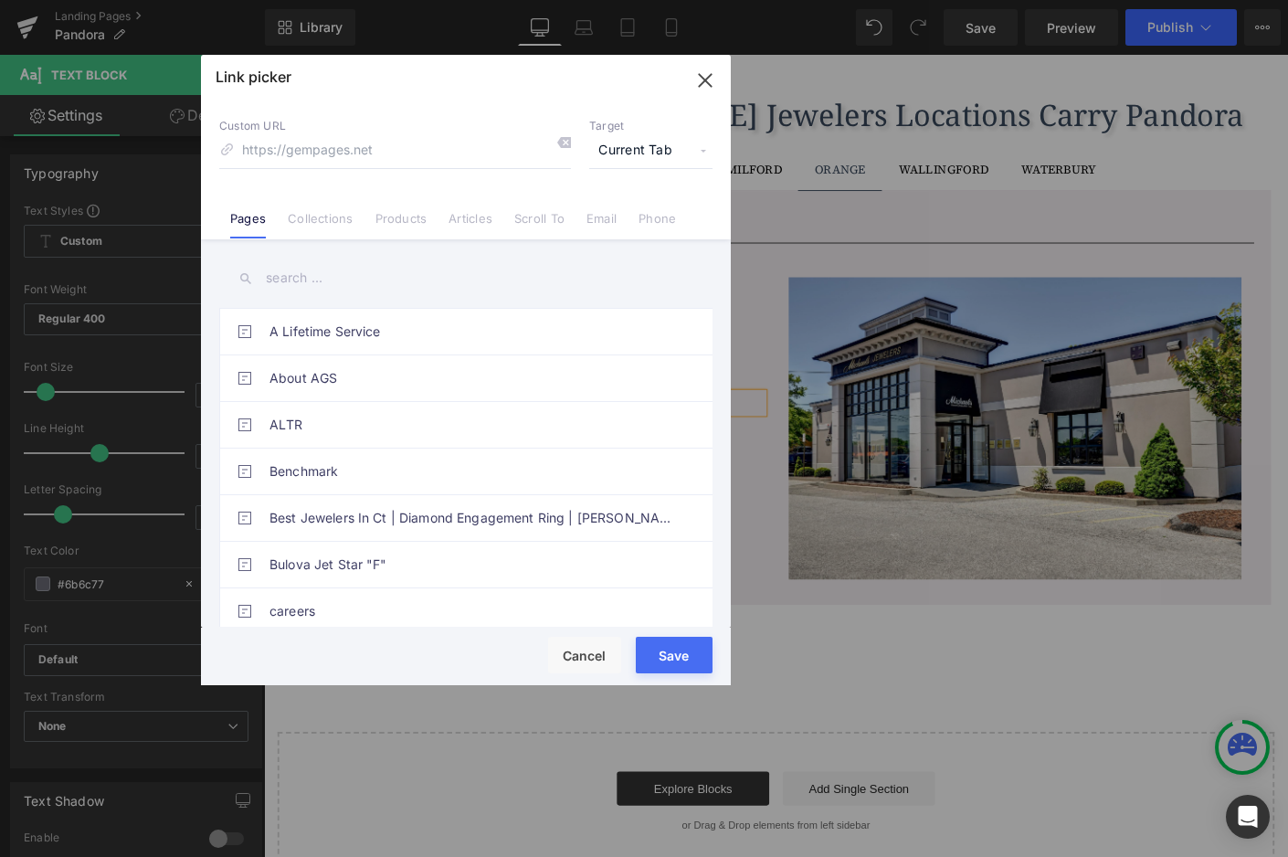
click at [325, 283] on input "text" at bounding box center [465, 278] width 493 height 41
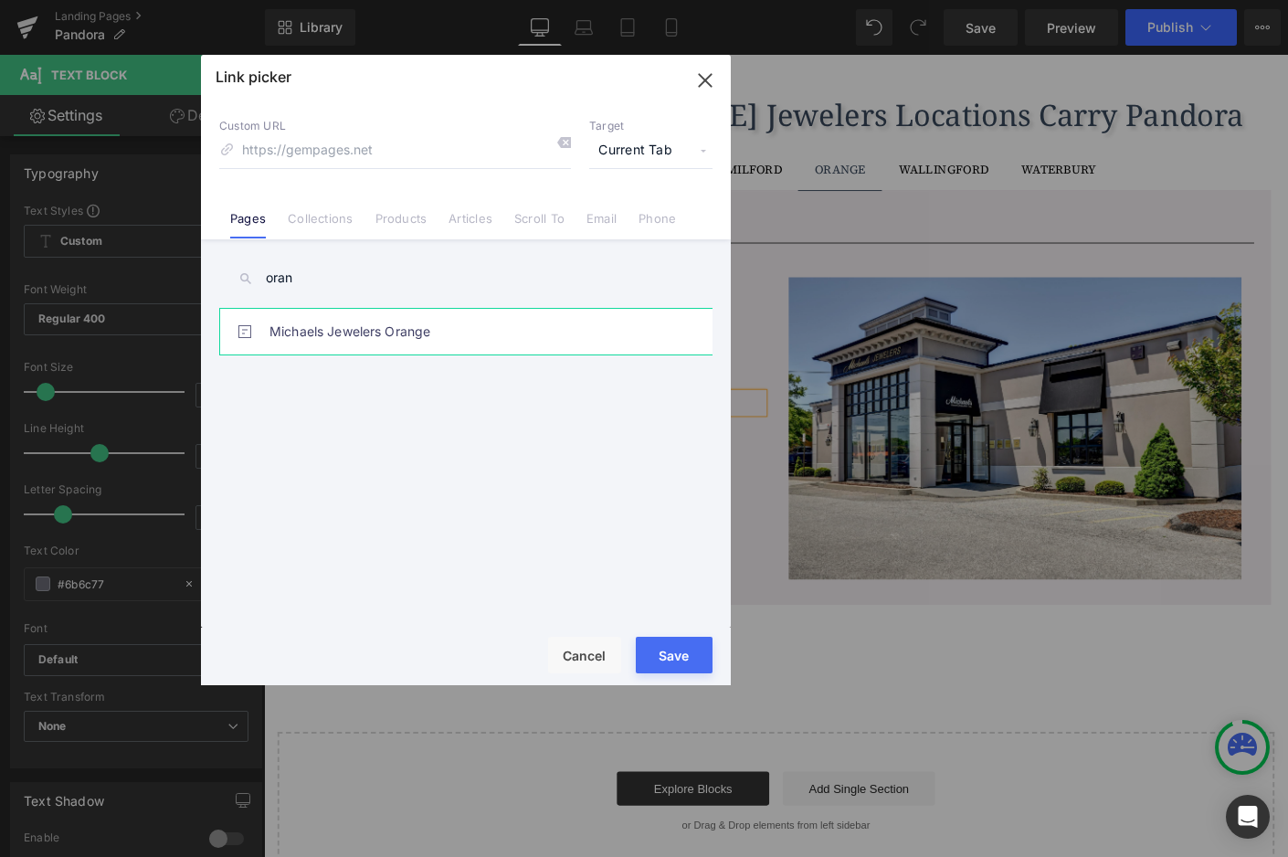
type input "oran"
click at [343, 341] on link "Michaels Jewelers Orange" at bounding box center [471, 332] width 402 height 46
click at [683, 657] on button "Save" at bounding box center [674, 655] width 77 height 37
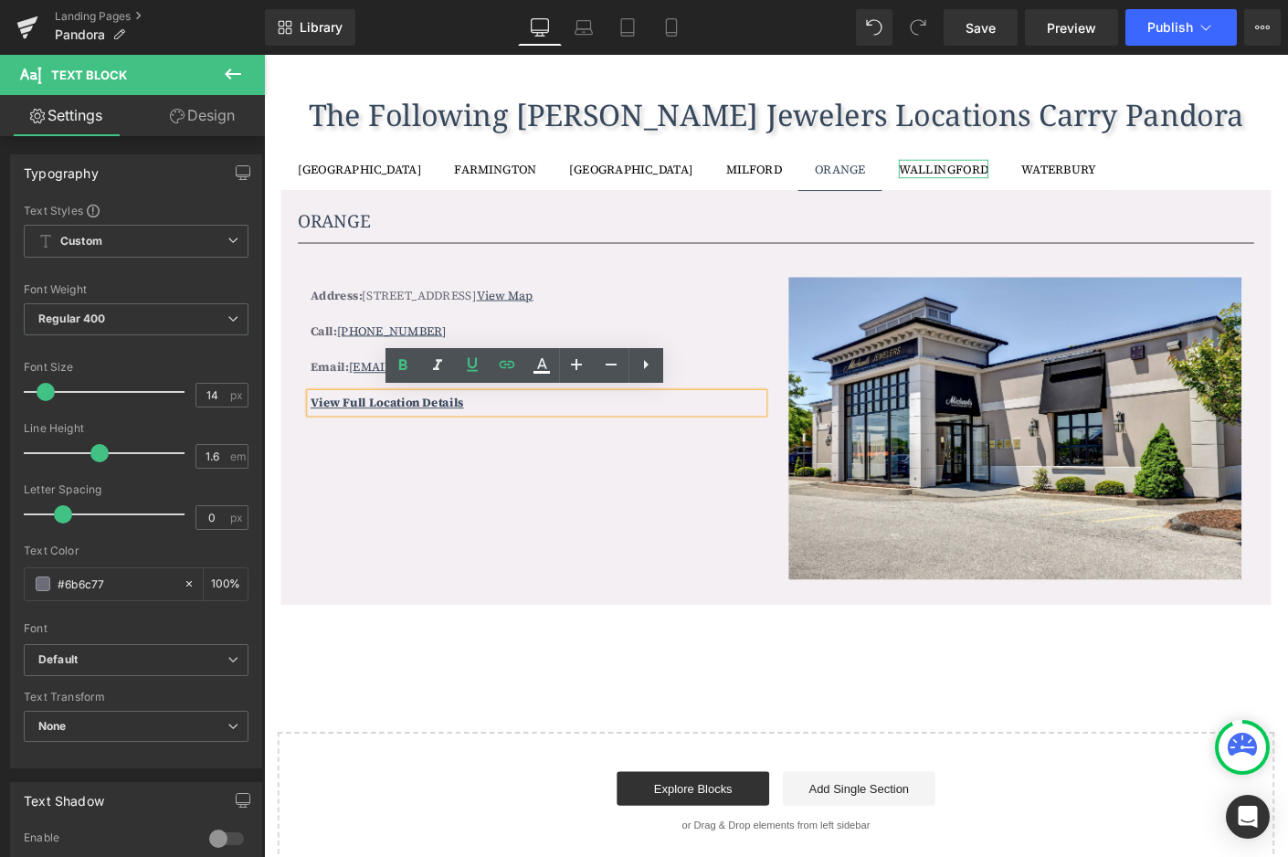
click at [949, 177] on div "WALLINGFORD" at bounding box center [997, 178] width 97 height 20
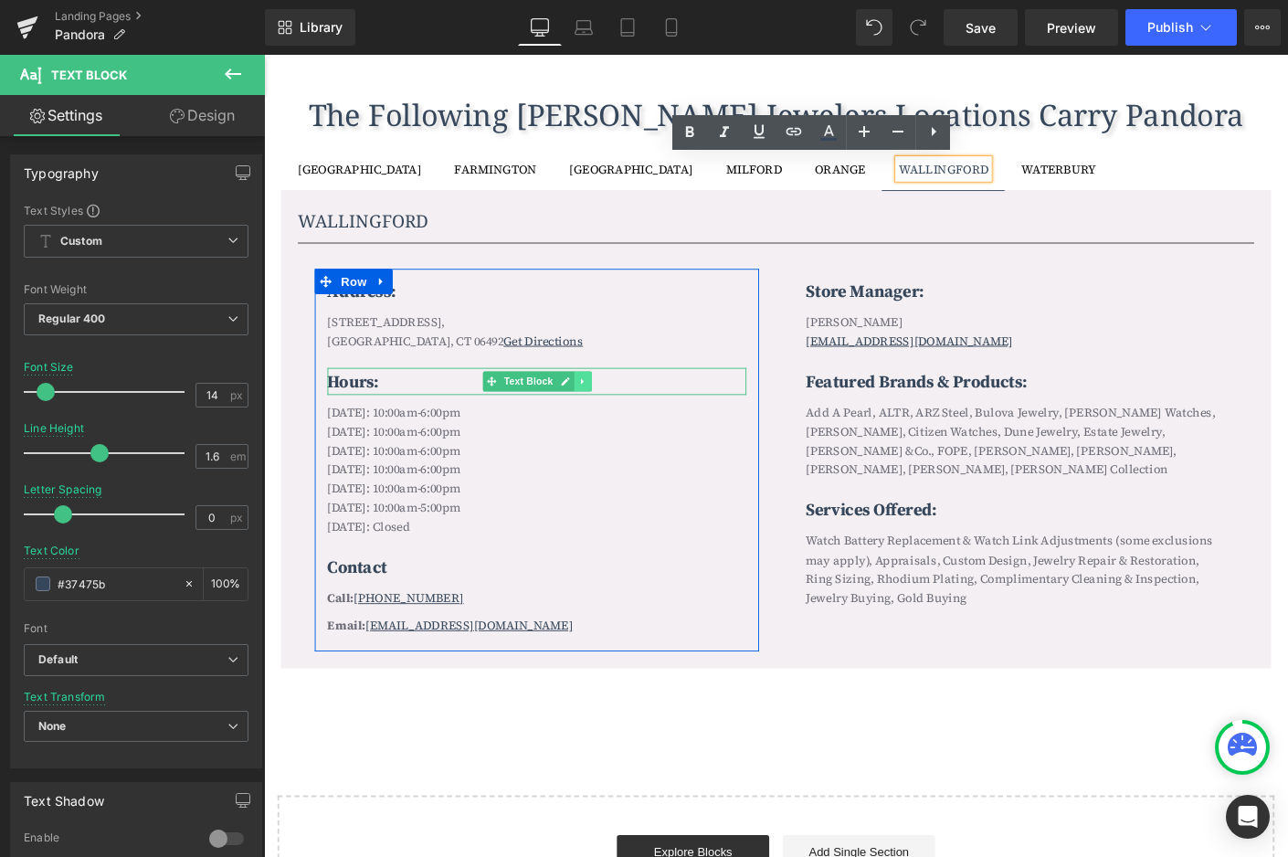
click at [603, 402] on icon at bounding box center [608, 407] width 10 height 11
click at [616, 403] on icon at bounding box center [617, 407] width 10 height 10
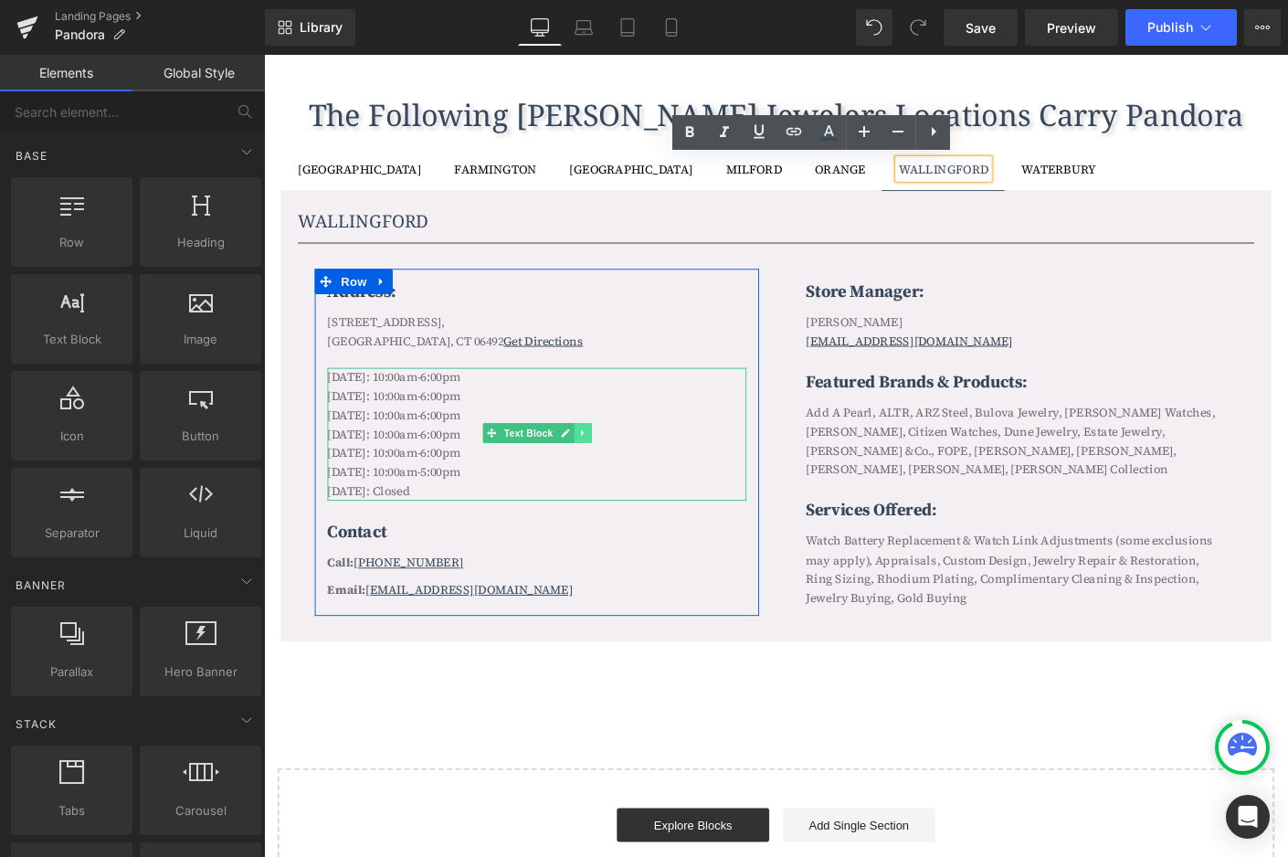
click at [606, 460] on icon at bounding box center [607, 463] width 3 height 6
click at [612, 458] on icon at bounding box center [617, 463] width 10 height 11
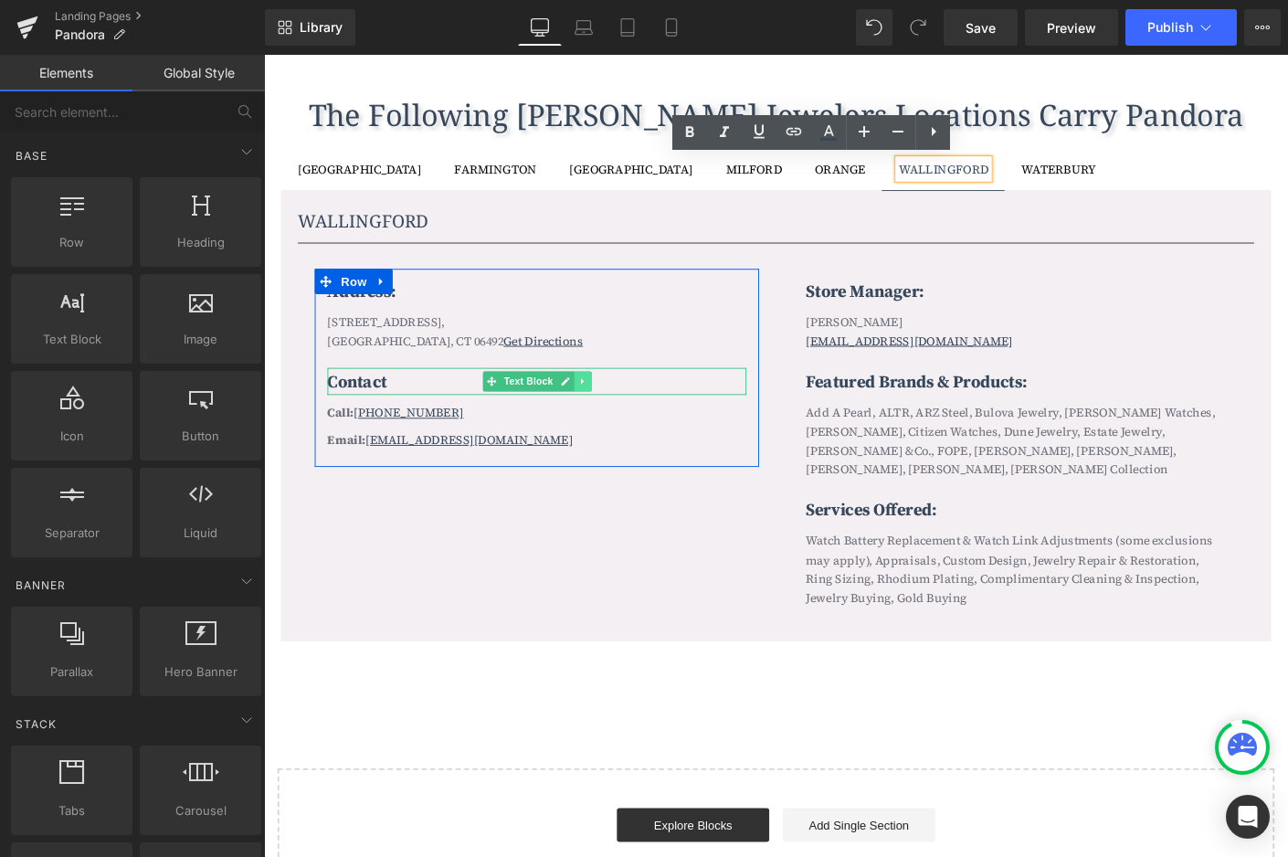
click at [606, 405] on icon at bounding box center [607, 407] width 3 height 6
click at [612, 402] on icon at bounding box center [617, 407] width 10 height 10
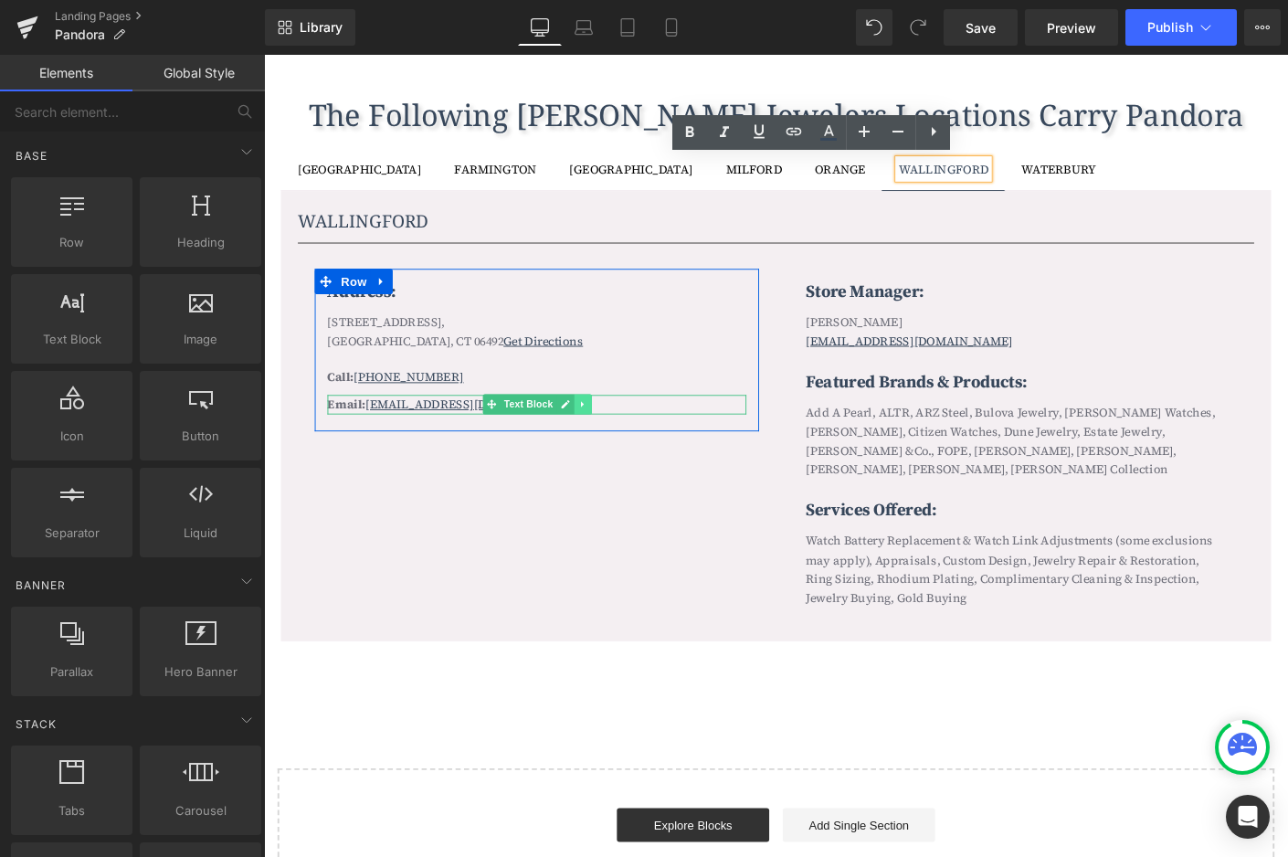
click at [606, 429] on icon at bounding box center [607, 432] width 3 height 6
click at [593, 429] on icon at bounding box center [598, 433] width 10 height 10
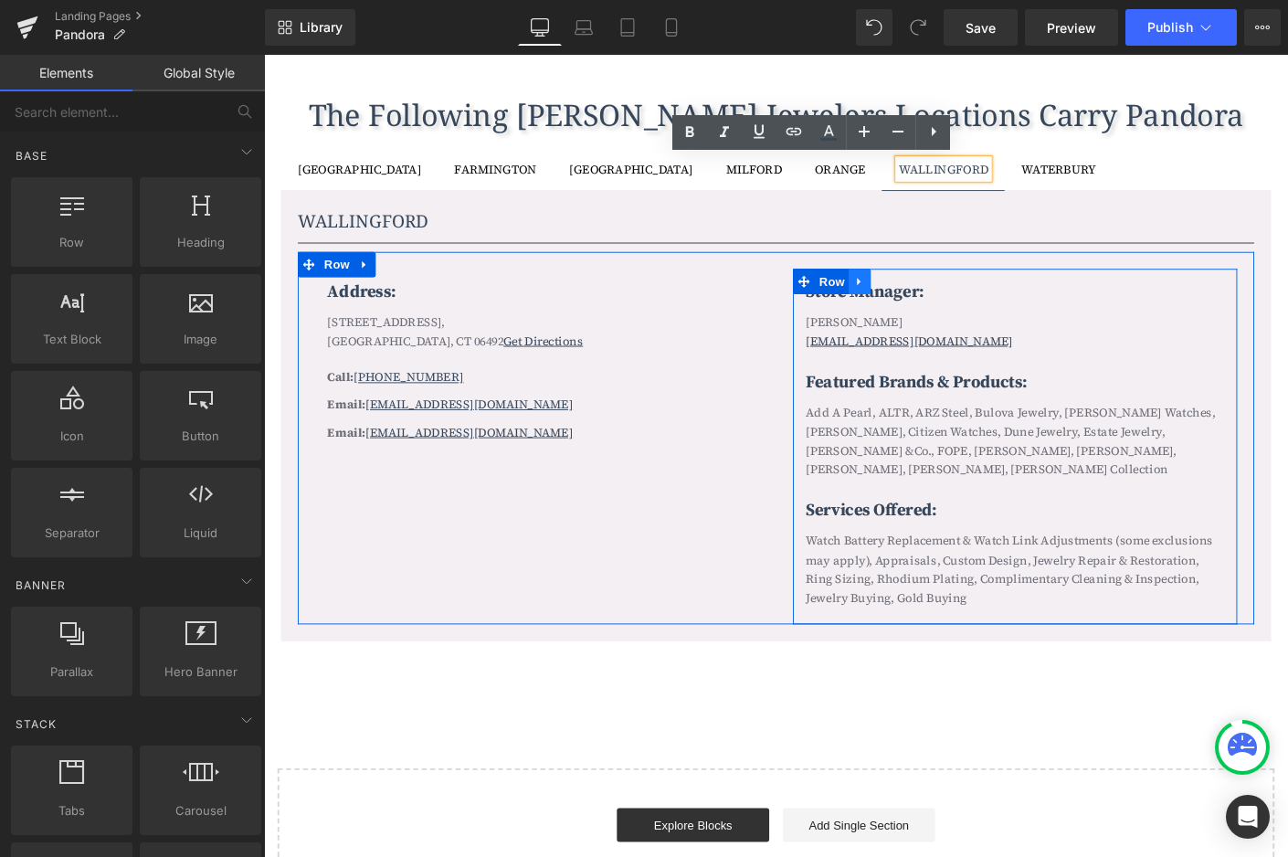
click at [912, 294] on link at bounding box center [907, 299] width 24 height 27
click at [951, 301] on icon at bounding box center [954, 299] width 13 height 13
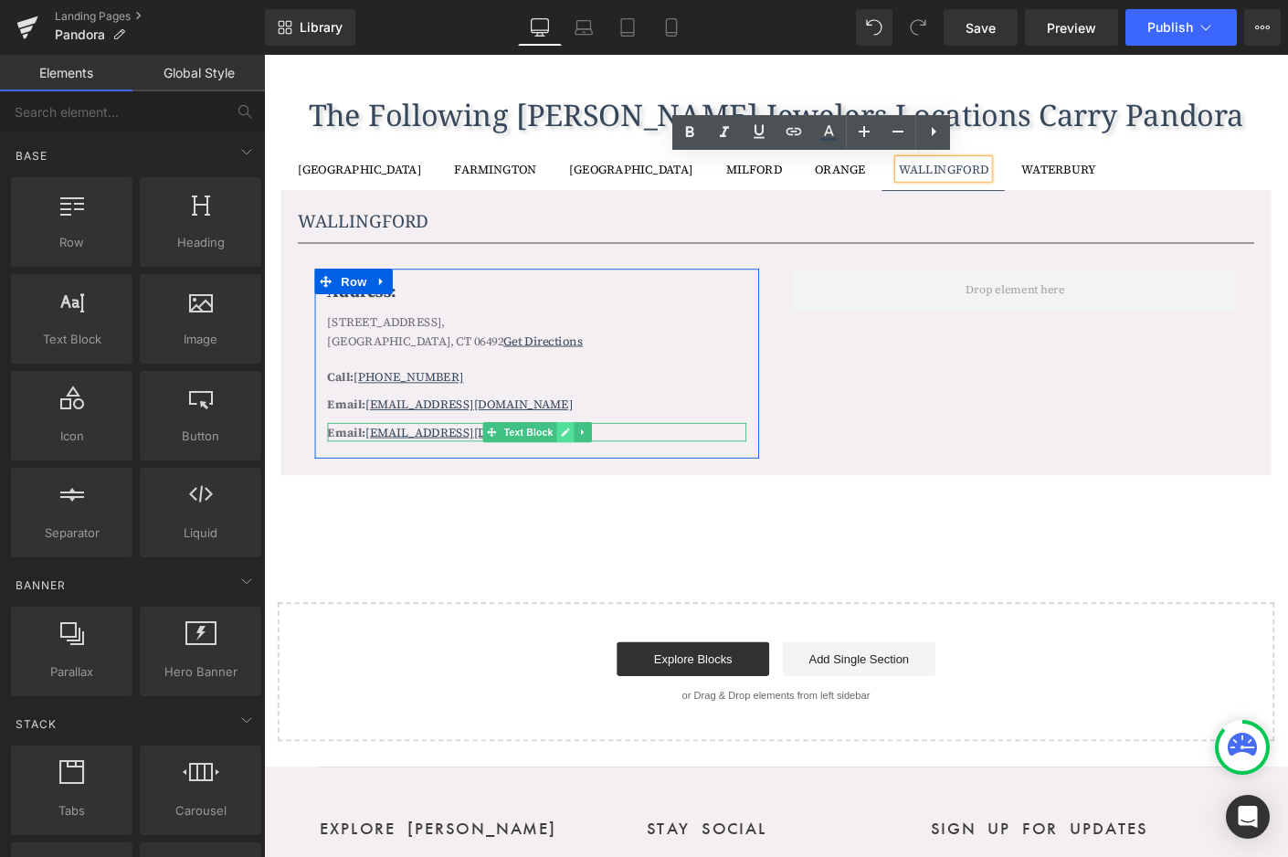
click at [590, 457] on link at bounding box center [588, 462] width 19 height 22
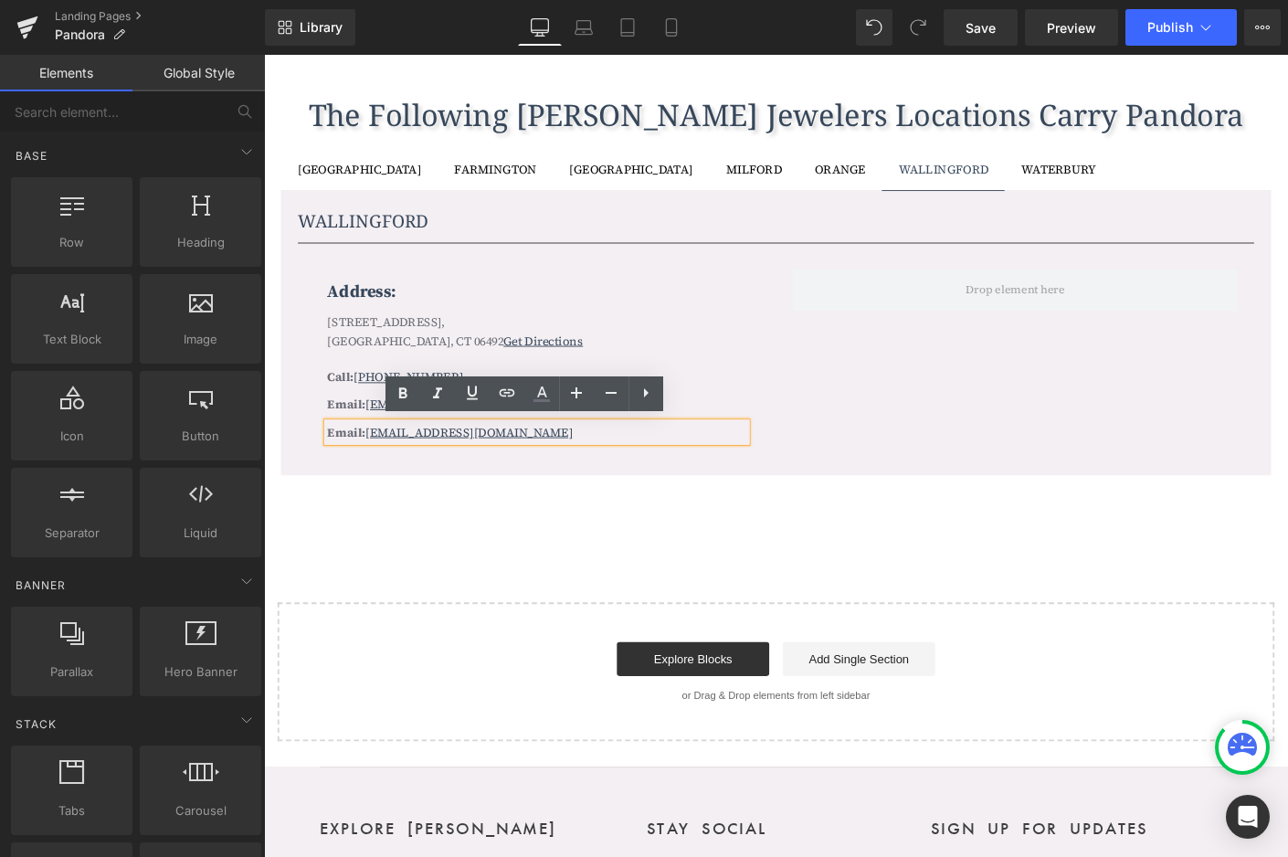
click at [630, 460] on p "Email: Wallingford@michaelsjewelers.com" at bounding box center [559, 462] width 452 height 20
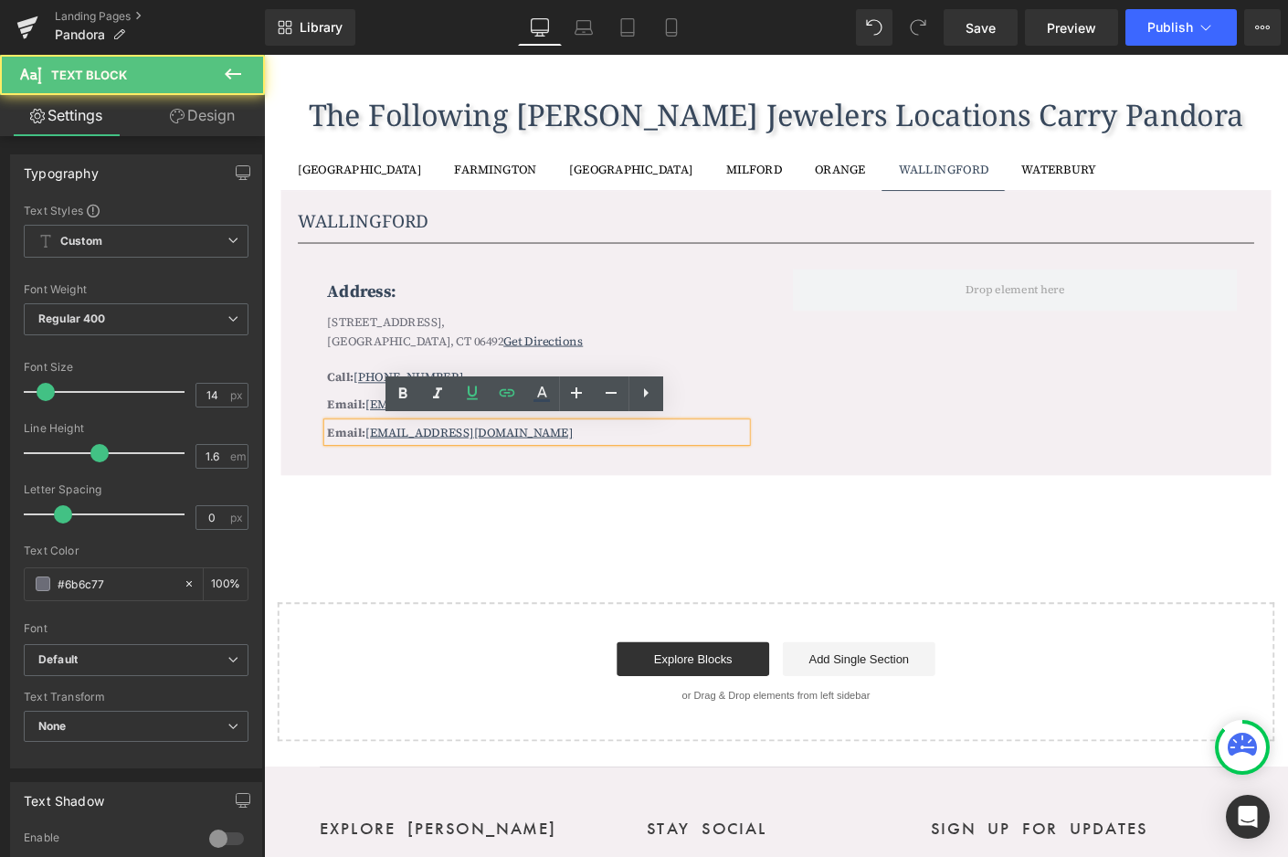
click at [630, 460] on p "Email: Wallingford@michaelsjewelers.com" at bounding box center [559, 462] width 452 height 20
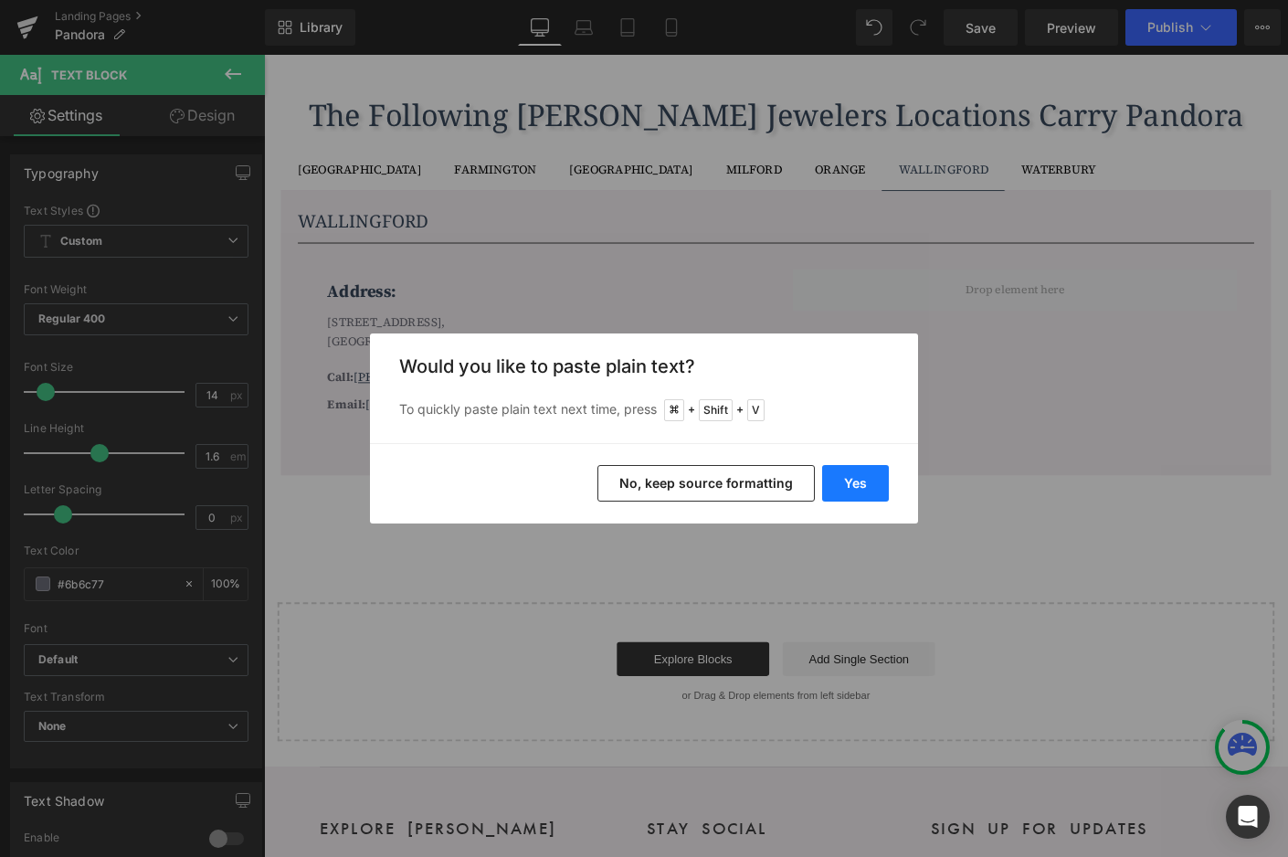
click at [862, 478] on button "Yes" at bounding box center [855, 483] width 67 height 37
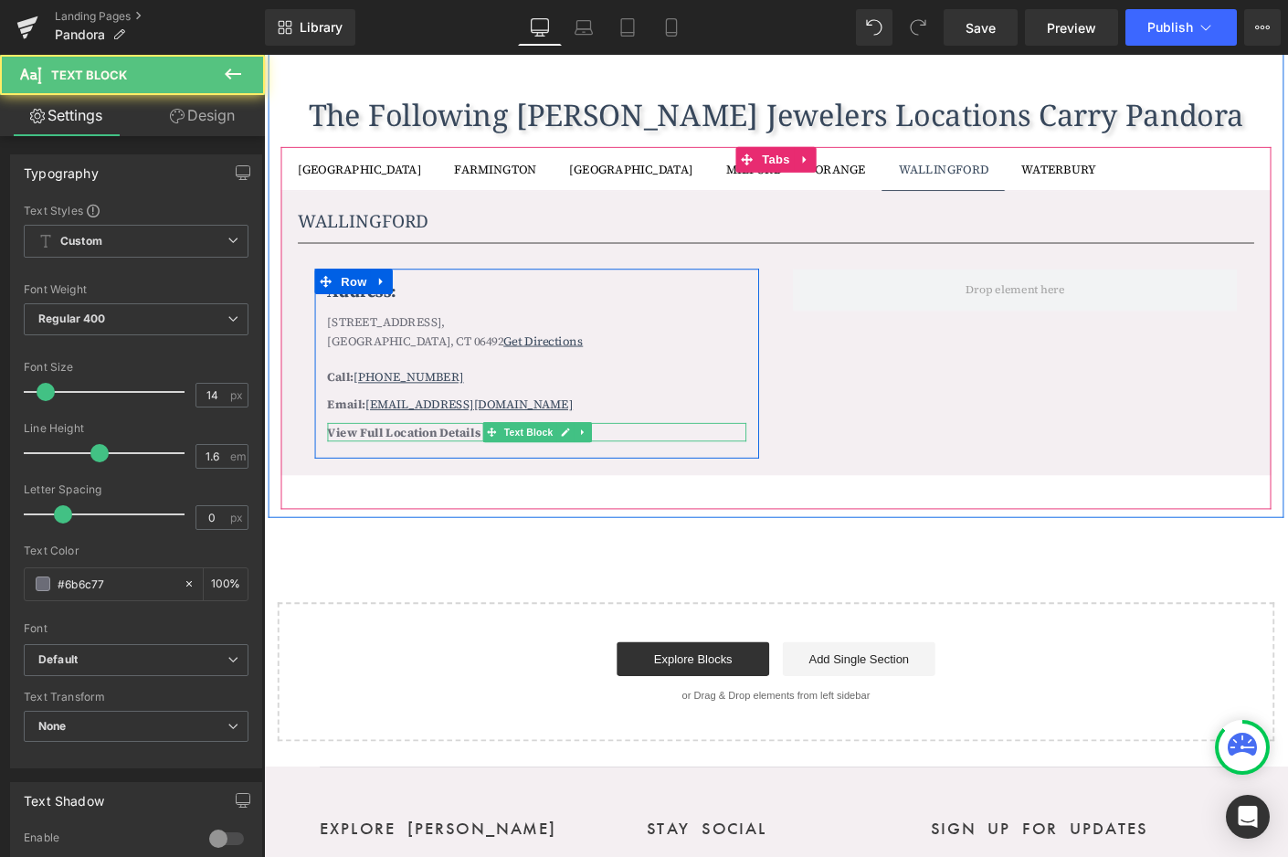
click at [492, 463] on p "View Full Location Details" at bounding box center [559, 462] width 452 height 20
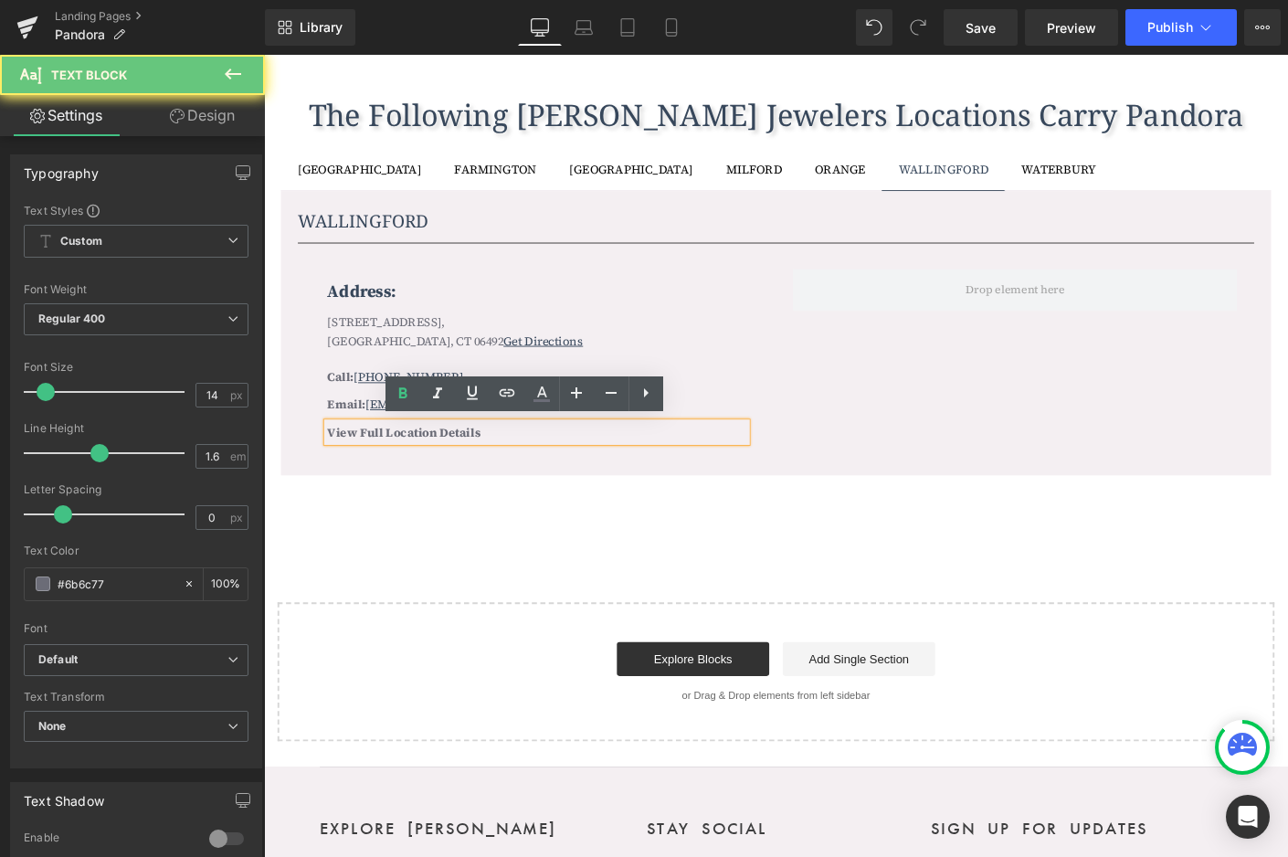
click at [507, 461] on p "View Full Location Details" at bounding box center [559, 462] width 452 height 20
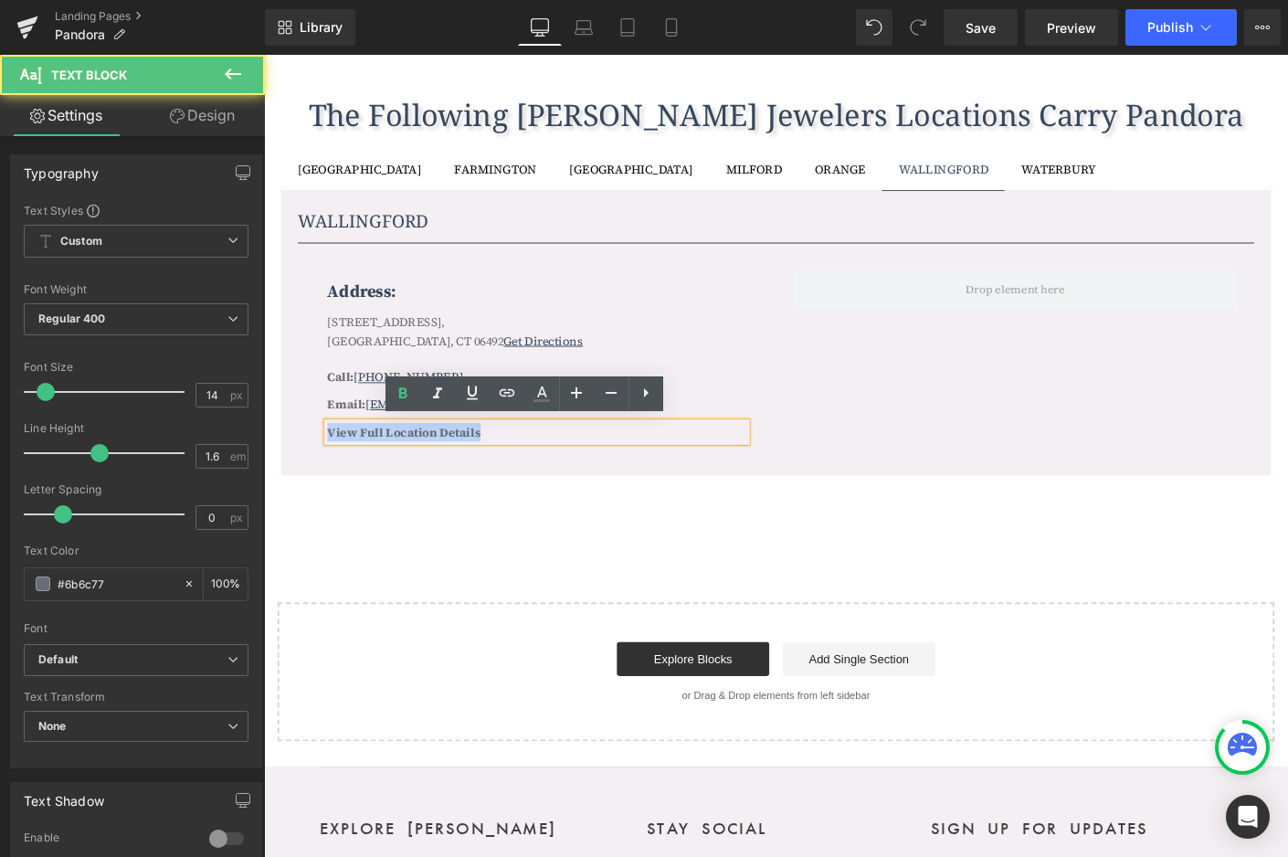
click at [507, 461] on p "View Full Location Details" at bounding box center [559, 462] width 452 height 20
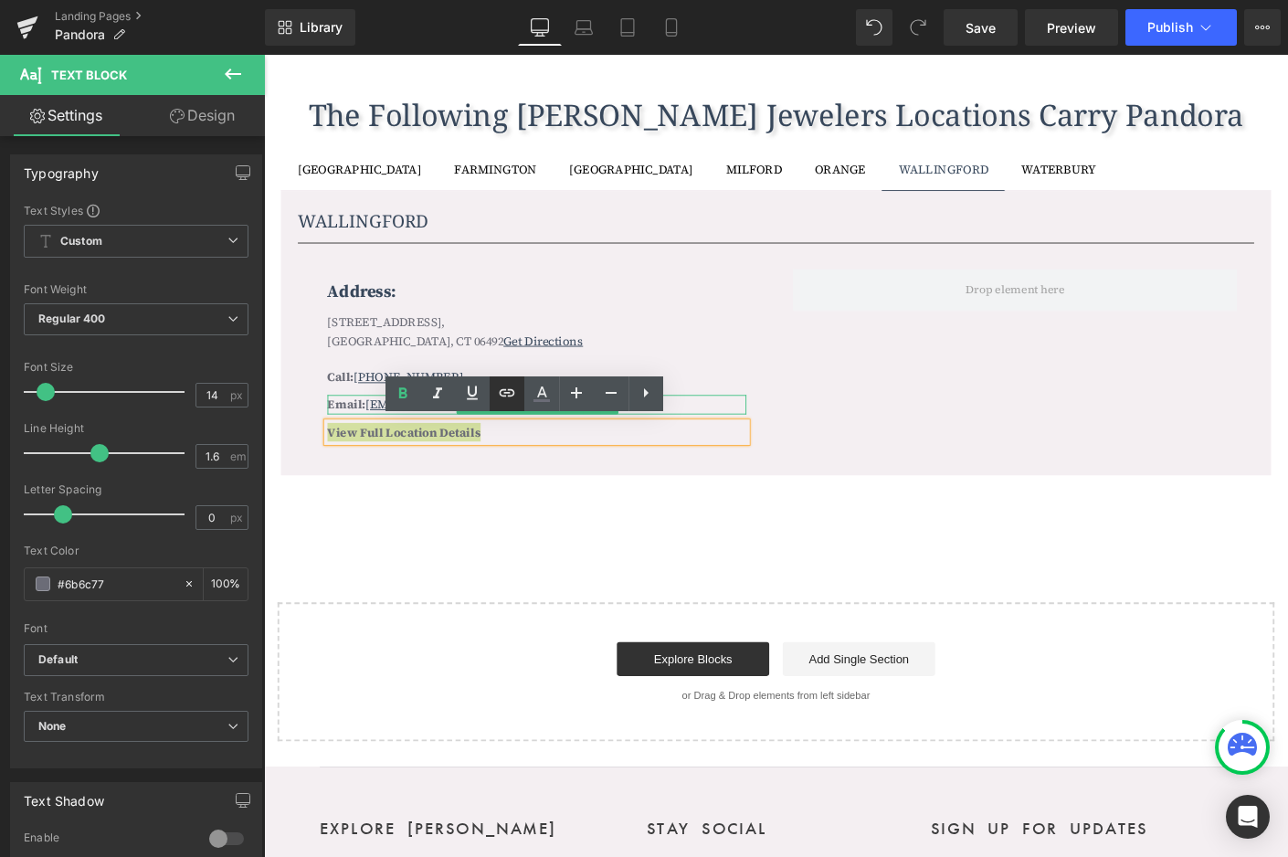
click at [508, 397] on icon at bounding box center [508, 392] width 16 height 7
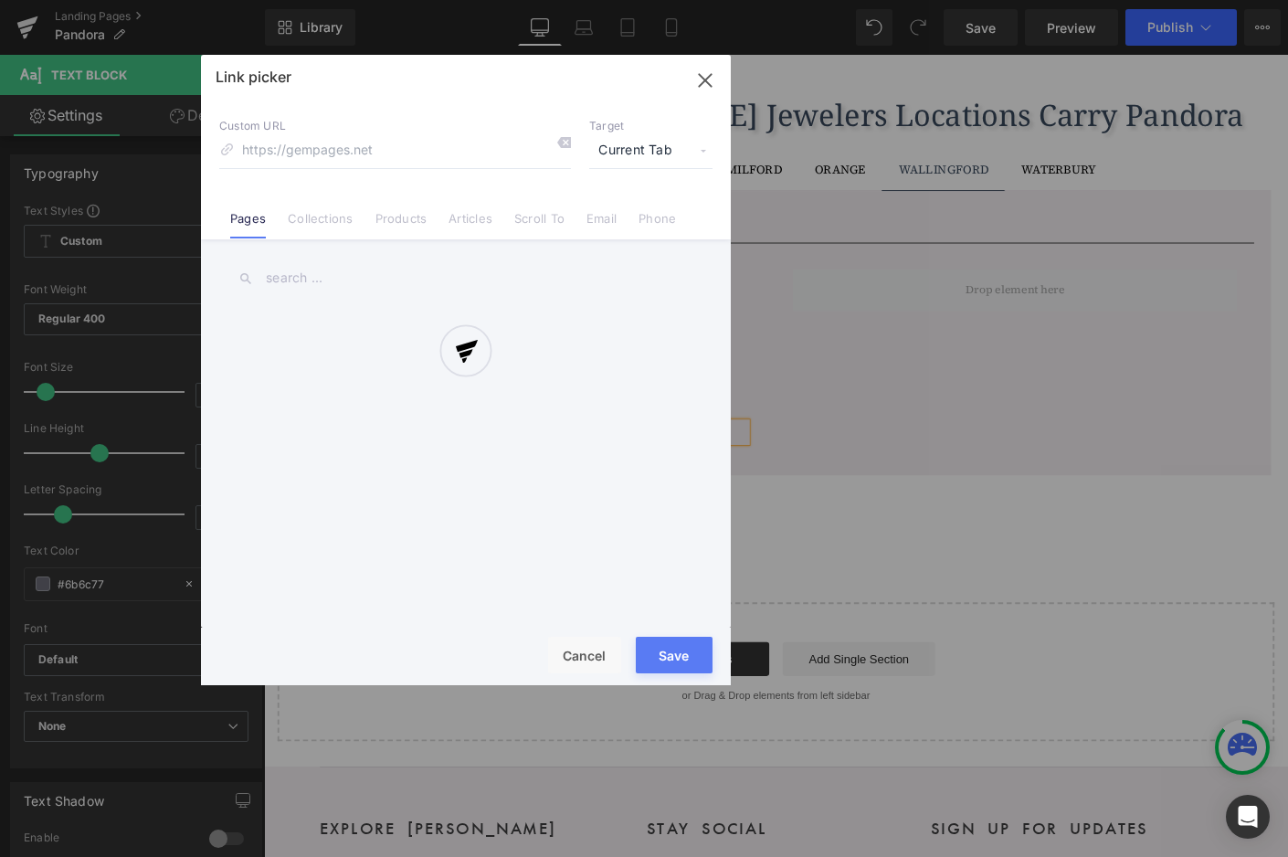
click at [660, 0] on div "Text Color Highlight Color #333333 Edit or remove link: Edit - Unlink - Cancel …" at bounding box center [644, 0] width 1288 height 0
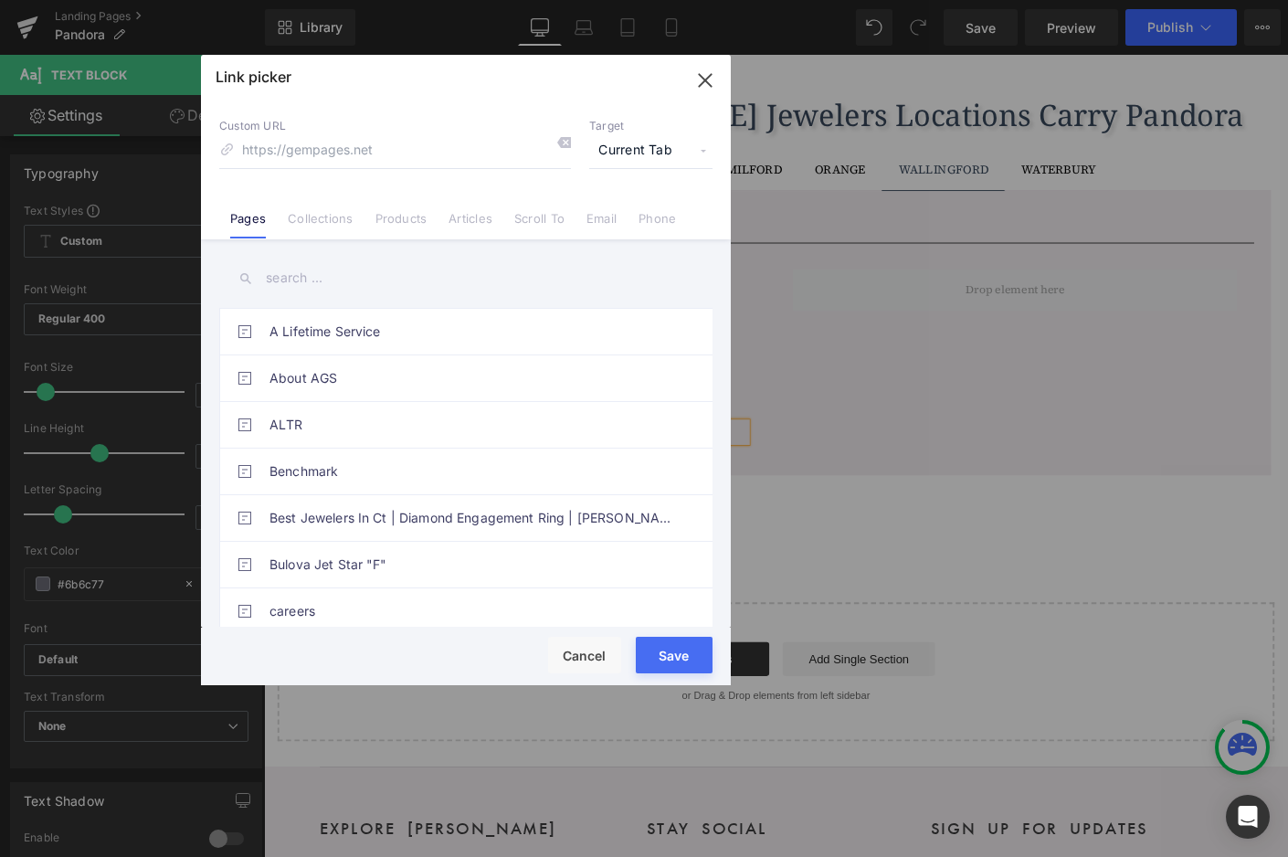
click at [314, 279] on input "text" at bounding box center [465, 278] width 493 height 41
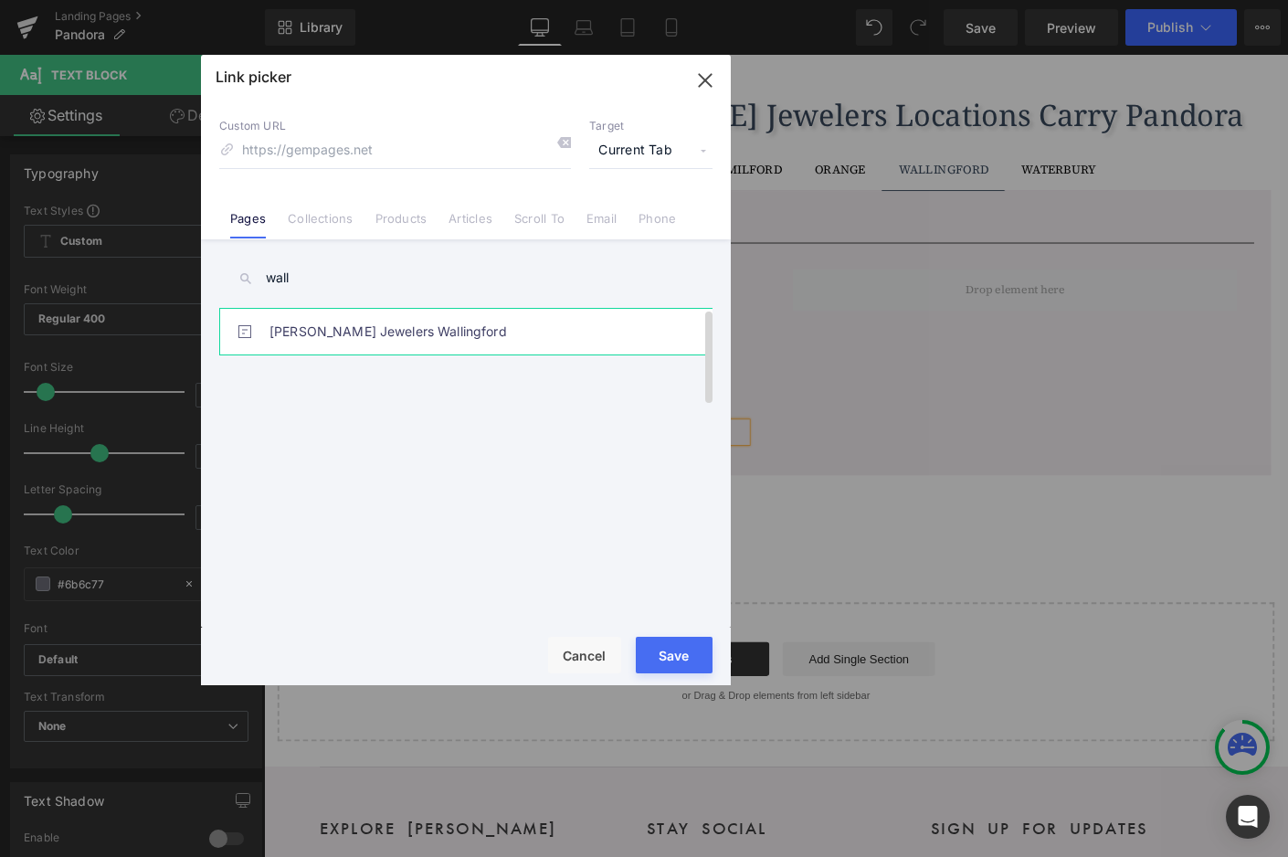
type input "wall"
click at [333, 332] on link "Michaels Jewelers Wallingford" at bounding box center [471, 332] width 402 height 46
click at [669, 645] on button "Save" at bounding box center [674, 655] width 77 height 37
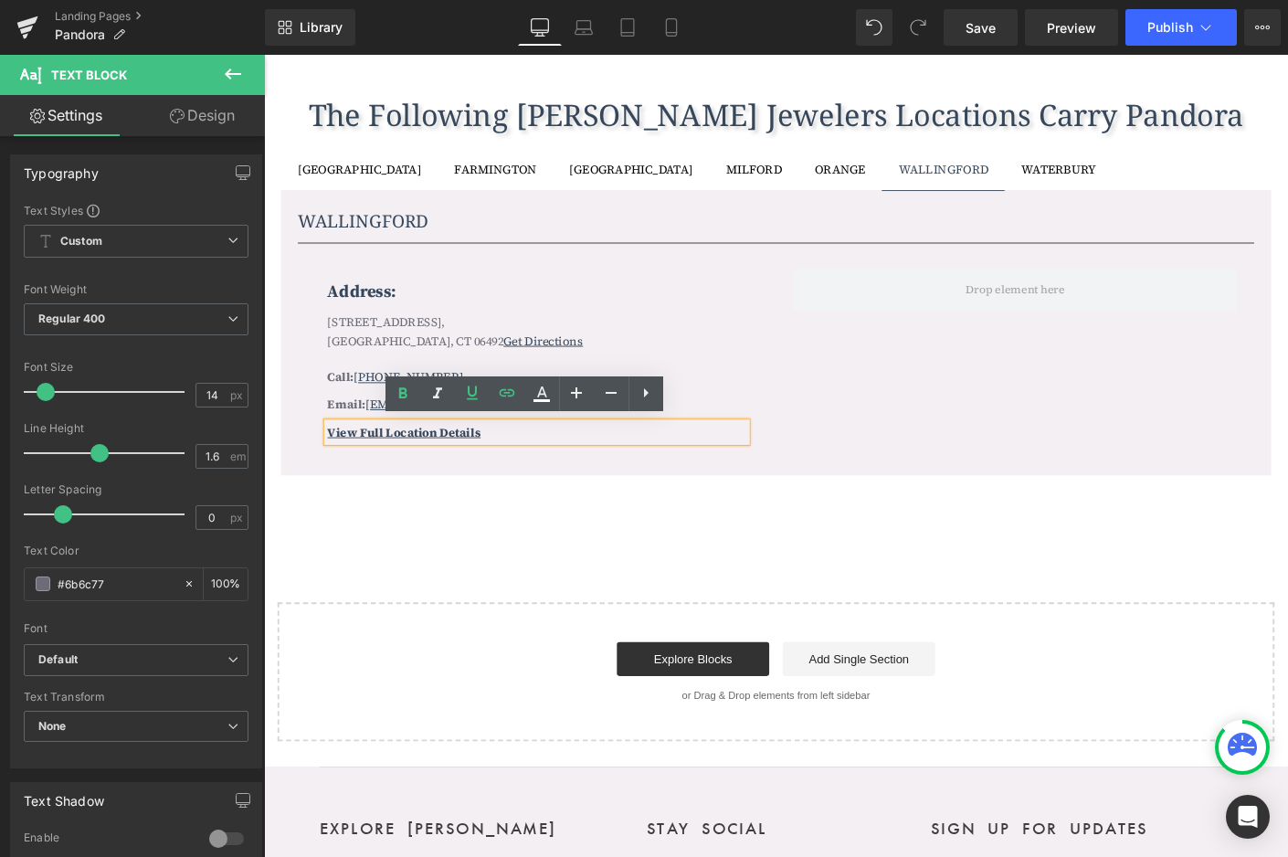
click at [920, 437] on div "Address: Text Block 1211 South Broad St, Wallingford, CT 06492 Get Directions T…" at bounding box center [817, 379] width 1032 height 223
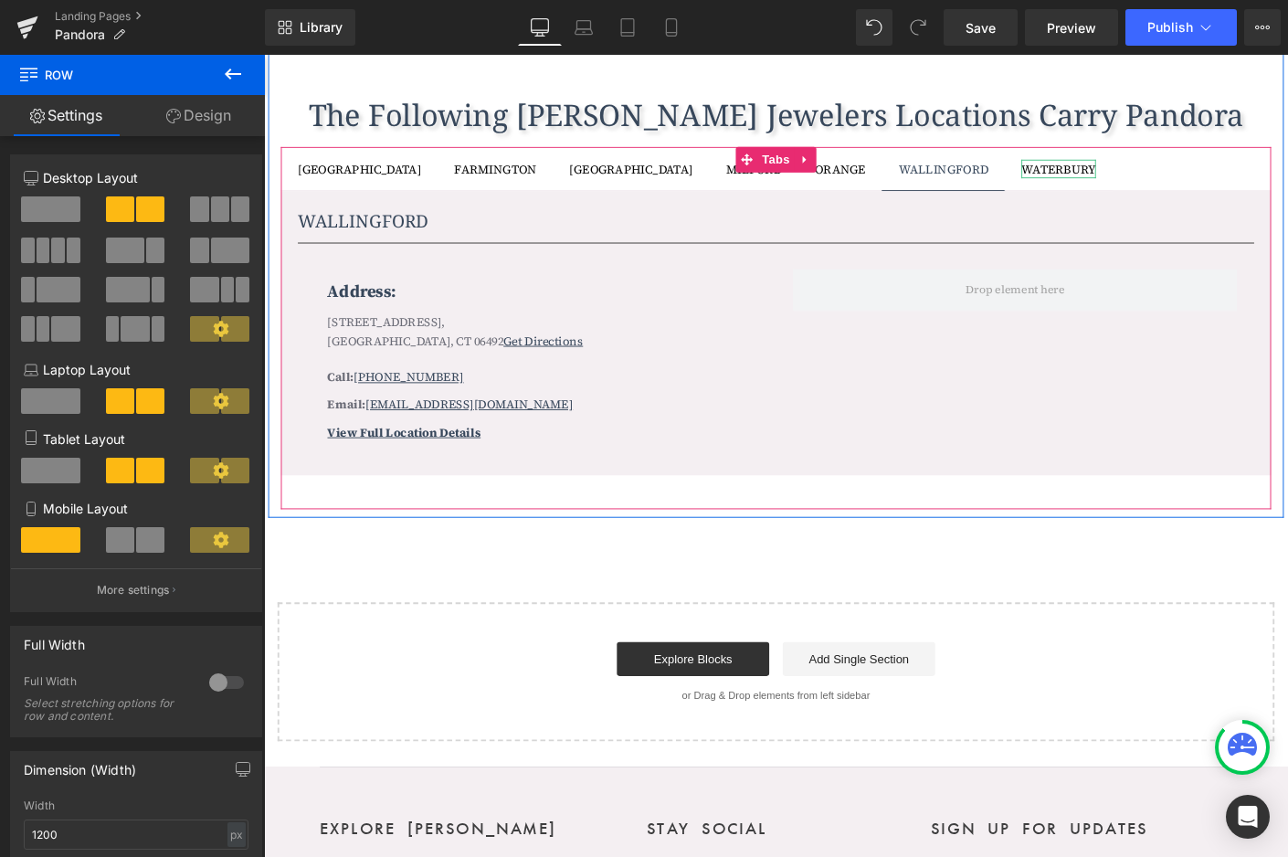
click at [1082, 169] on div "WATERBURY Text Block" at bounding box center [1122, 178] width 80 height 20
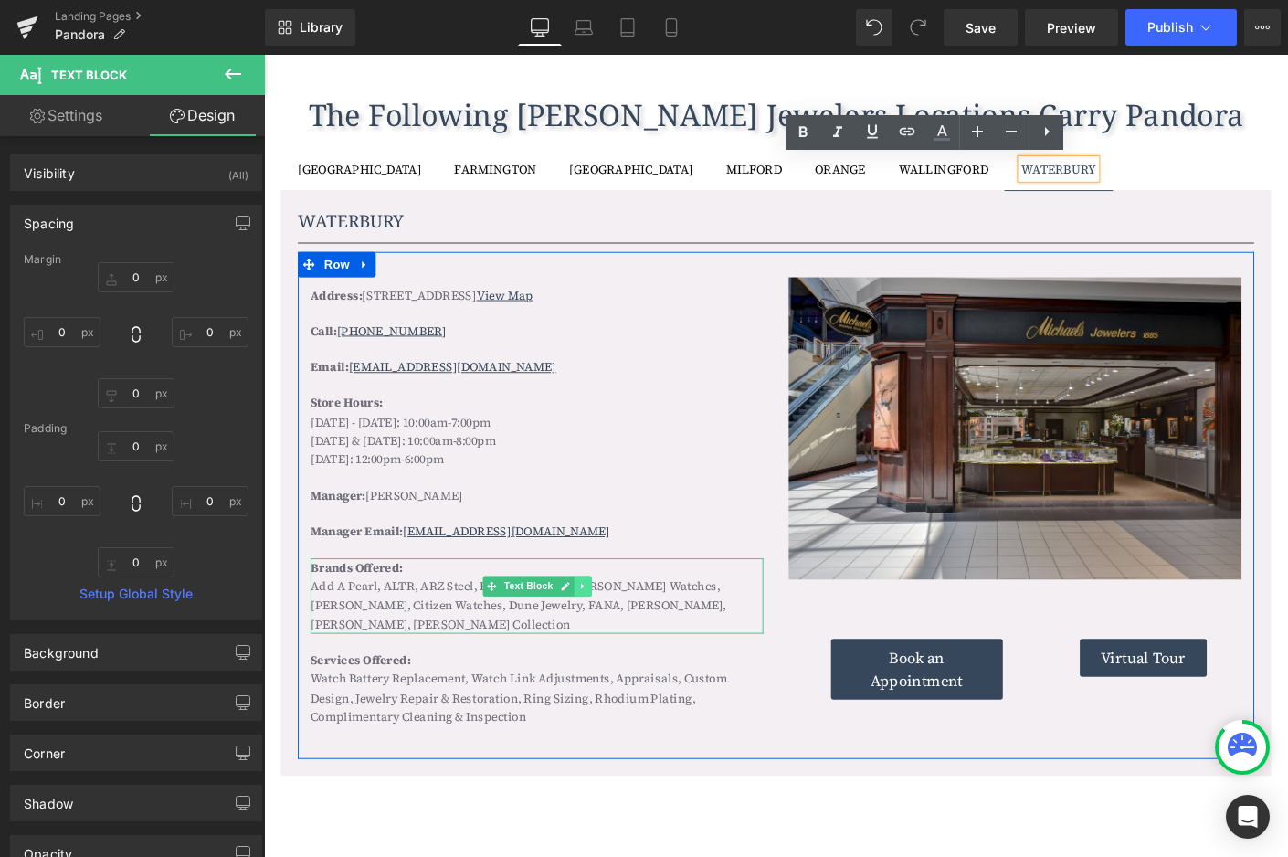
click at [609, 623] on icon at bounding box center [608, 628] width 10 height 11
click at [613, 623] on icon at bounding box center [617, 628] width 10 height 11
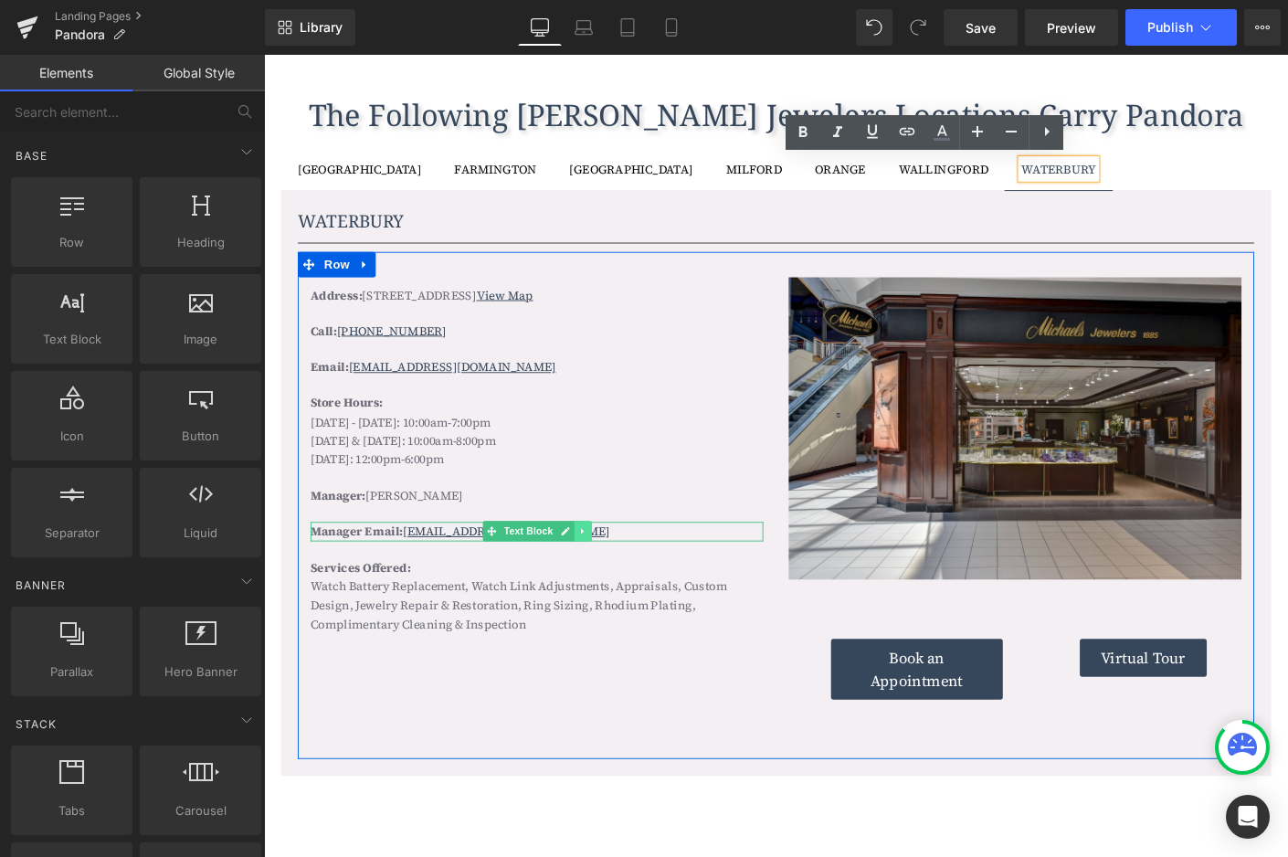
click at [606, 566] on icon at bounding box center [607, 569] width 3 height 6
click at [612, 566] on icon at bounding box center [617, 570] width 10 height 10
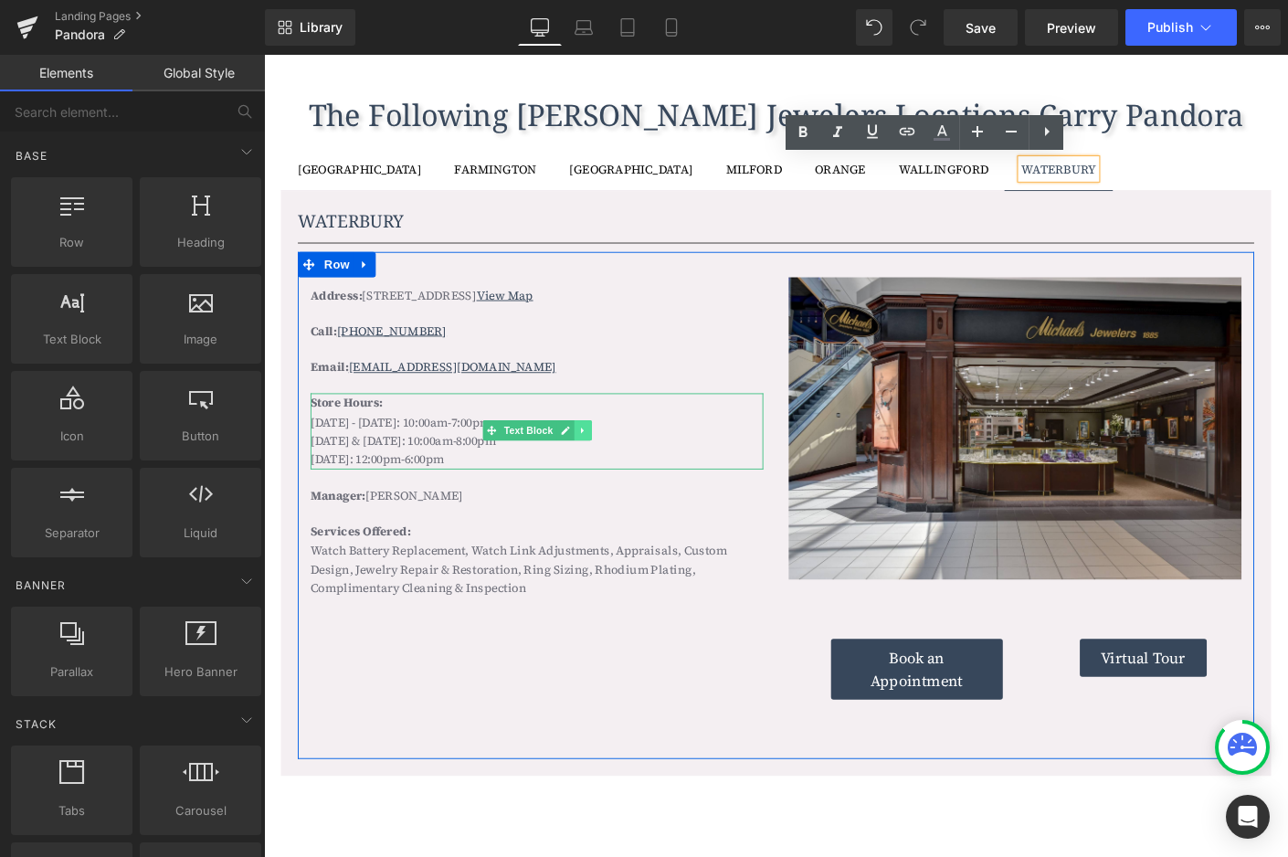
click at [603, 455] on icon at bounding box center [608, 460] width 10 height 11
click at [612, 455] on icon at bounding box center [617, 460] width 10 height 11
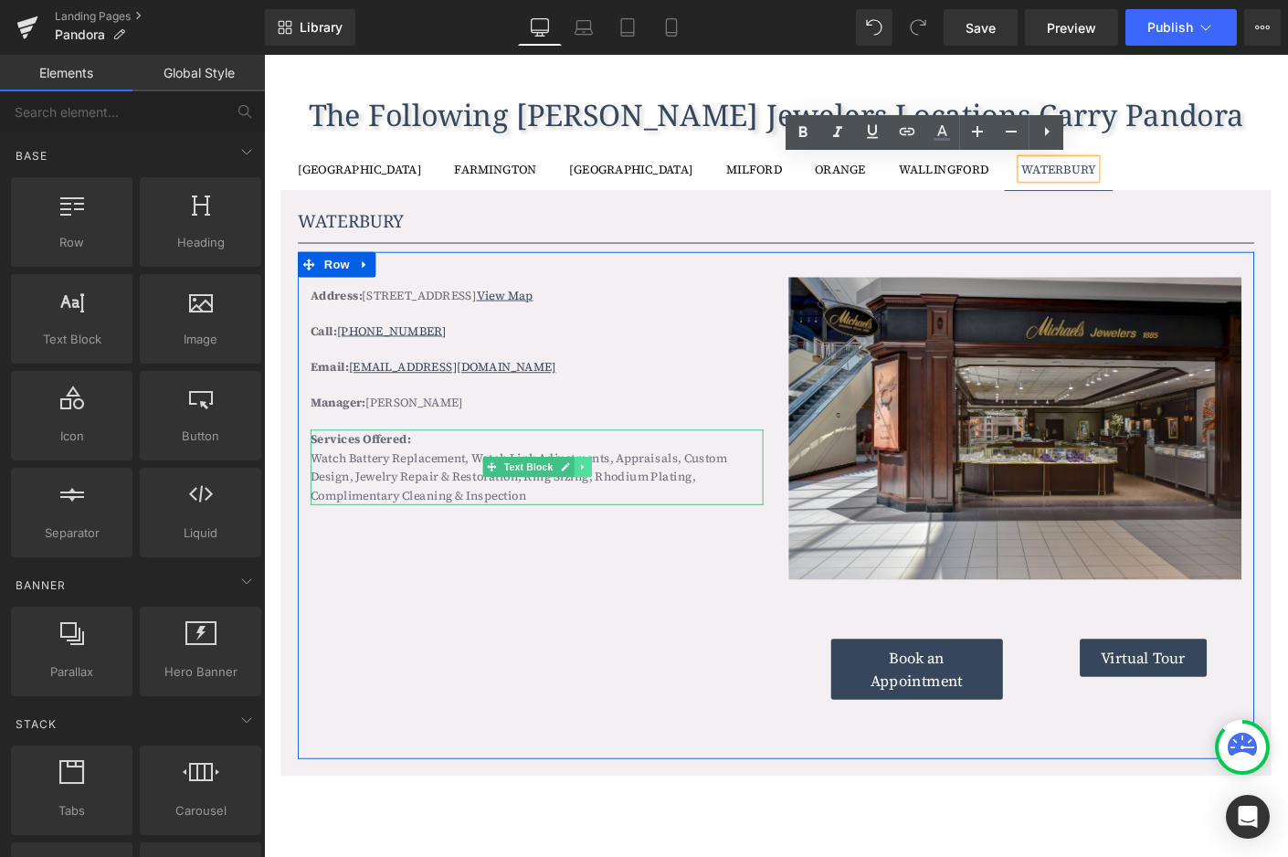
click at [603, 495] on icon at bounding box center [608, 499] width 10 height 11
click at [612, 494] on icon at bounding box center [617, 499] width 10 height 10
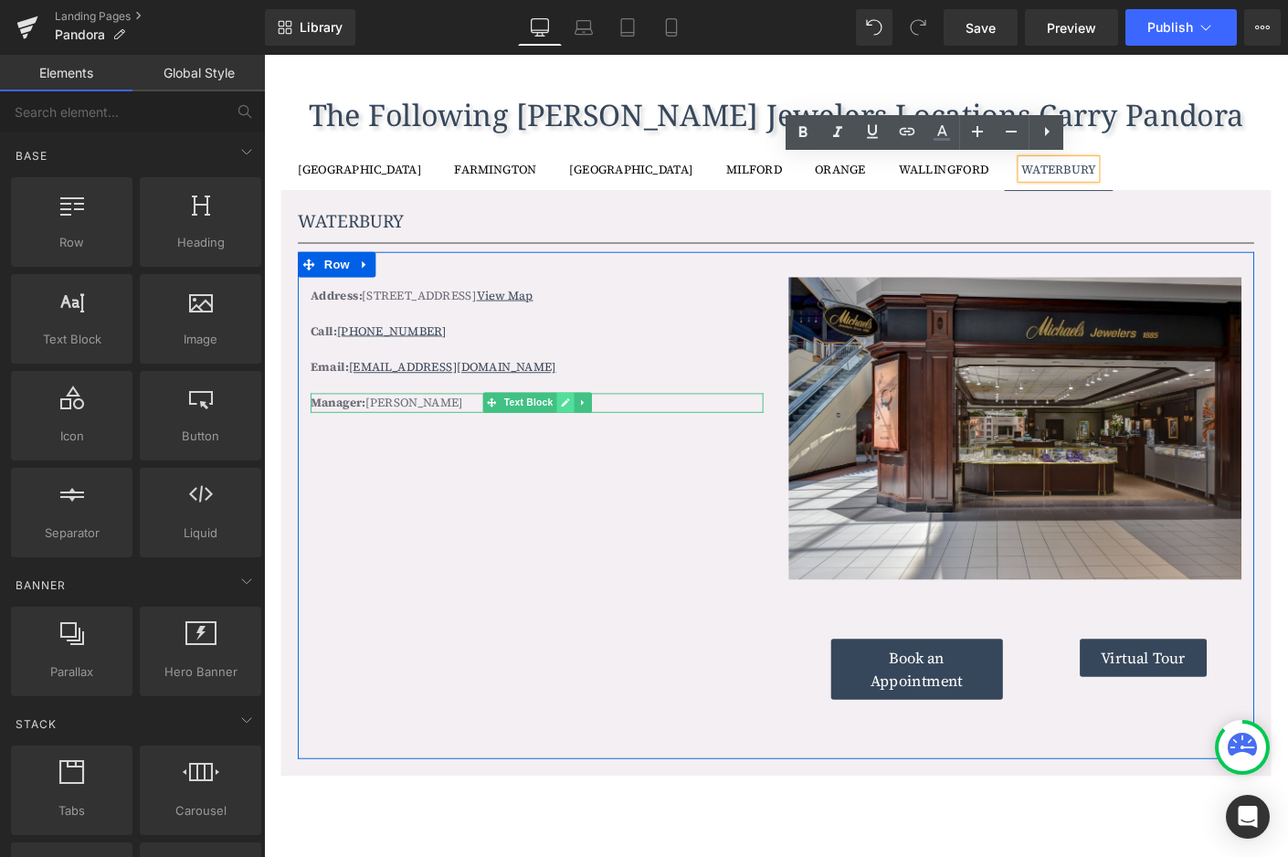
click at [584, 425] on icon at bounding box center [589, 430] width 10 height 11
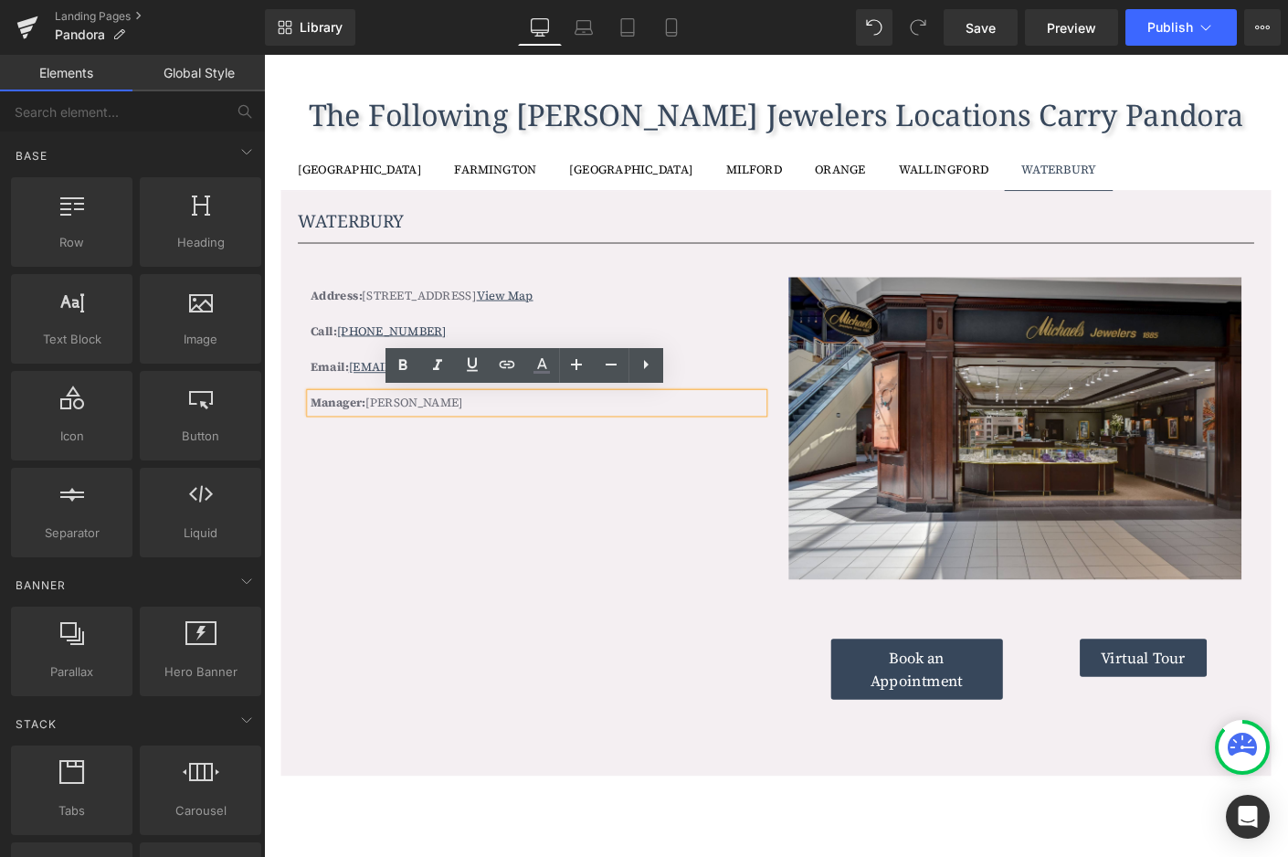
click at [582, 425] on p "Manager: Nick Meguerditchian" at bounding box center [558, 430] width 489 height 20
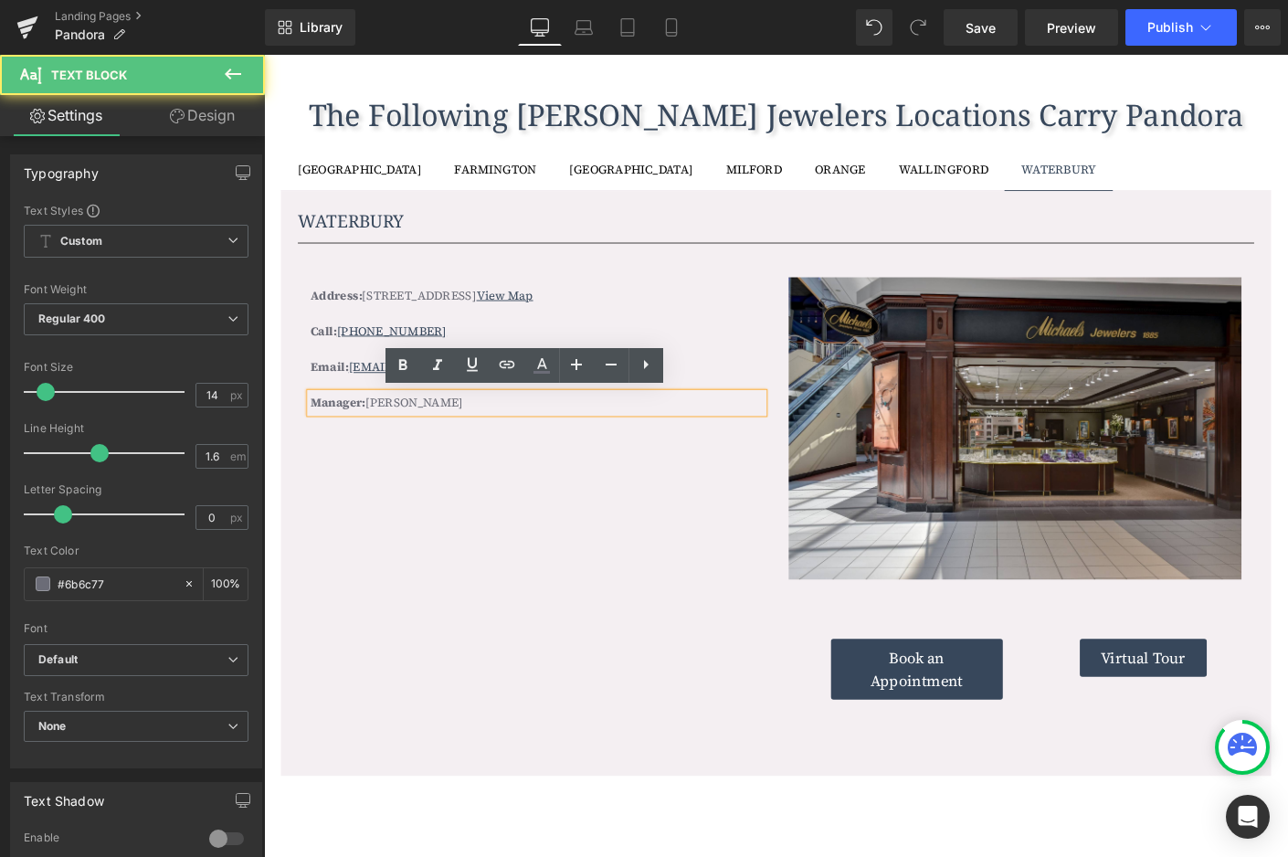
click at [582, 425] on p "Manager: Nick Meguerditchian" at bounding box center [558, 430] width 489 height 20
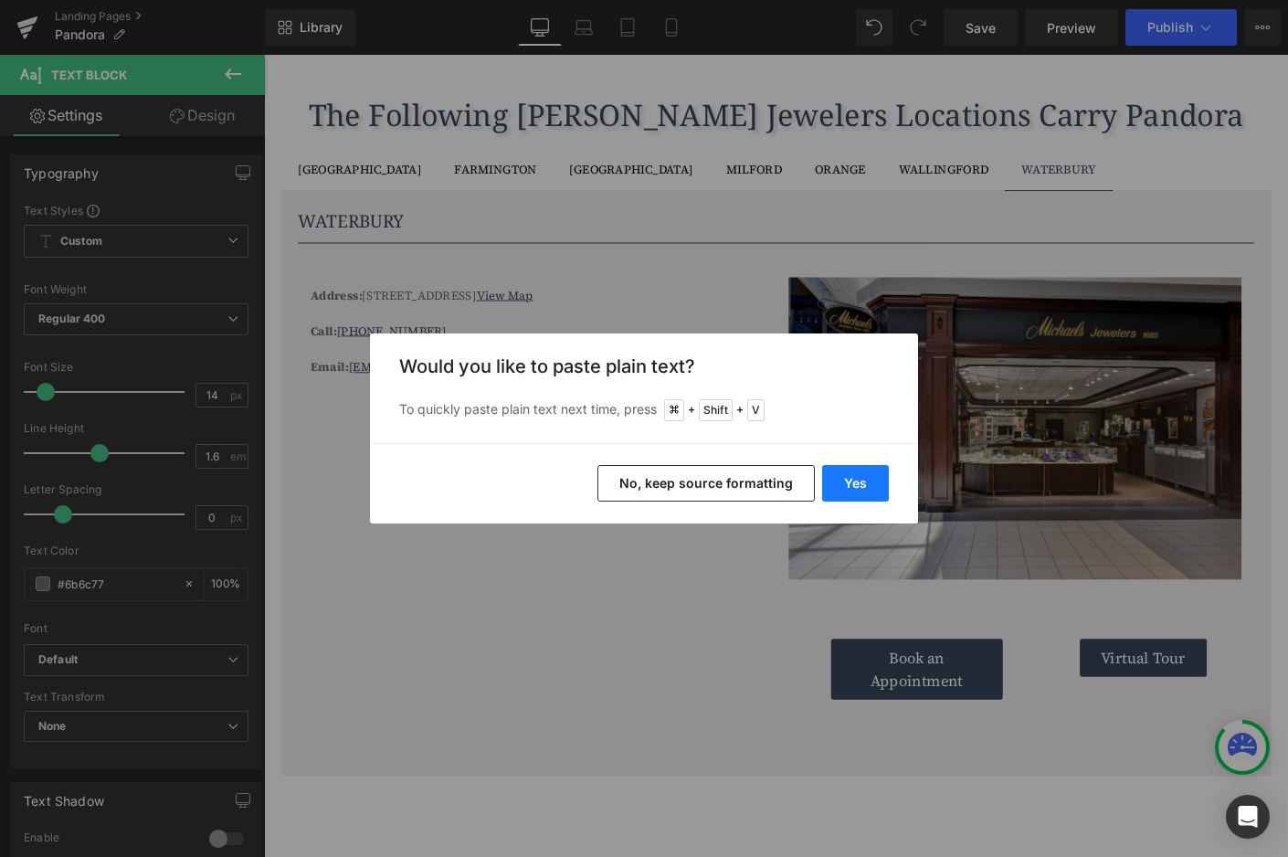
click at [859, 480] on button "Yes" at bounding box center [855, 483] width 67 height 37
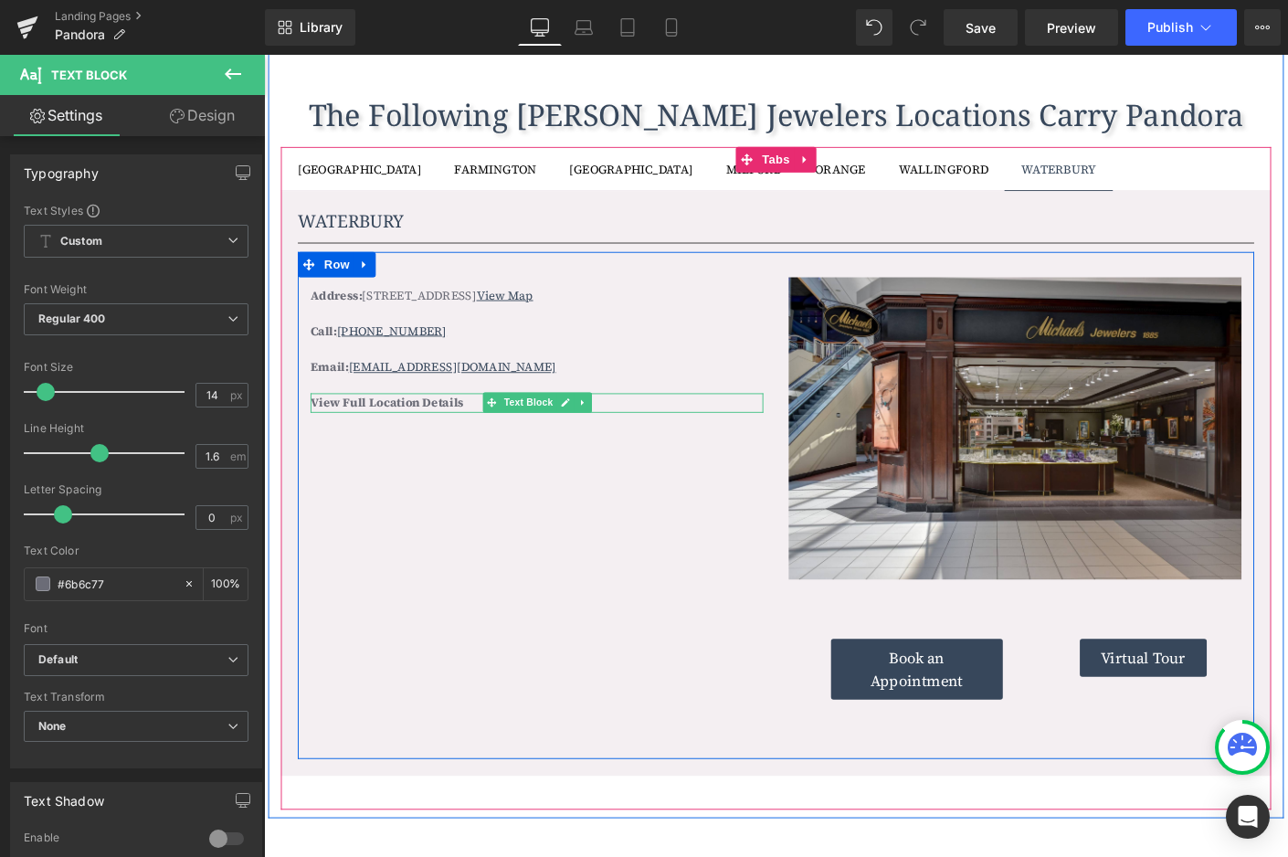
click at [471, 426] on b "View Full Location Details" at bounding box center [396, 430] width 165 height 18
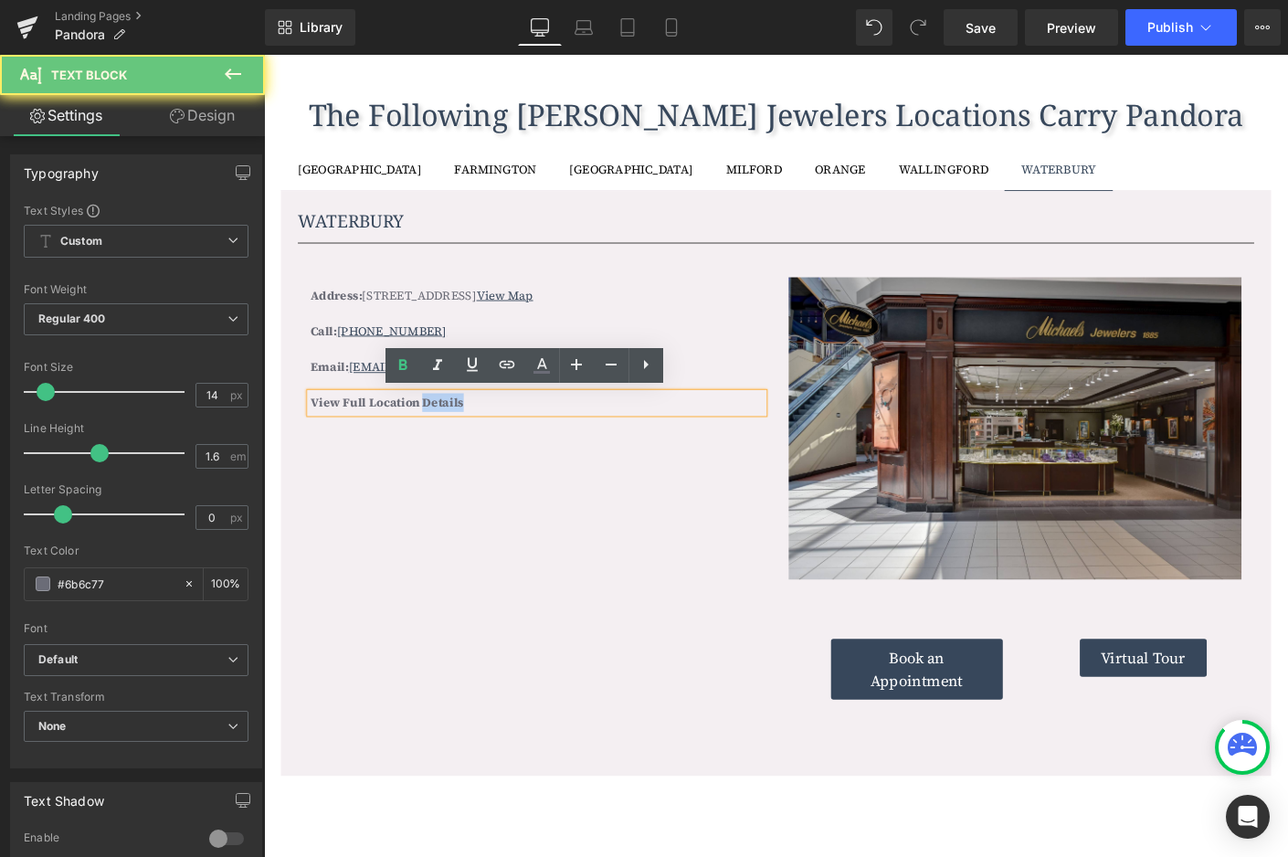
click at [471, 426] on b "View Full Location Details" at bounding box center [396, 430] width 165 height 18
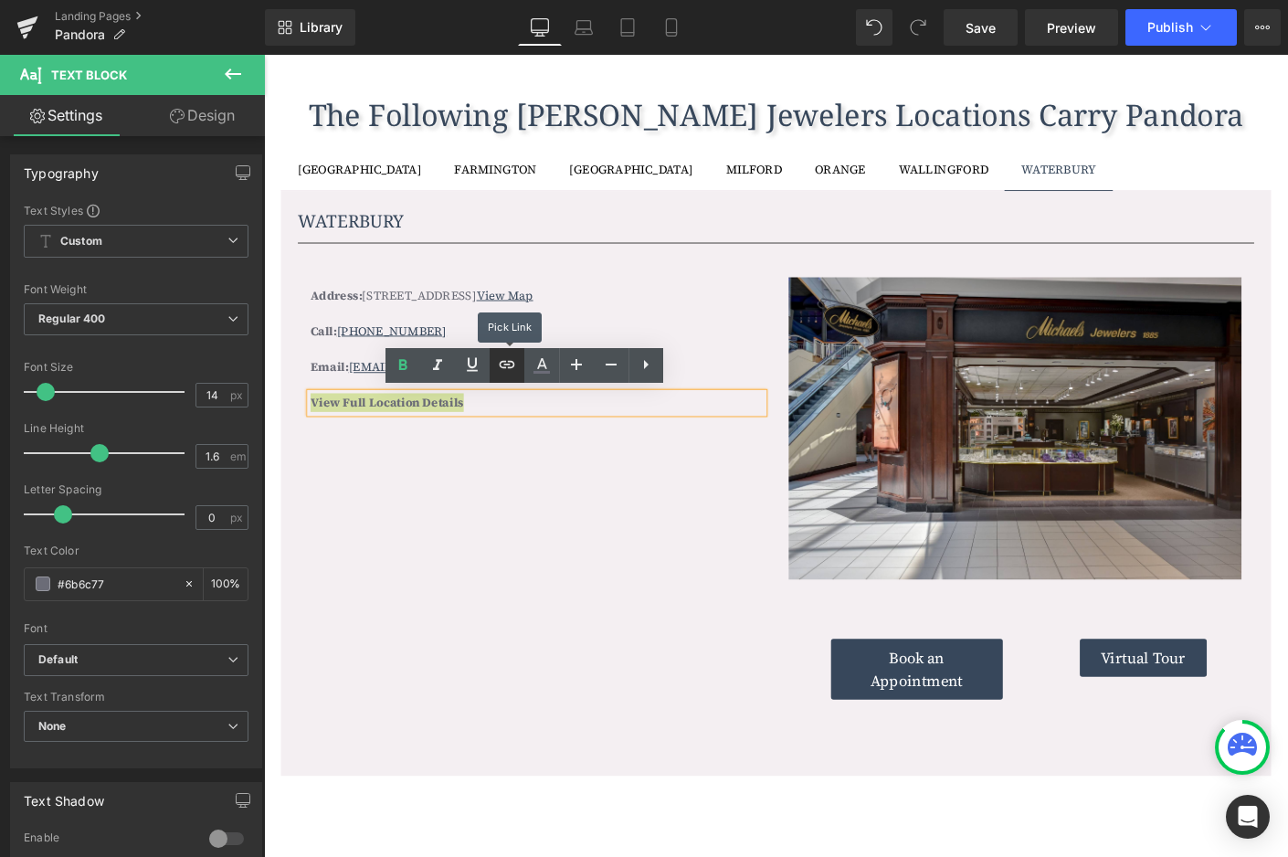
click at [505, 365] on icon at bounding box center [507, 365] width 22 height 22
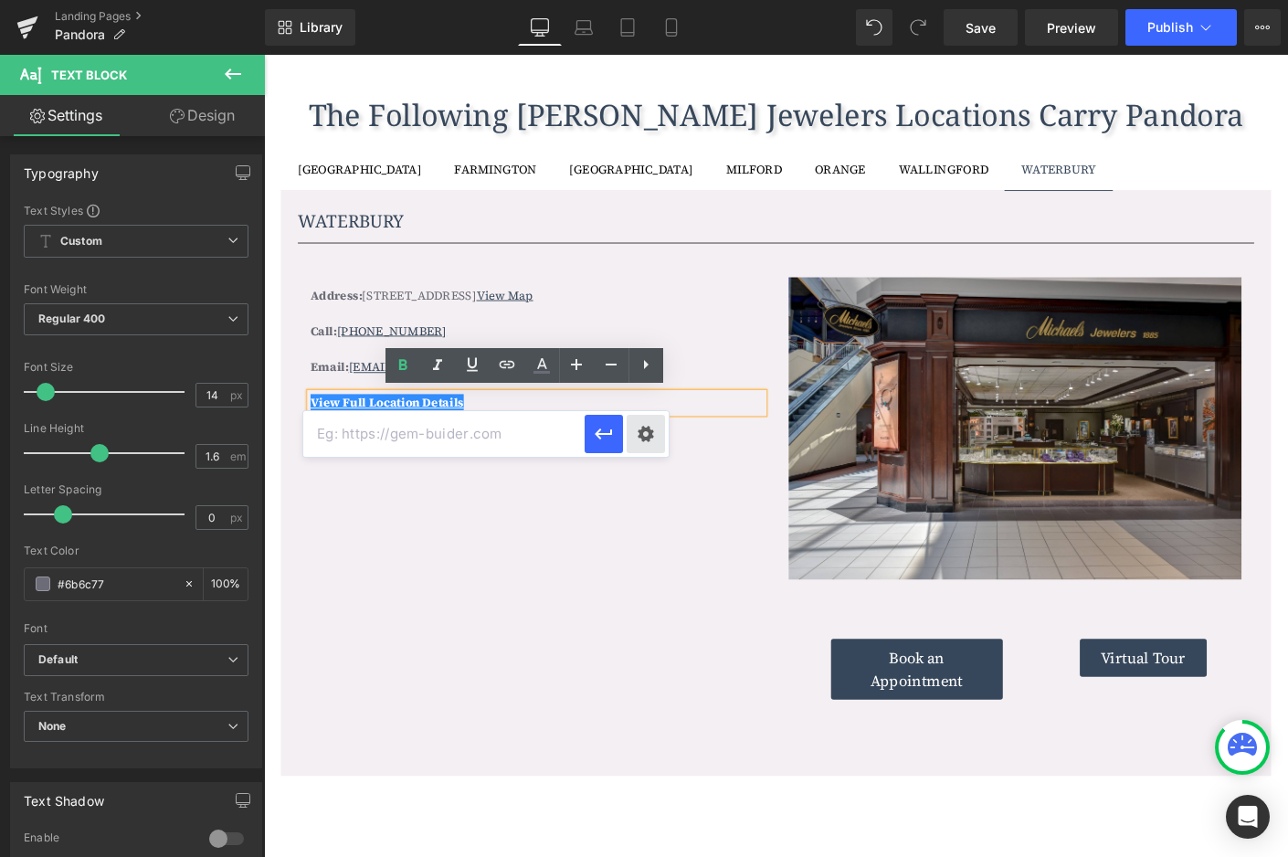
click at [649, 0] on div "Text Color Highlight Color #333333 Edit or remove link: Edit - Unlink - Cancel" at bounding box center [644, 0] width 1288 height 0
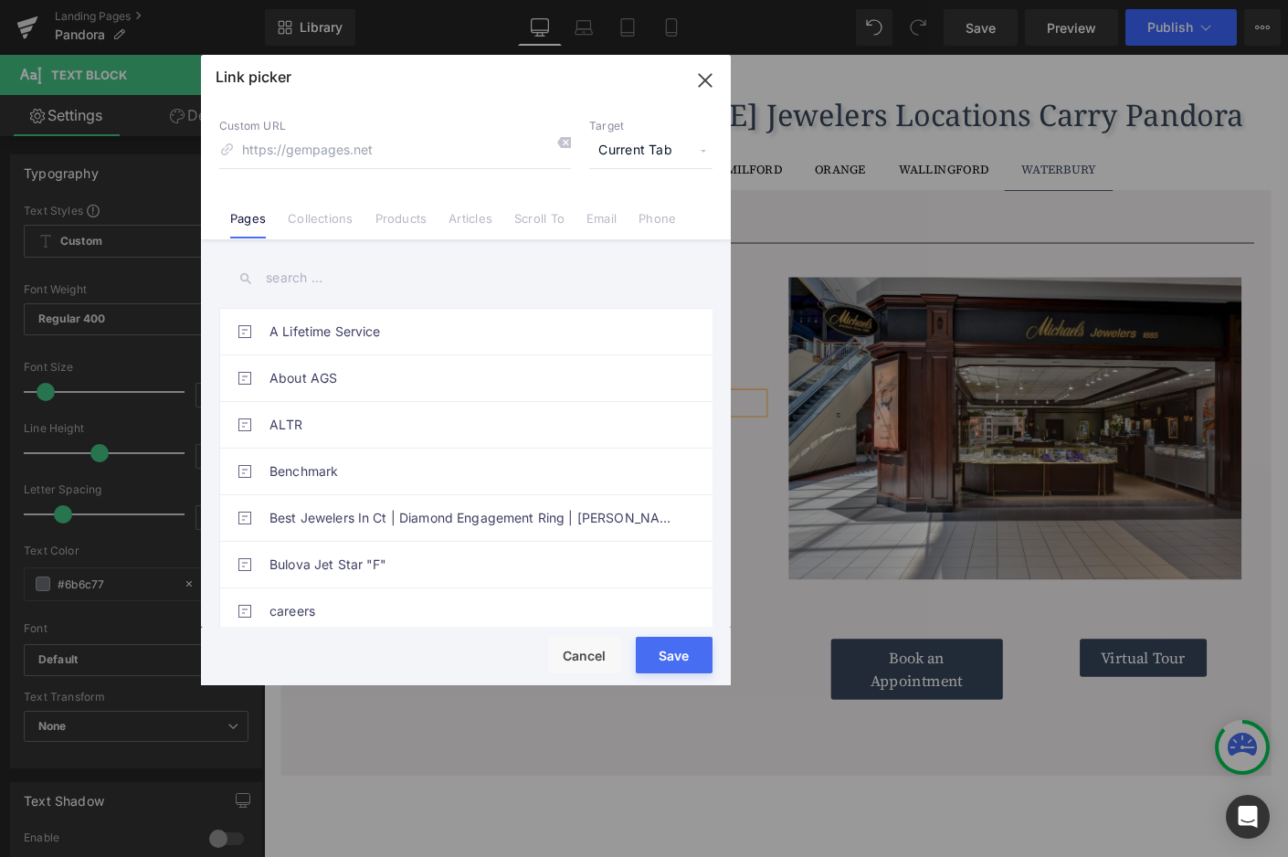
click at [342, 272] on input "text" at bounding box center [465, 278] width 493 height 41
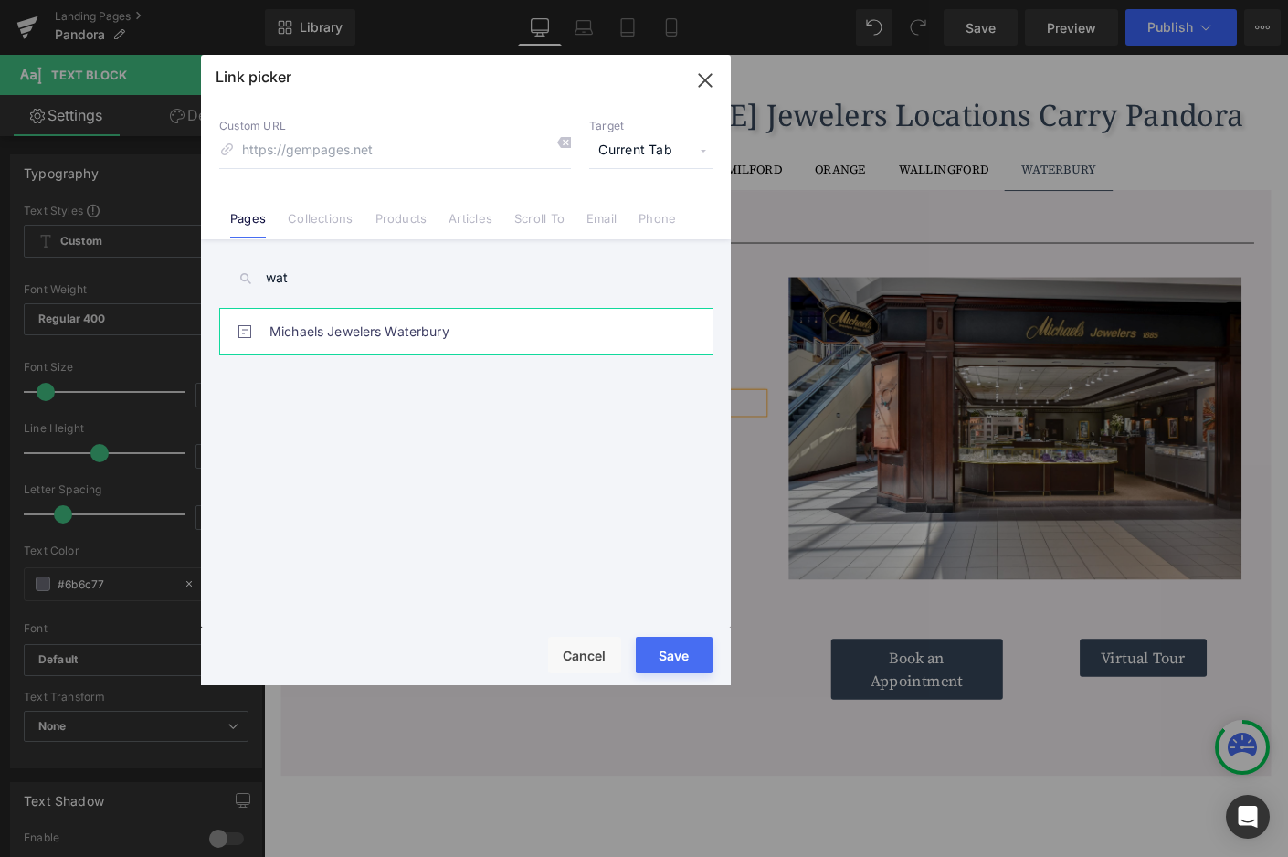
type input "wat"
click at [344, 338] on link "Michaels Jewelers Waterbury" at bounding box center [471, 332] width 402 height 46
click at [702, 644] on button "Save" at bounding box center [674, 655] width 77 height 37
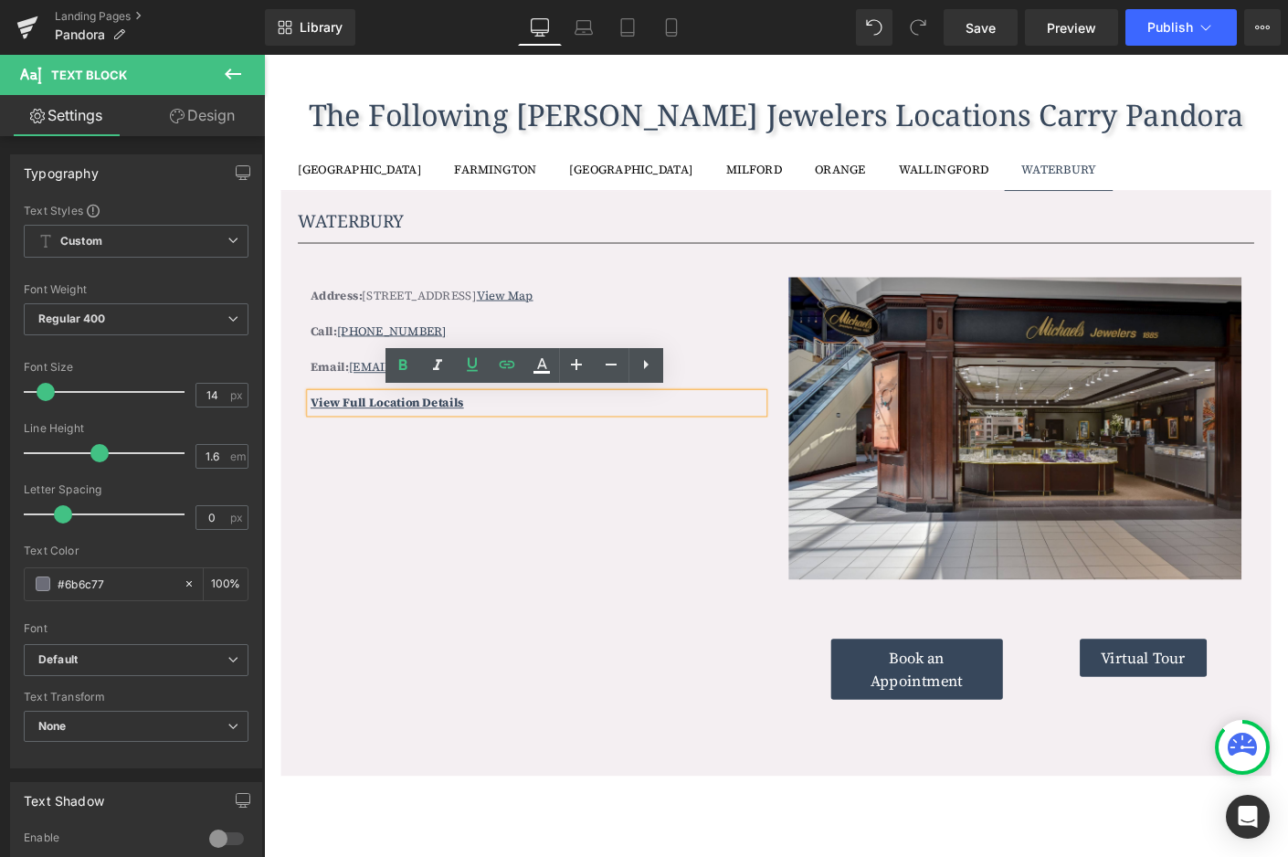
click at [736, 691] on div "Address: 495 Union ST, Waterbury, CT 06706 View Map Text Block Call: 203-754-51…" at bounding box center [817, 541] width 1032 height 546
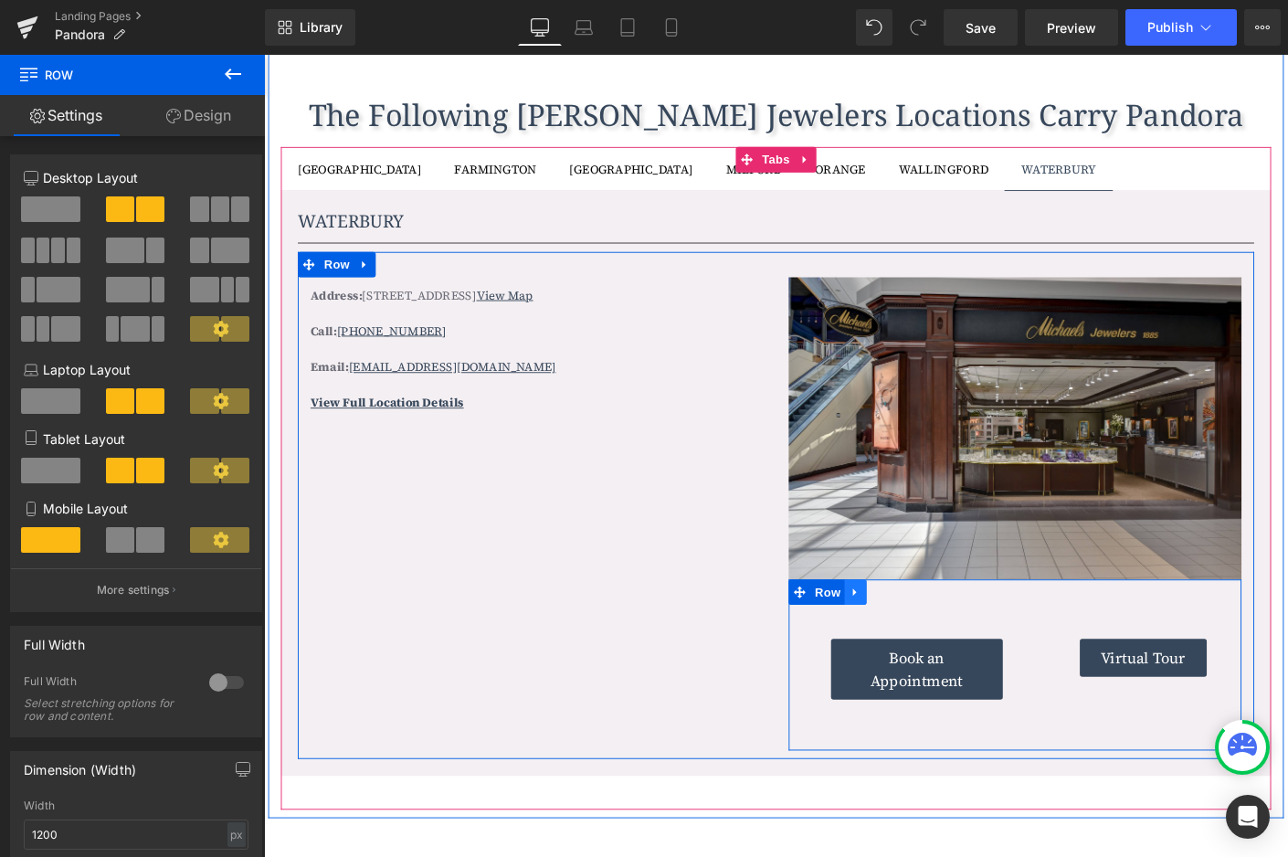
click at [903, 640] on link at bounding box center [903, 634] width 24 height 27
click at [946, 634] on icon at bounding box center [950, 635] width 13 height 13
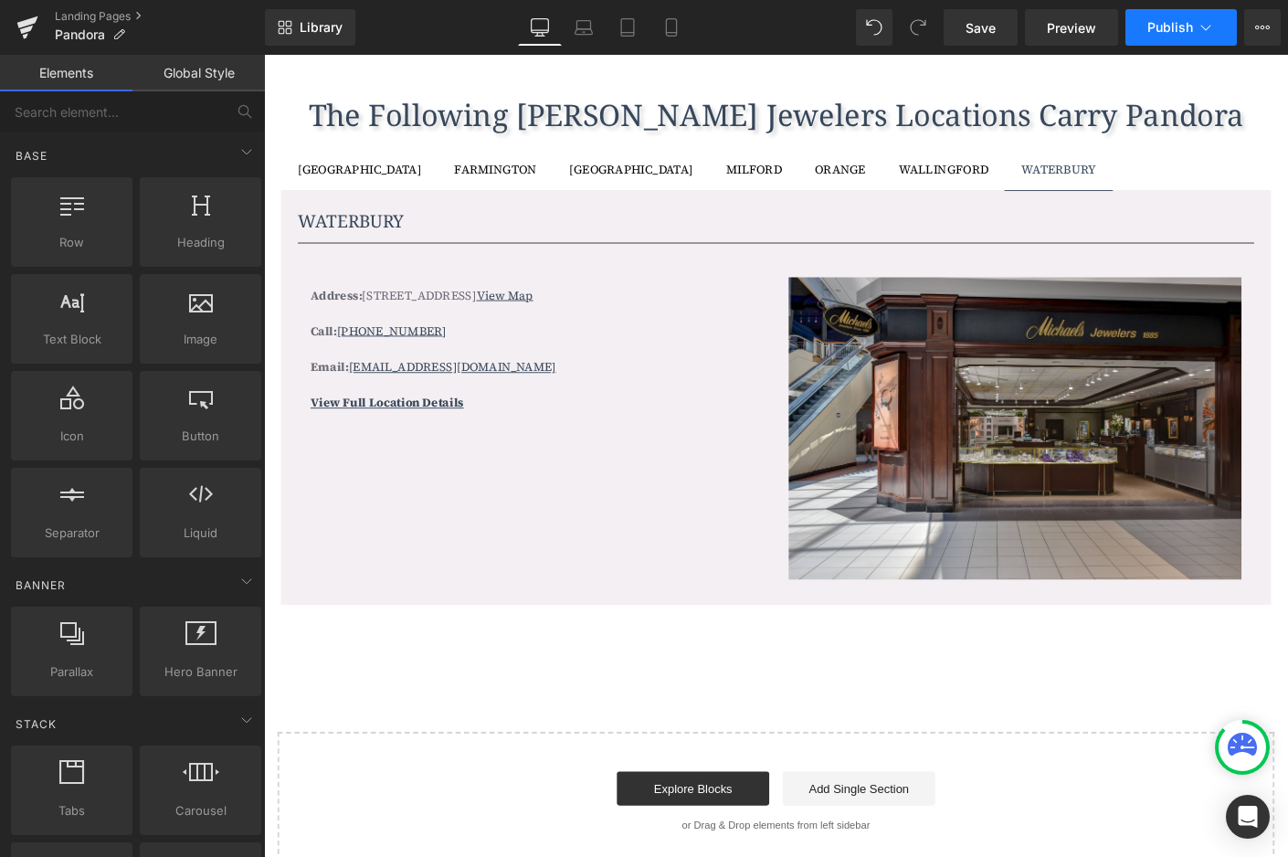
click at [1167, 23] on span "Publish" at bounding box center [1171, 27] width 46 height 15
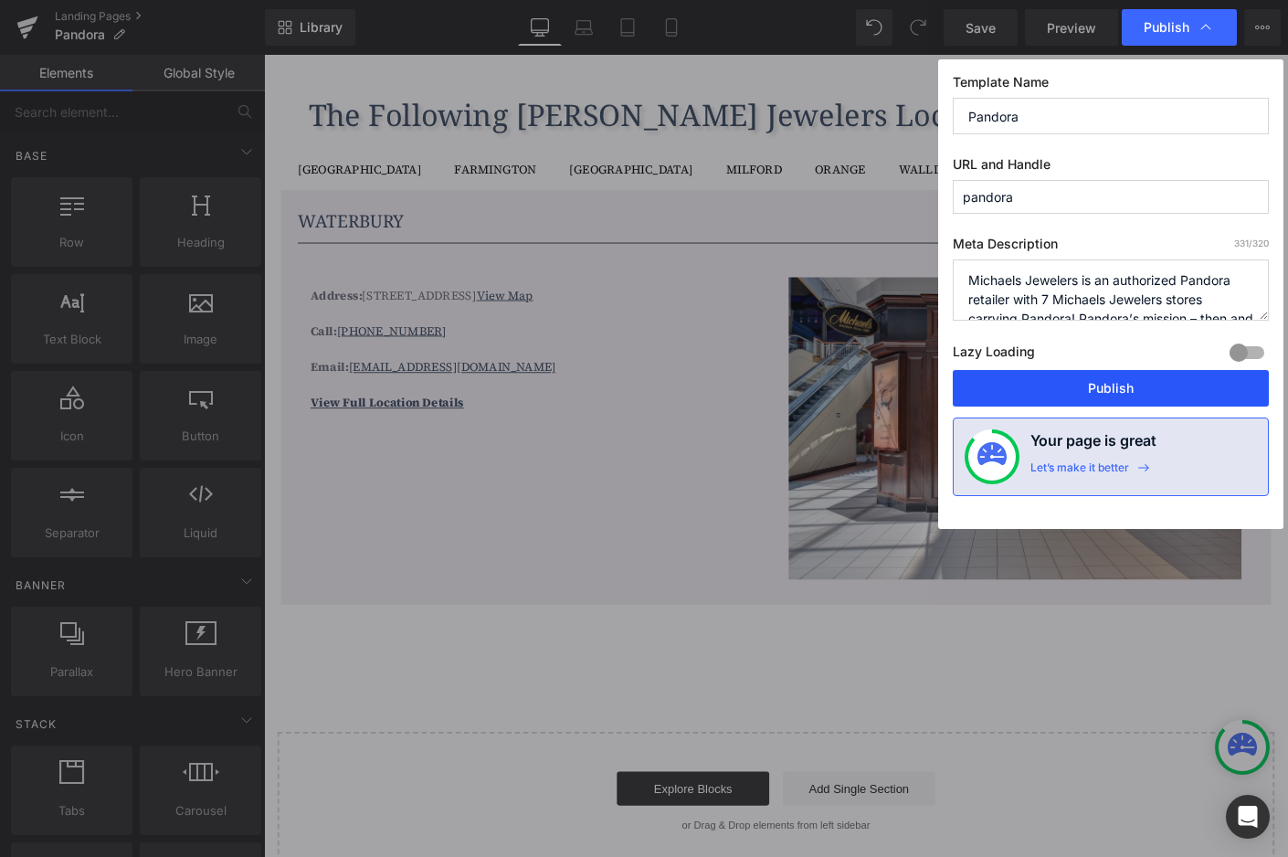
click at [1110, 383] on button "Publish" at bounding box center [1111, 388] width 316 height 37
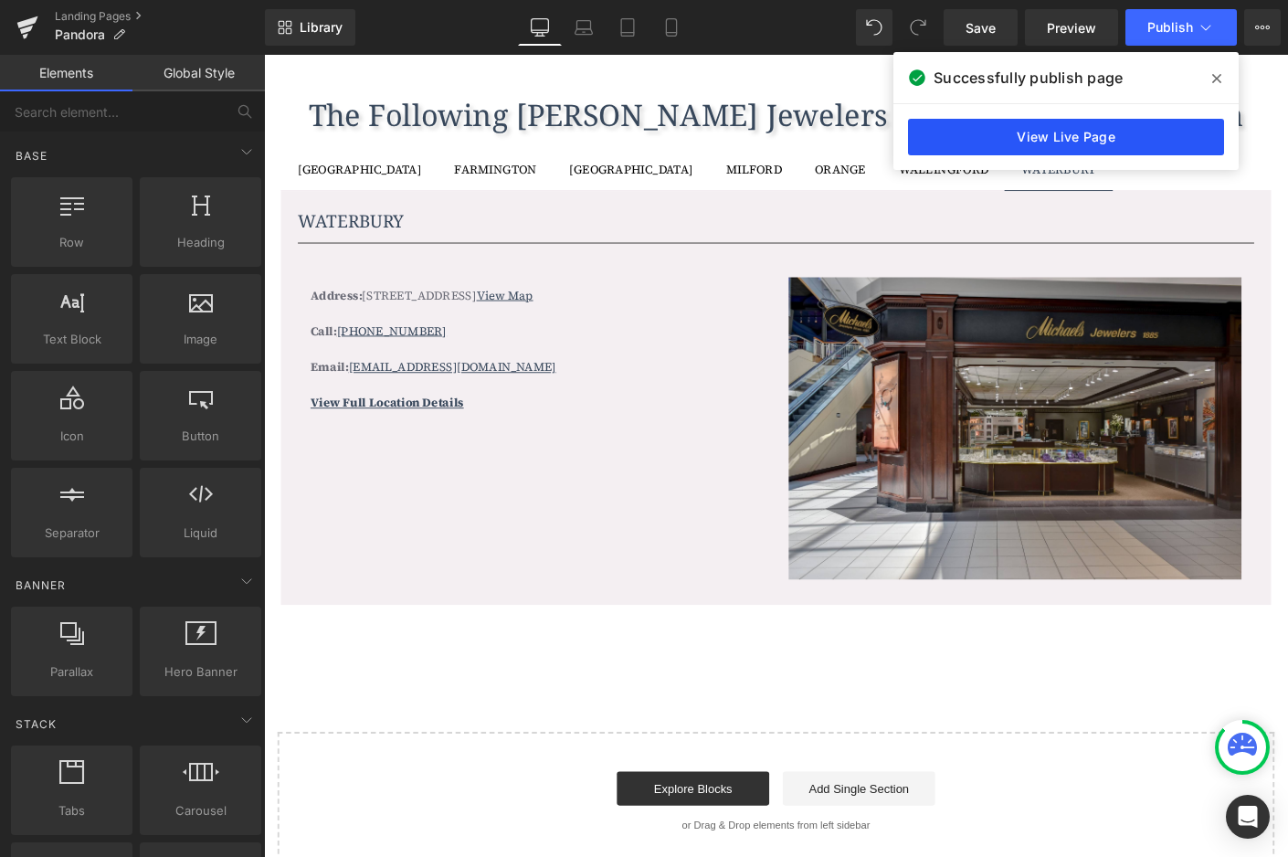
click at [1104, 135] on link "View Live Page" at bounding box center [1066, 137] width 316 height 37
